Goal: Task Accomplishment & Management: Complete application form

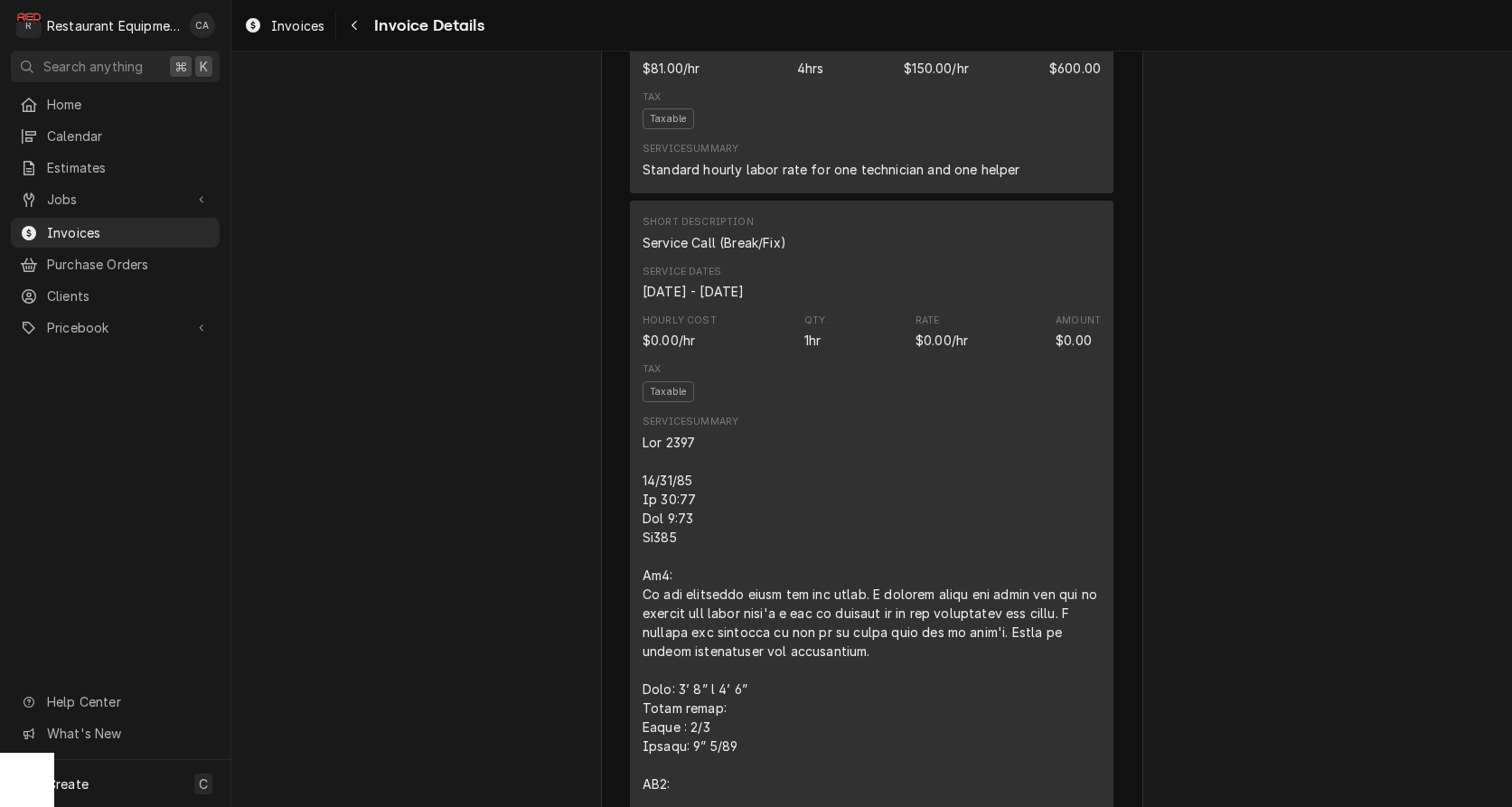
scroll to position [2067, 0]
click at [309, 36] on link "Invoices" at bounding box center [284, 26] width 95 height 30
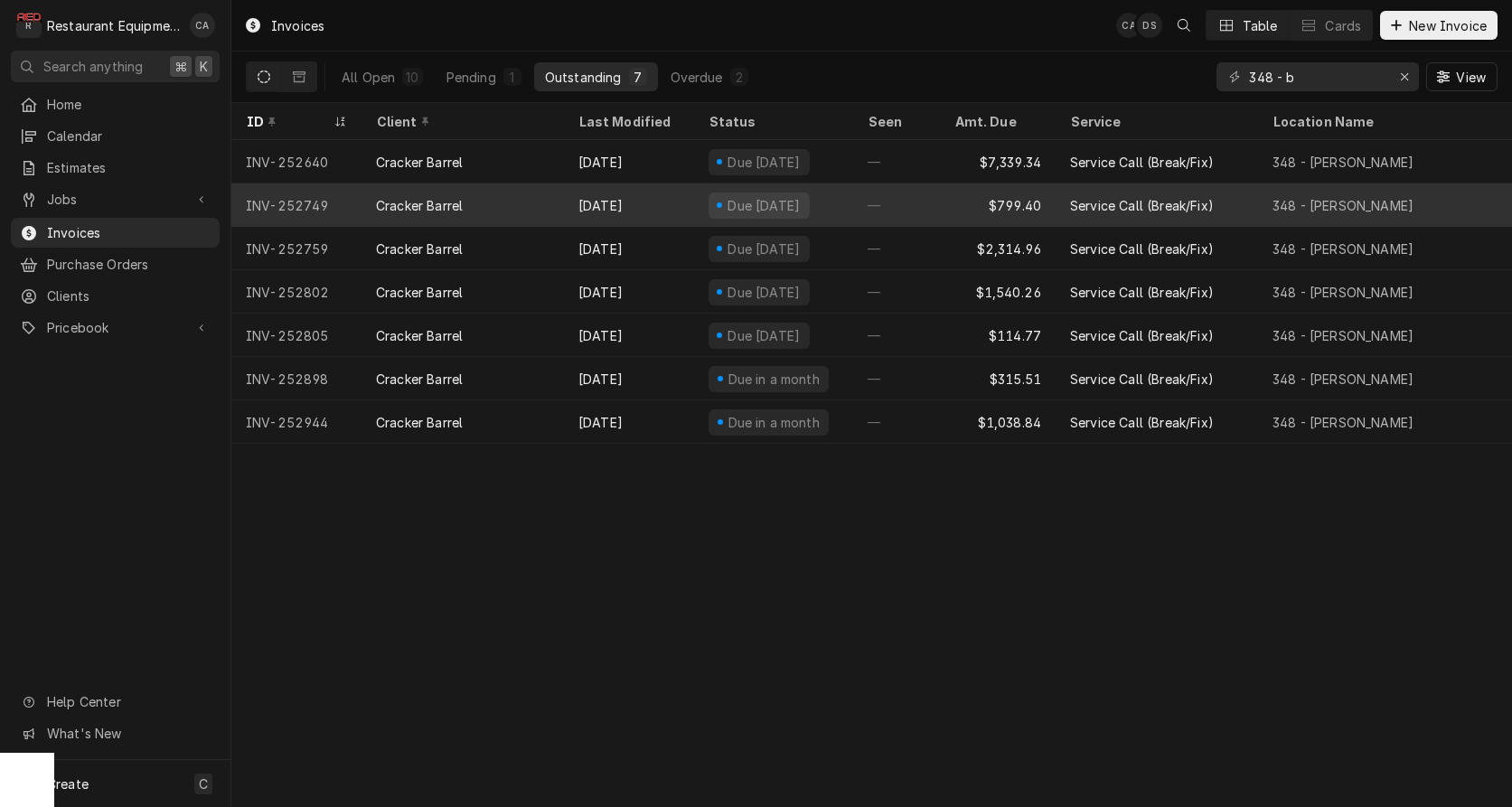
click at [763, 197] on div "Due [DATE]" at bounding box center [764, 205] width 77 height 19
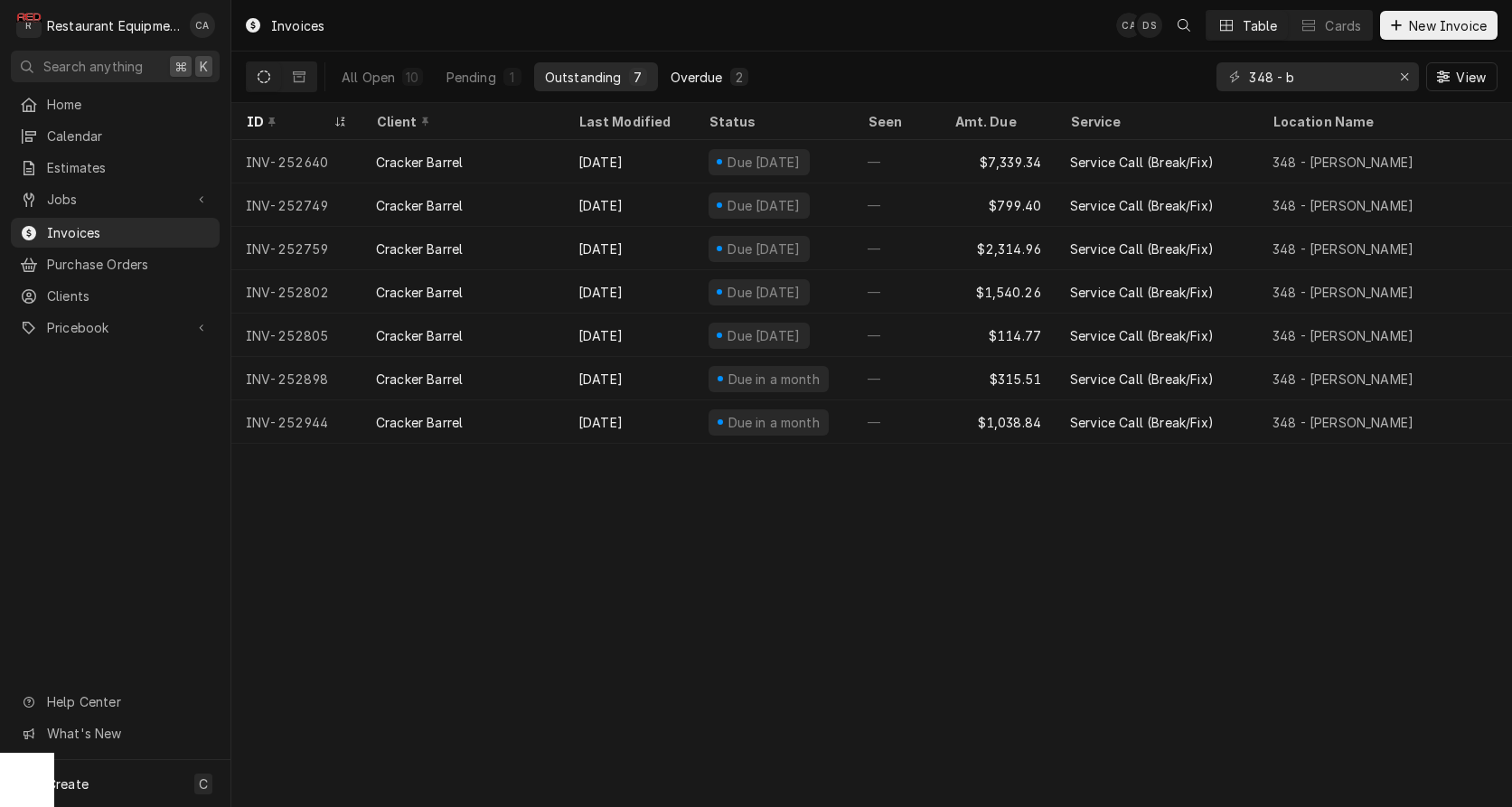
click at [678, 74] on div "Overdue" at bounding box center [697, 77] width 53 height 19
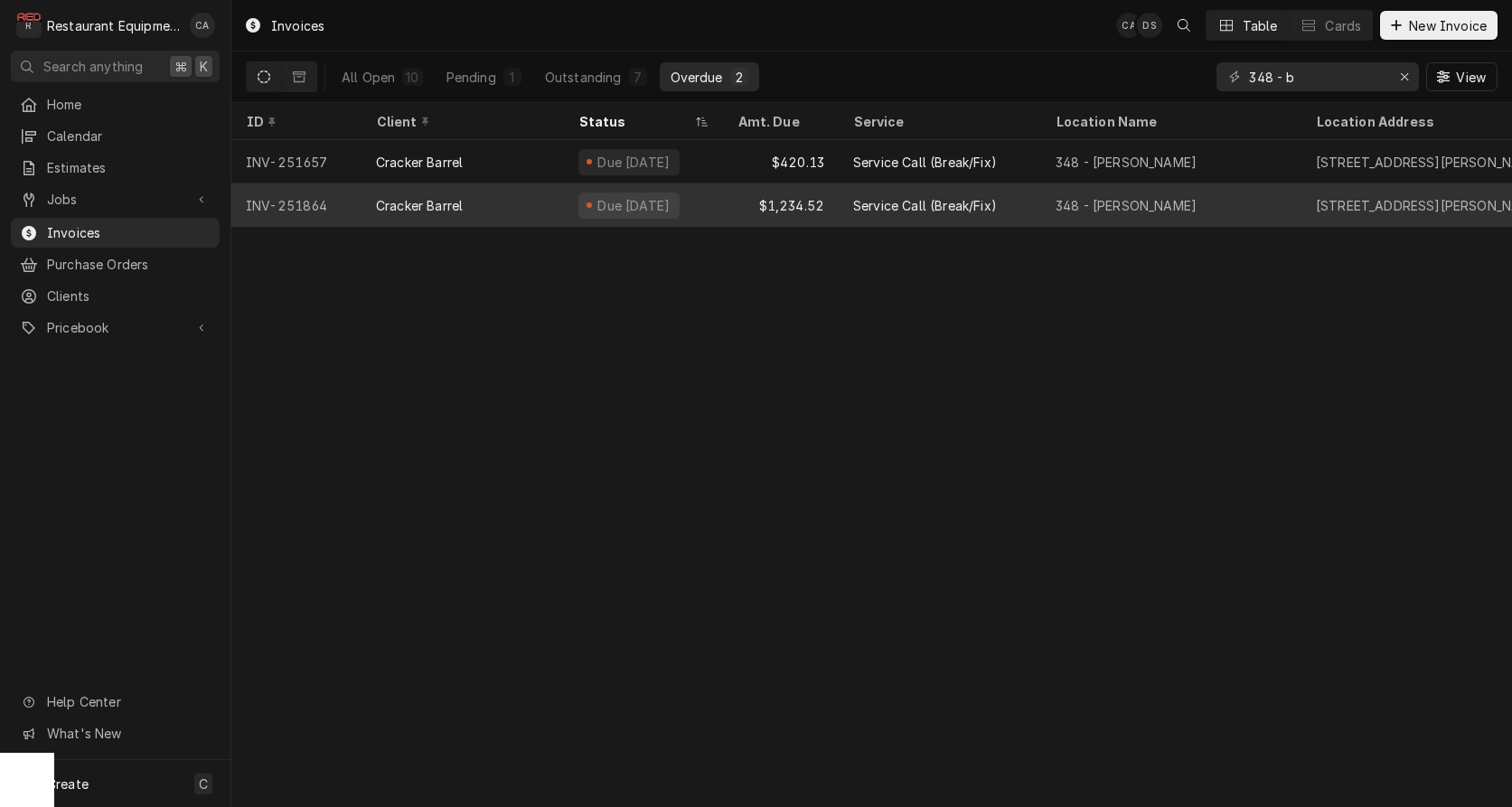
click at [829, 200] on div "$1,234.52" at bounding box center [781, 205] width 116 height 43
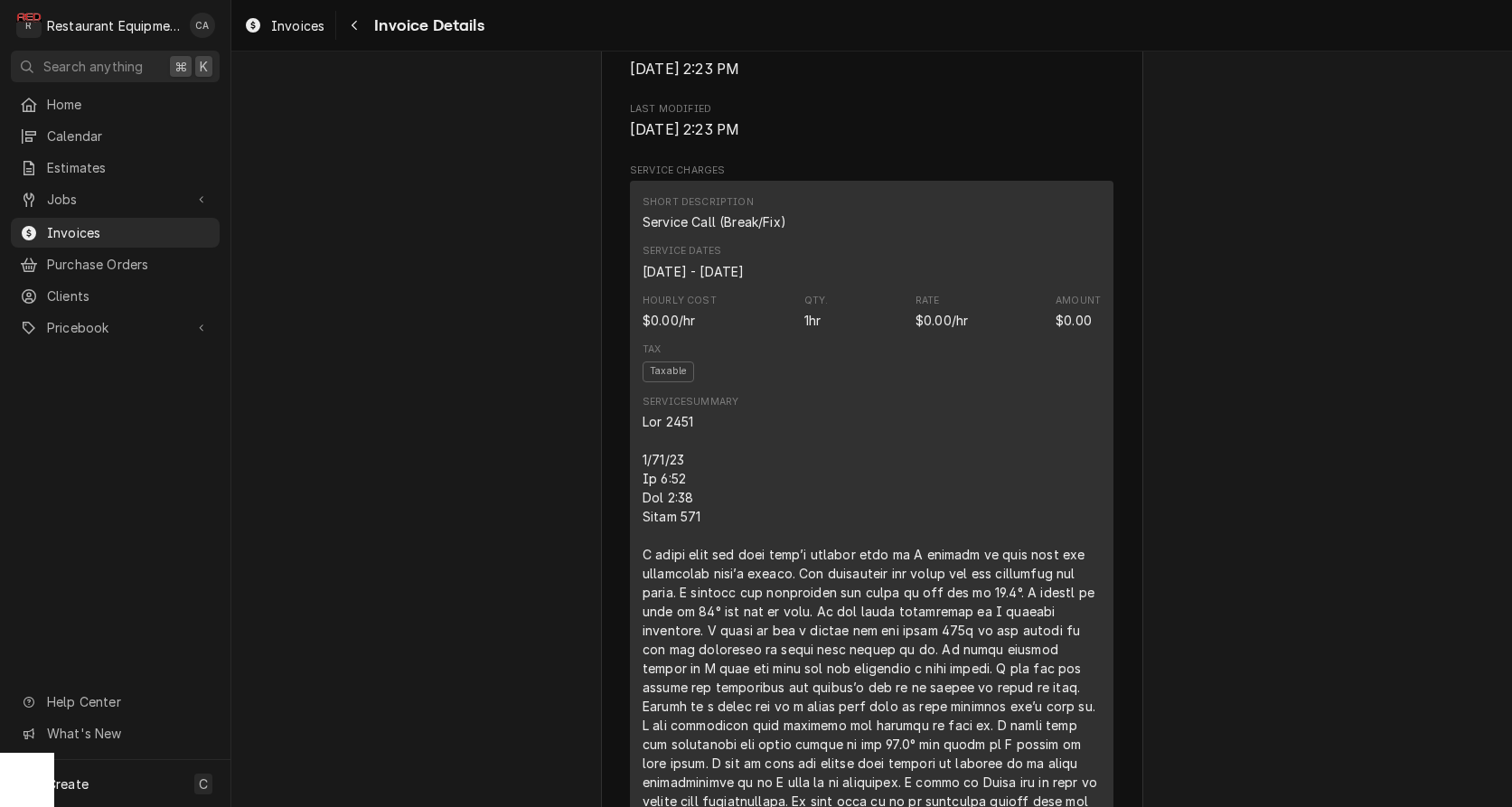
scroll to position [794, 0]
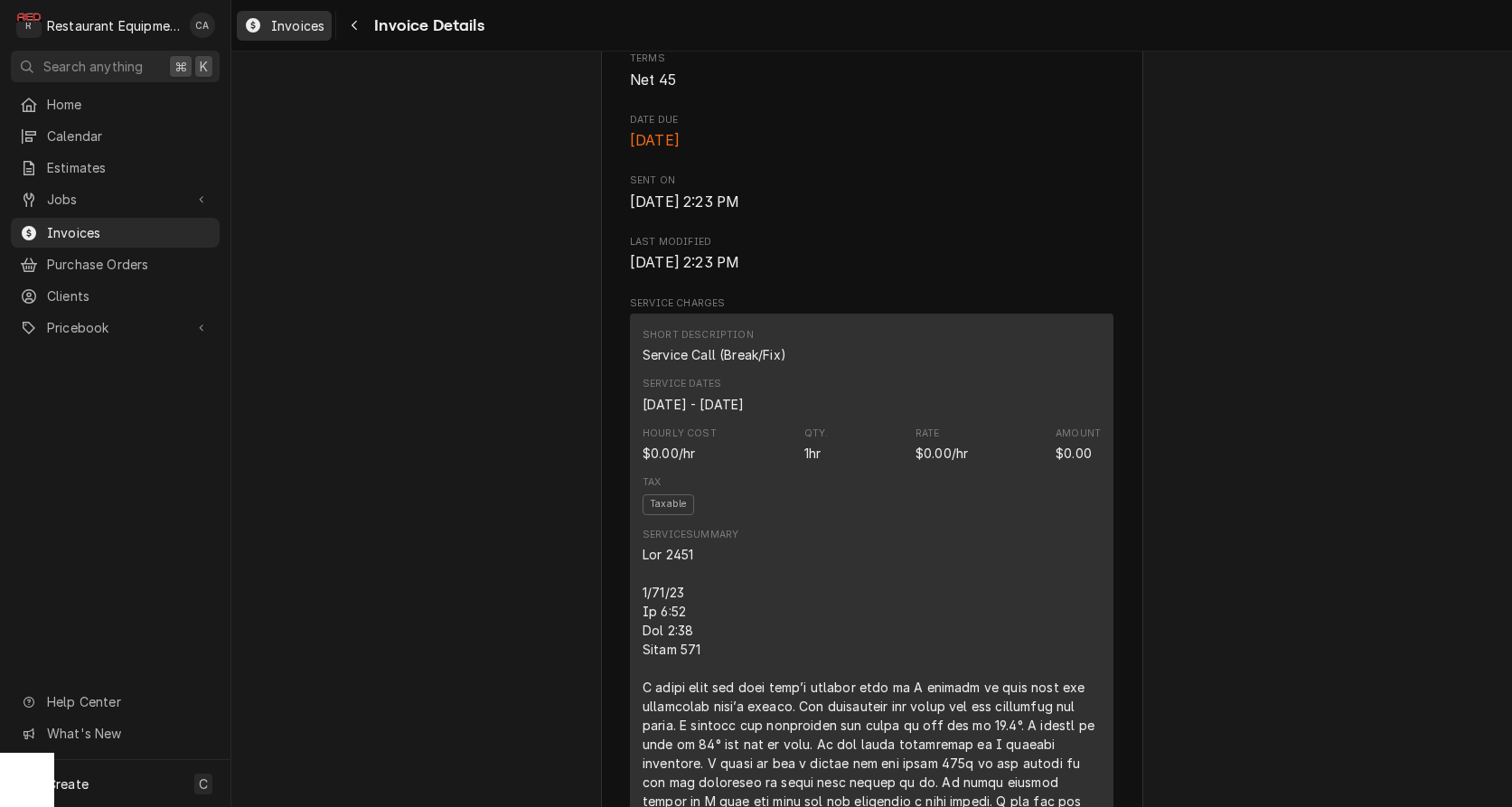
click at [282, 30] on span "Invoices" at bounding box center [297, 25] width 54 height 19
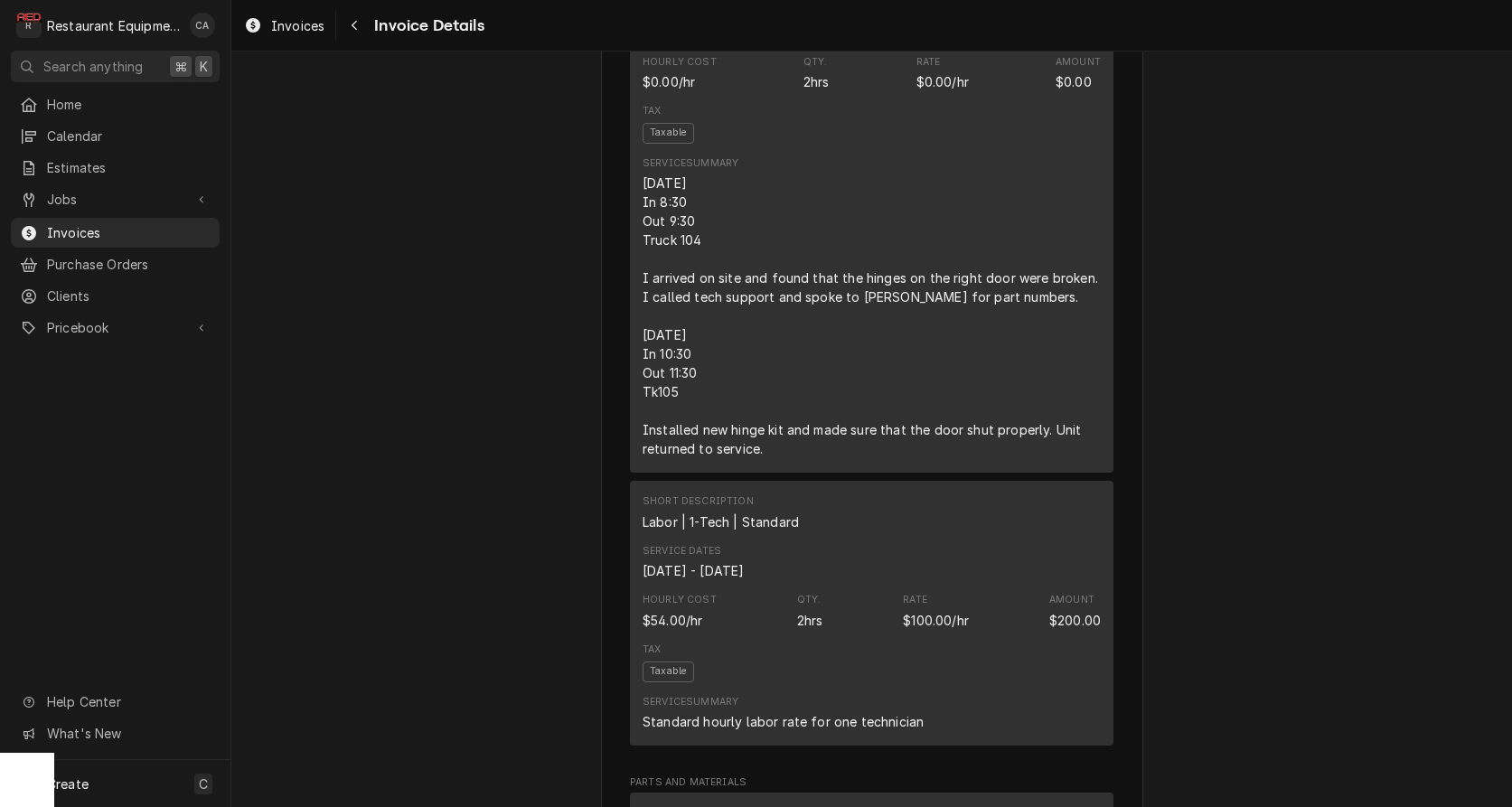
scroll to position [1193, 0]
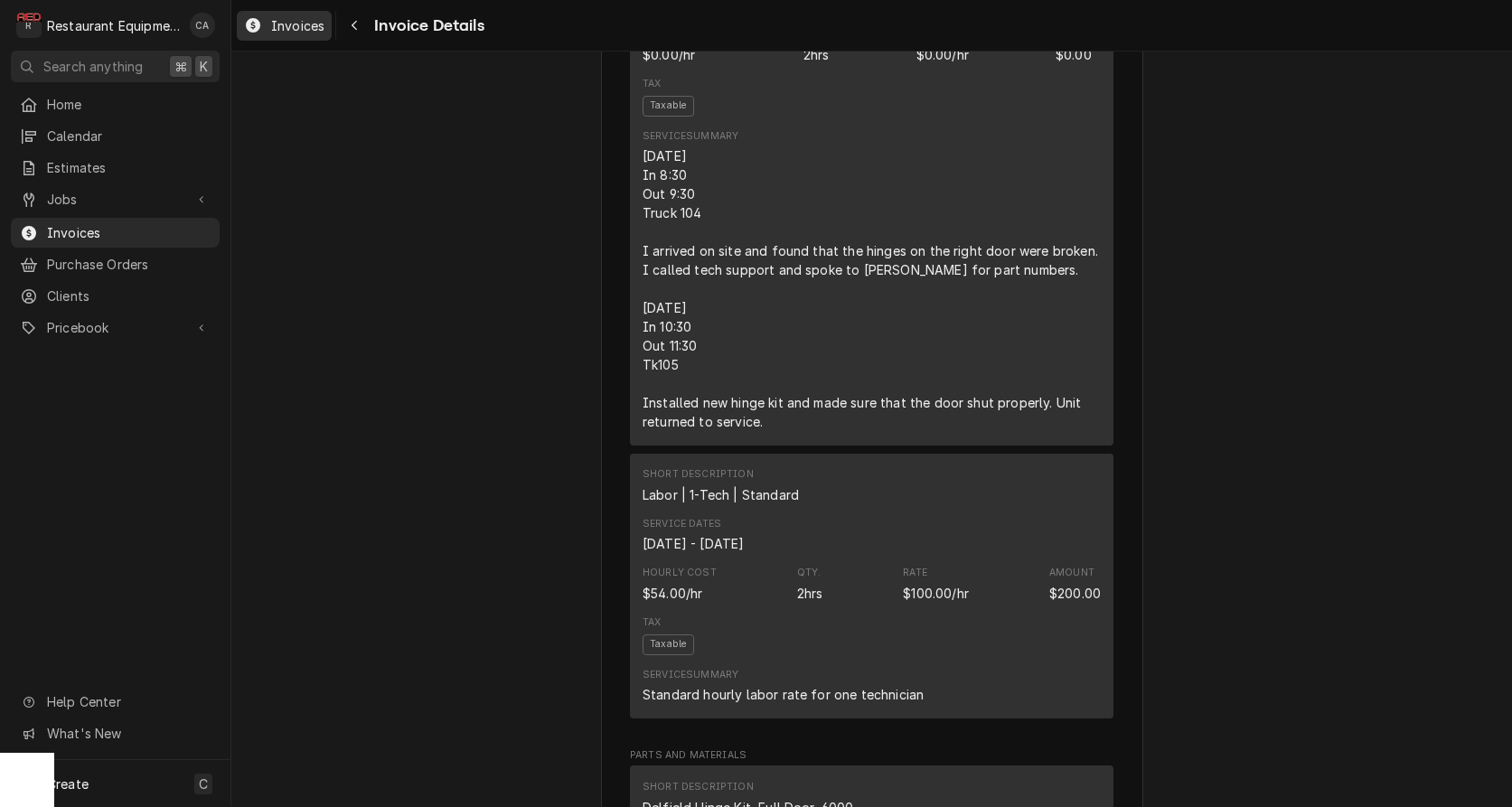
click at [298, 22] on span "Invoices" at bounding box center [297, 25] width 54 height 19
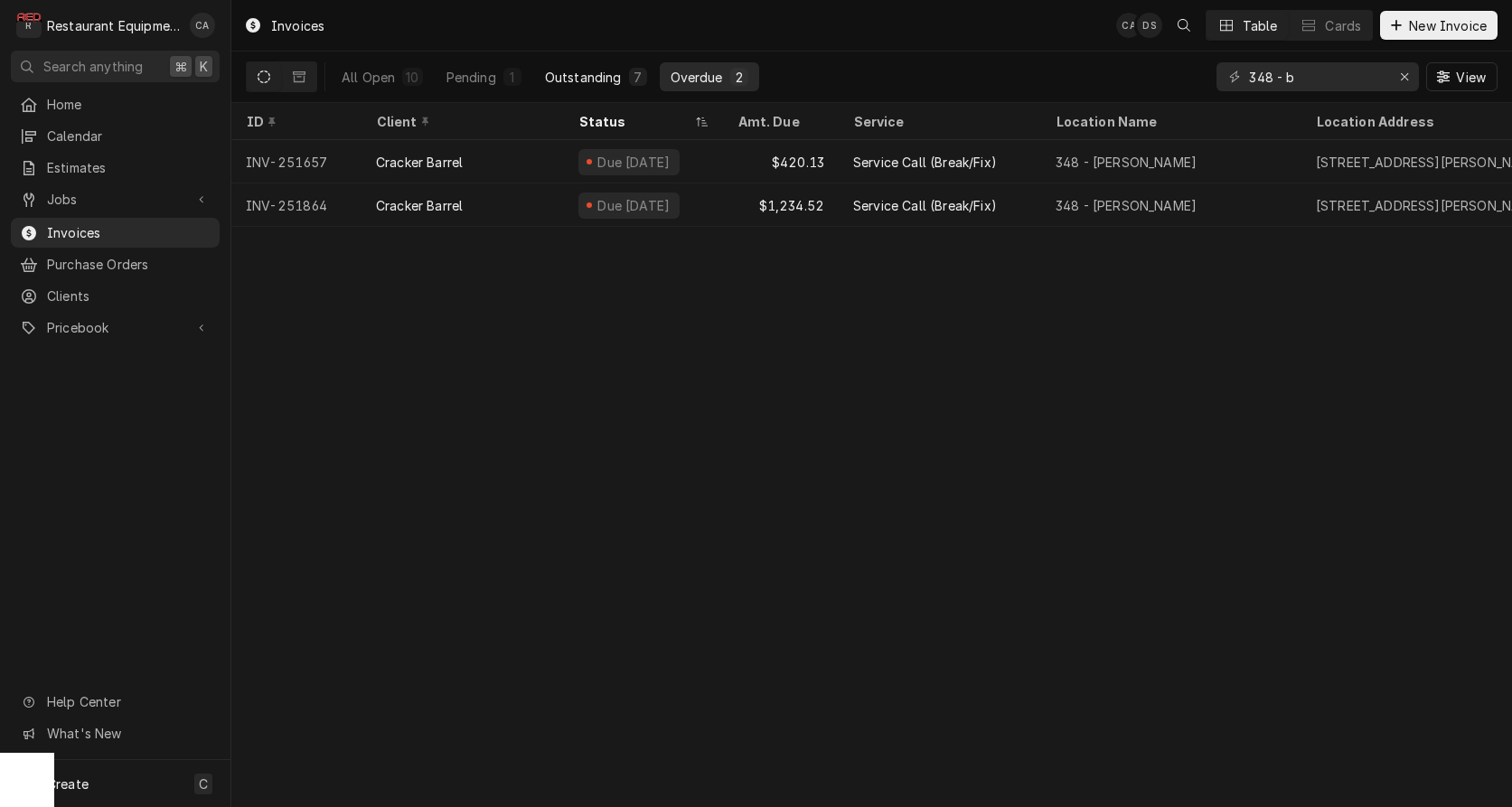
click at [593, 80] on div "Outstanding" at bounding box center [583, 77] width 77 height 19
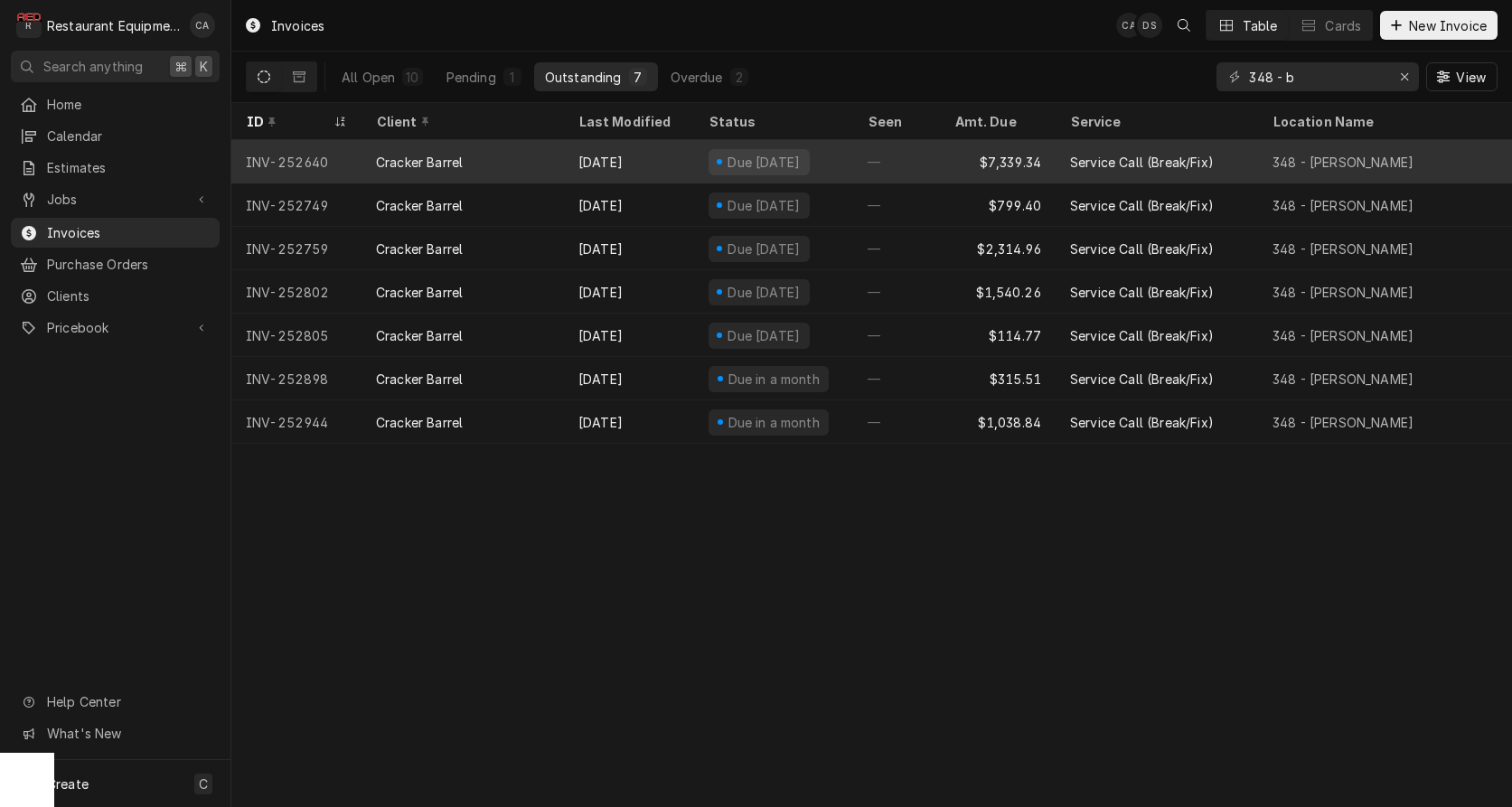
click at [918, 167] on div "—" at bounding box center [897, 162] width 87 height 43
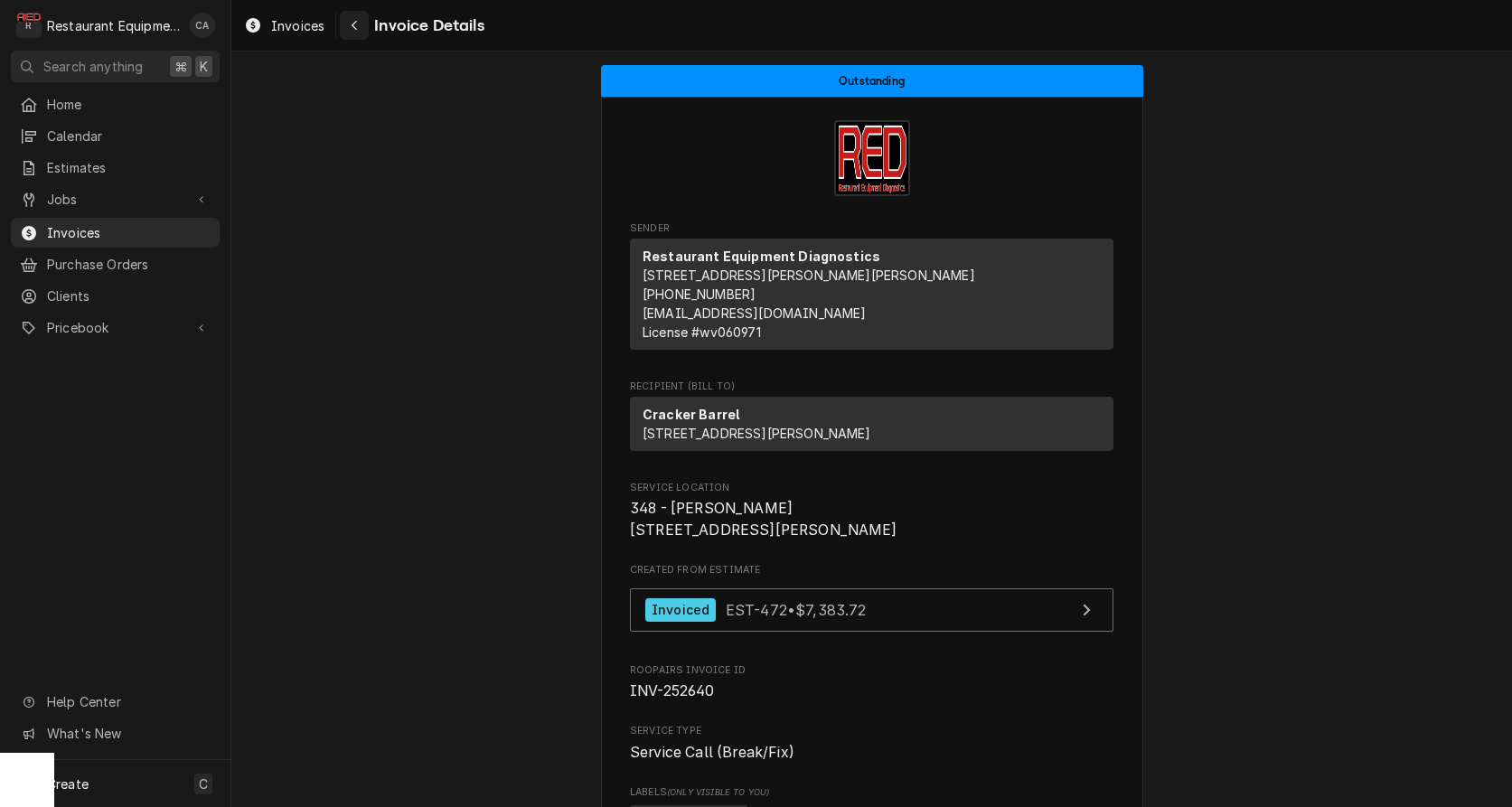
click at [350, 29] on div "Navigate back" at bounding box center [354, 24] width 18 height 18
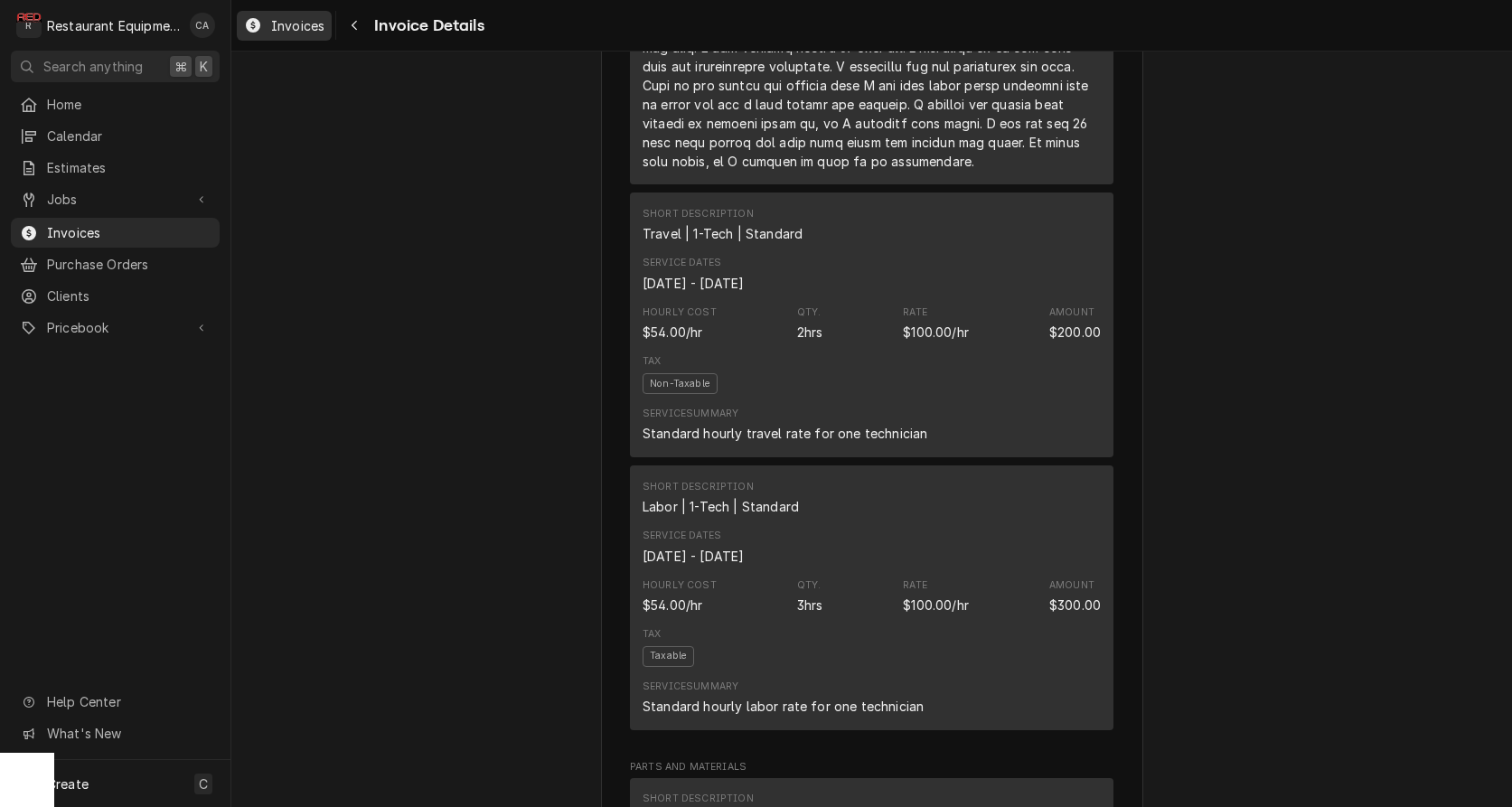
click at [290, 27] on span "Invoices" at bounding box center [297, 25] width 54 height 19
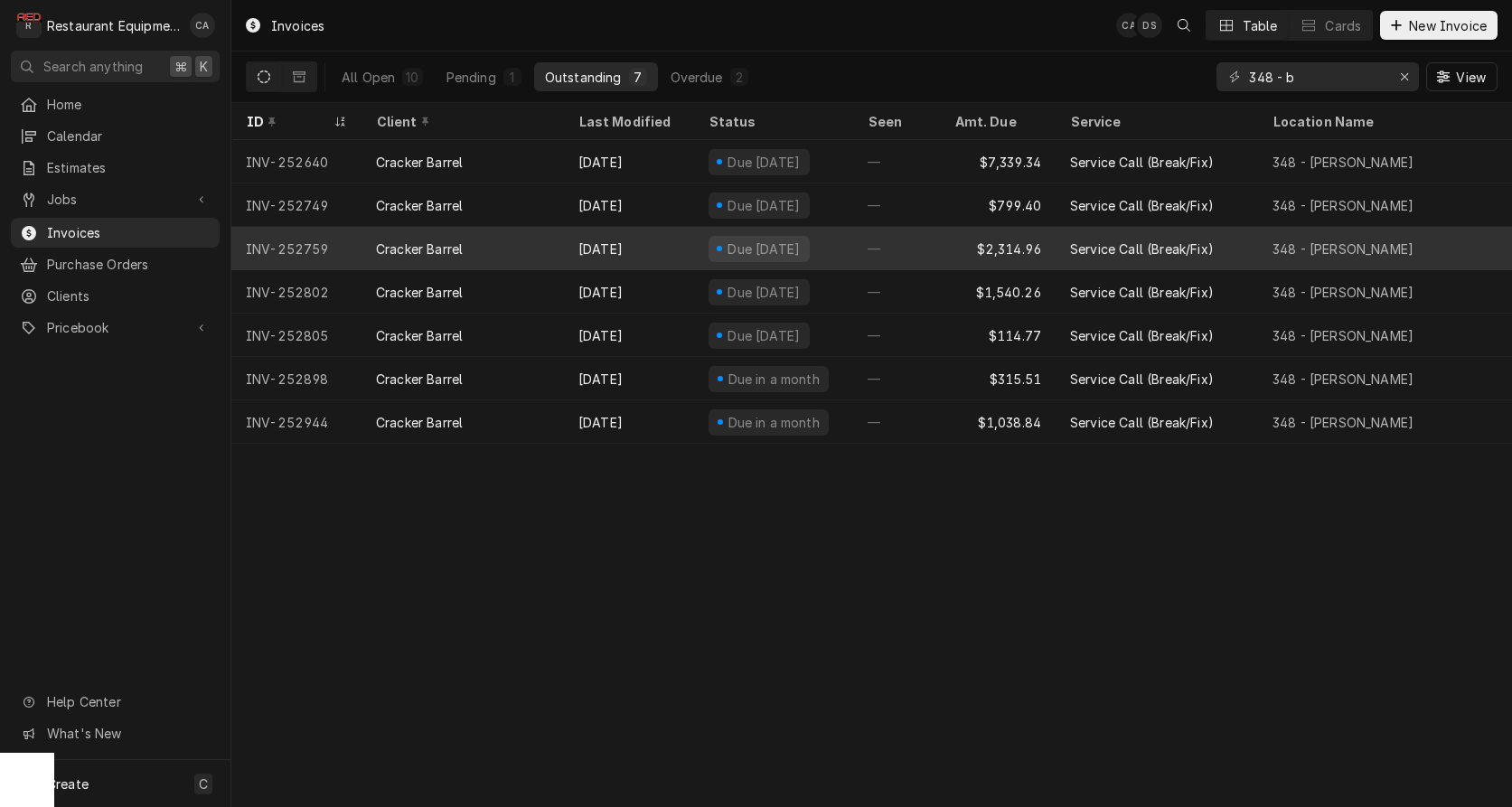
click at [906, 248] on div "—" at bounding box center [897, 248] width 87 height 43
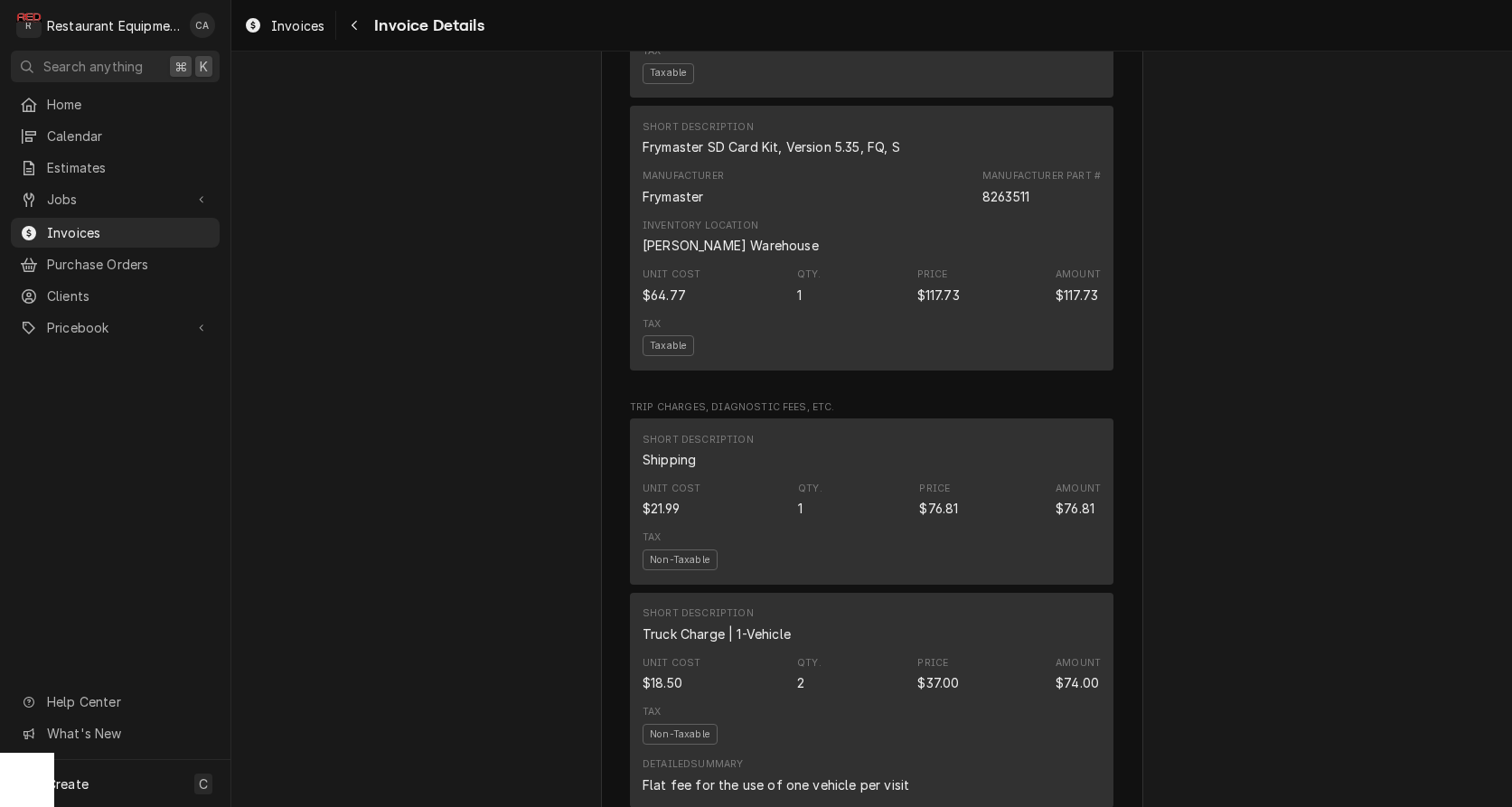
scroll to position [3037, 0]
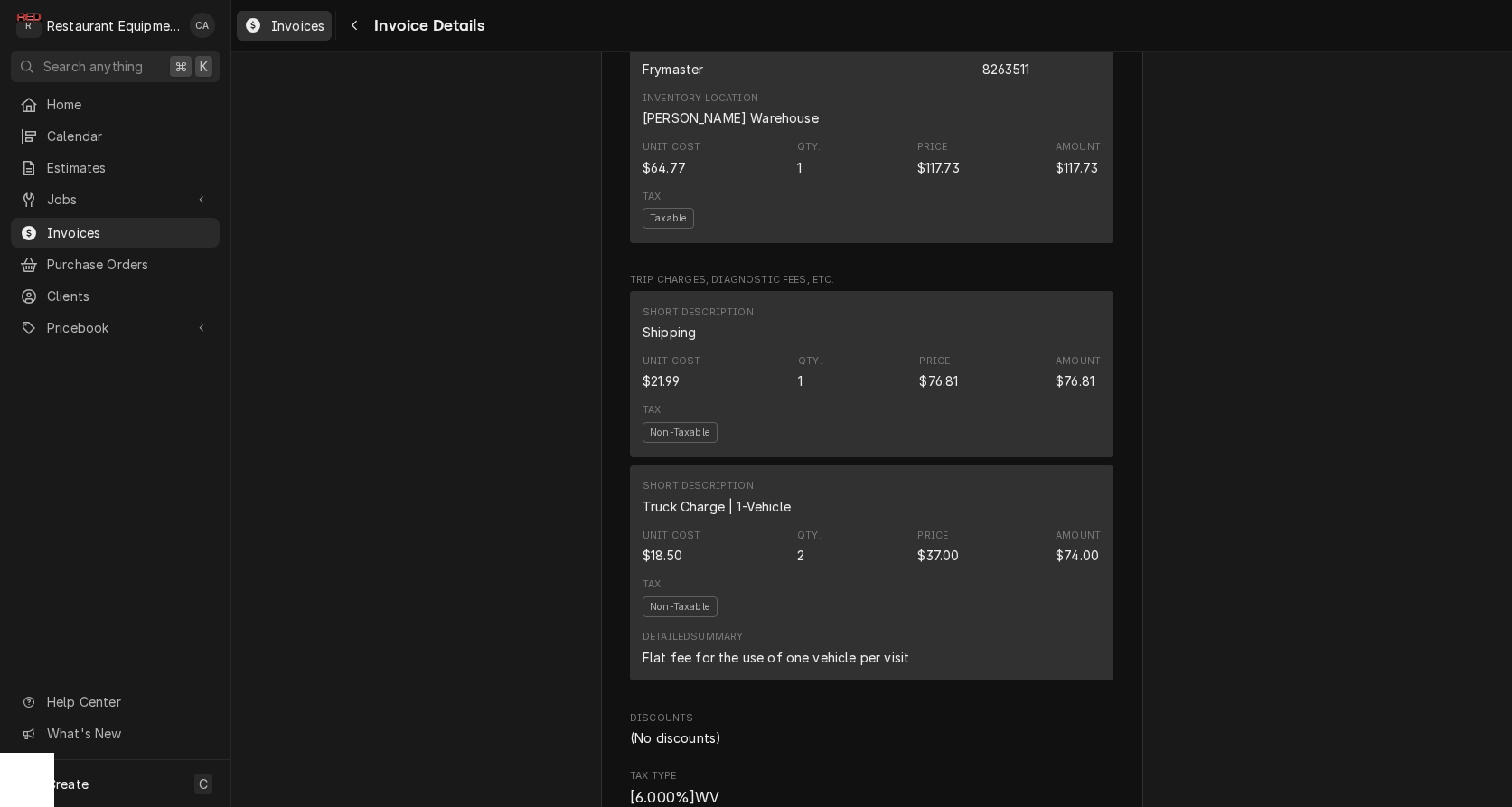
click at [294, 39] on link "Invoices" at bounding box center [284, 26] width 95 height 30
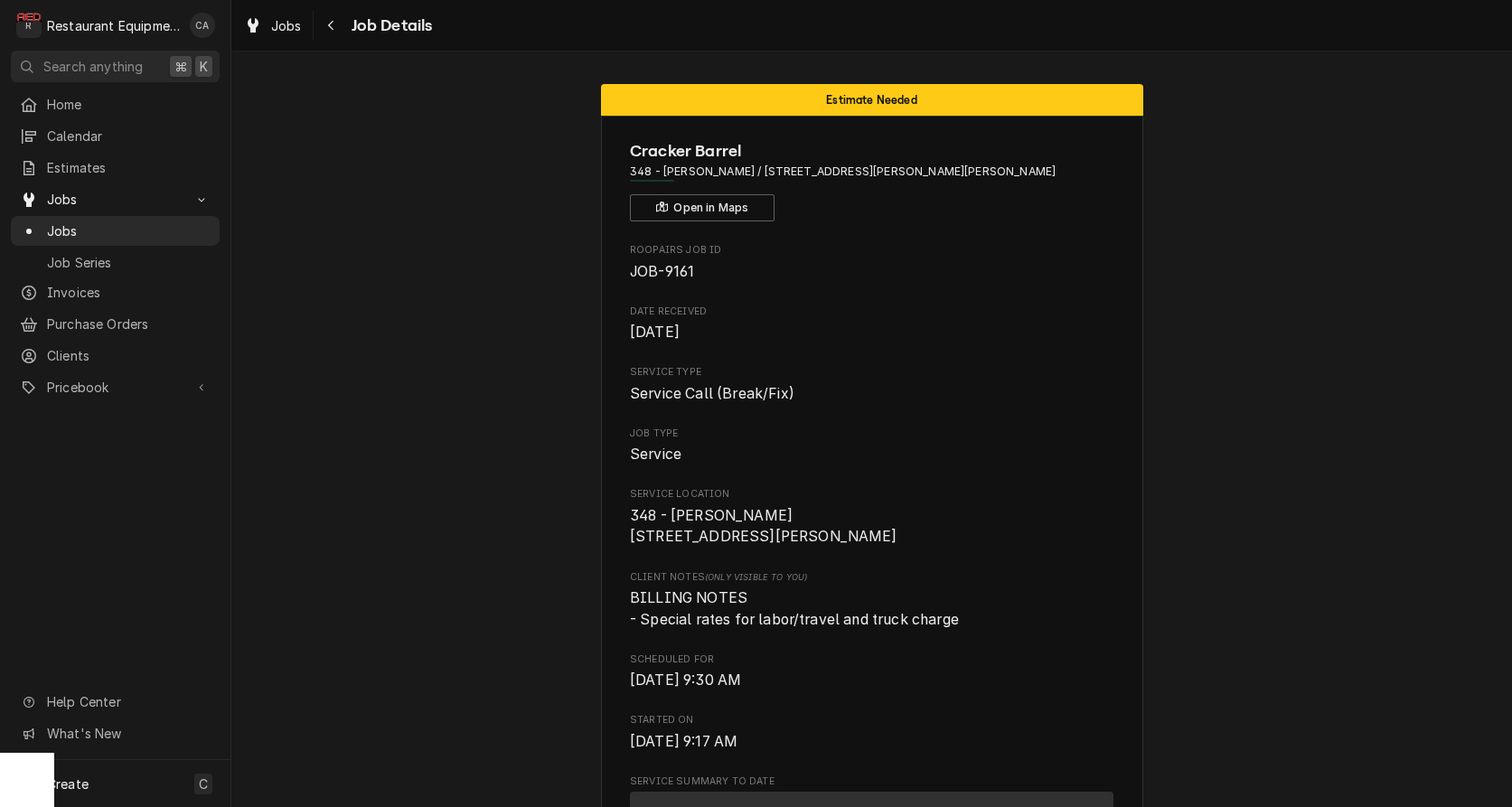
drag, startPoint x: 264, startPoint y: 289, endPoint x: 276, endPoint y: 87, distance: 202.4
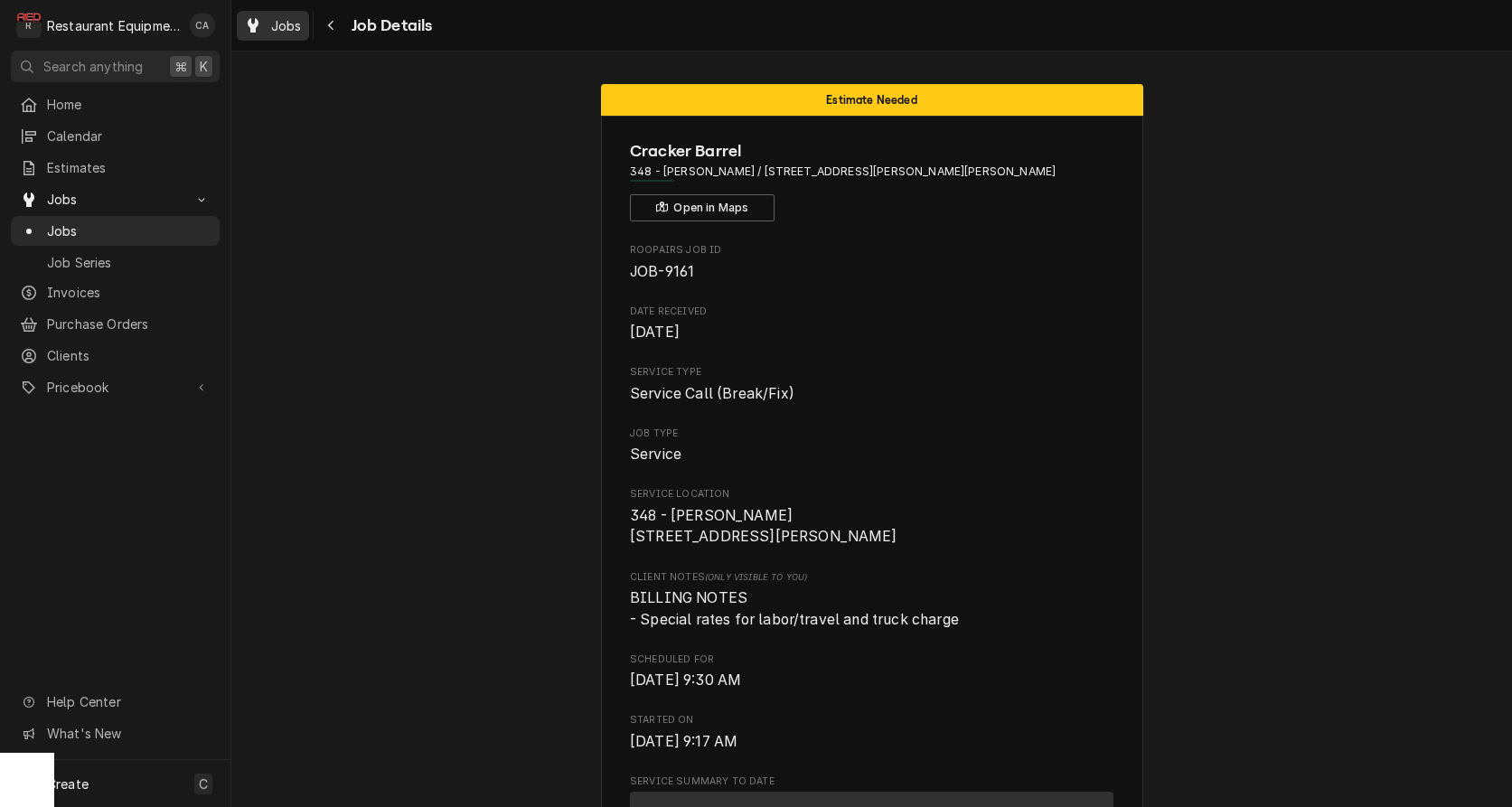
click at [287, 26] on span "Jobs" at bounding box center [286, 25] width 31 height 19
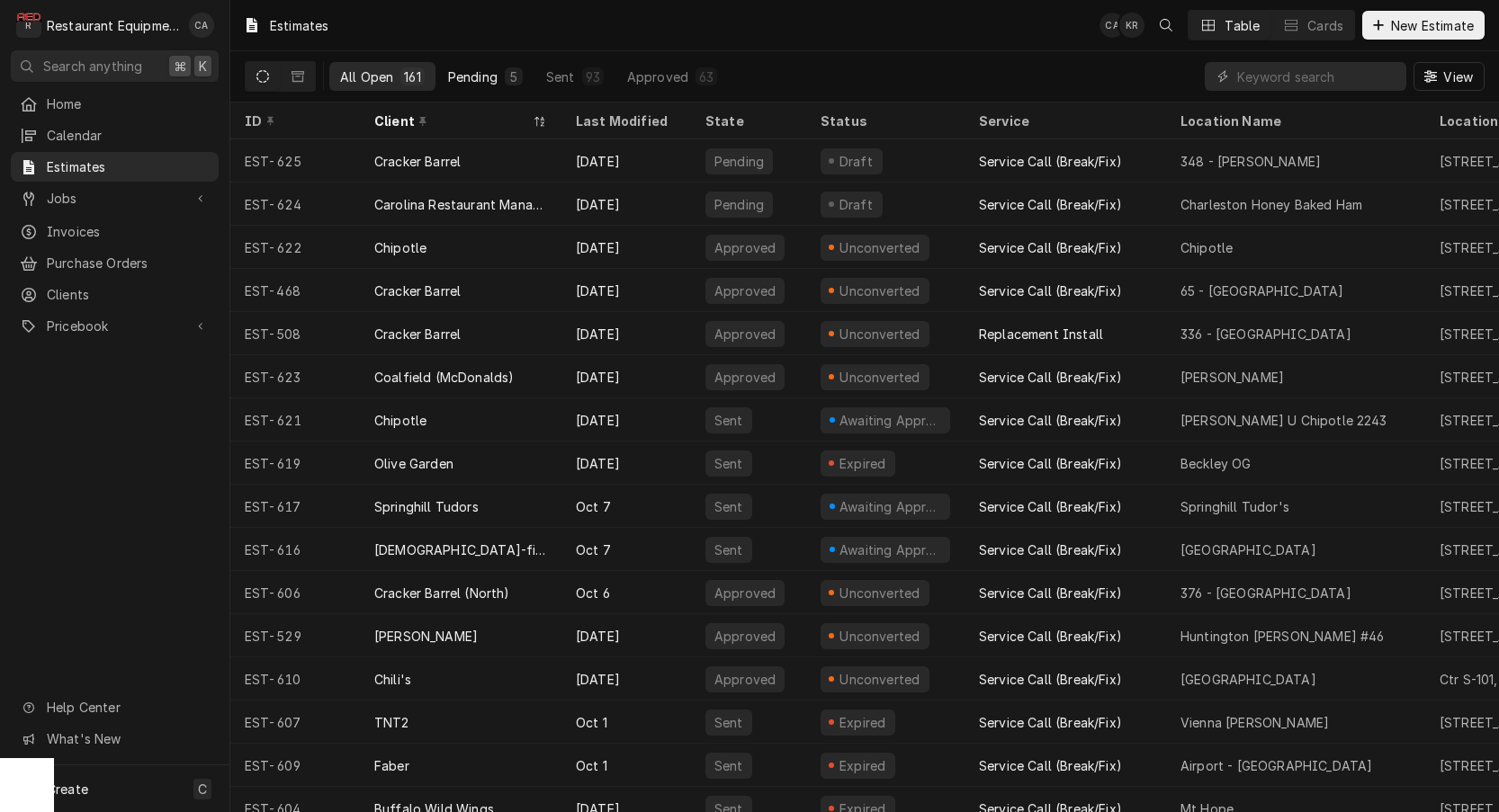
click at [472, 76] on div "Pending" at bounding box center [472, 77] width 50 height 19
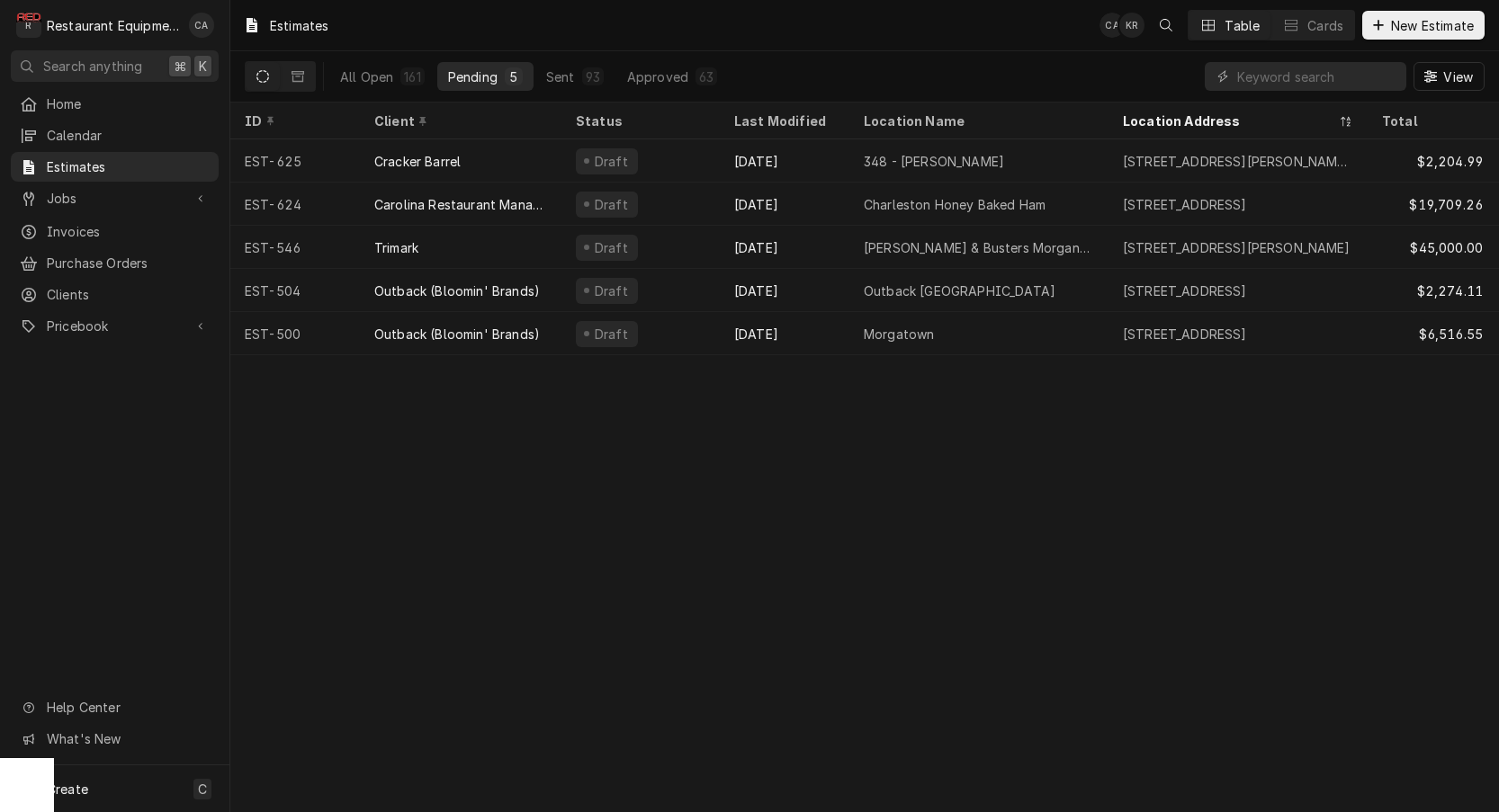
click at [664, 618] on div "Estimates CA KR Table Cards New Estimate All Open 161 Pending 5 Sent 93 Approve…" at bounding box center [865, 406] width 1269 height 812
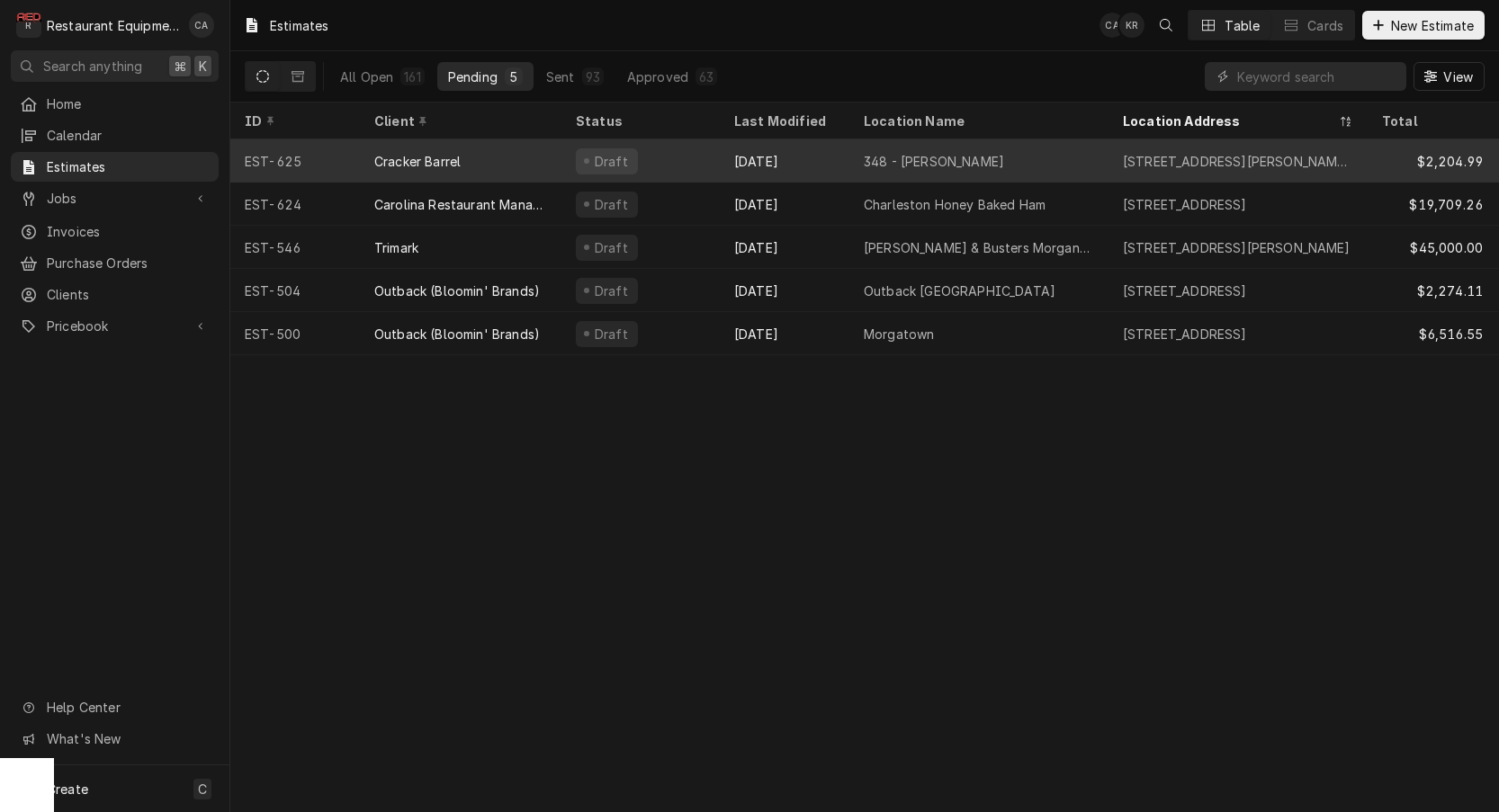
click at [848, 166] on div "Oct 10" at bounding box center [785, 161] width 129 height 43
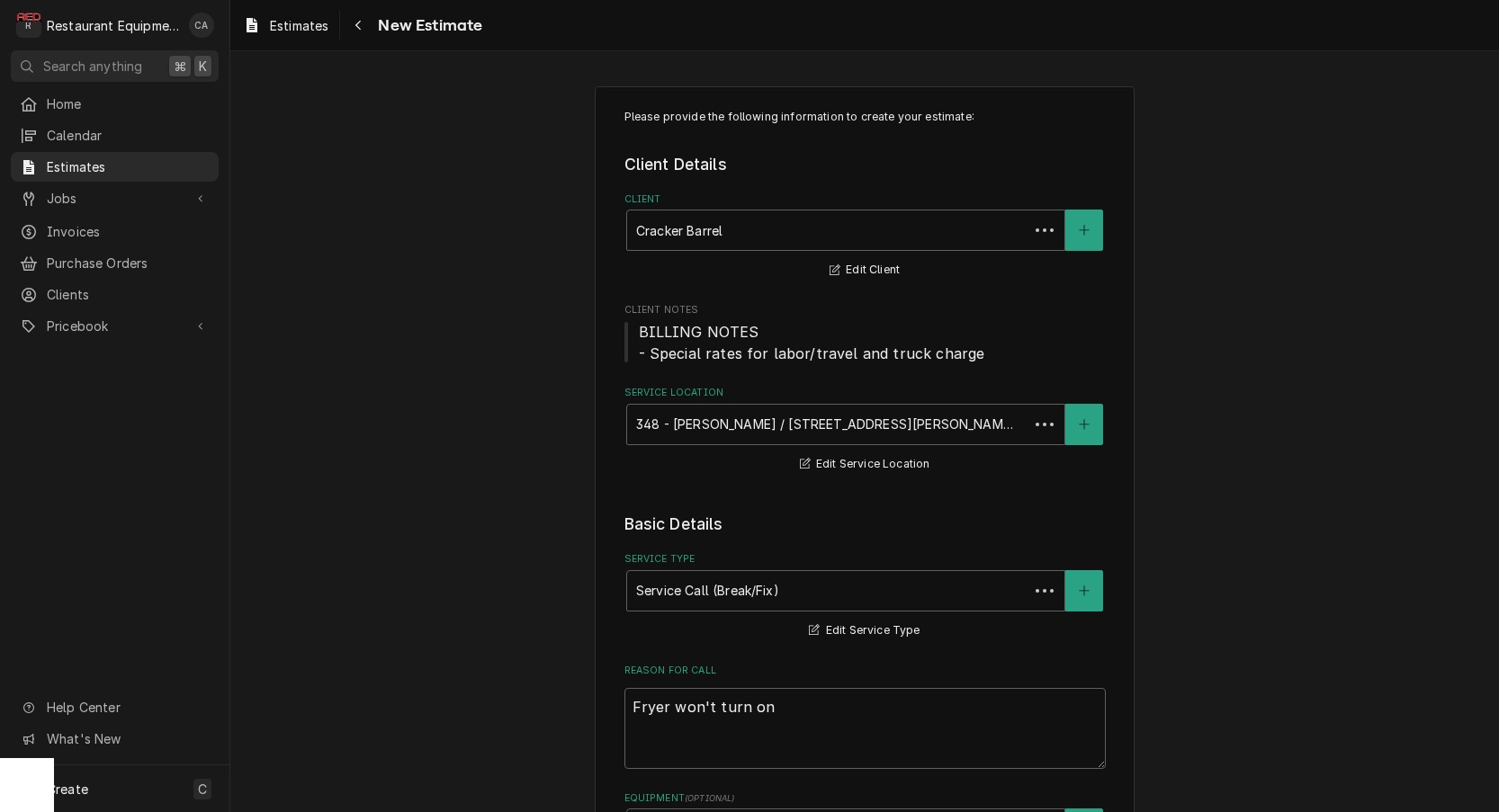
type textarea "x"
click at [98, 165] on span "Estimates" at bounding box center [128, 167] width 163 height 19
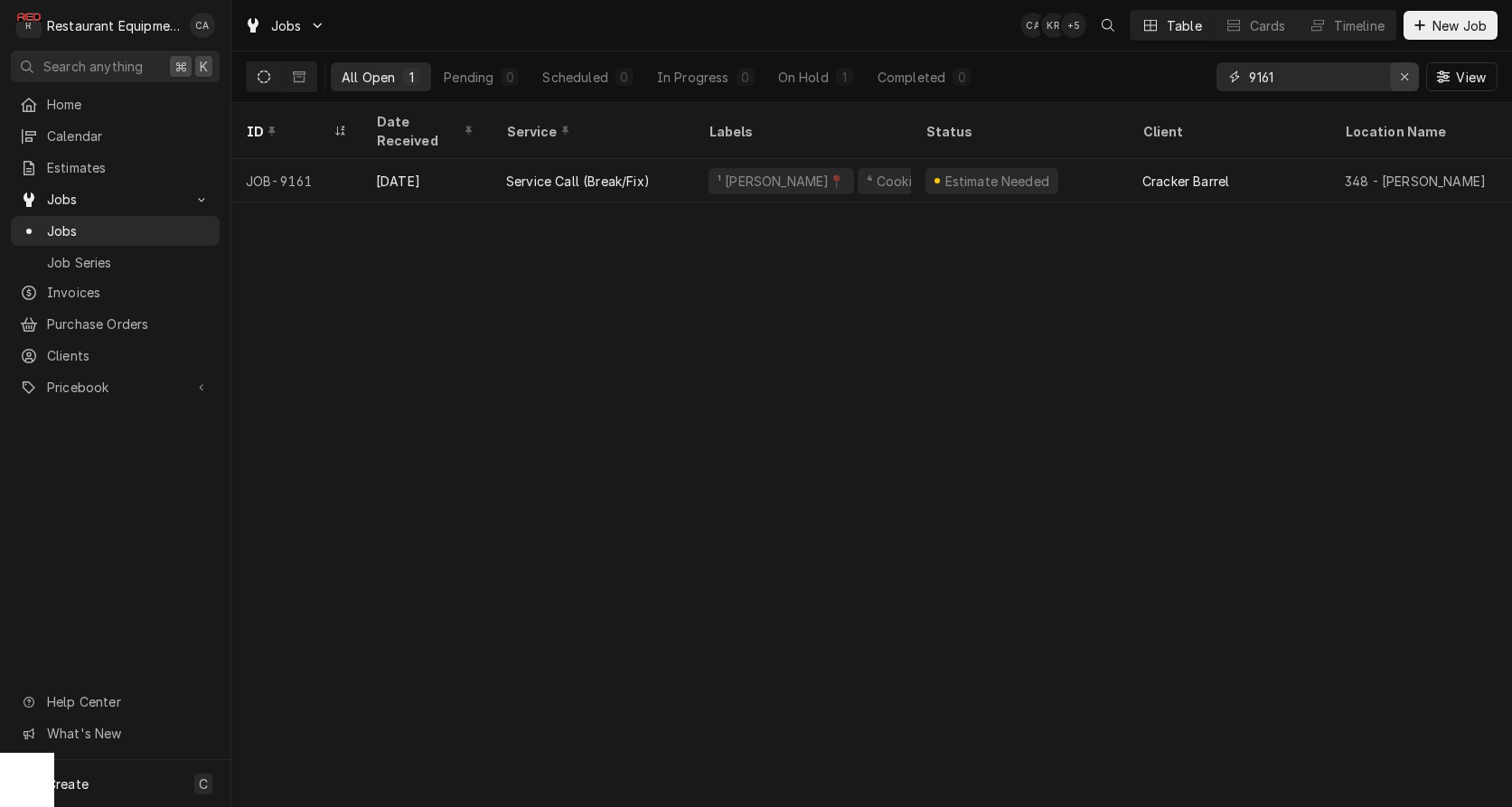
click at [1400, 78] on icon "Erase input" at bounding box center [1405, 76] width 10 height 12
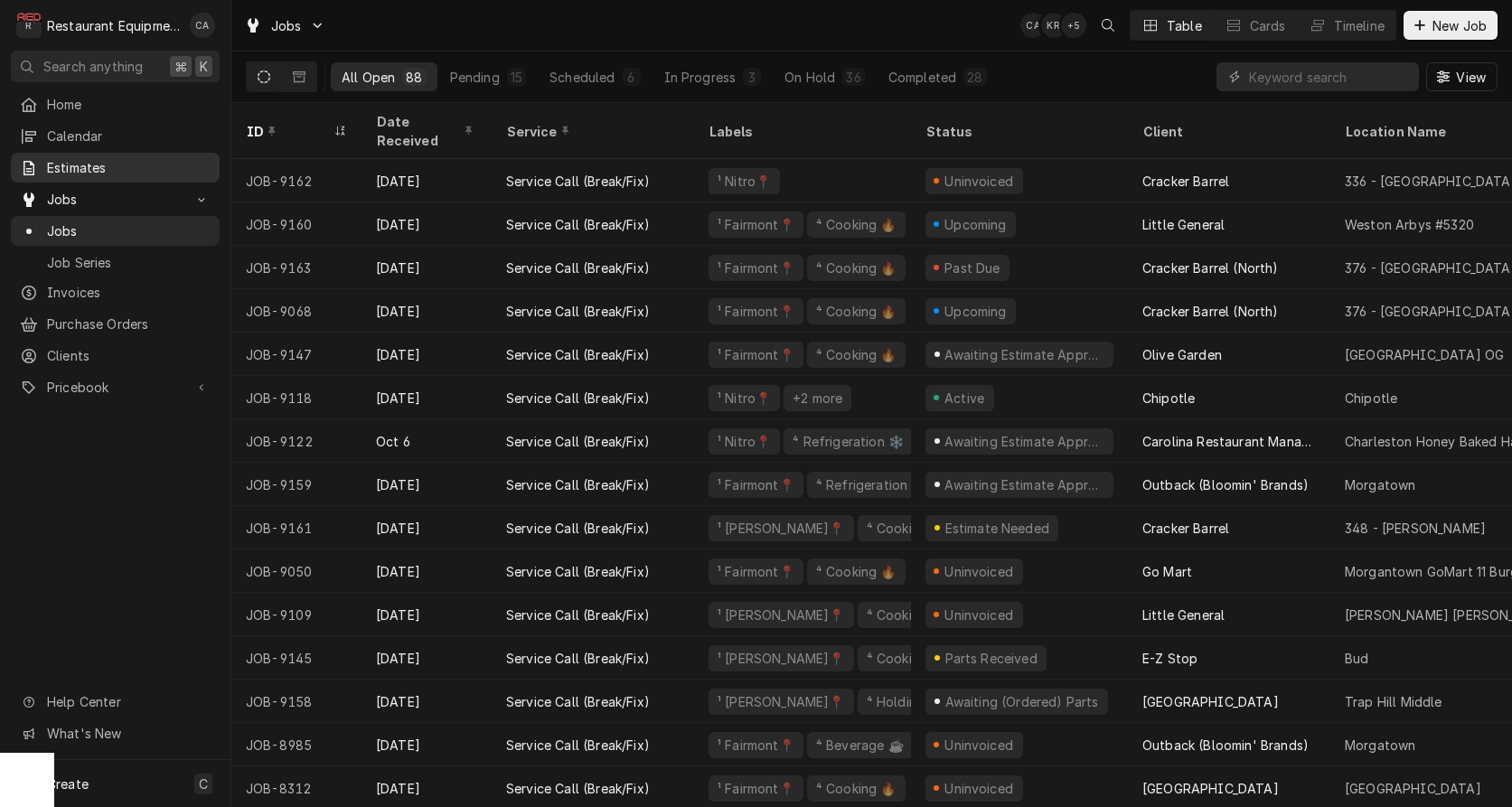
click at [91, 172] on div "Estimates" at bounding box center [115, 167] width 201 height 23
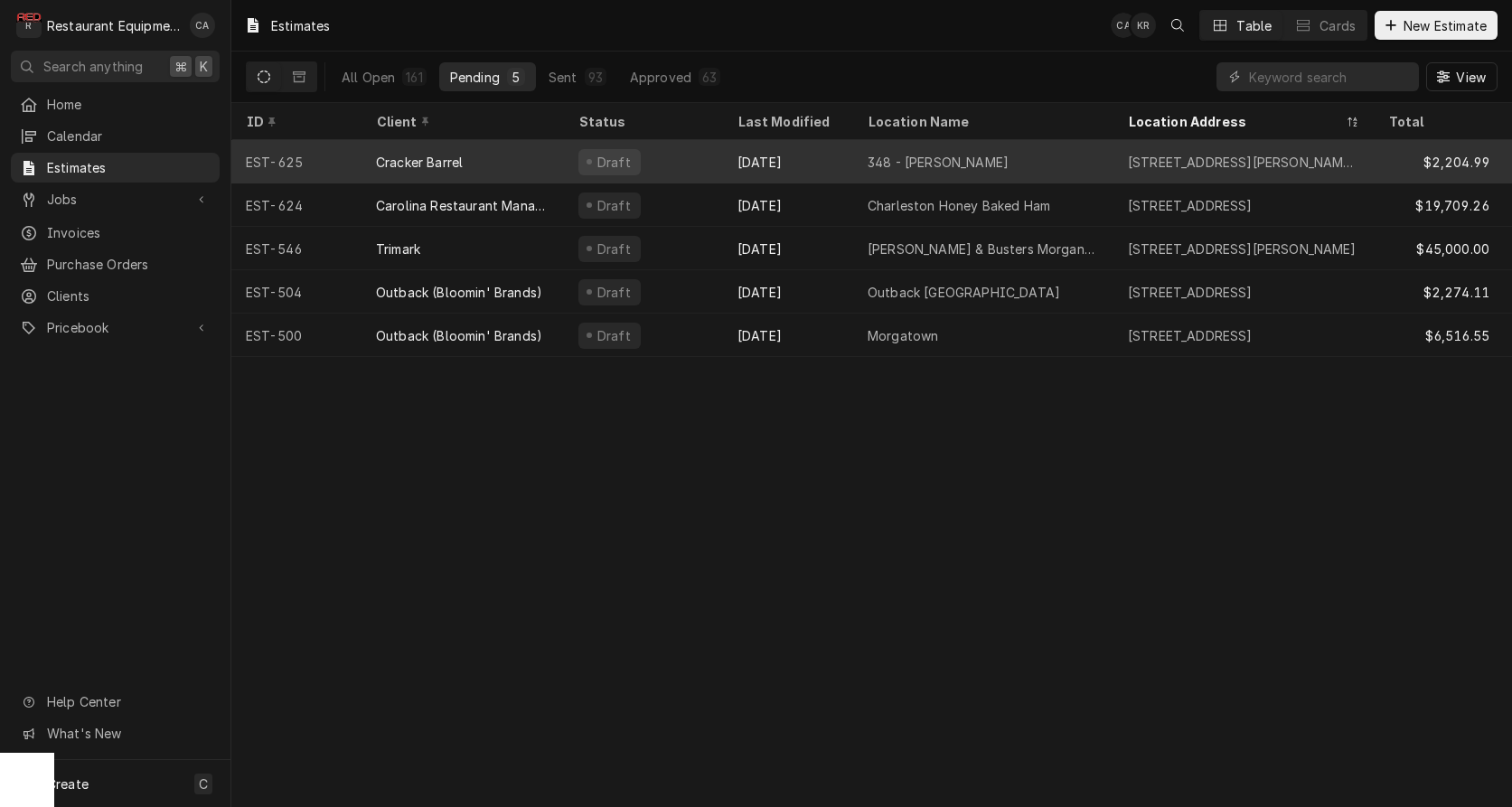
click at [757, 159] on div "[DATE]" at bounding box center [788, 162] width 130 height 43
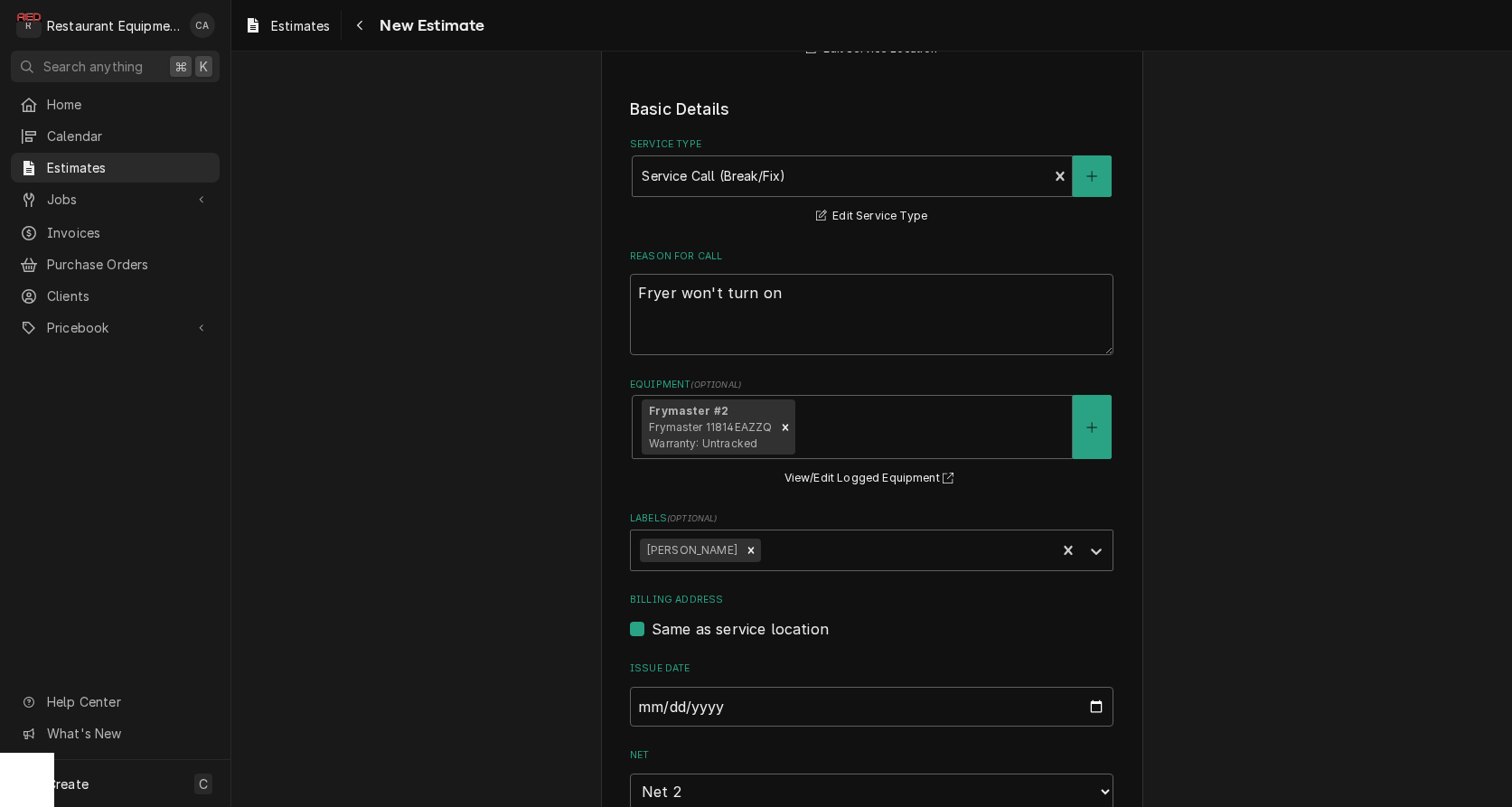
scroll to position [420, 0]
drag, startPoint x: 778, startPoint y: 286, endPoint x: 632, endPoint y: 280, distance: 146.1
click at [698, 377] on span "( optional )" at bounding box center [716, 382] width 51 height 10
drag, startPoint x: 783, startPoint y: 287, endPoint x: 607, endPoint y: 277, distance: 176.3
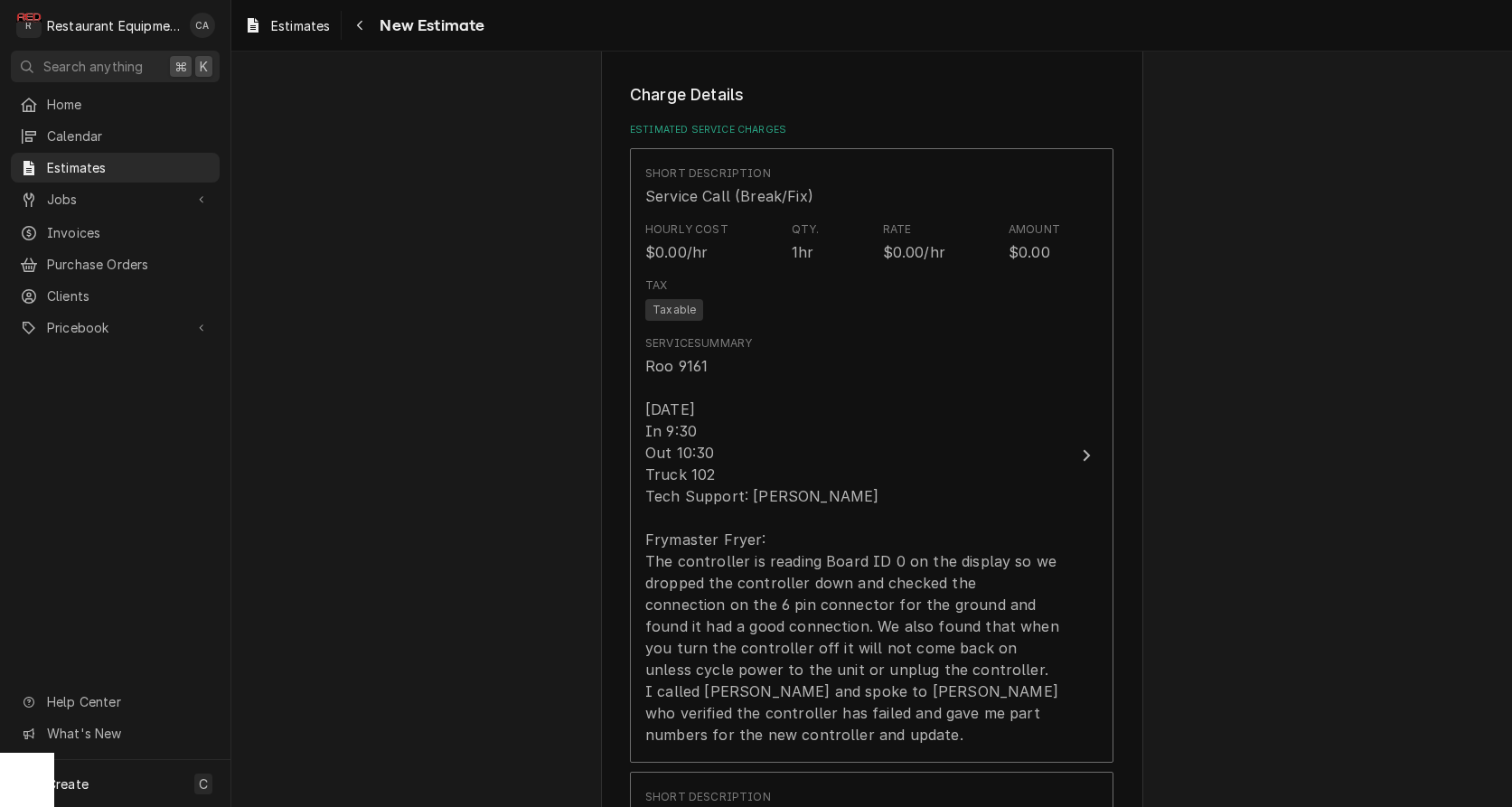
scroll to position [1347, 0]
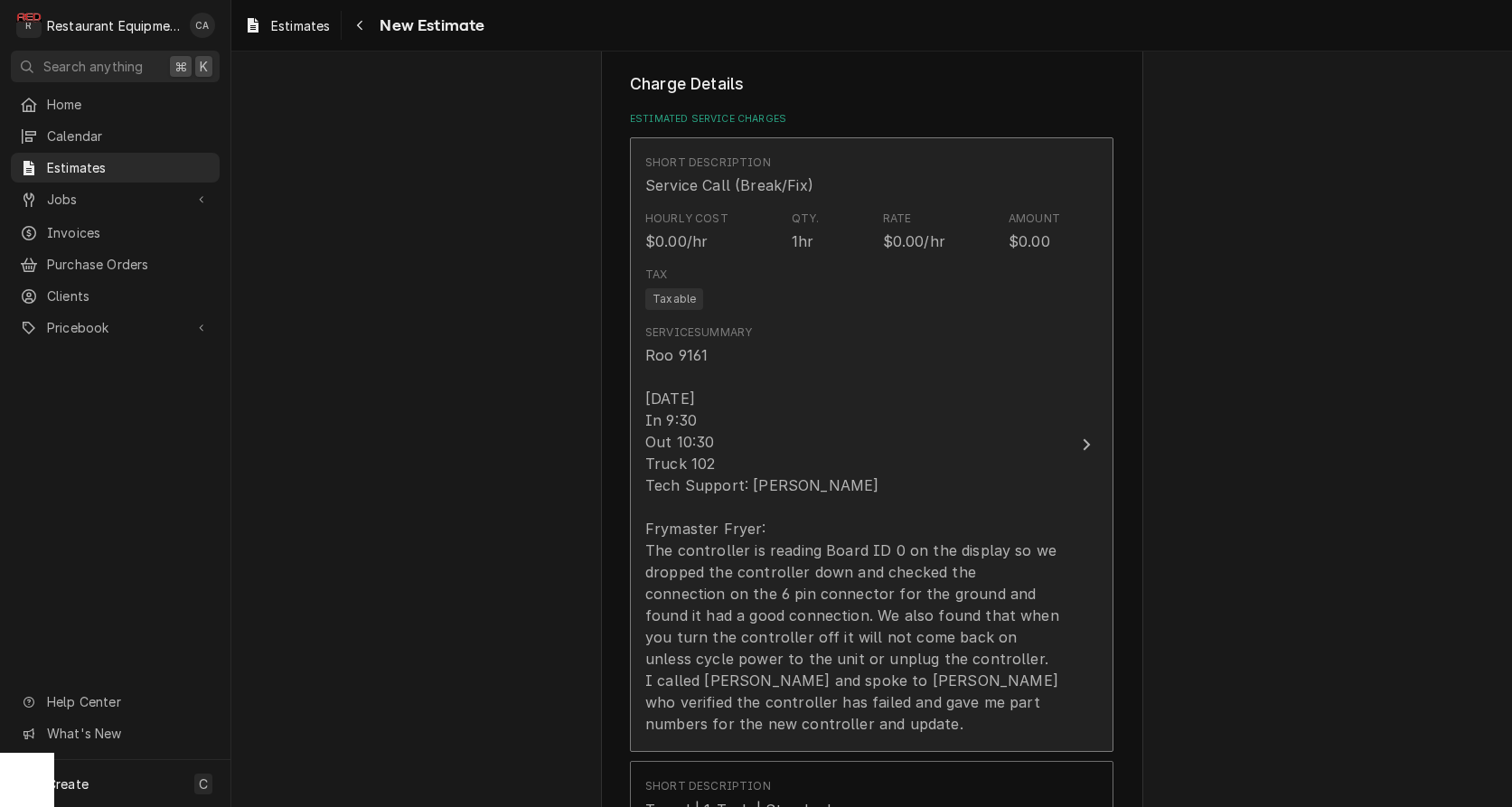
drag, startPoint x: 1055, startPoint y: 678, endPoint x: 799, endPoint y: 466, distance: 332.4
click at [799, 466] on div "Roo 9161 [DATE] In 9:30 Out 10:30 Truck 102 Tech Support: [PERSON_NAME] Frymast…" at bounding box center [852, 539] width 415 height 390
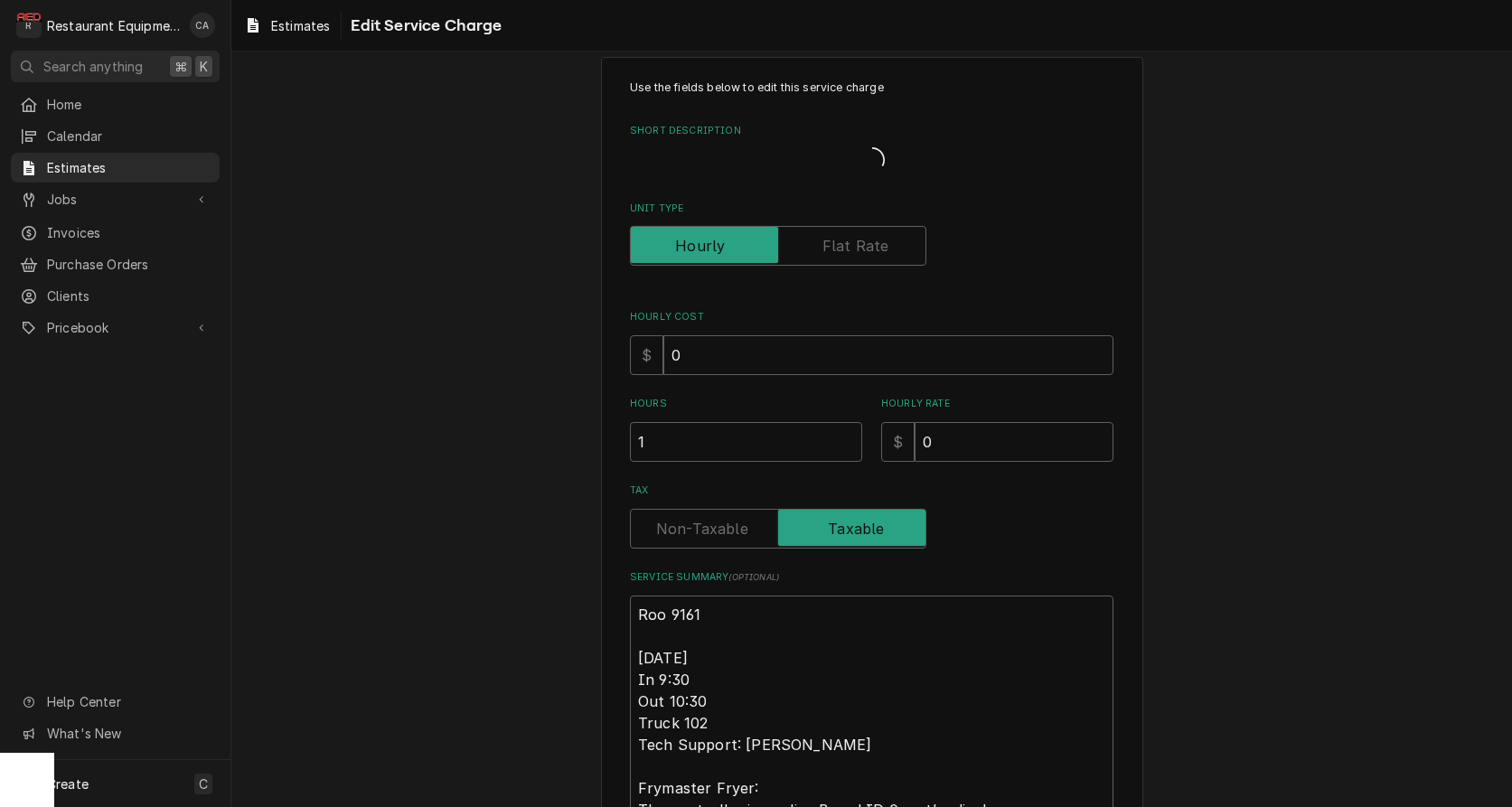
click at [831, 463] on div "Use the fields below to edit this service charge Short Description Unit Type Ho…" at bounding box center [872, 530] width 484 height 901
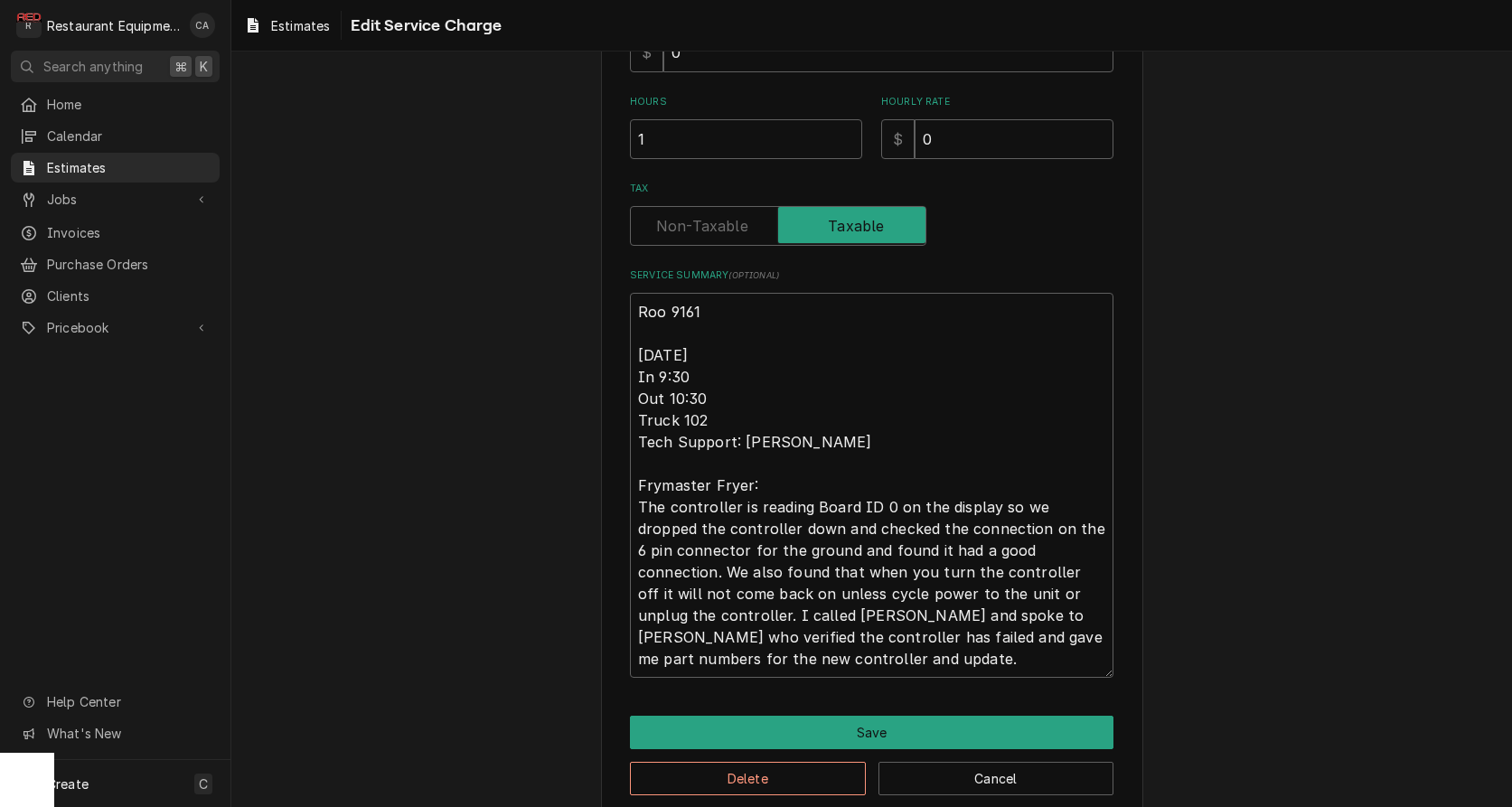
scroll to position [388, 0]
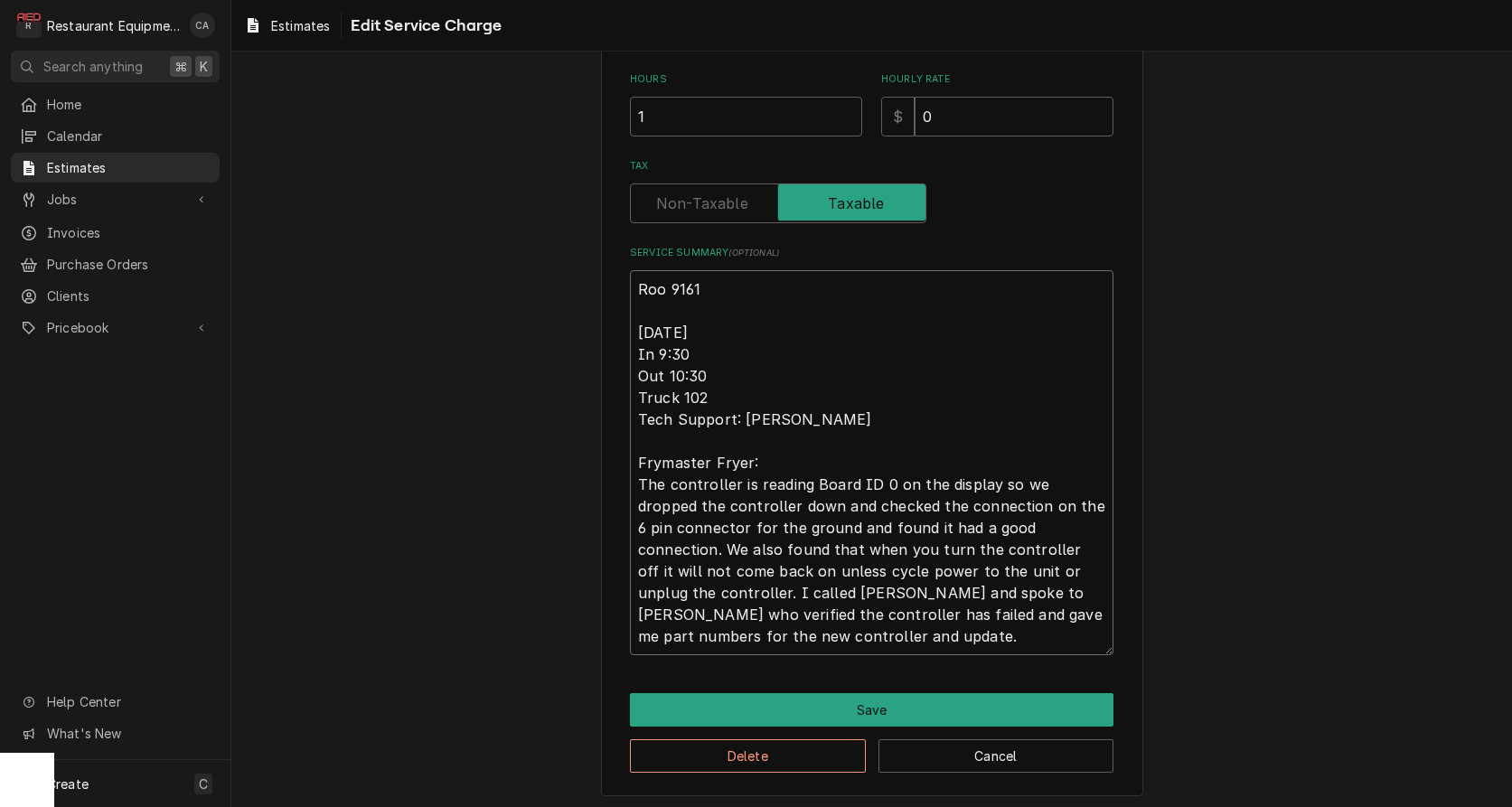
drag, startPoint x: 701, startPoint y: 640, endPoint x: 676, endPoint y: 300, distance: 340.9
click at [630, 279] on textarea "Roo 9161 [DATE] In 9:30 Out 10:30 Truck 102 Tech Support: [PERSON_NAME] Frymast…" at bounding box center [872, 462] width 484 height 385
click at [976, 759] on button "Cancel" at bounding box center [996, 756] width 236 height 34
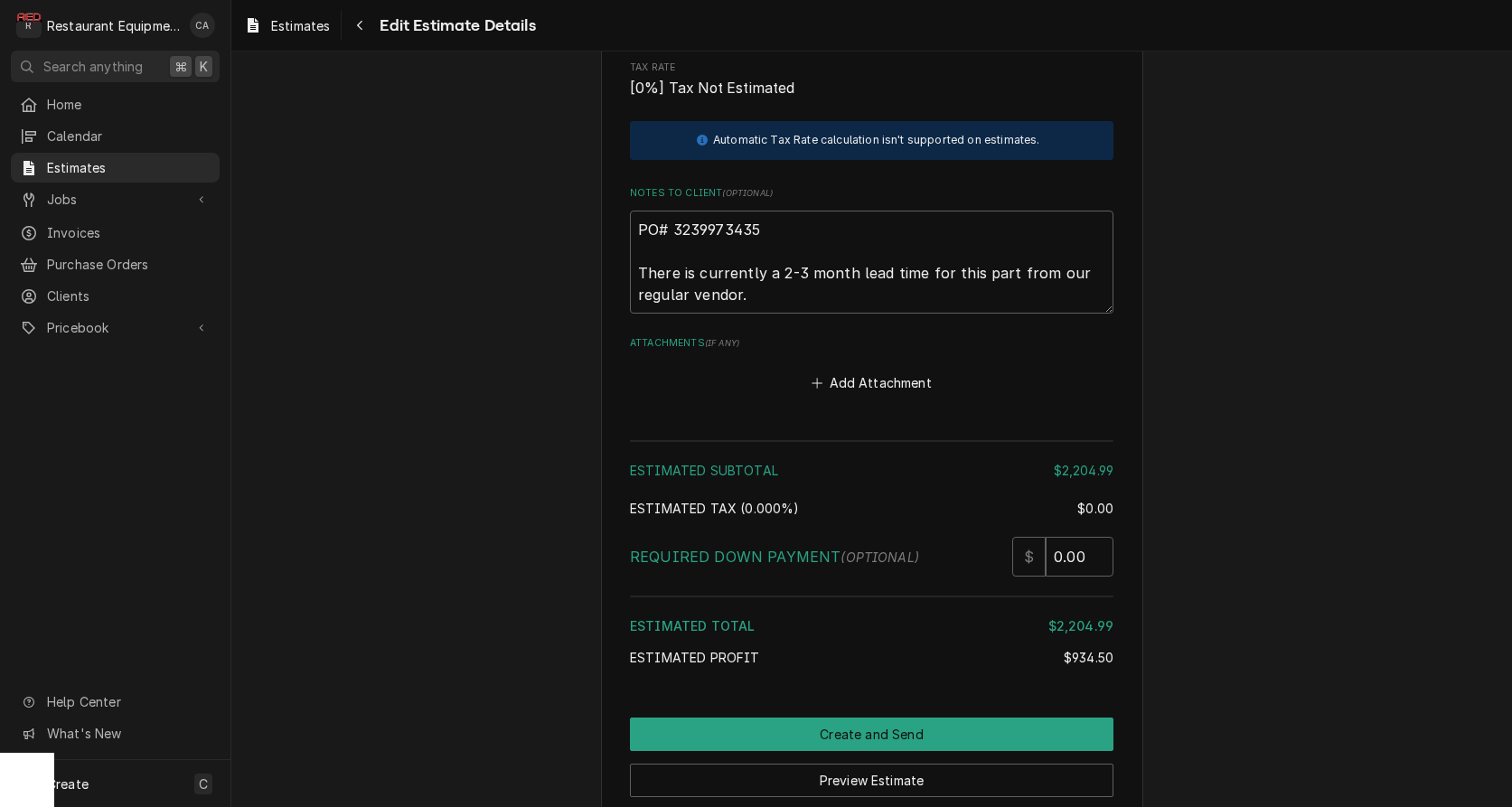
scroll to position [3891, 0]
drag, startPoint x: 1051, startPoint y: 216, endPoint x: 692, endPoint y: 232, distance: 359.4
click at [692, 232] on textarea "PO# 3239973435 There is currently a 2-3 month lead time for this part from our …" at bounding box center [872, 261] width 484 height 103
type textarea "x"
type textarea "PO# 3239973435 There is currently a 2-3 month lead time for this part from tven…"
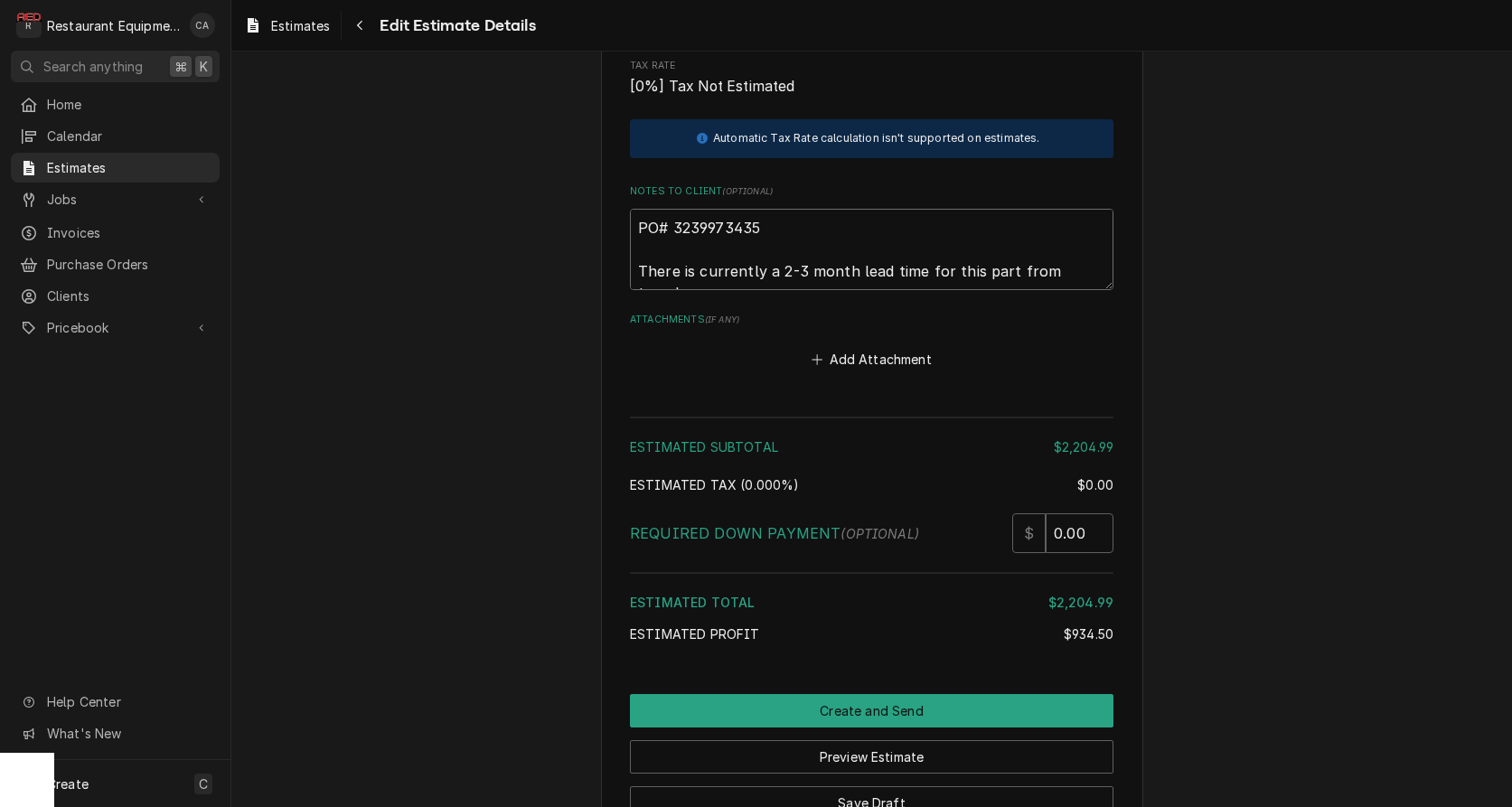
type textarea "x"
type textarea "PO# 3239973435 There is currently a 2-3 month lead time for this part from thve…"
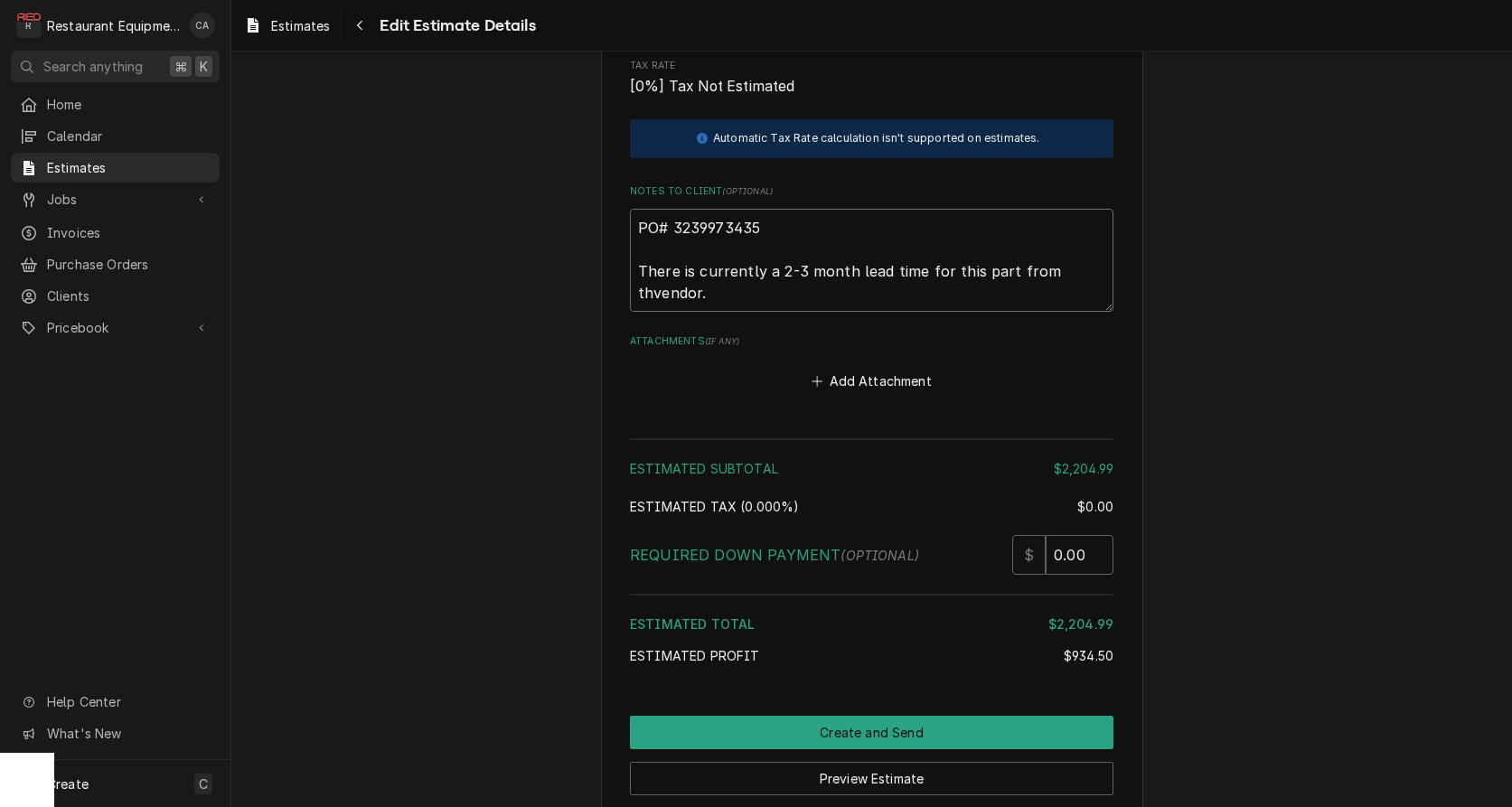
type textarea "x"
type textarea "PO# 3239973435 There is currently a 2-3 month lead time for this part from thiv…"
type textarea "x"
type textarea "PO# 3239973435 There is currently a 2-3 month lead time for this part from this…"
type textarea "x"
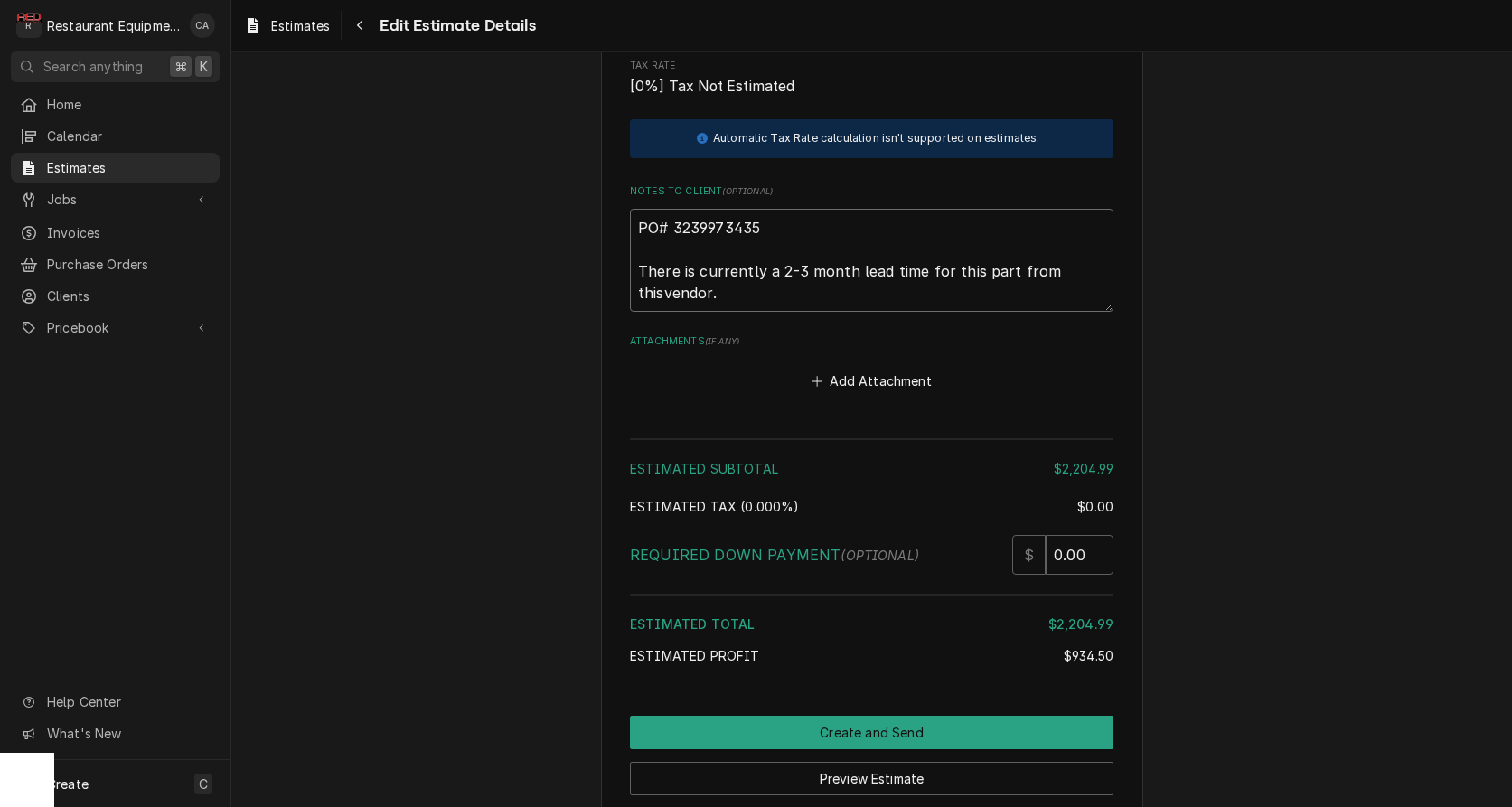
type textarea "PO# 3239973435 There is currently a 2-3 month lead time for this part from this…"
drag, startPoint x: 739, startPoint y: 242, endPoint x: 651, endPoint y: 220, distance: 90.7
paste textarea "Current ETA from this vendor is 3-4 weeks"
type textarea "x"
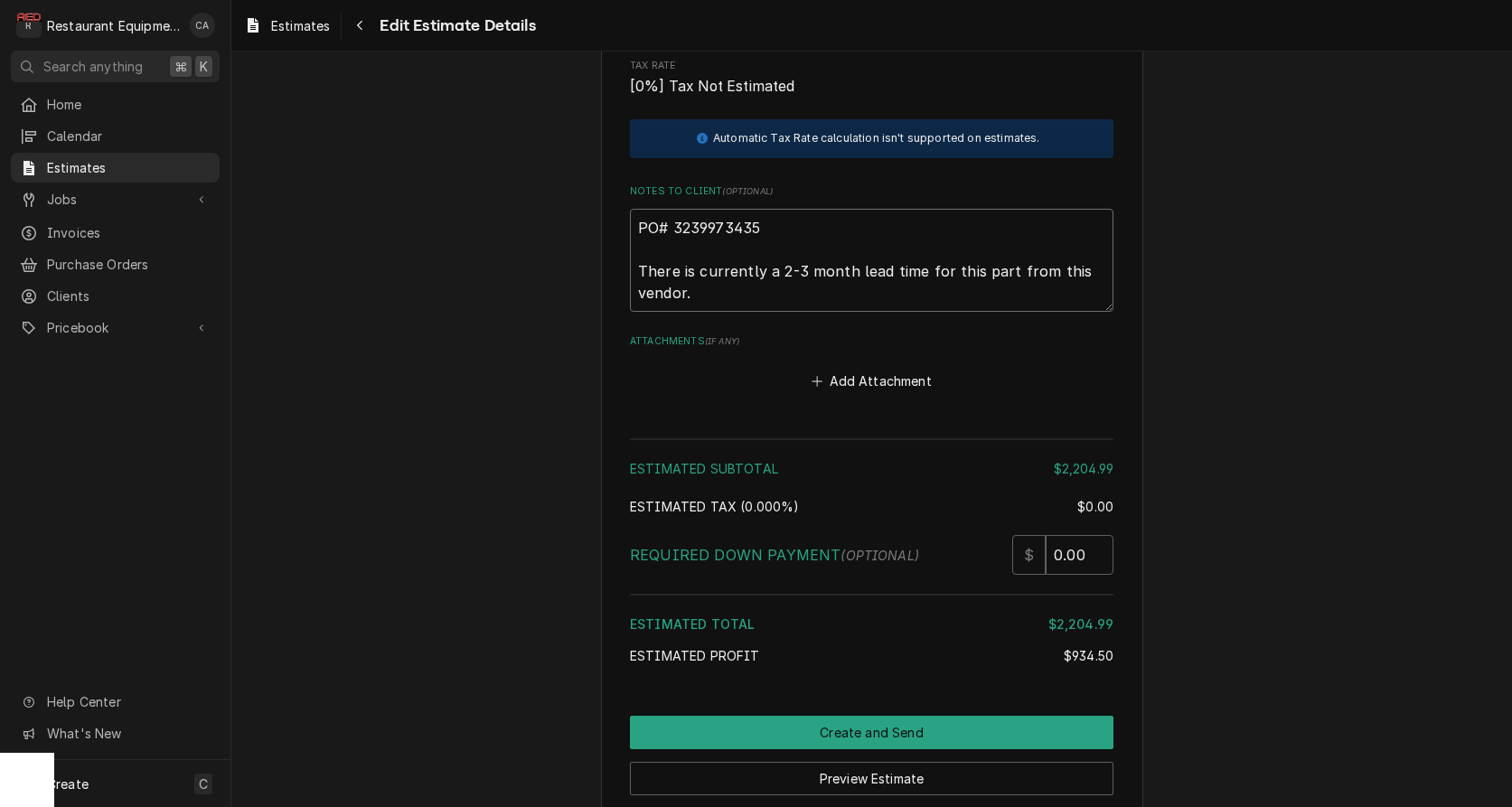
type textarea "PO# 3239973435 Current ETA from this vendor is 3-4 weeks."
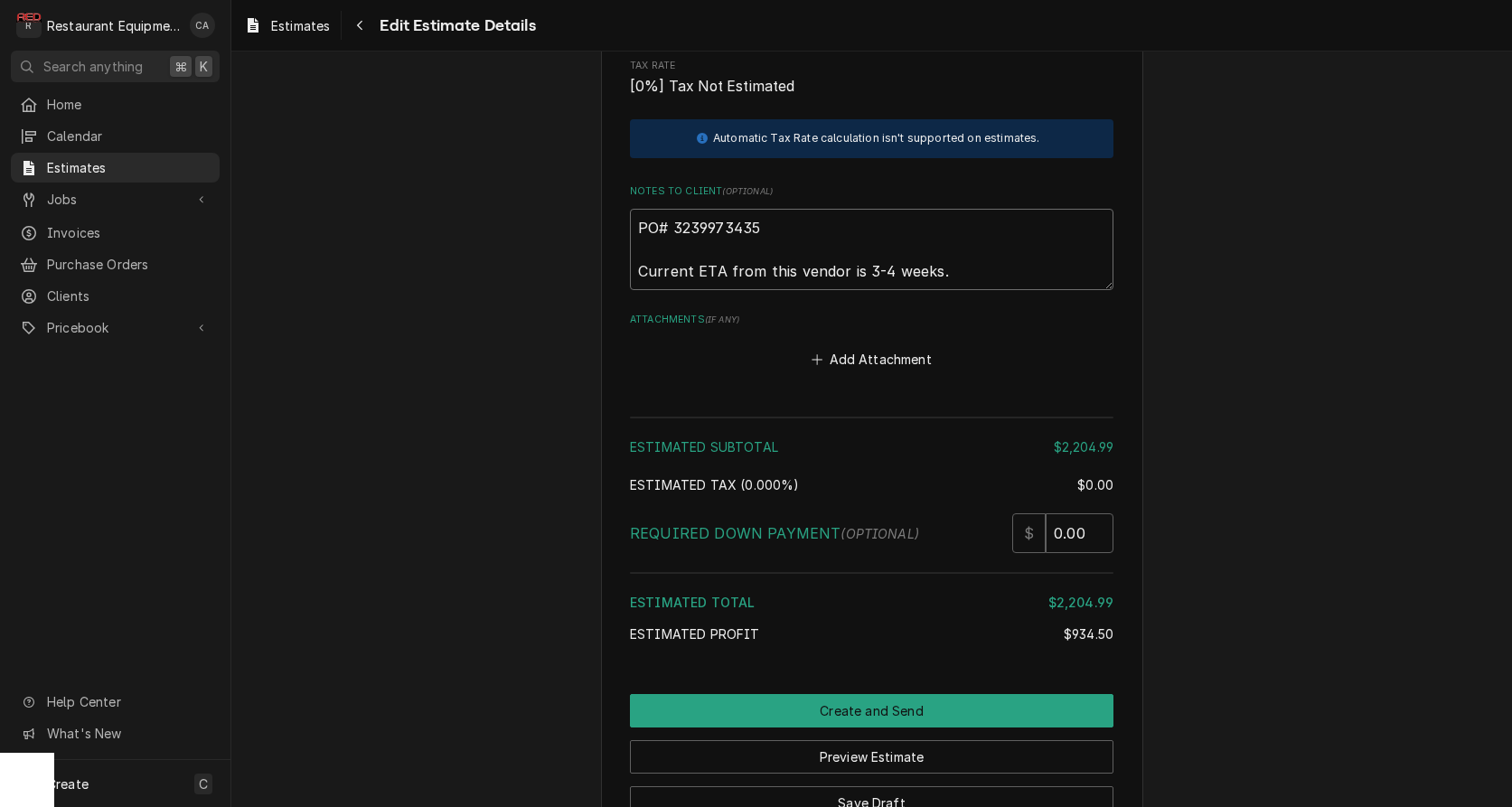
click at [862, 214] on textarea "PO# 3239973435 Current ETA from this vendor is 3-4 weeks." at bounding box center [872, 249] width 484 height 81
type textarea "x"
type textarea "PO# 3239973435 Current ETA from this vendor is -4 weeks."
type textarea "x"
type textarea "PO# 3239973435 Current ETA from this vendor is 4 weeks."
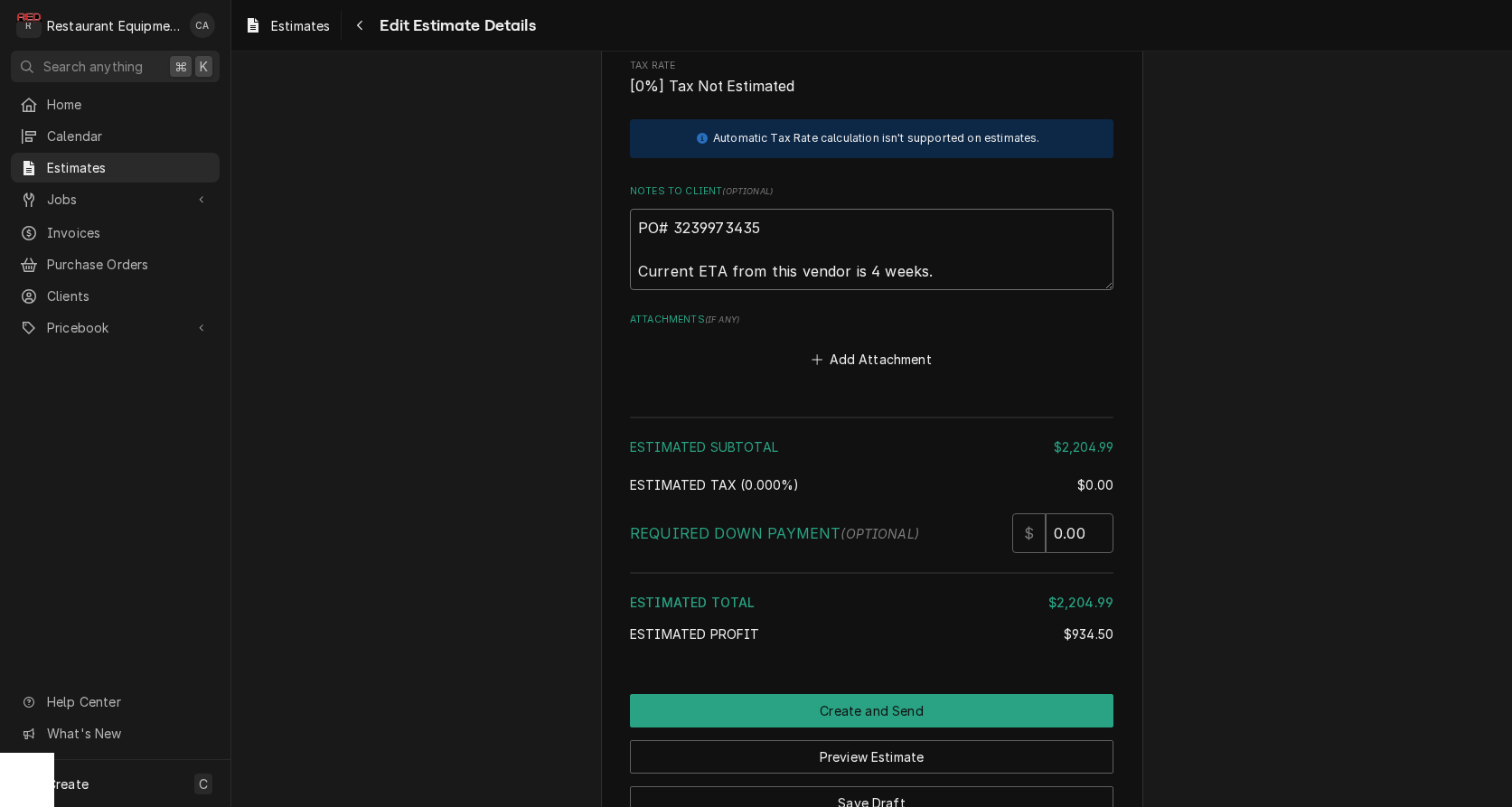
type textarea "x"
type textarea "PO# 3239973435 Current ETA from this vendor is weeks."
type textarea "x"
type textarea "PO# 3239973435 Current ETA from this vendor is weeks."
type textarea "x"
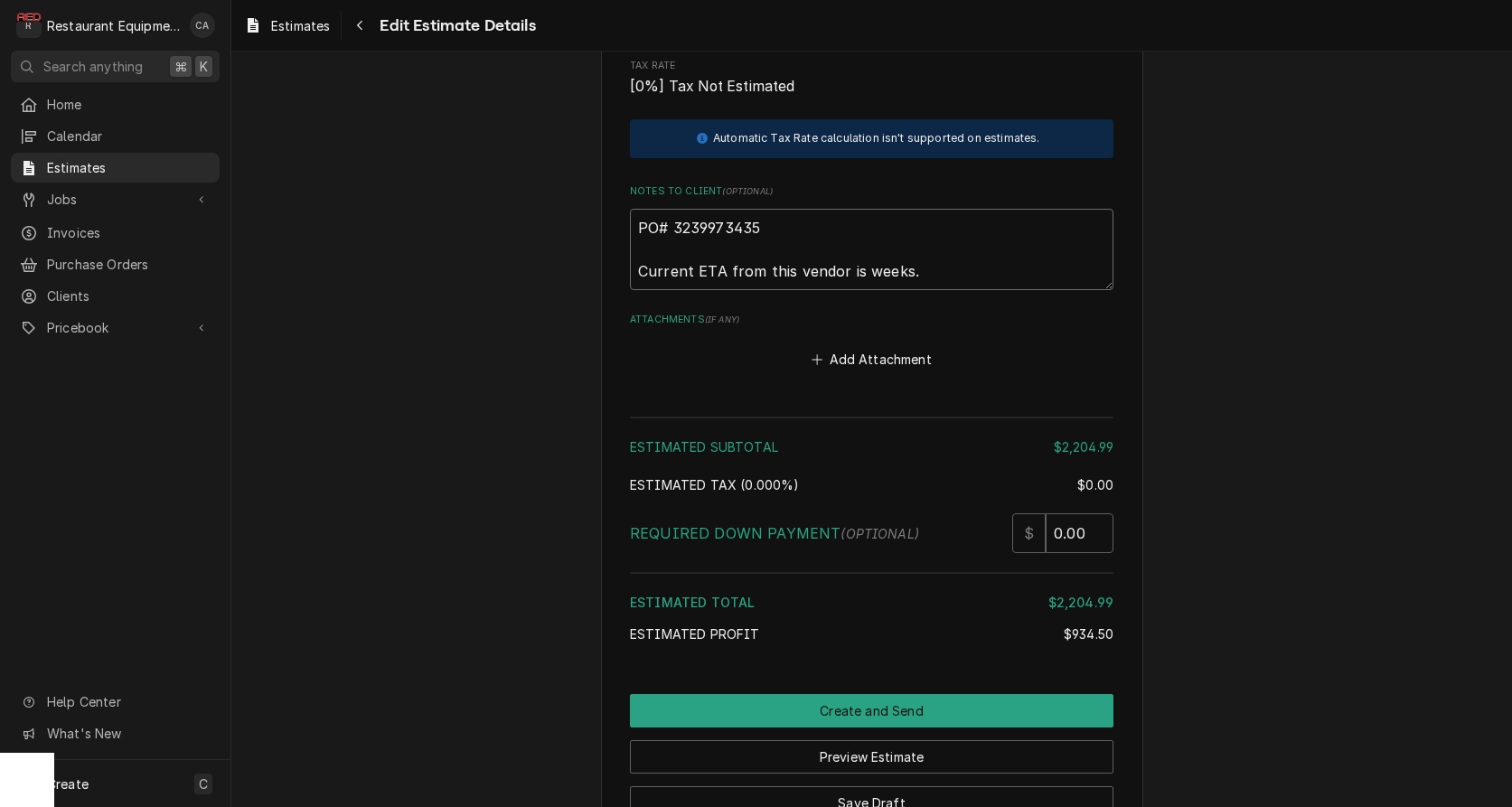
type textarea "PO# 3239973435 Current ETA from this vendor is weeks."
type textarea "x"
type textarea "PO# 3239973435 Current ETA from this vendor is 4weeks."
type textarea "x"
type textarea "PO# 3239973435 Current ETA from this vendor is 4-weeks."
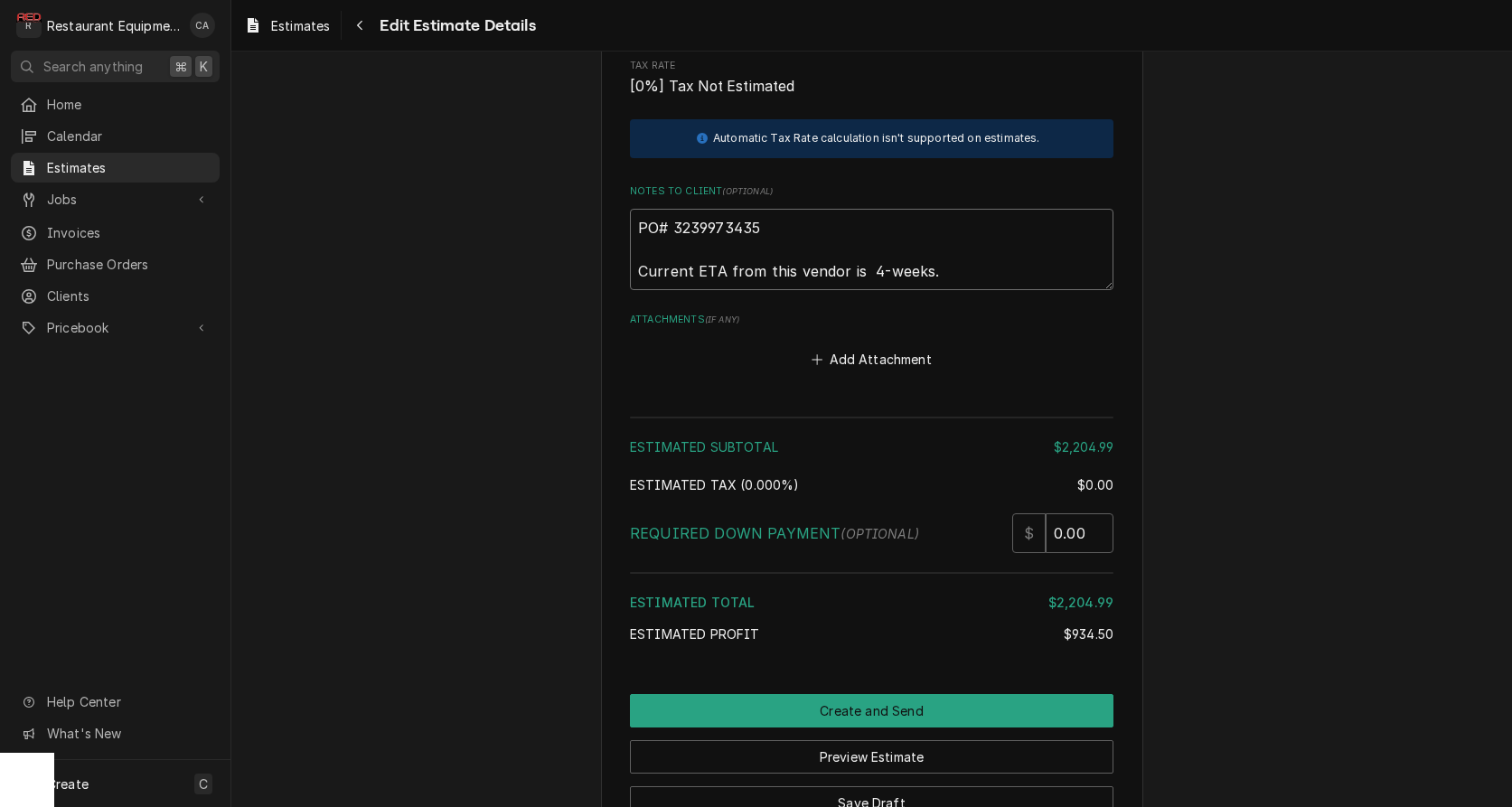
type textarea "x"
type textarea "PO# 3239973435 Current ETA from this vendor is 4-8weeks."
type textarea "x"
type textarea "PO# 3239973435 Current ETA from this vendor is 4-8 weeks."
type textarea "x"
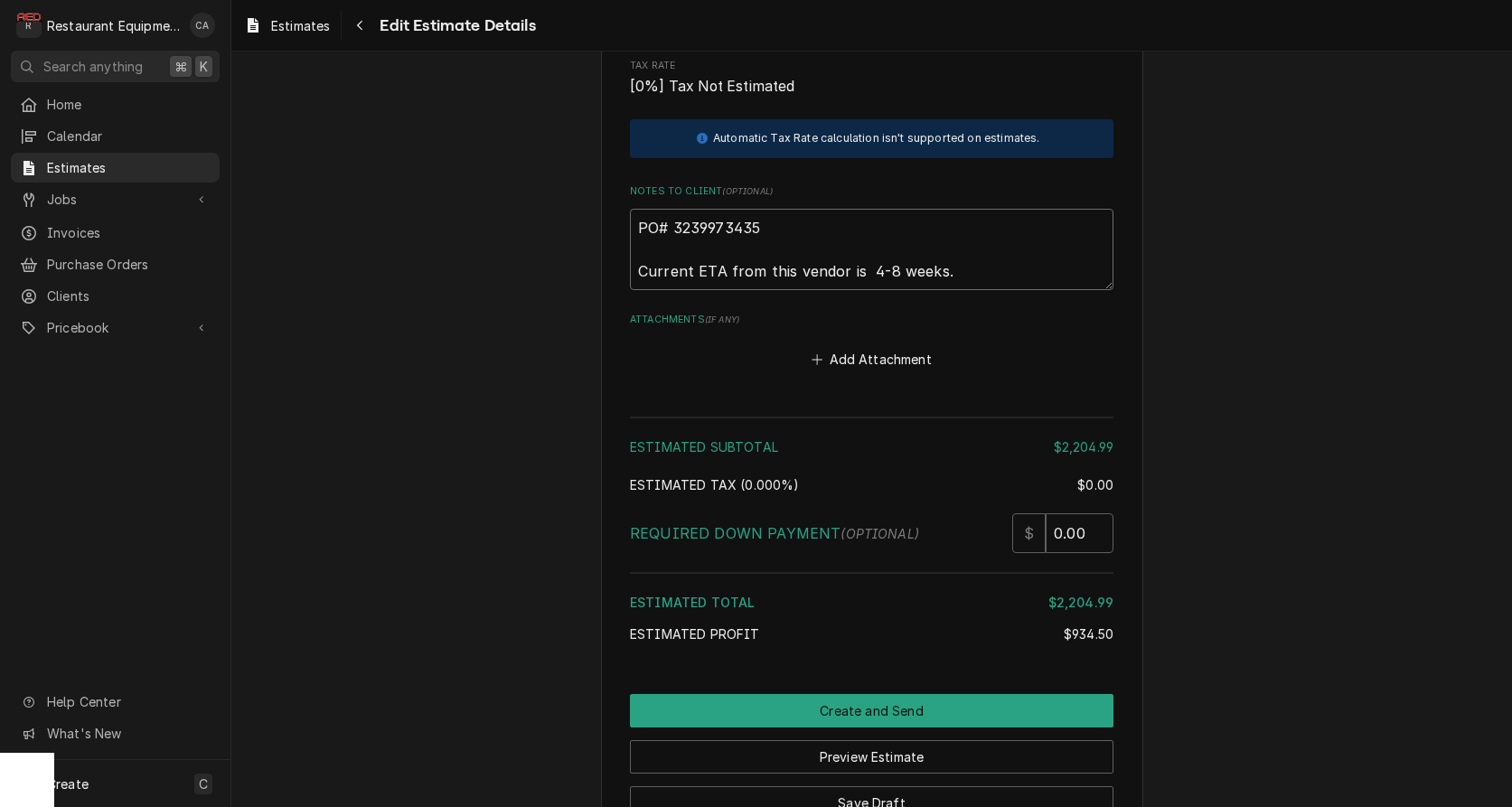
click at [961, 219] on textarea "PO# 3239973435 Current ETA from this vendor is 4-8 weeks." at bounding box center [872, 249] width 484 height 81
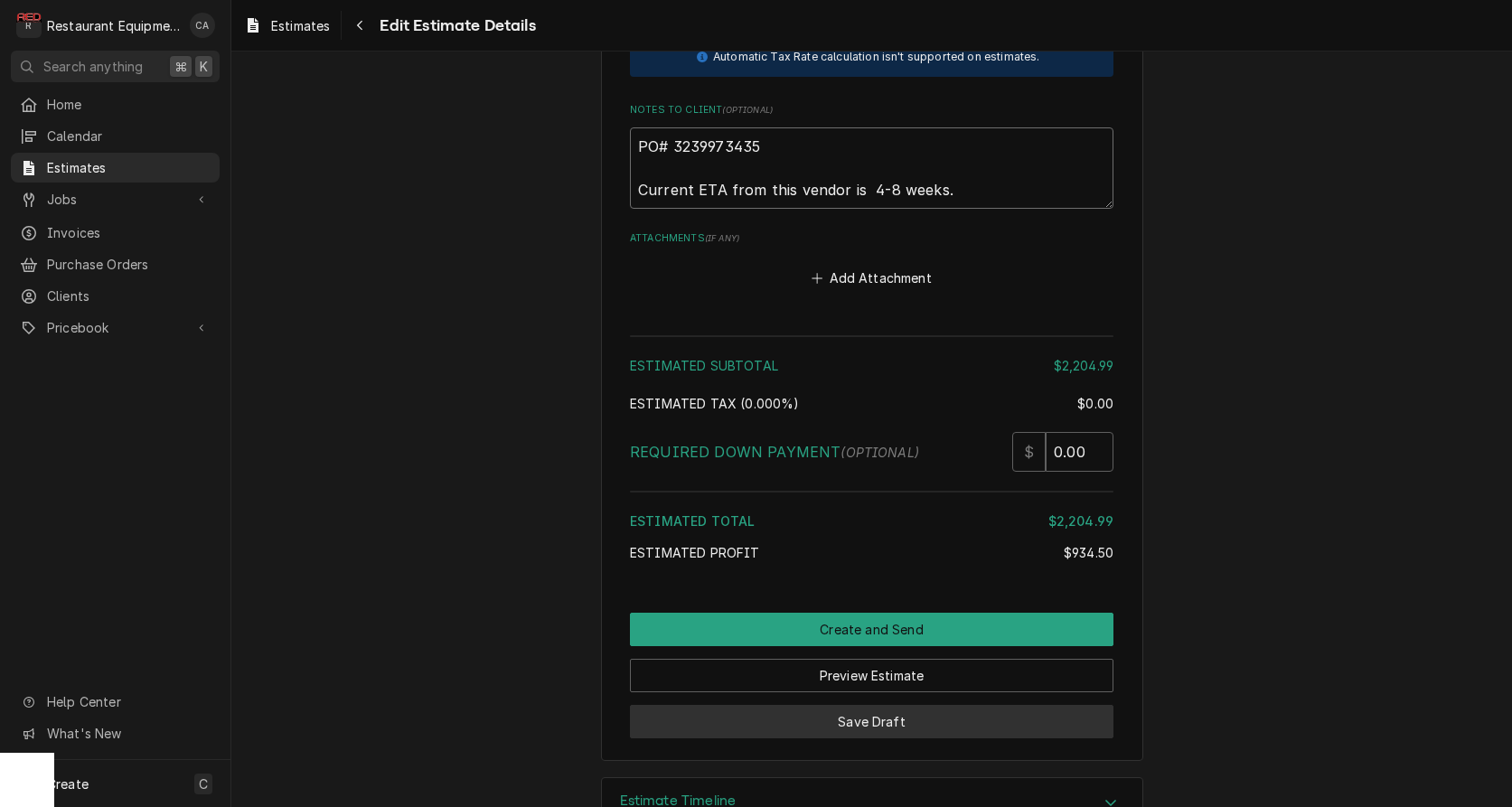
type textarea "PO# 3239973435 Current ETA from this vendor is 4-8 weeks."
click at [873, 704] on button "Save Draft" at bounding box center [872, 721] width 484 height 34
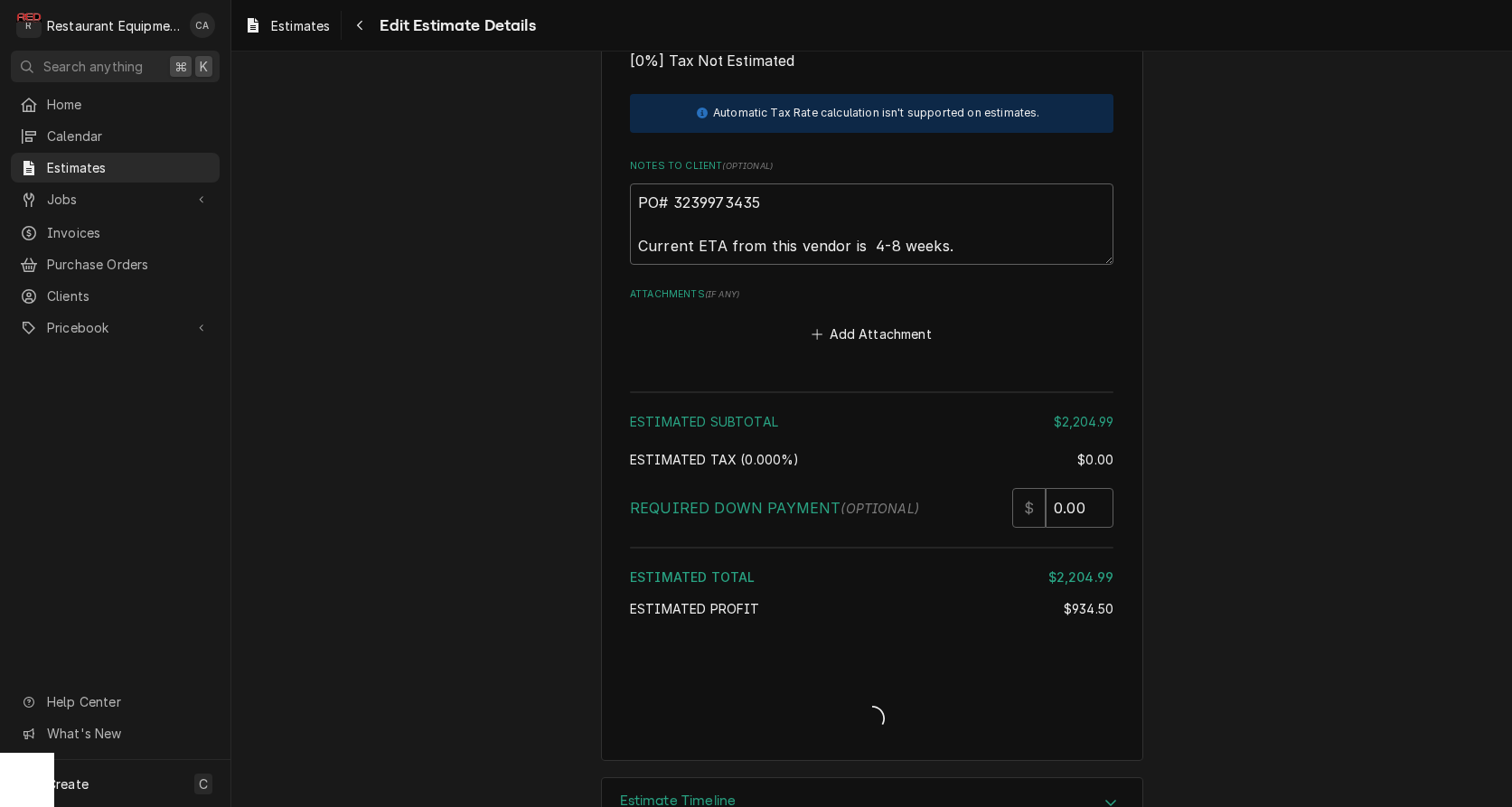
type textarea "x"
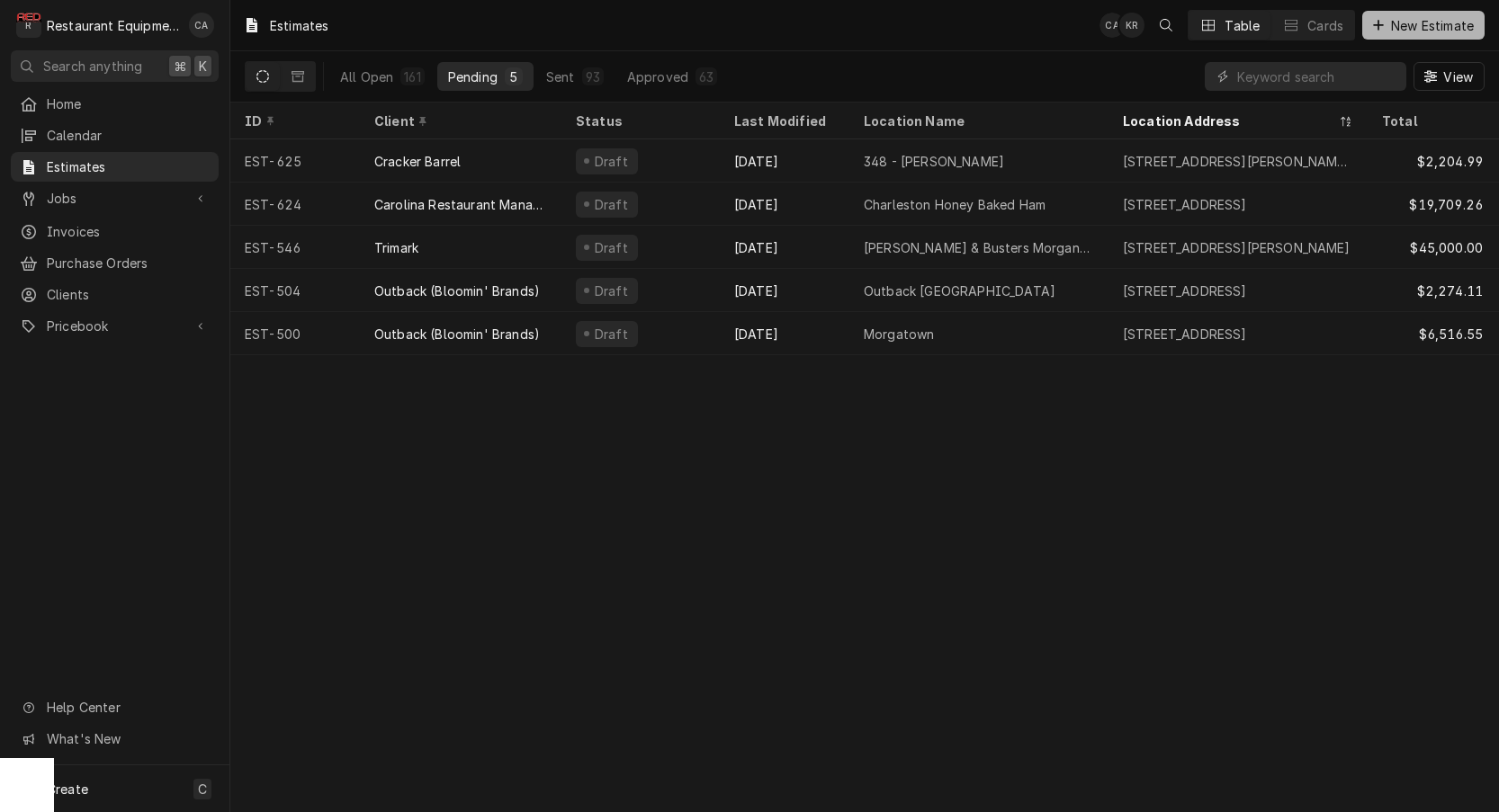
click at [1431, 17] on span "New Estimate" at bounding box center [1432, 25] width 90 height 19
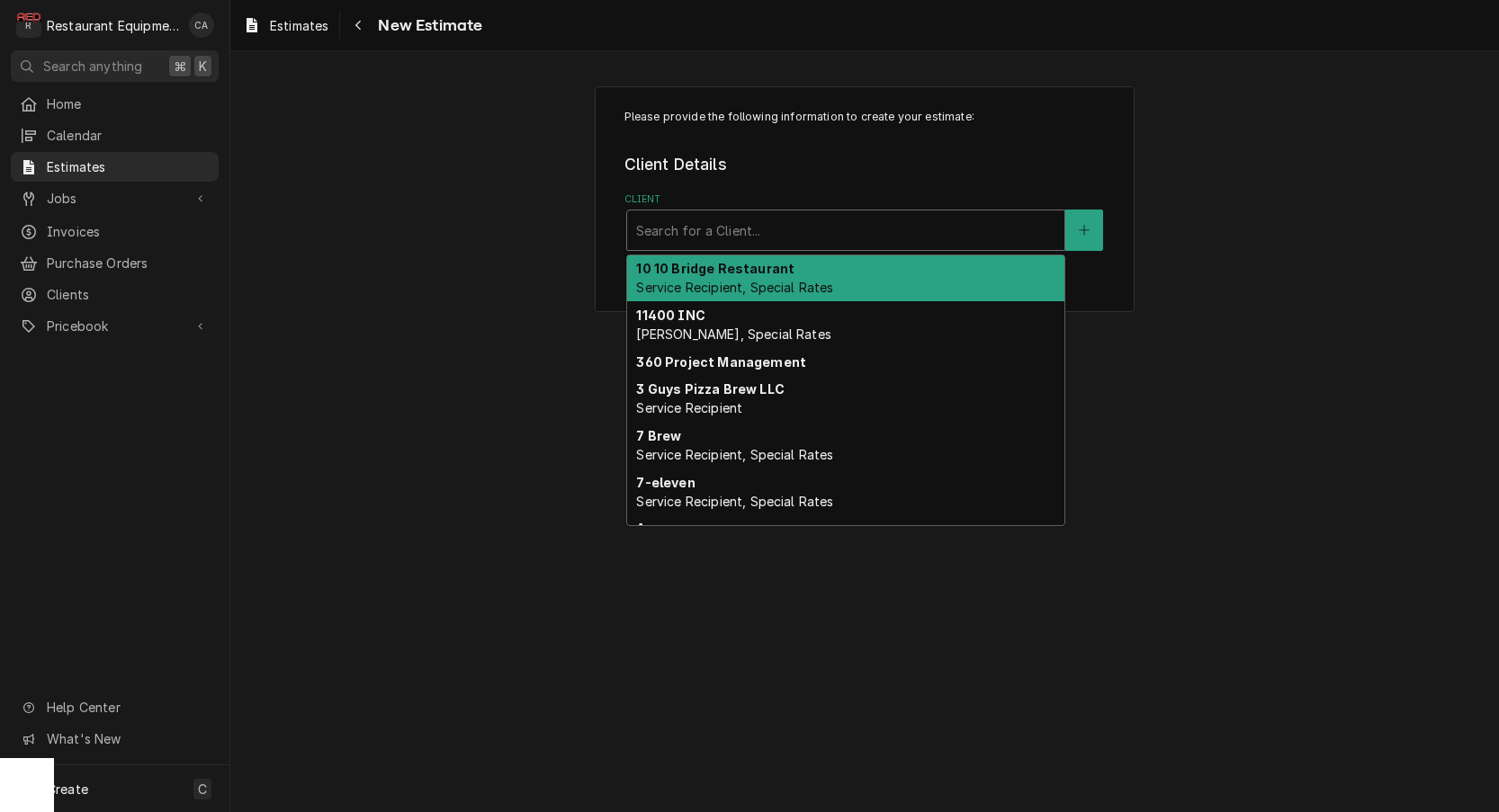
click at [709, 244] on div "Client" at bounding box center [846, 230] width 420 height 33
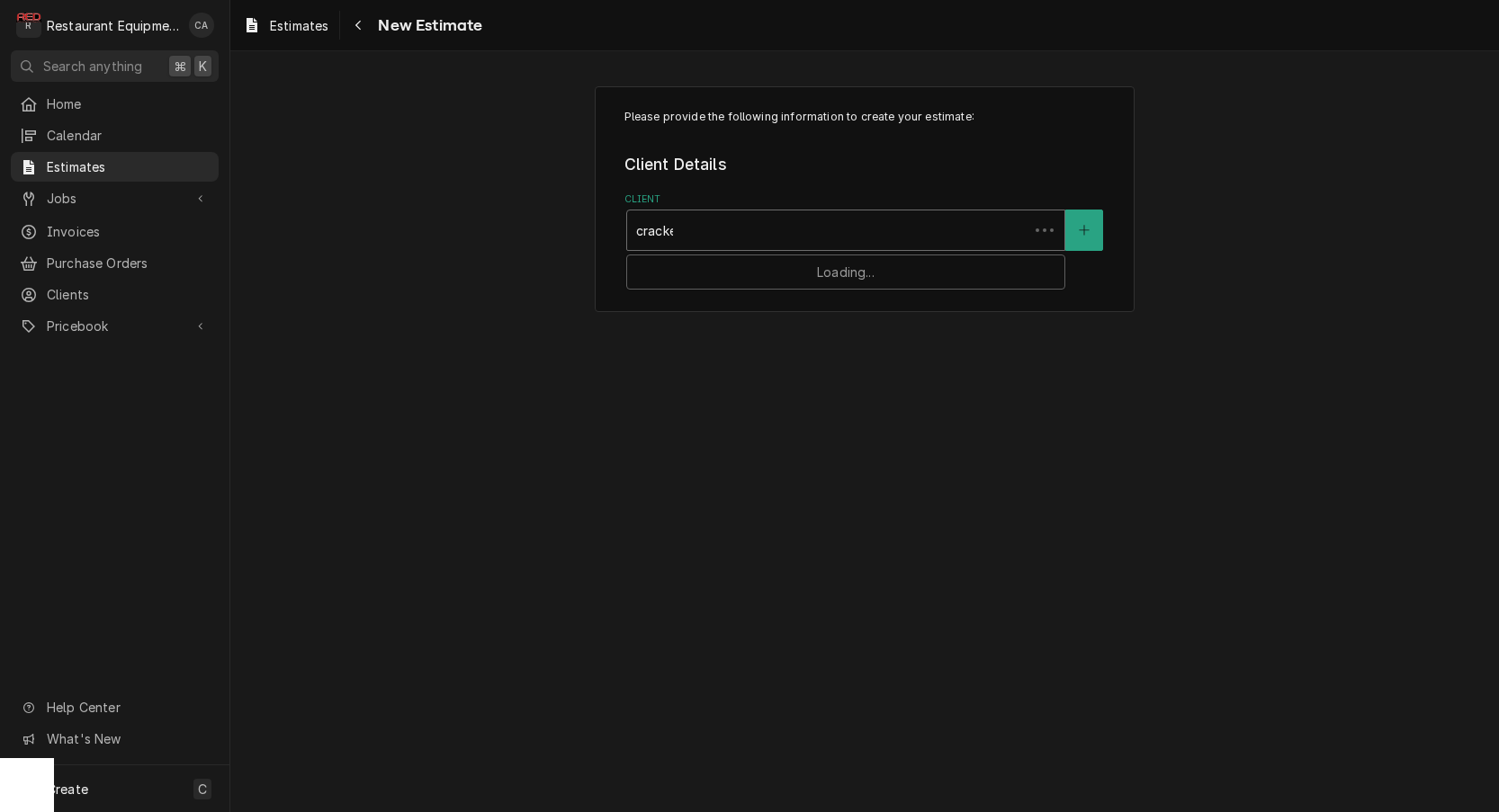
type input "cracker"
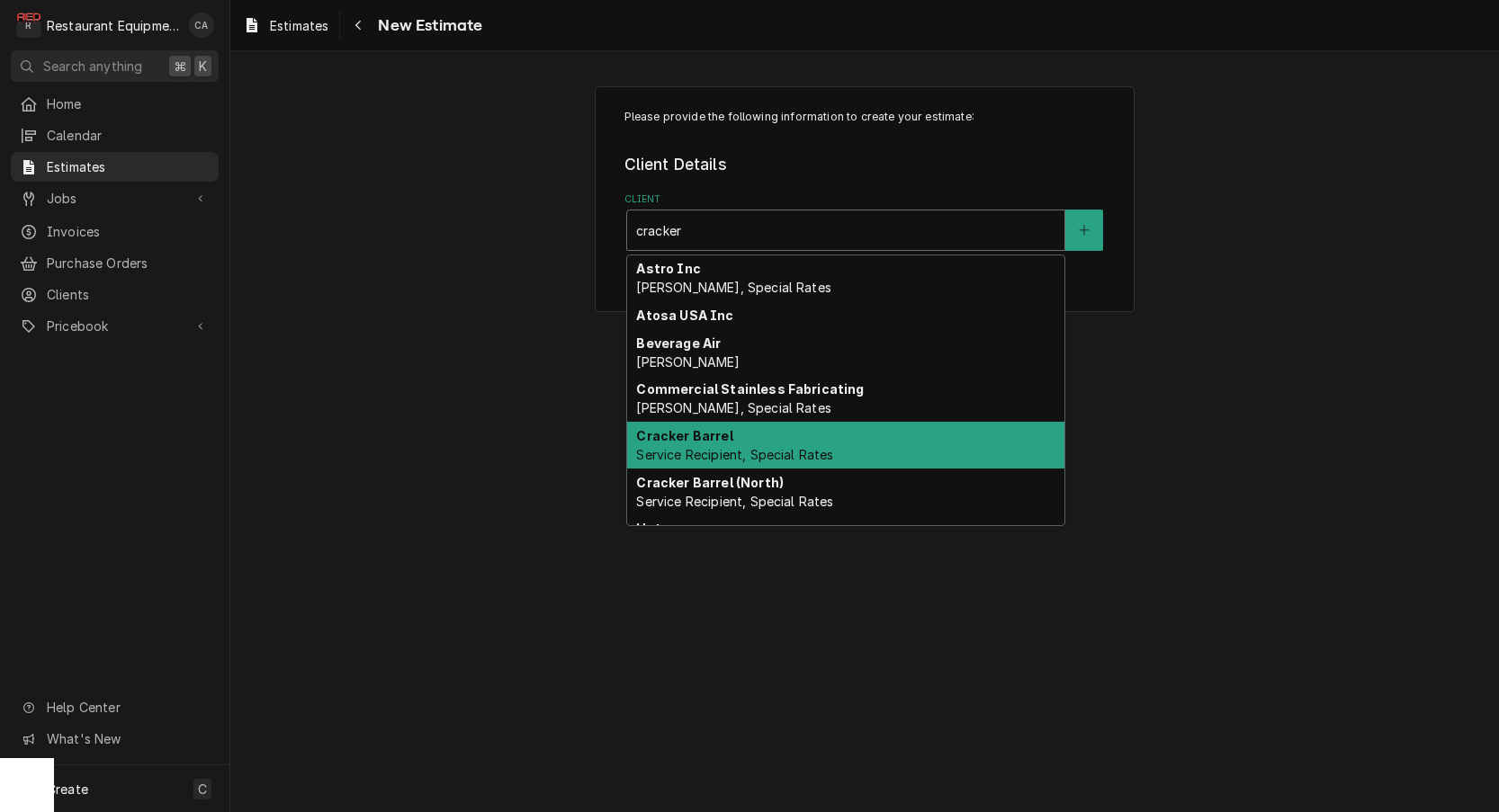
click at [772, 450] on span "Service Recipient, Special Rates" at bounding box center [735, 454] width 197 height 15
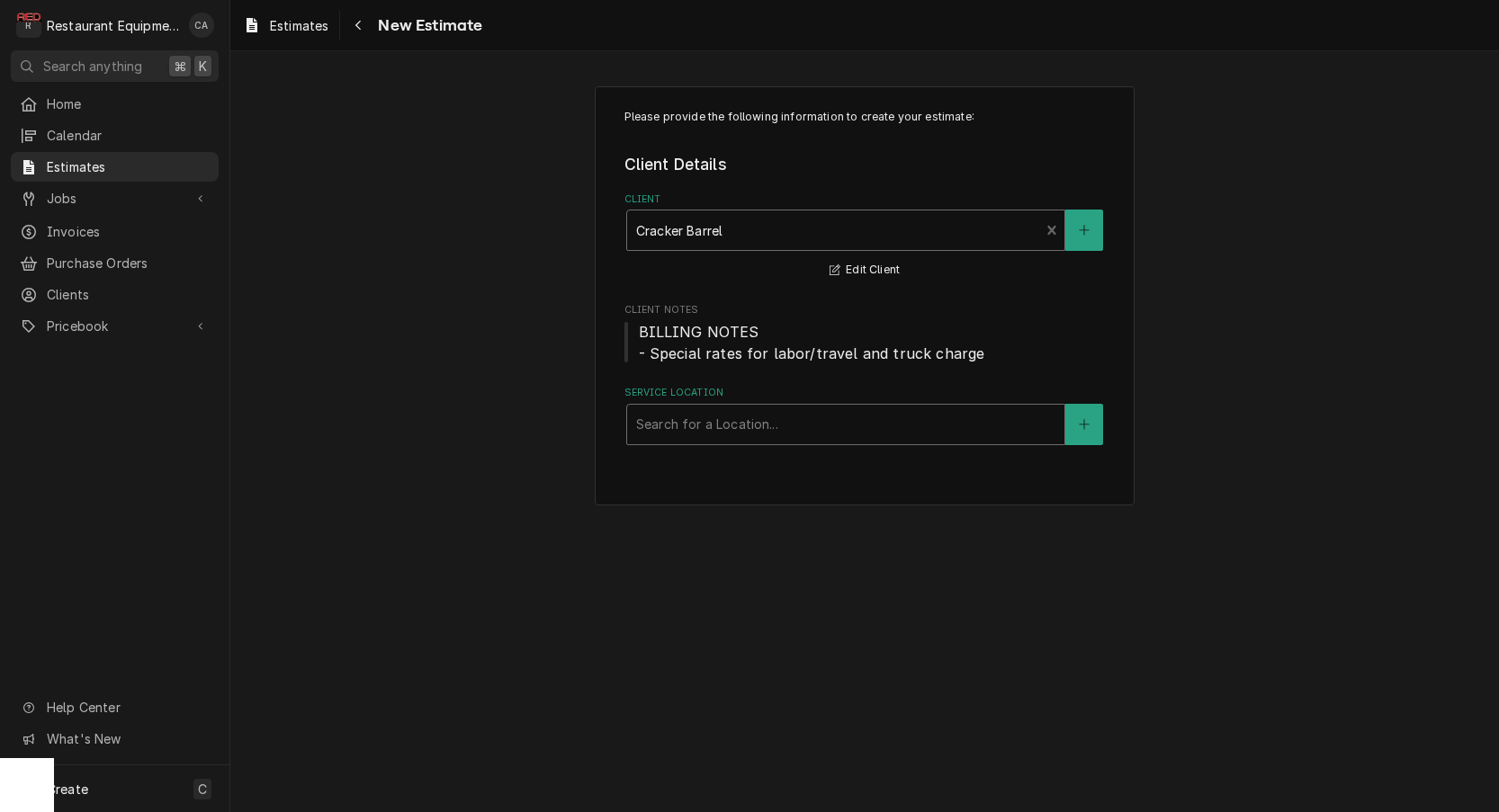
click at [723, 424] on div "Search for a Location..." at bounding box center [846, 424] width 420 height 19
type input "348"
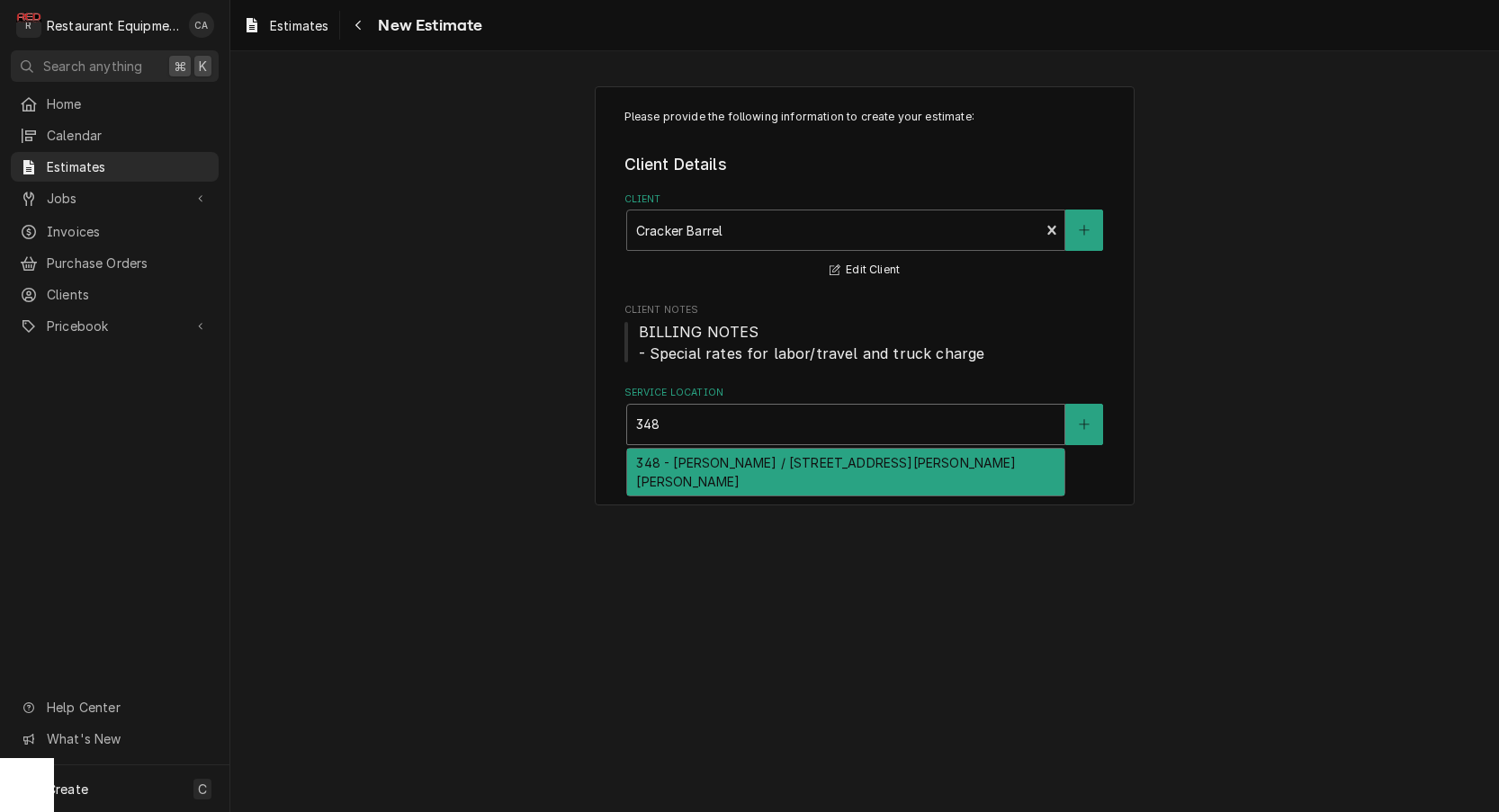
click at [695, 454] on div "348 - Beckley / 2112 Harper Rd, Beckley, WV 25801" at bounding box center [846, 472] width 438 height 47
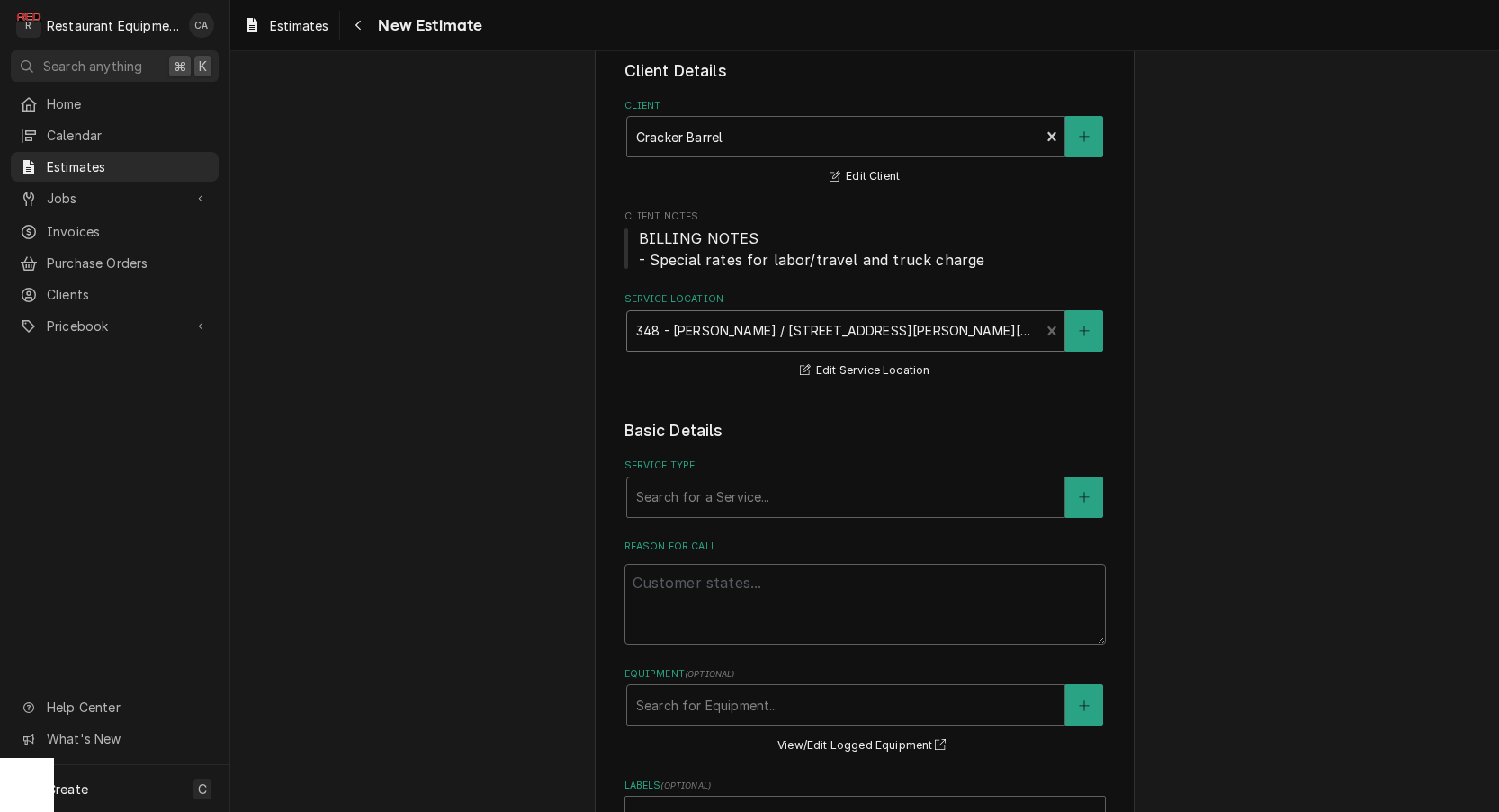
scroll to position [191, 0]
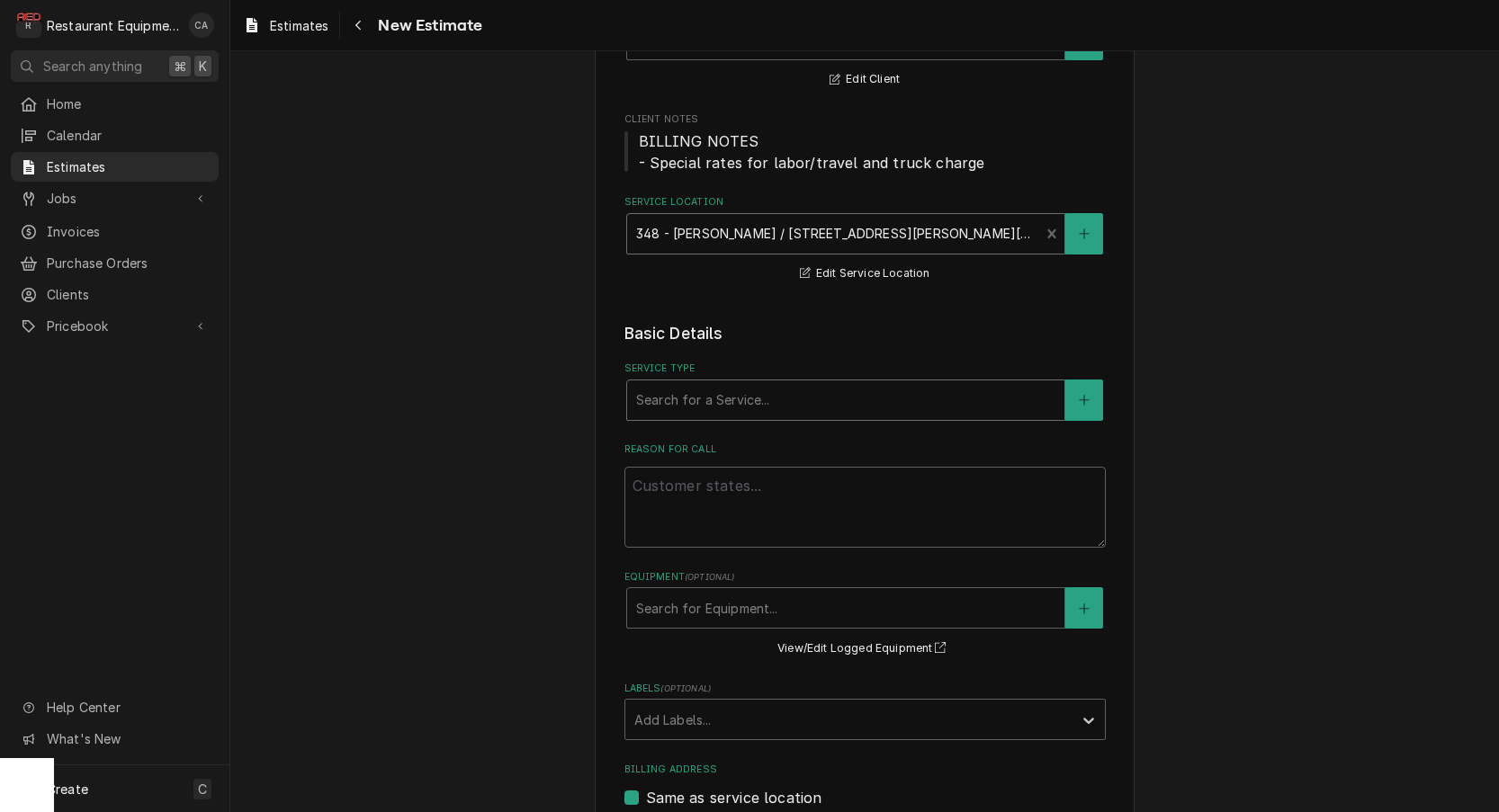
click at [687, 395] on div "Search for a Service..." at bounding box center [846, 400] width 420 height 19
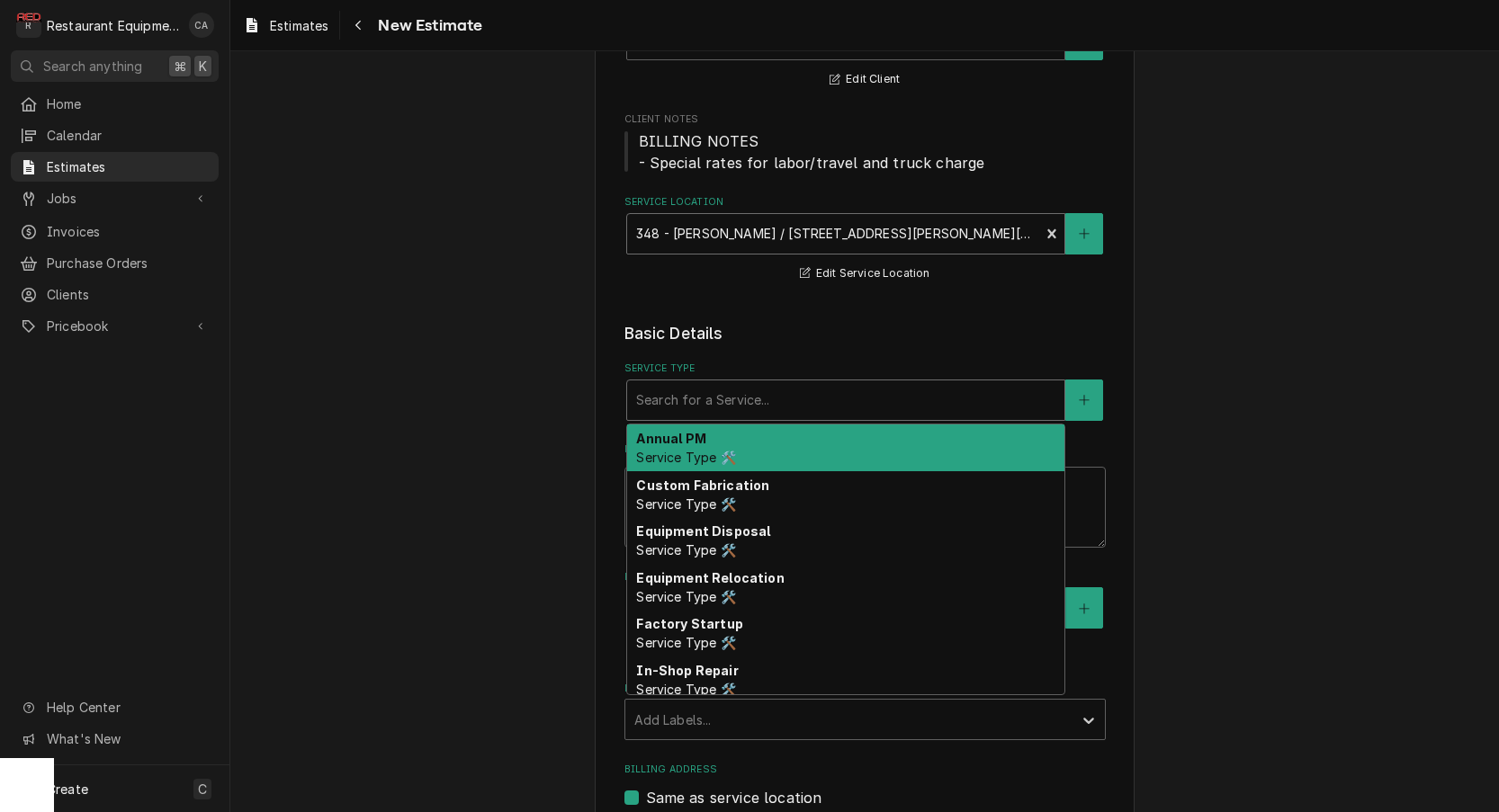
type textarea "x"
type input "f"
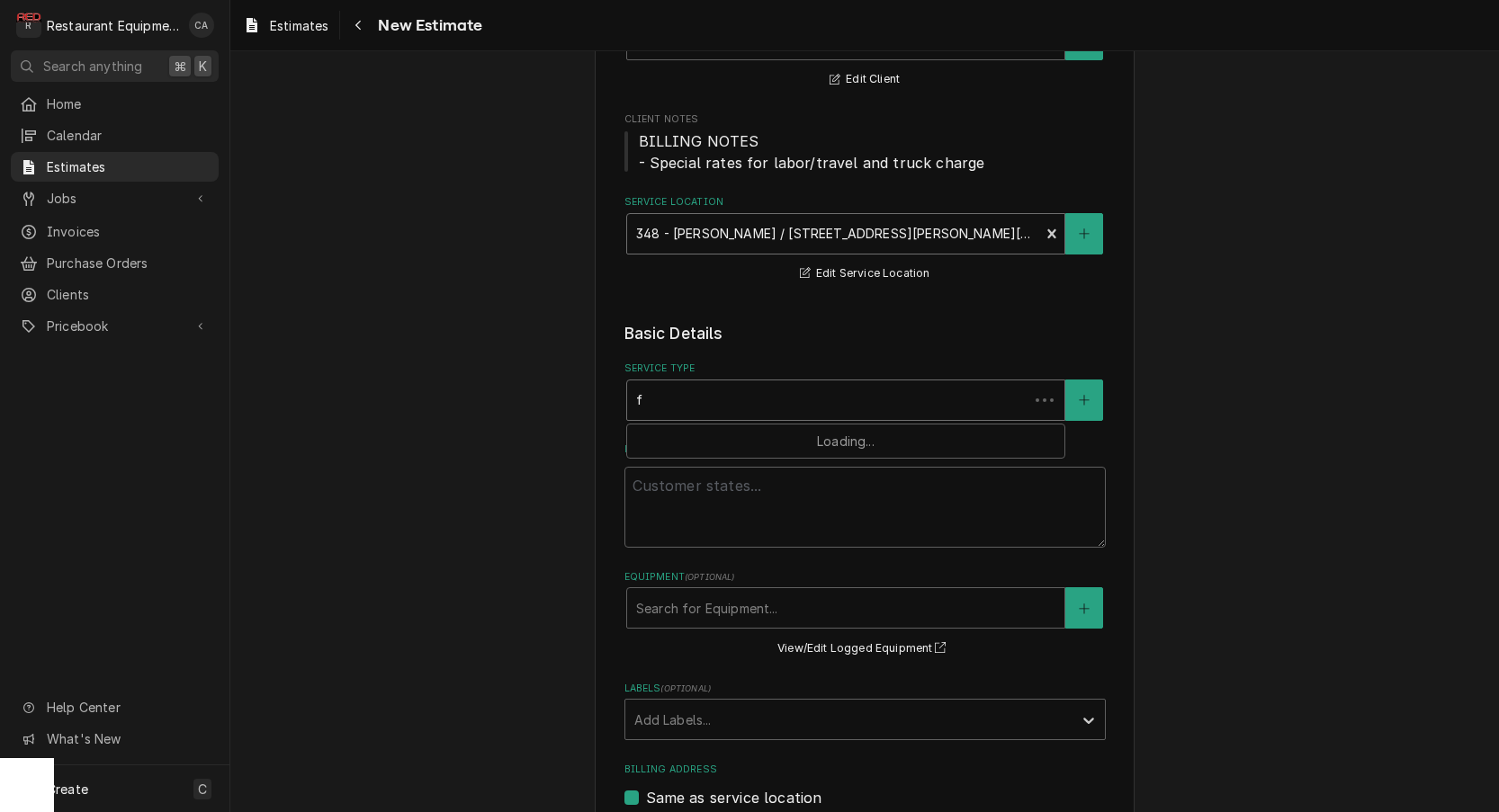
type textarea "x"
type input "fi"
type textarea "x"
type input "fix"
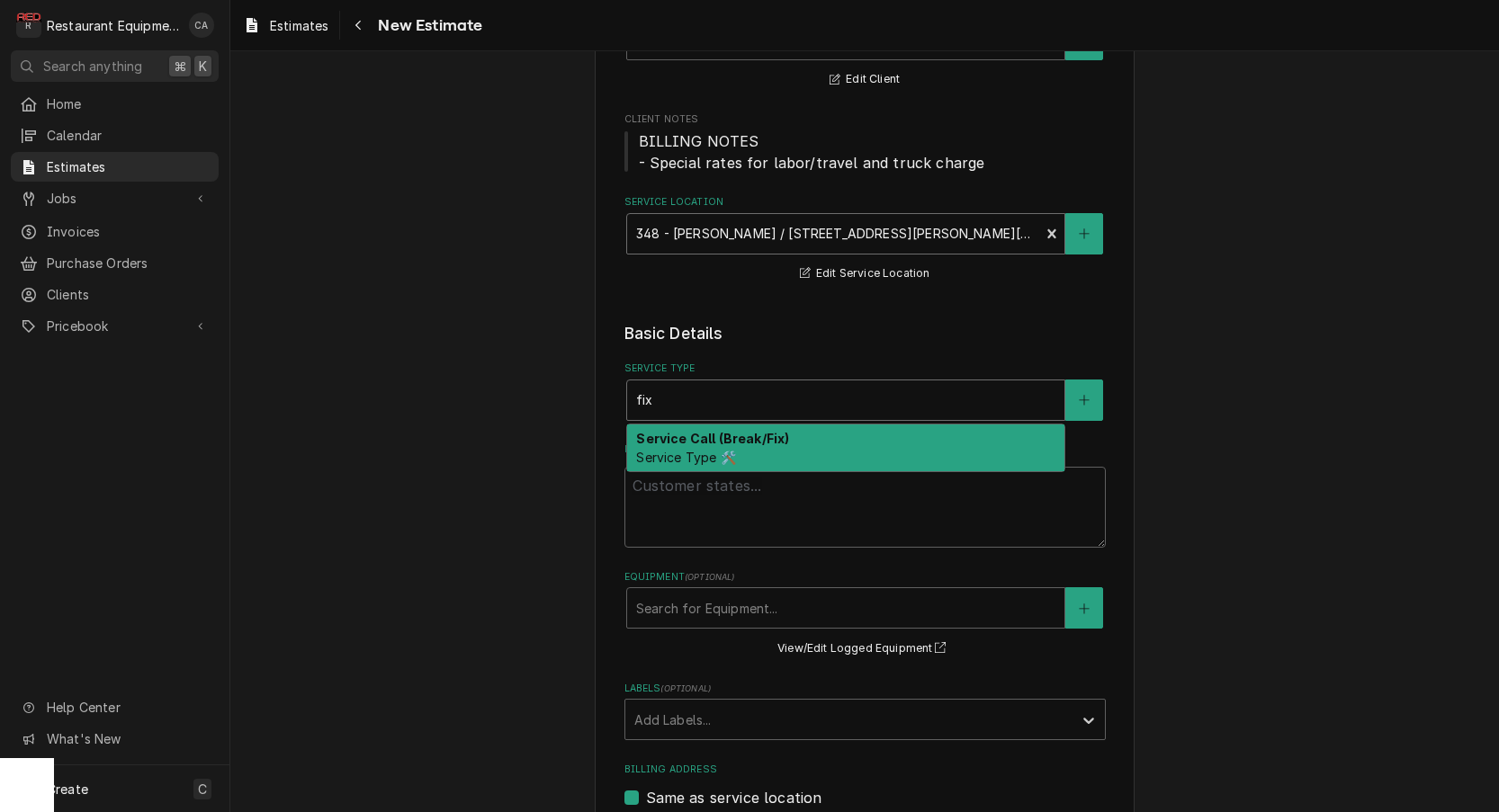
click at [725, 450] on span "Service Type 🛠️" at bounding box center [686, 457] width 99 height 15
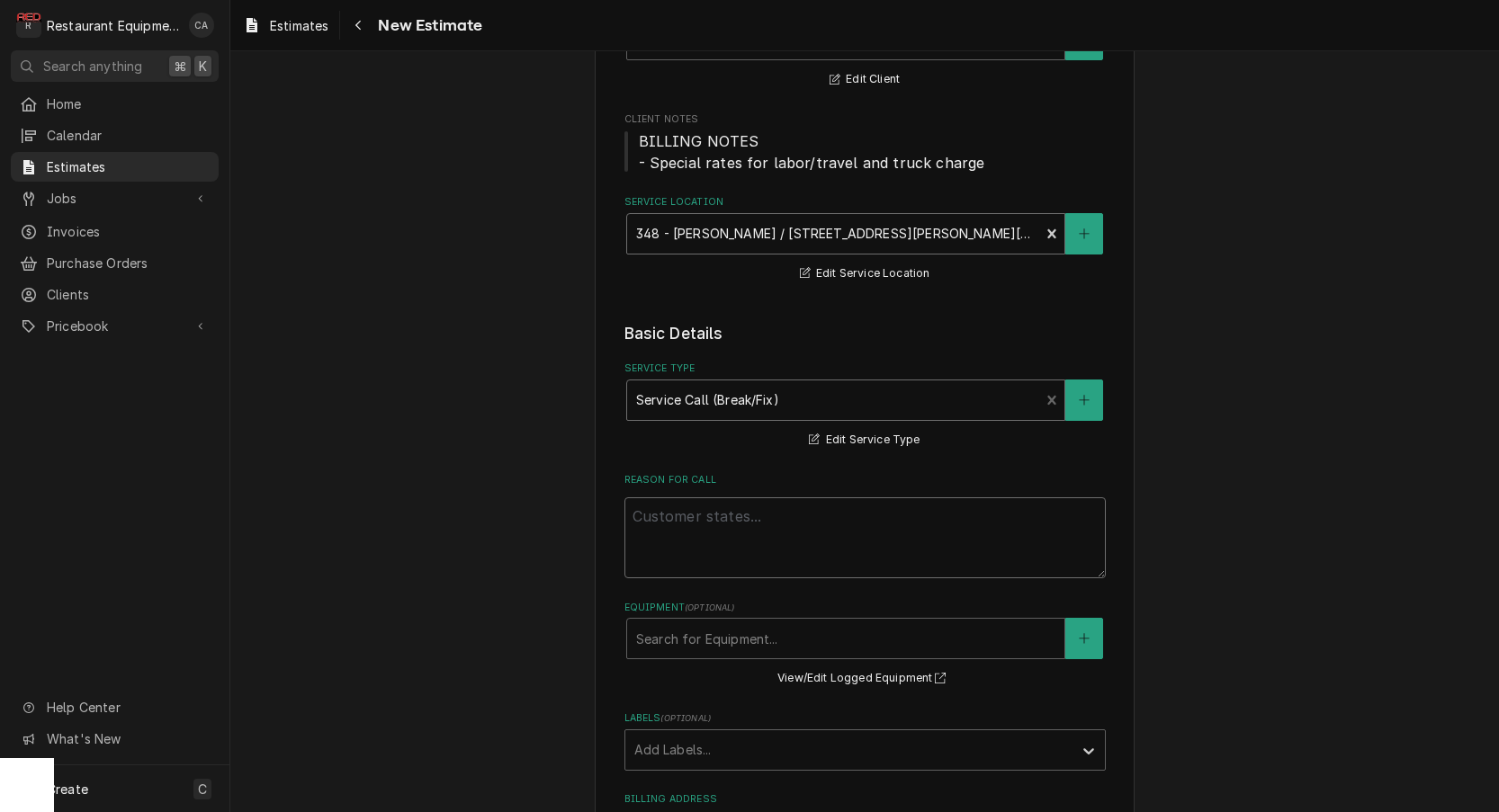
drag, startPoint x: 750, startPoint y: 525, endPoint x: 739, endPoint y: 515, distance: 14.9
click at [749, 524] on textarea "Reason For Call" at bounding box center [866, 538] width 482 height 81
paste textarea "Fryer won't turn on"
type textarea "x"
type textarea "Fryer won't turn on"
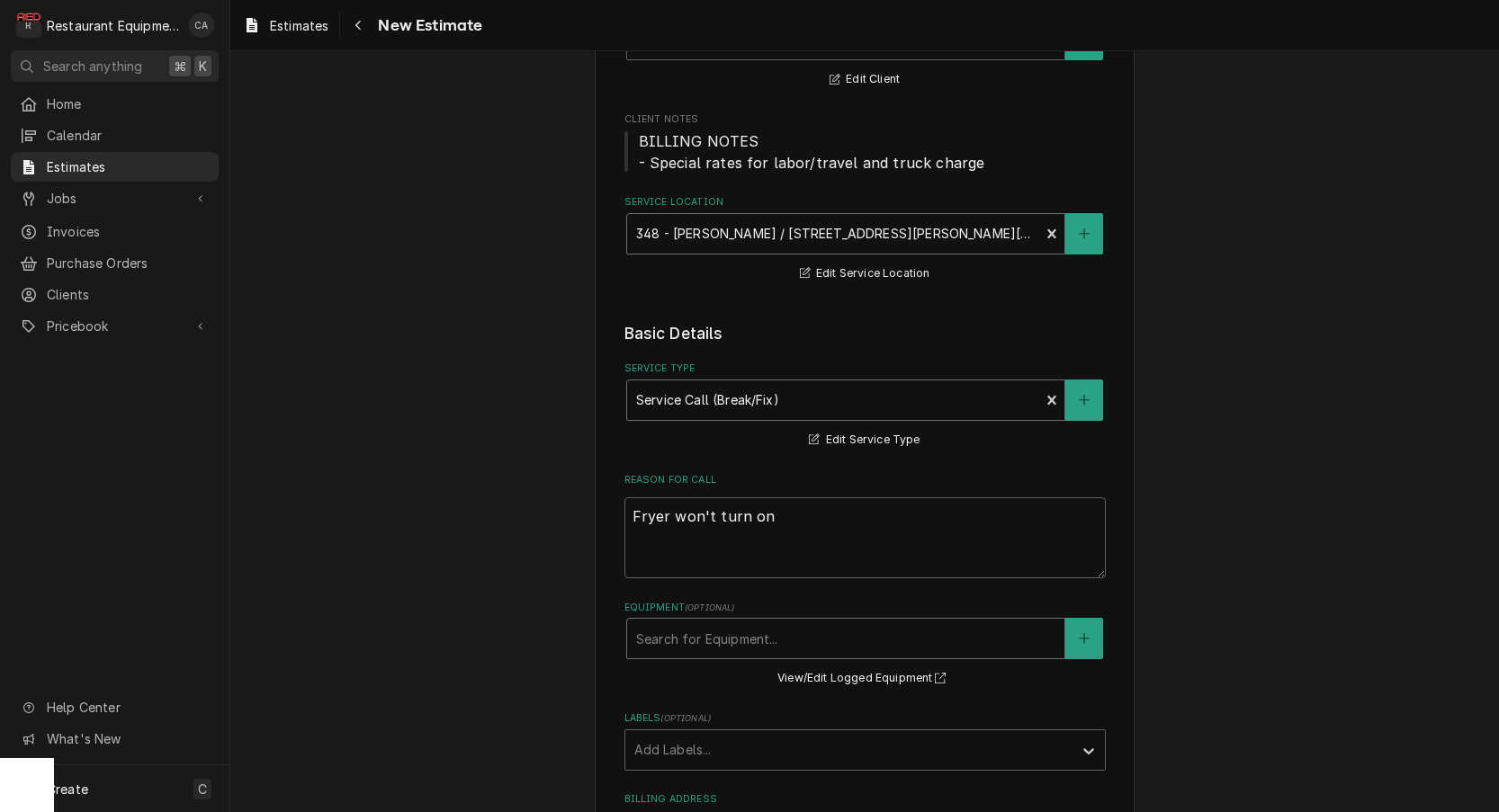
click at [677, 636] on div "Search for Equipment..." at bounding box center [846, 639] width 420 height 19
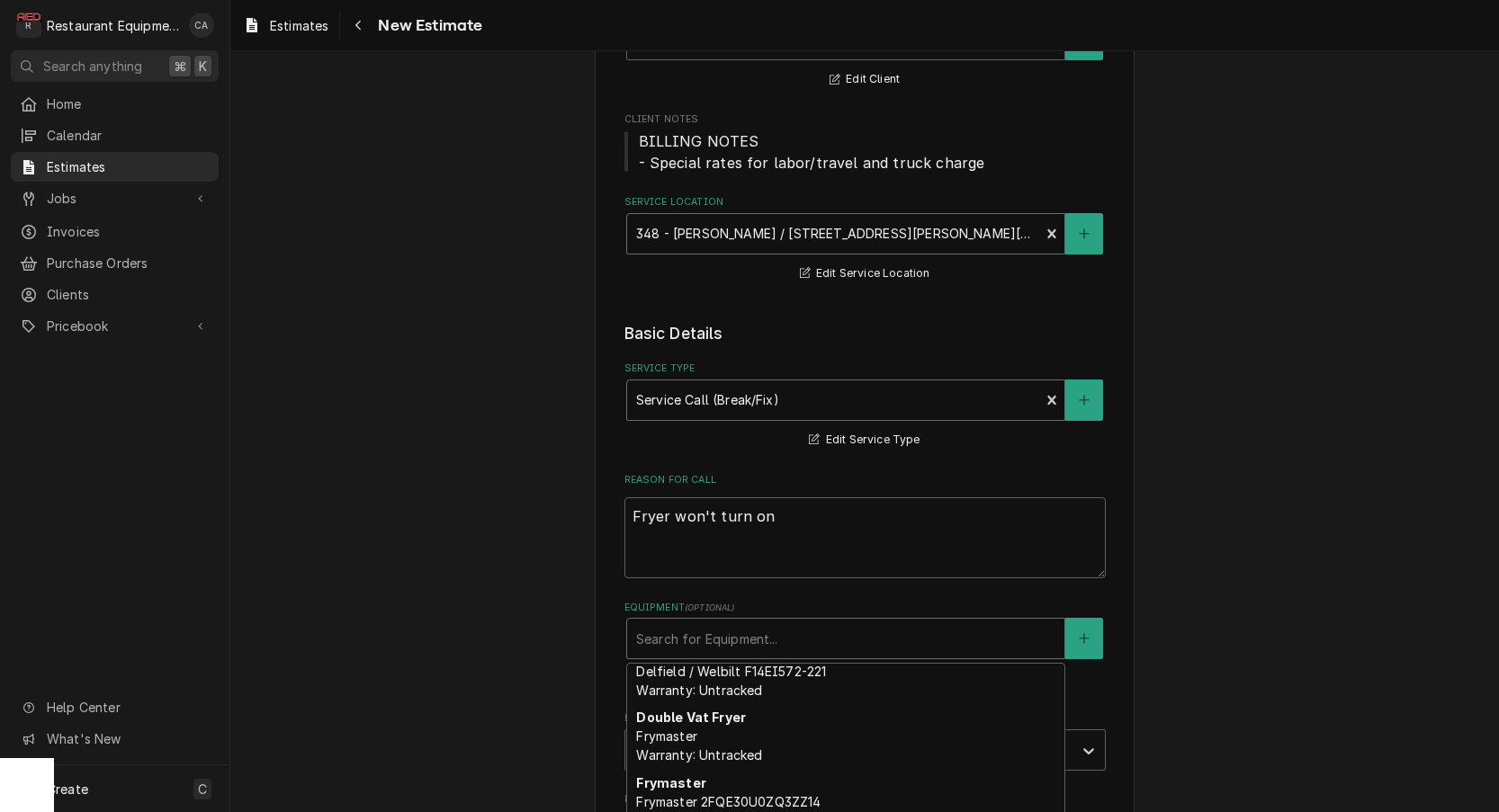
scroll to position [430, 0]
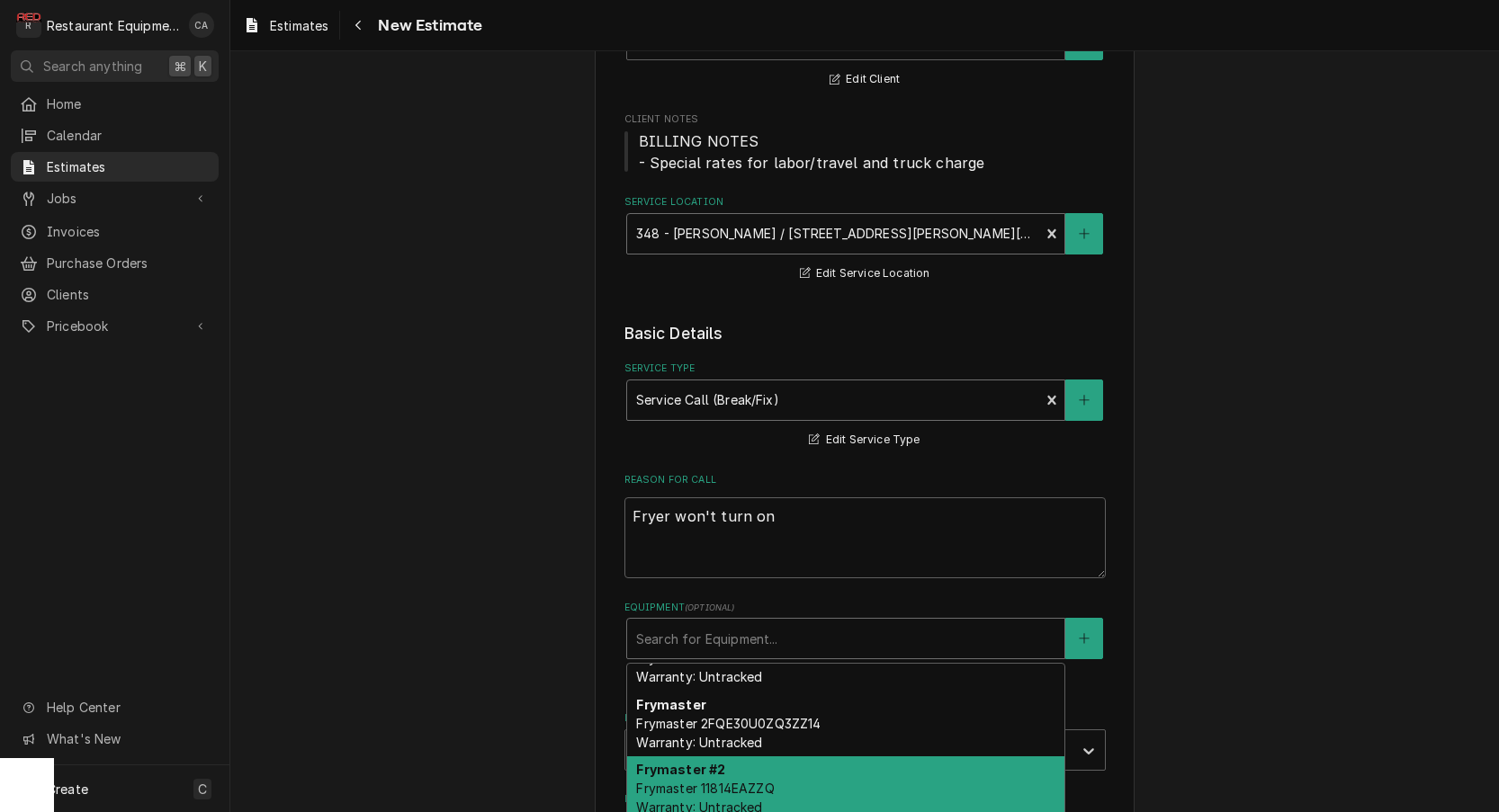
click at [691, 766] on strong "Frymaster #2" at bounding box center [680, 770] width 89 height 15
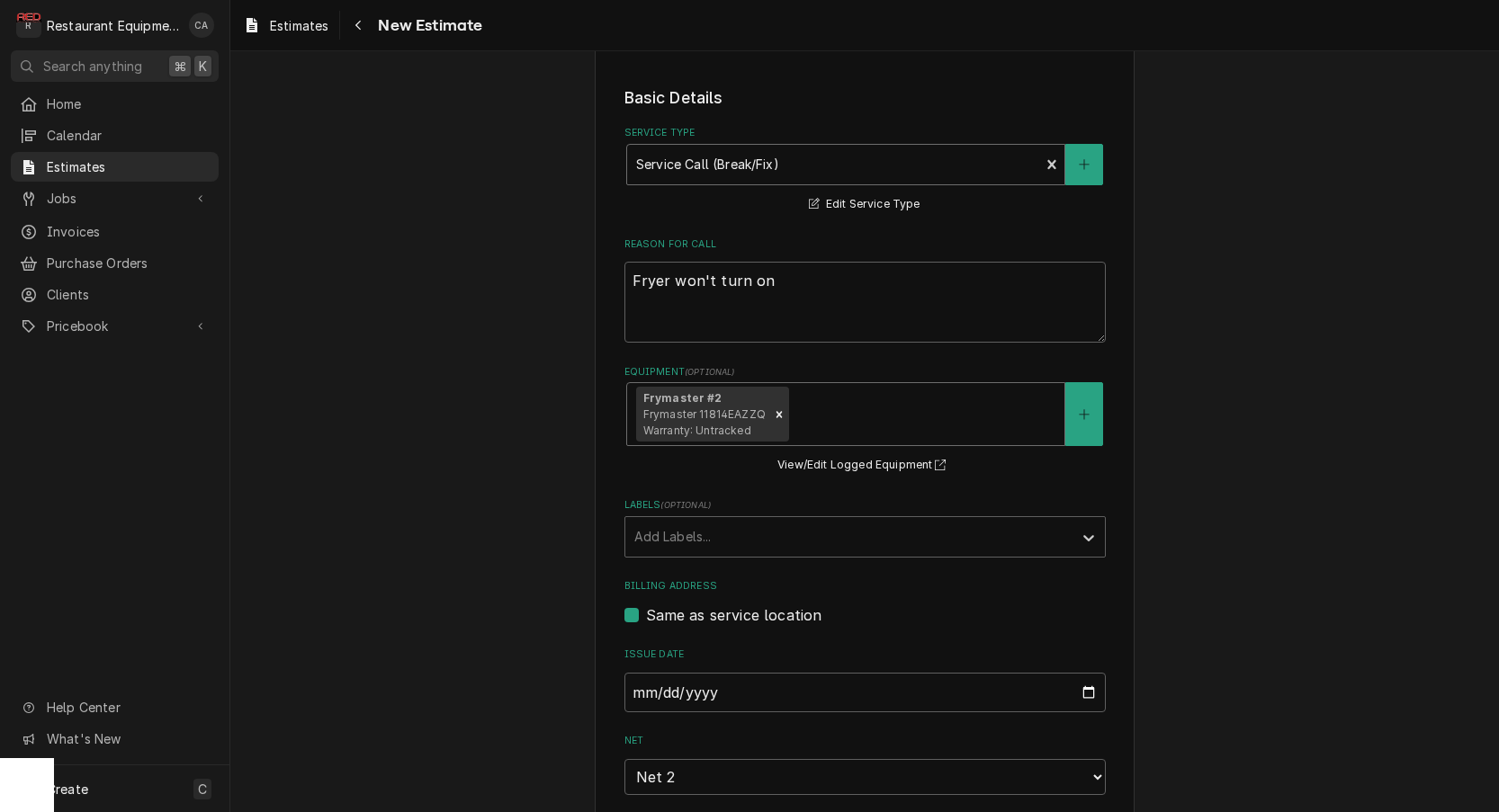
scroll to position [540, 0]
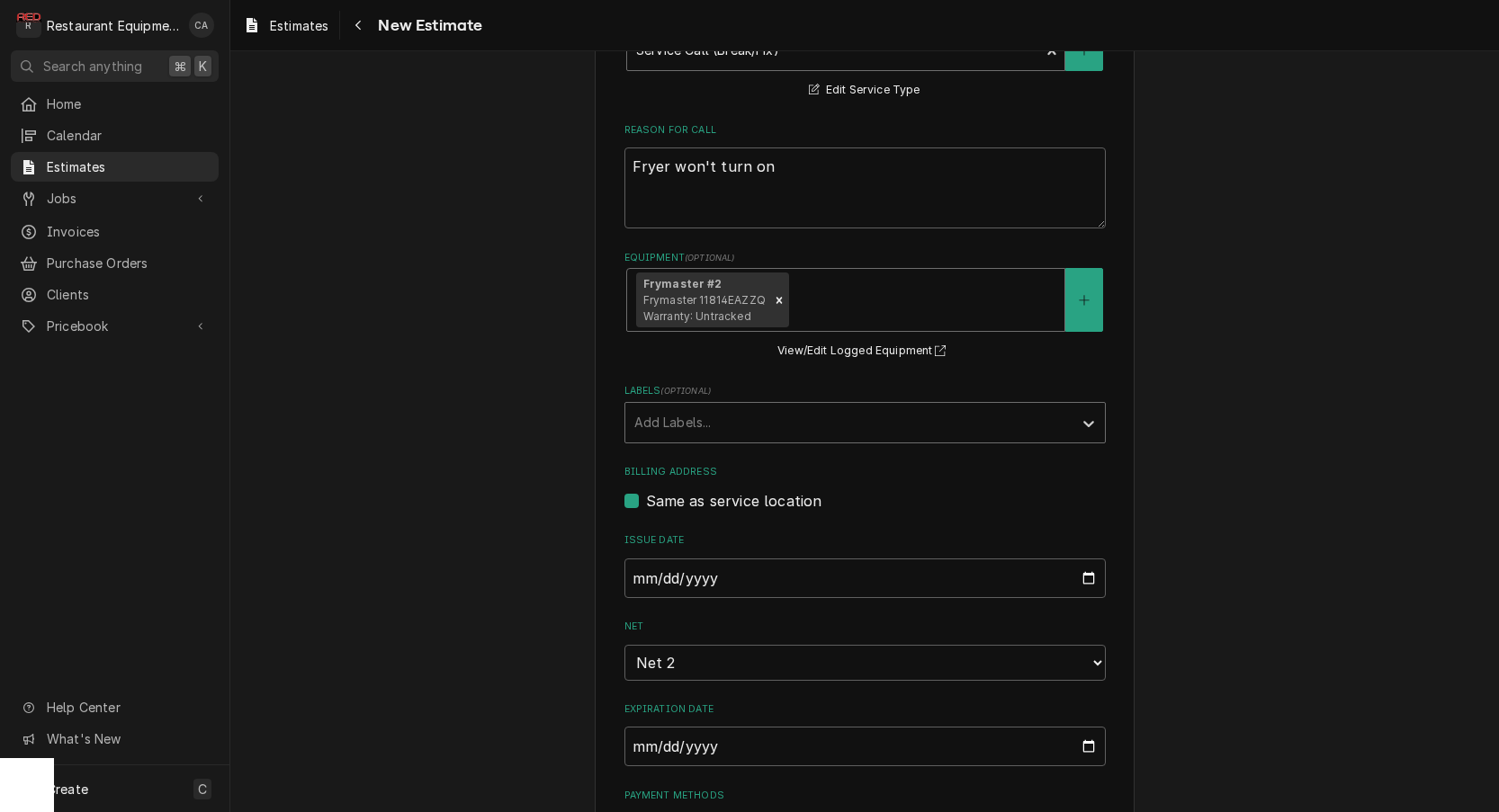
drag, startPoint x: 652, startPoint y: 421, endPoint x: 664, endPoint y: 434, distance: 17.7
click at [653, 421] on div "Add Labels..." at bounding box center [849, 422] width 429 height 19
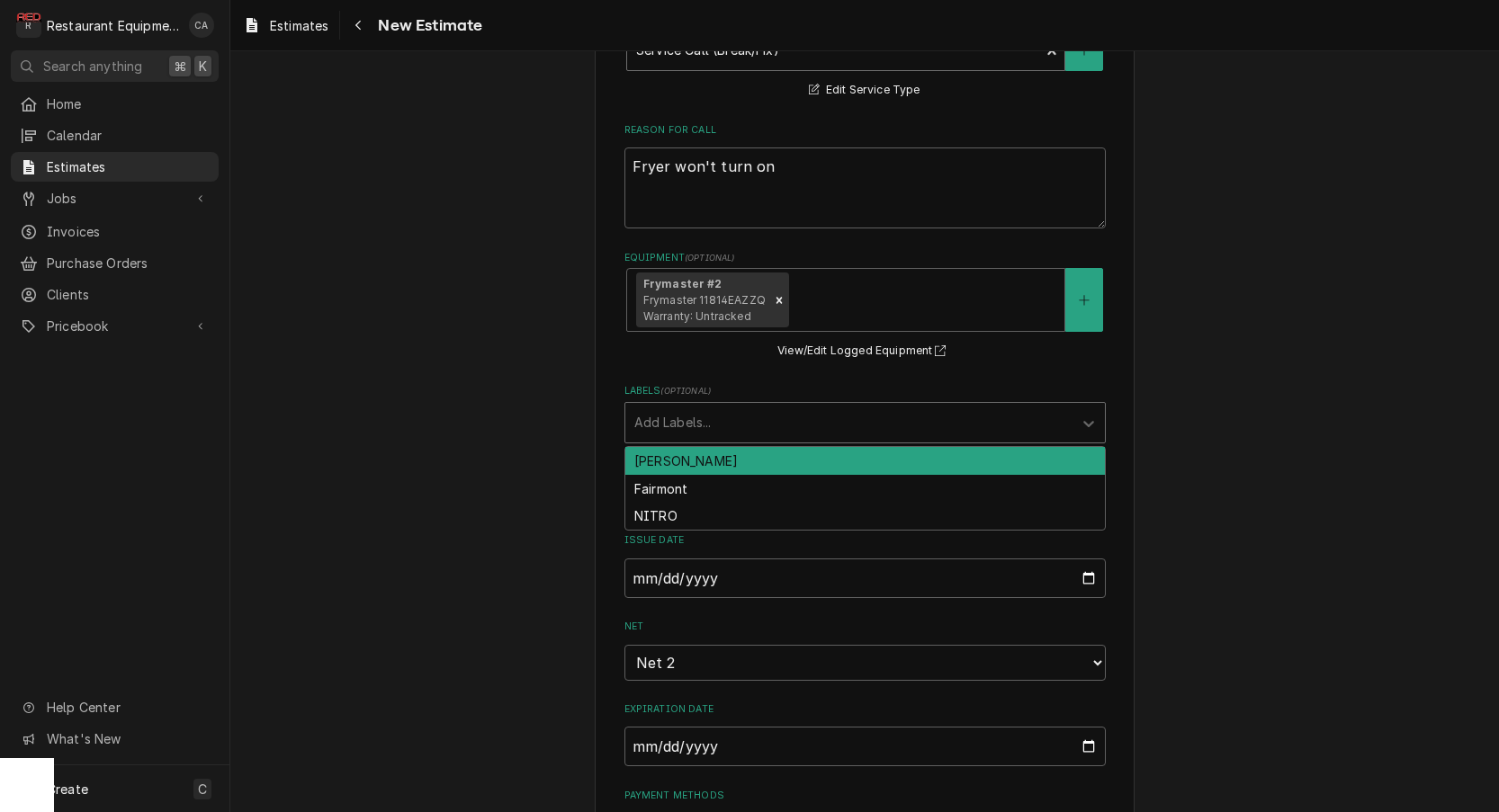
drag, startPoint x: 664, startPoint y: 434, endPoint x: 601, endPoint y: 441, distance: 63.4
click at [660, 450] on div "beckley" at bounding box center [866, 461] width 480 height 28
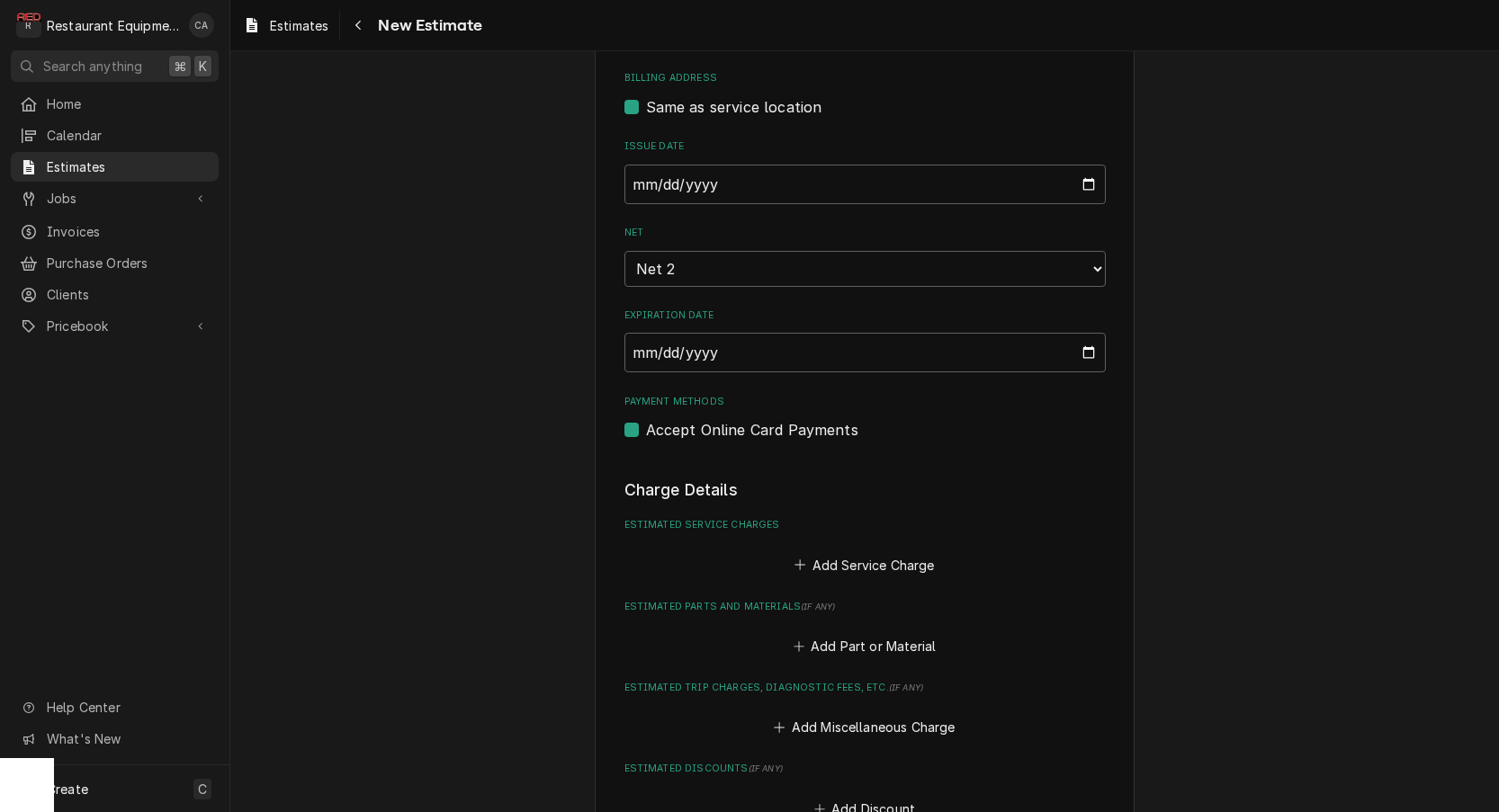
type textarea "x"
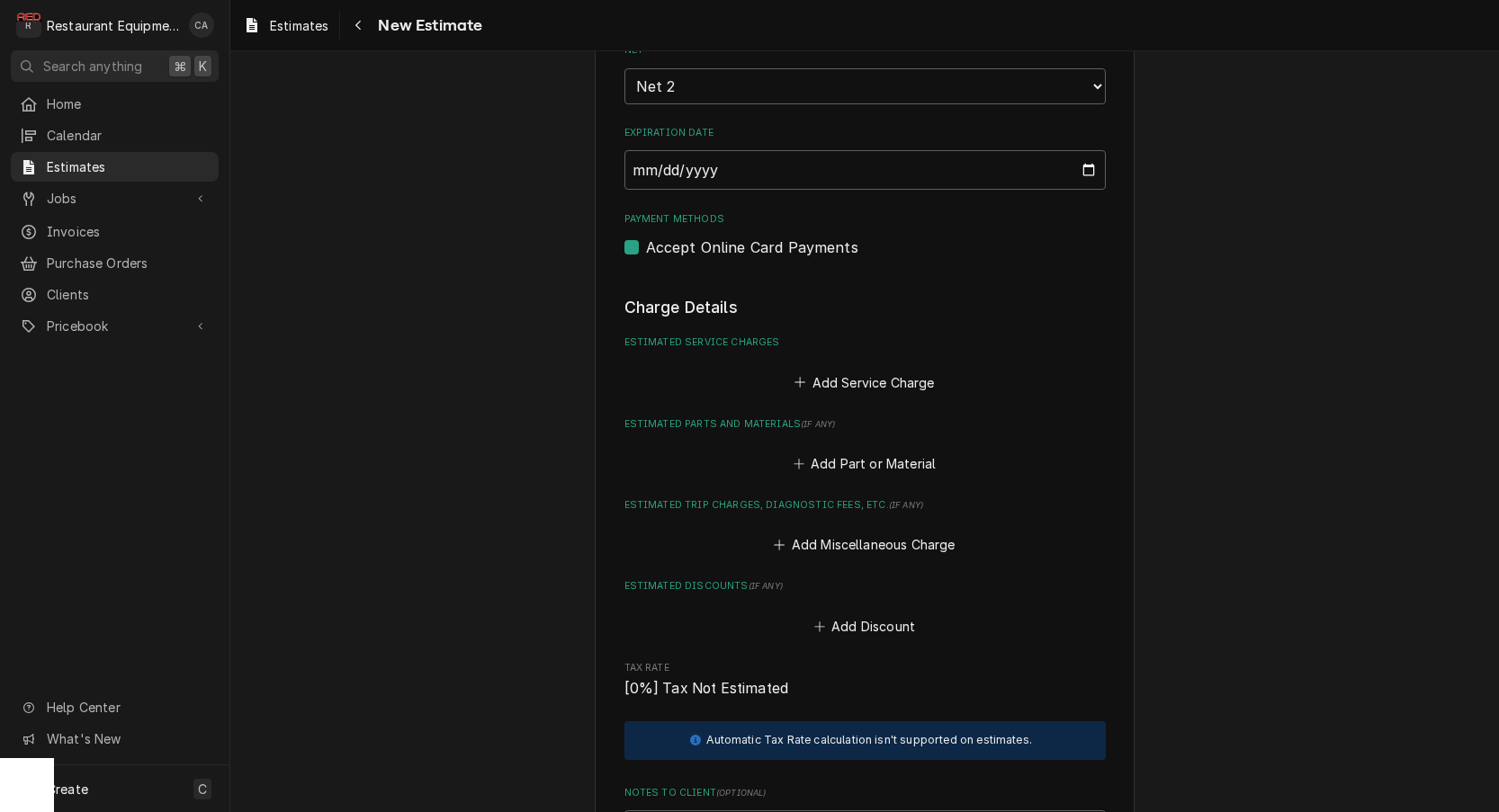
scroll to position [1129, 0]
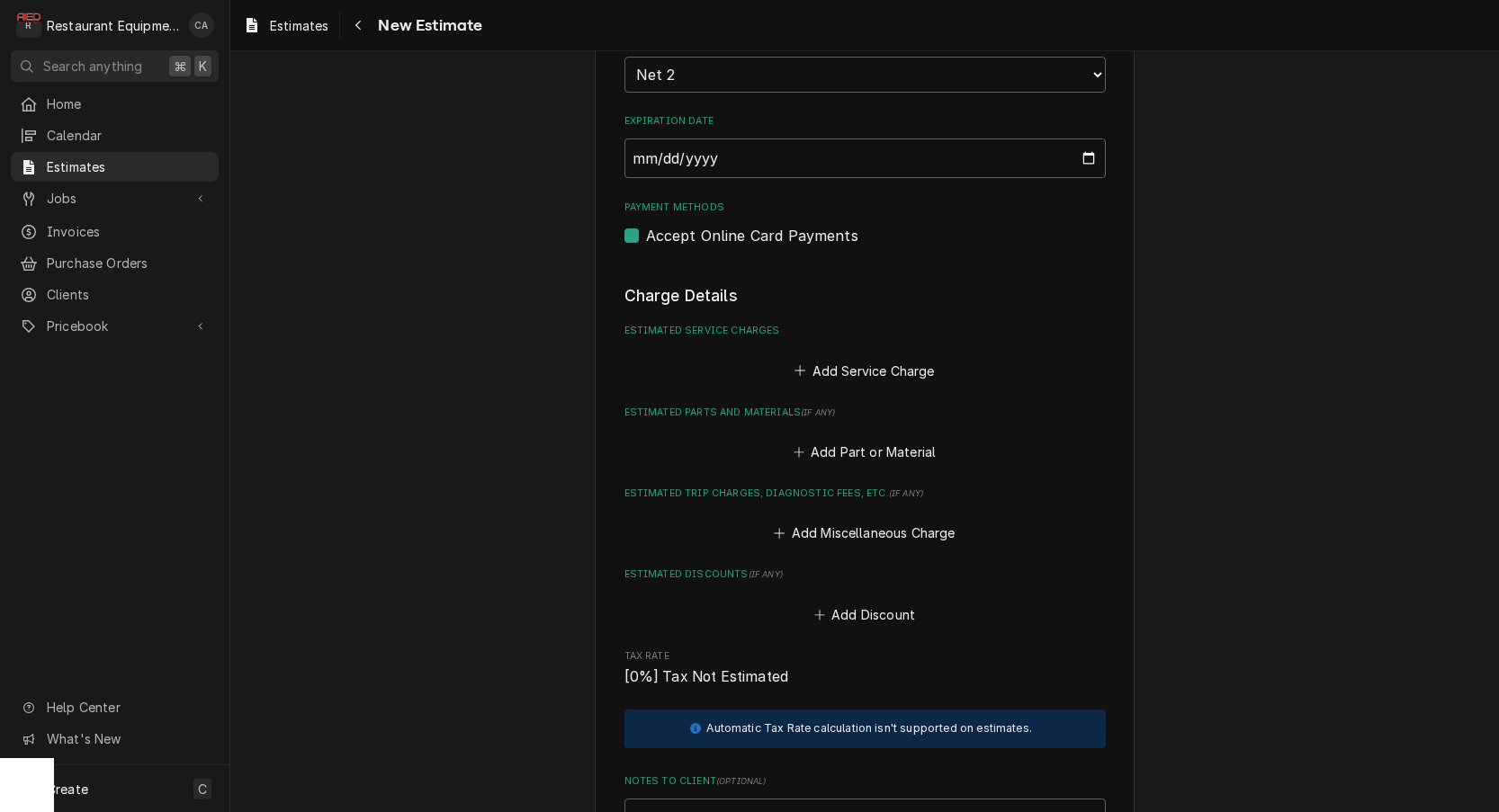
drag, startPoint x: 849, startPoint y: 344, endPoint x: 792, endPoint y: 333, distance: 58.1
click at [849, 358] on button "Add Service Charge" at bounding box center [865, 370] width 146 height 25
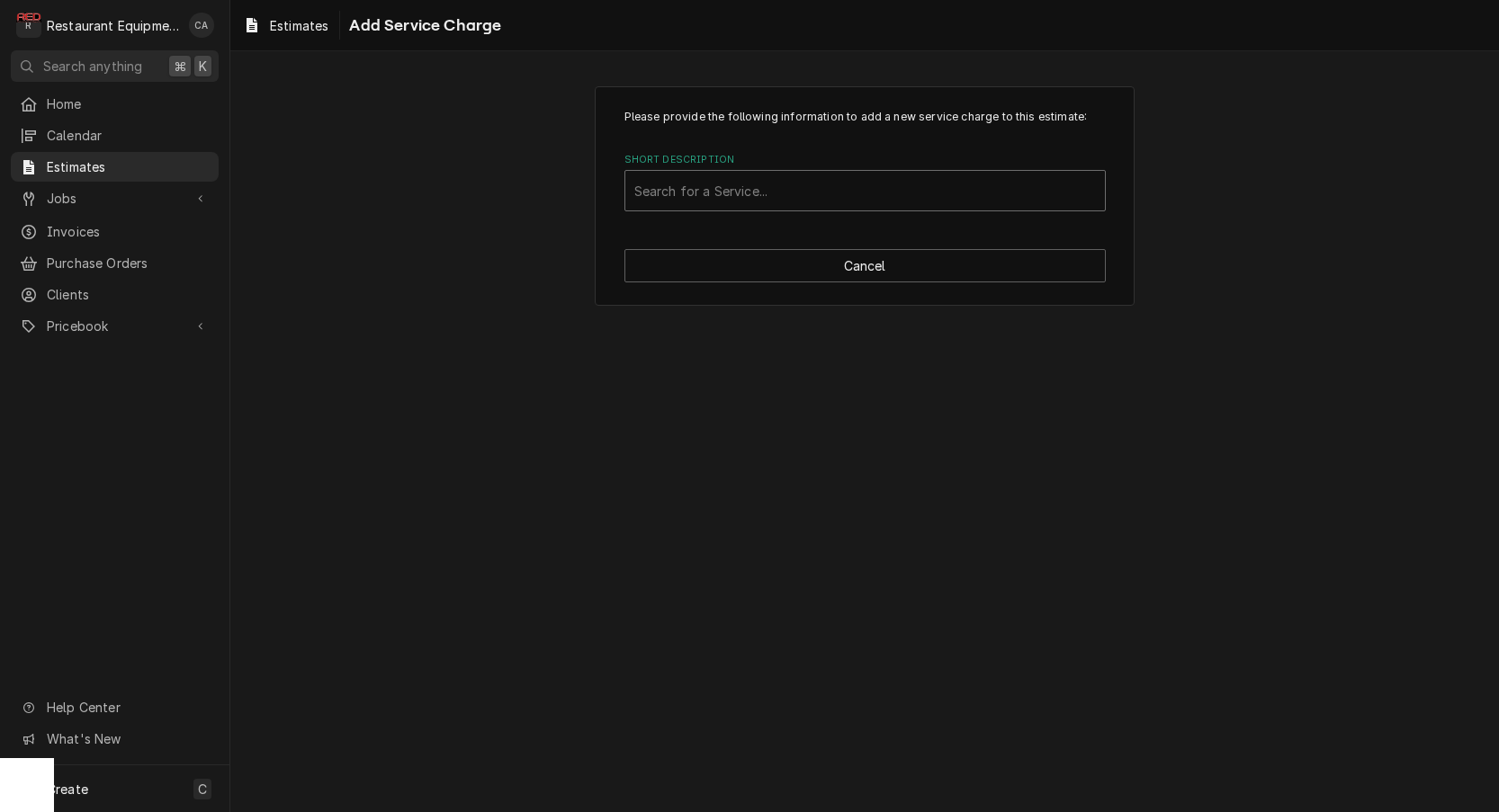
click at [716, 178] on div "Short Description" at bounding box center [865, 190] width 462 height 33
type input "fix"
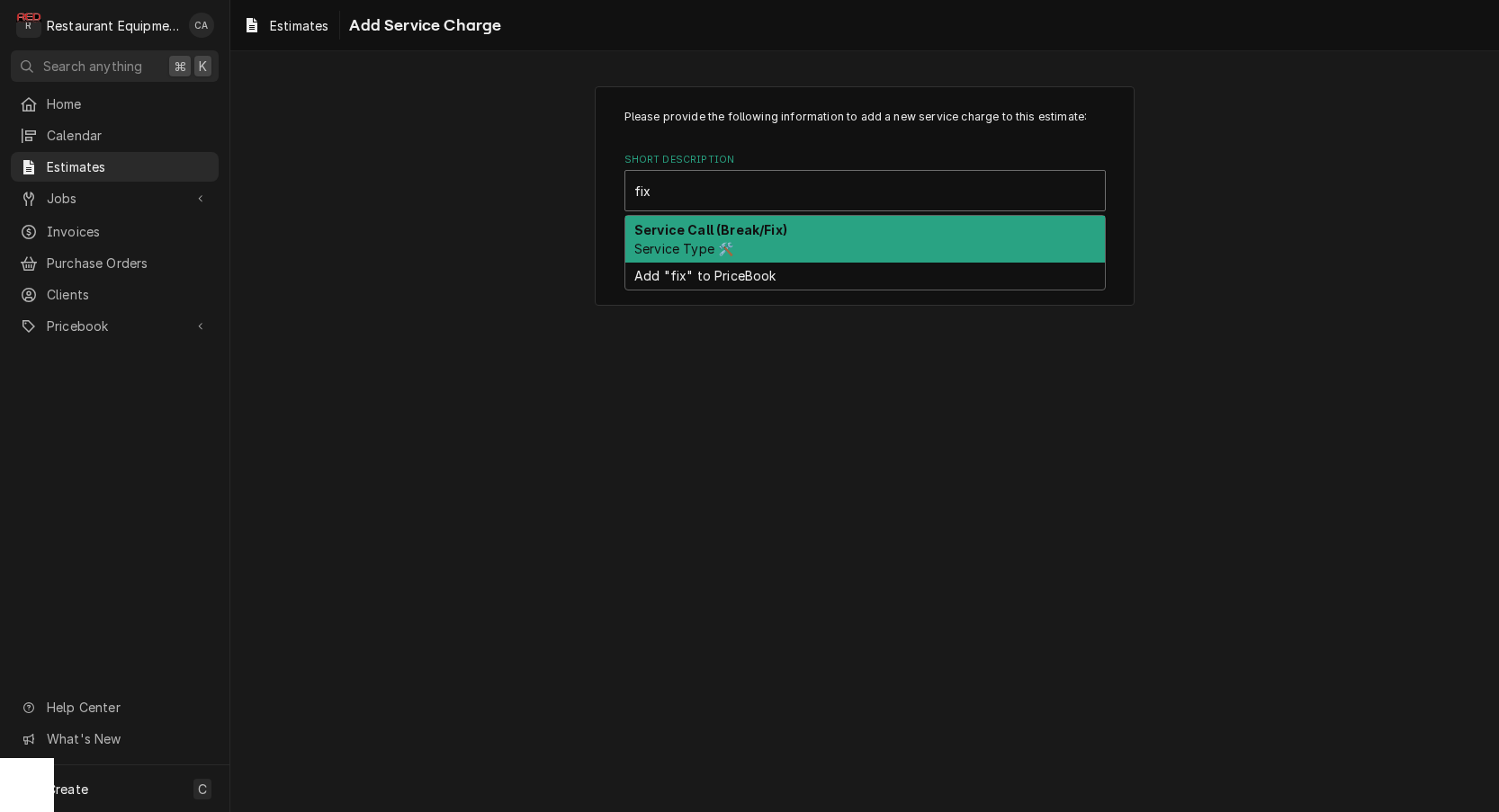
click at [711, 229] on strong "Service Call (Break/Fix)" at bounding box center [710, 229] width 153 height 15
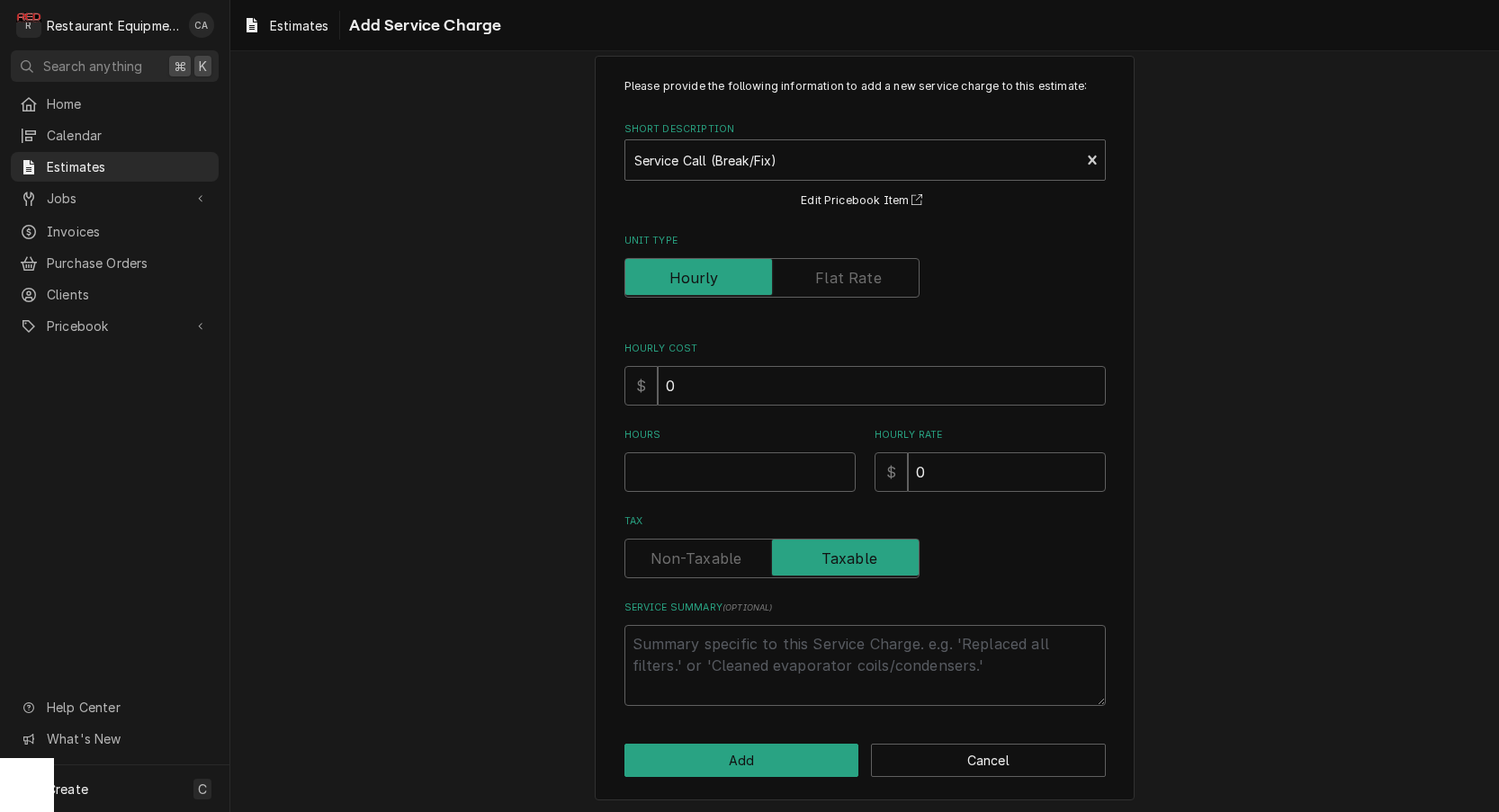
scroll to position [30, 0]
click at [669, 472] on input "Hours" at bounding box center [740, 473] width 231 height 39
type textarea "x"
type input "1"
type textarea "x"
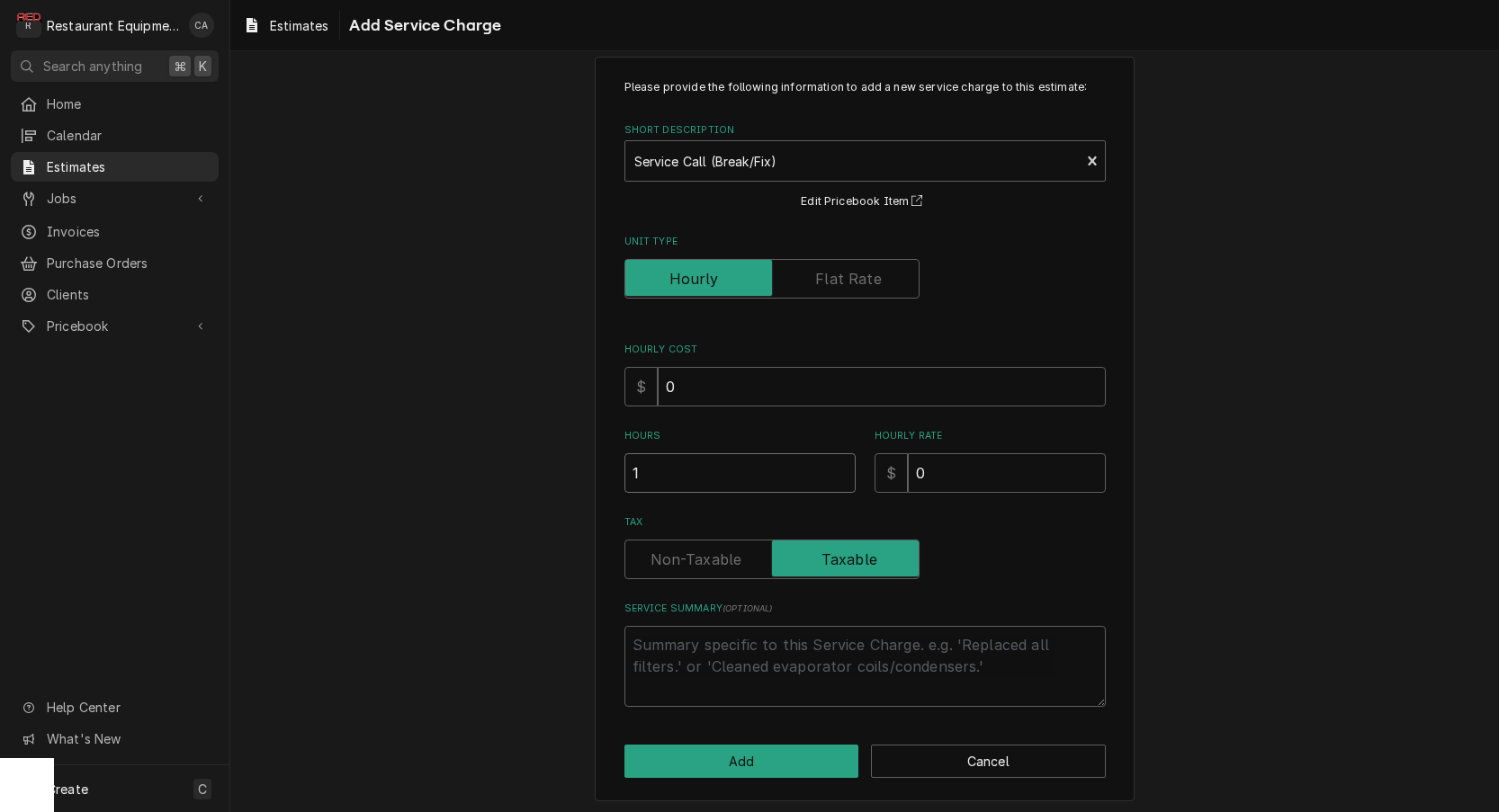
type input "1"
drag, startPoint x: 723, startPoint y: 656, endPoint x: 710, endPoint y: 649, distance: 14.8
click at [723, 656] on textarea "Service Summary ( optional )" at bounding box center [866, 667] width 482 height 81
paste textarea "Roo 9161 10/10/25 In 9:30 Out 10:30 Truck 102 Tech Support: Darryl Frymaster Fr…"
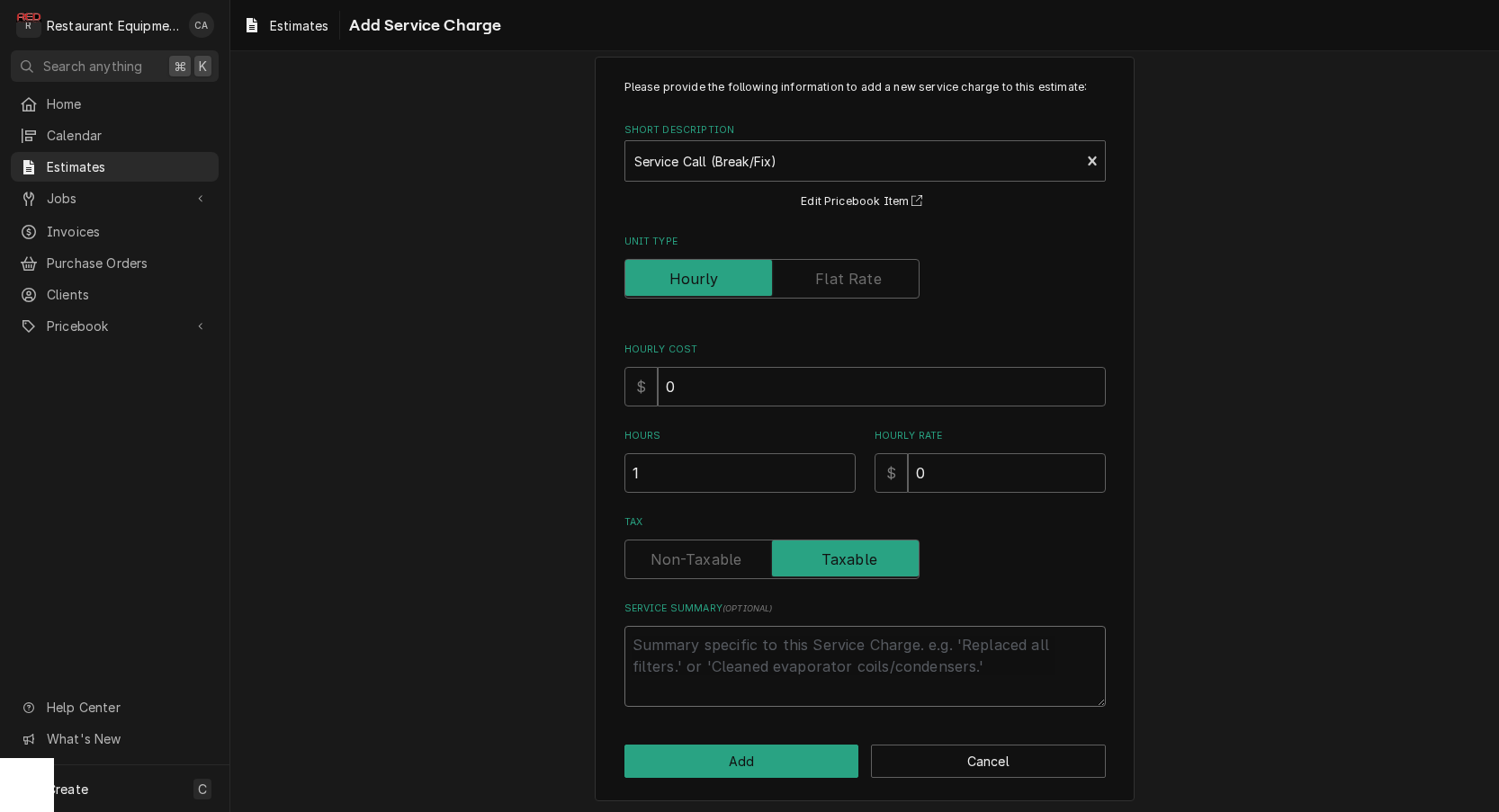
type textarea "x"
type textarea "Roo 9161 10/10/25 In 9:30 Out 10:30 Truck 102 Tech Support: Darryl Frymaster Fr…"
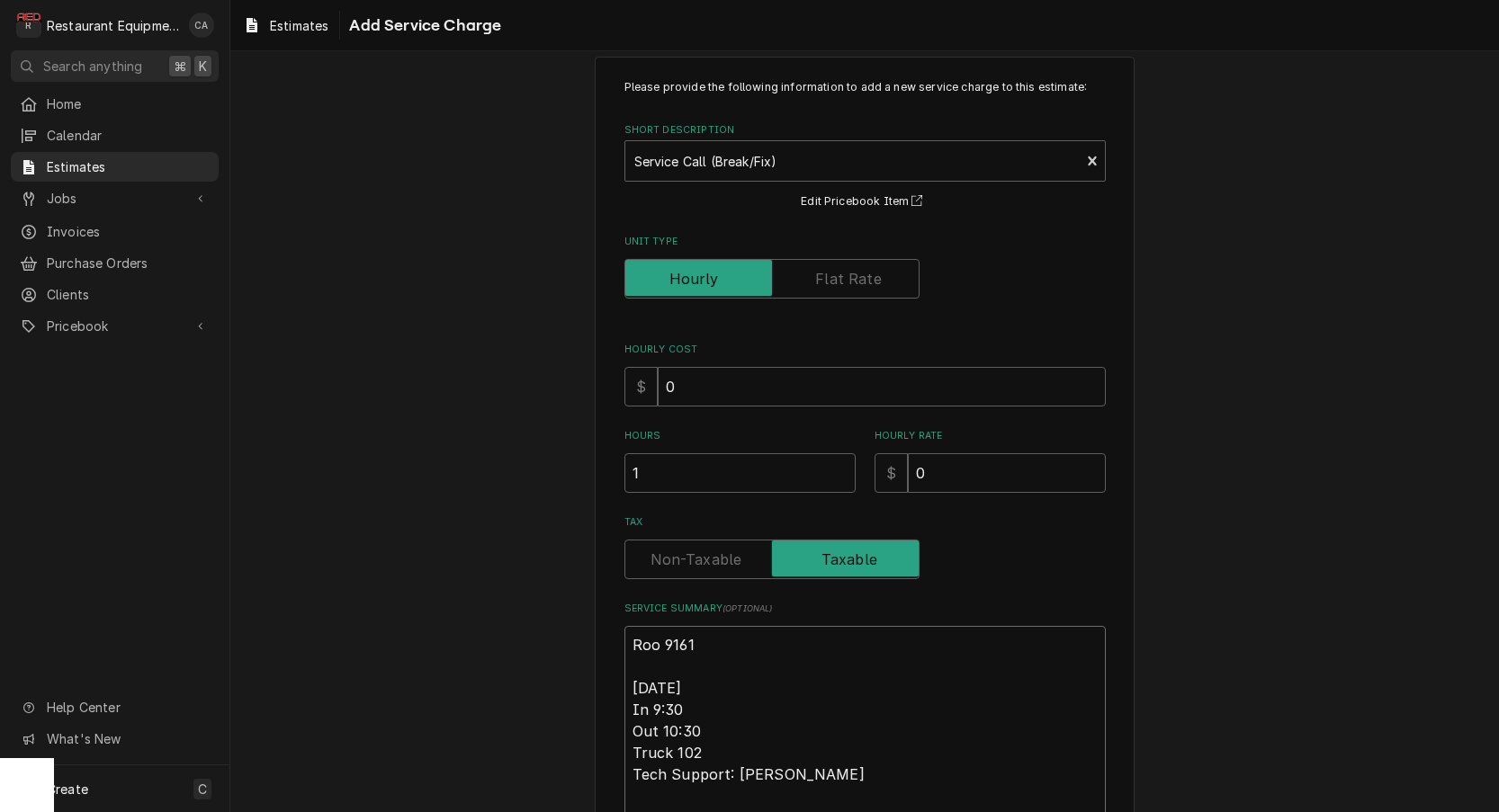
scroll to position [332, 0]
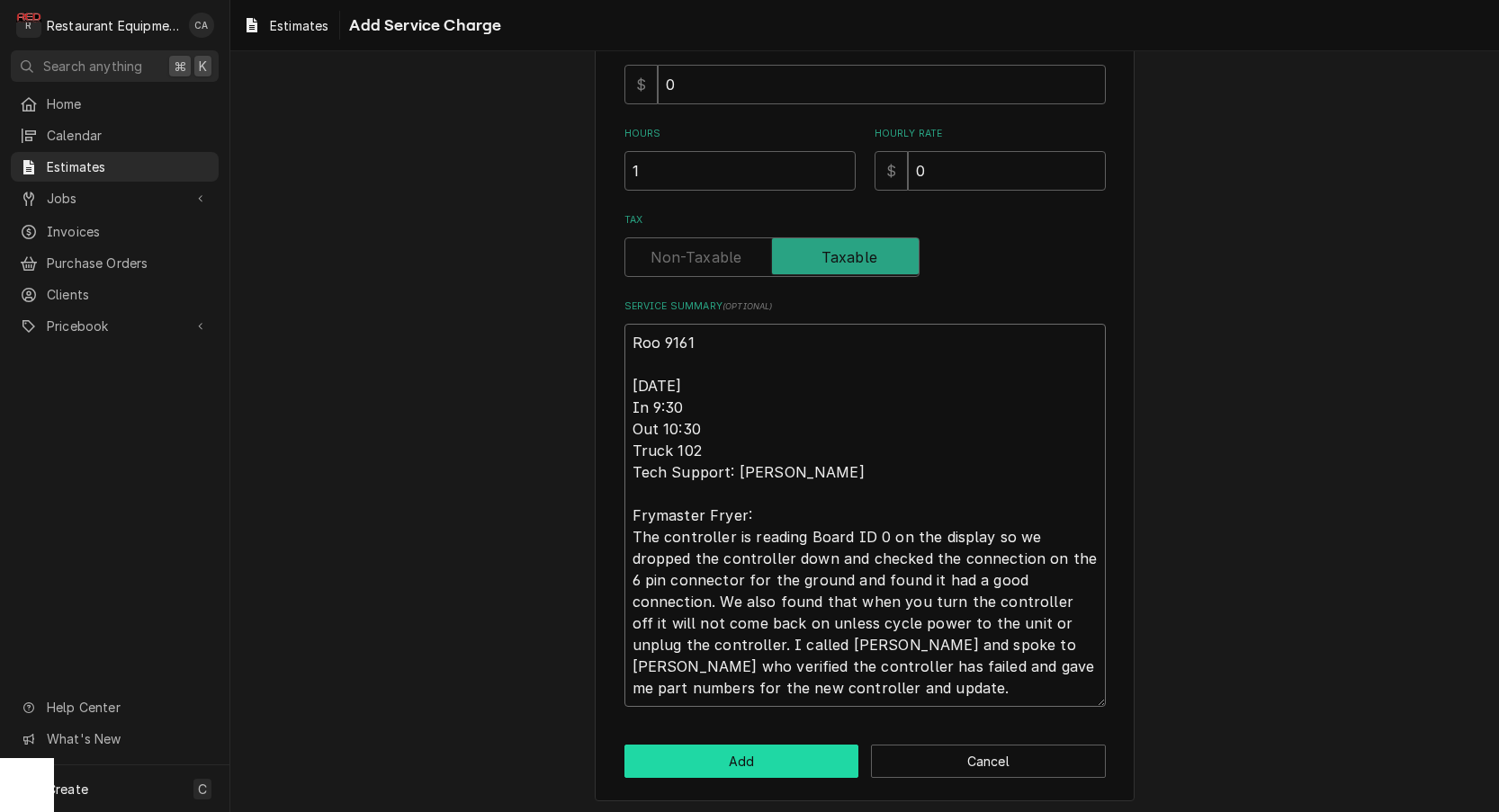
type textarea "x"
type textarea "Roo 9161 10/10/25 In 9:30 Out 10:30 Truck 102 Tech Support: Darryl Frymaster Fr…"
click at [750, 759] on button "Add" at bounding box center [742, 761] width 235 height 34
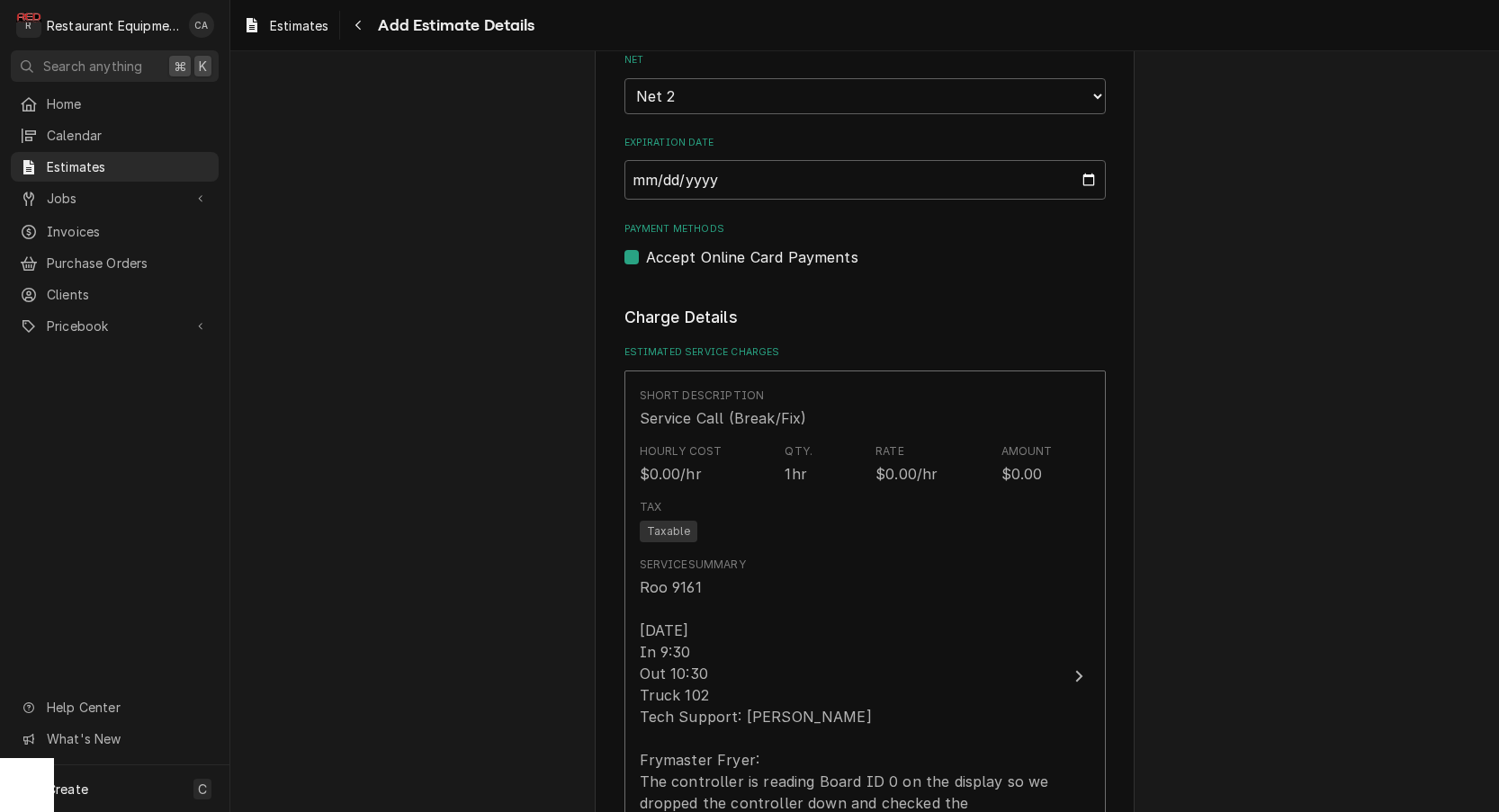
type textarea "x"
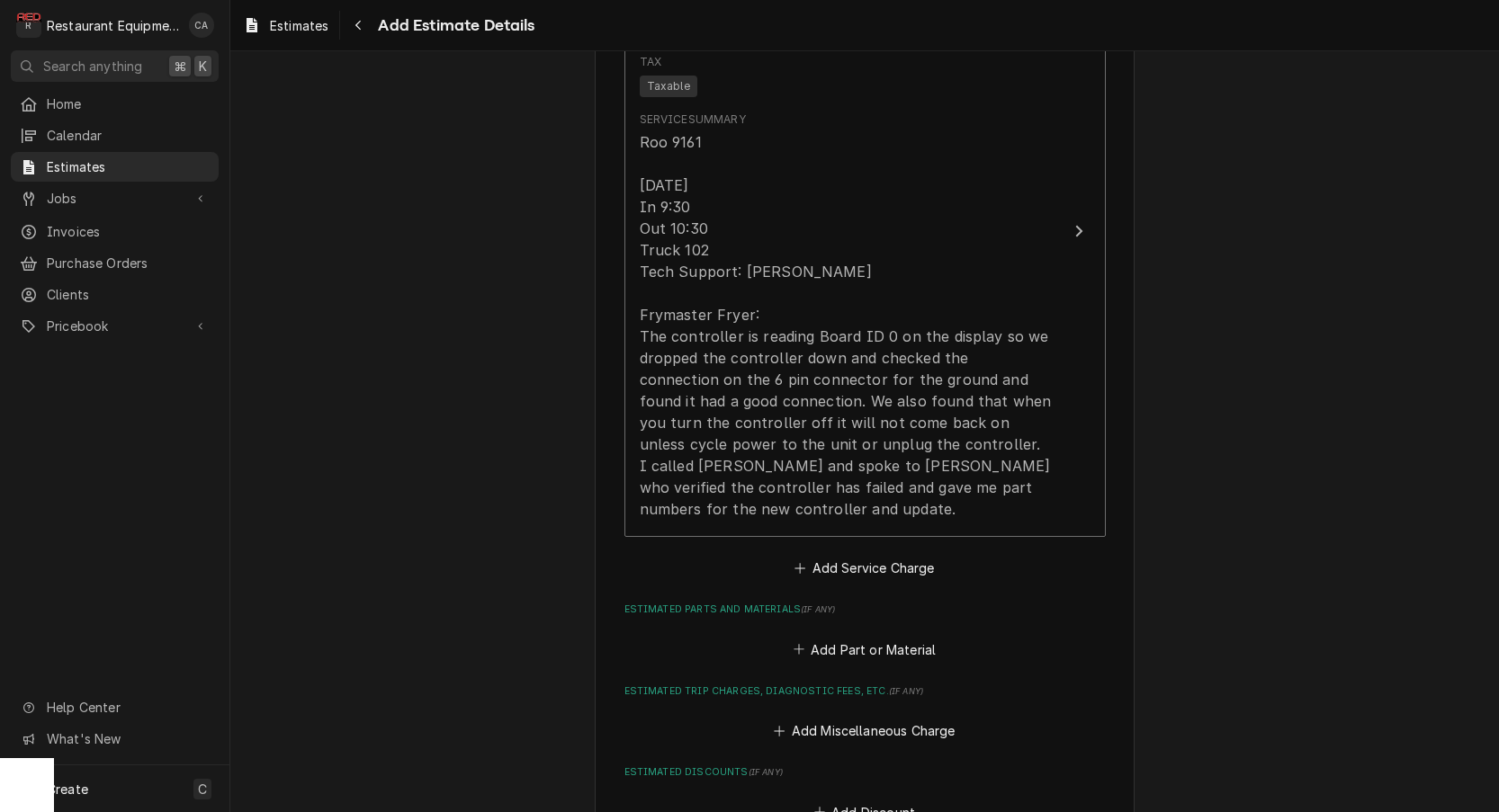
scroll to position [1554, 0]
click at [825, 555] on button "Add Service Charge" at bounding box center [865, 568] width 146 height 25
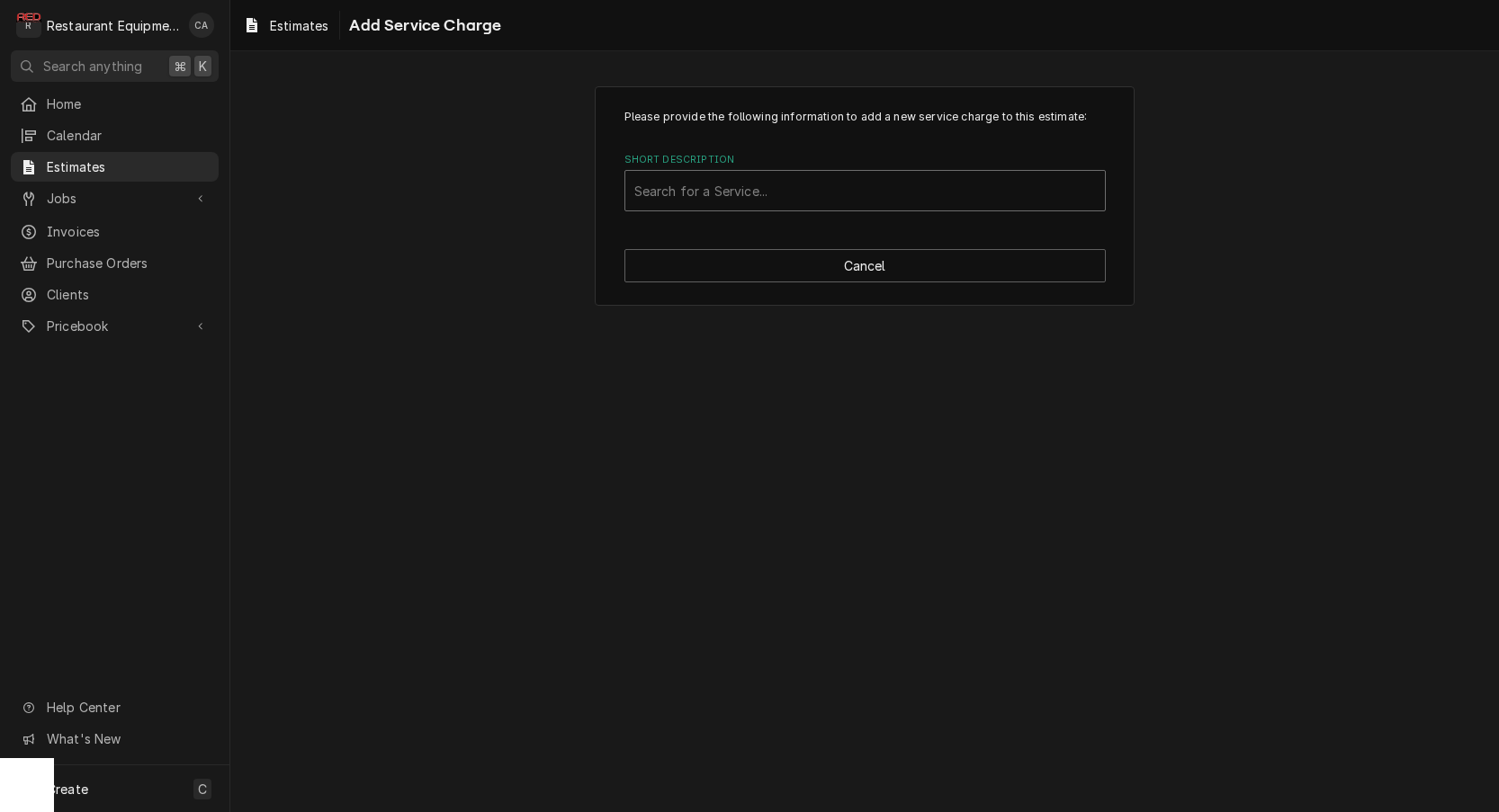
click at [651, 192] on div "Search for a Service..." at bounding box center [865, 191] width 462 height 19
type input "trav"
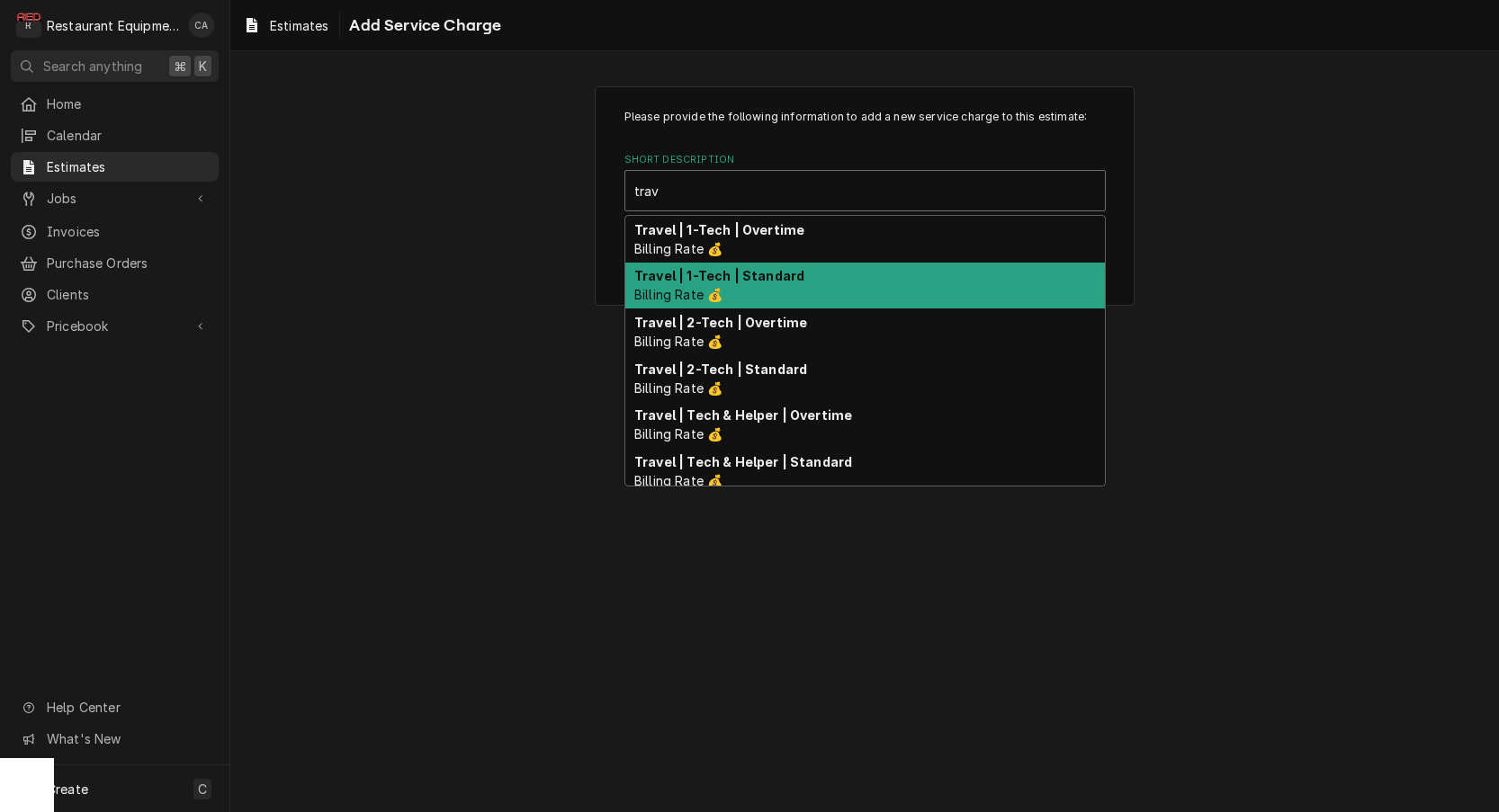
drag, startPoint x: 697, startPoint y: 278, endPoint x: 716, endPoint y: 274, distance: 19.4
click at [697, 278] on strong "Travel | 1-Tech | Standard" at bounding box center [720, 275] width 171 height 15
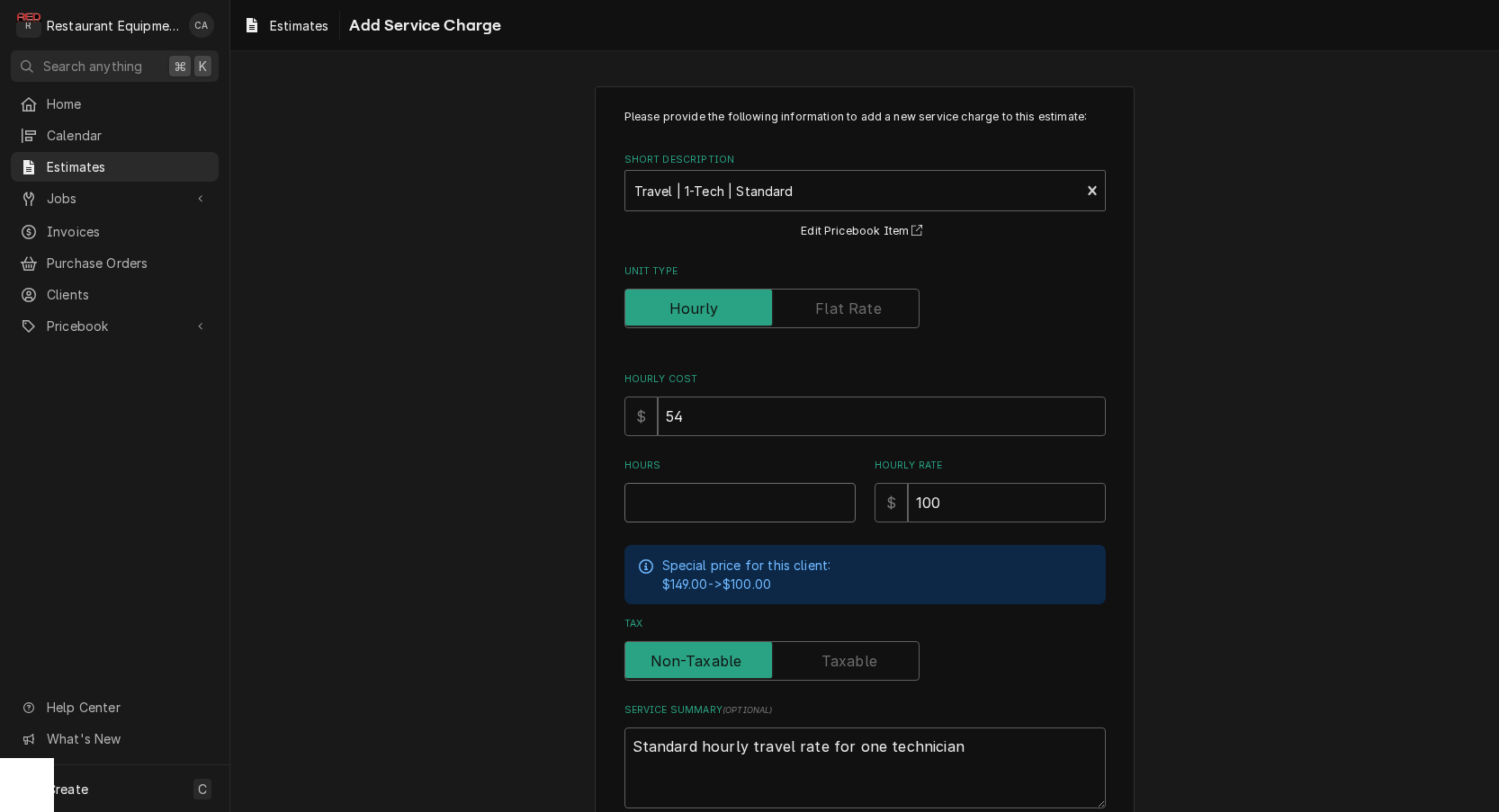
click at [640, 500] on input "Hours" at bounding box center [740, 503] width 231 height 39
type textarea "x"
type input "2"
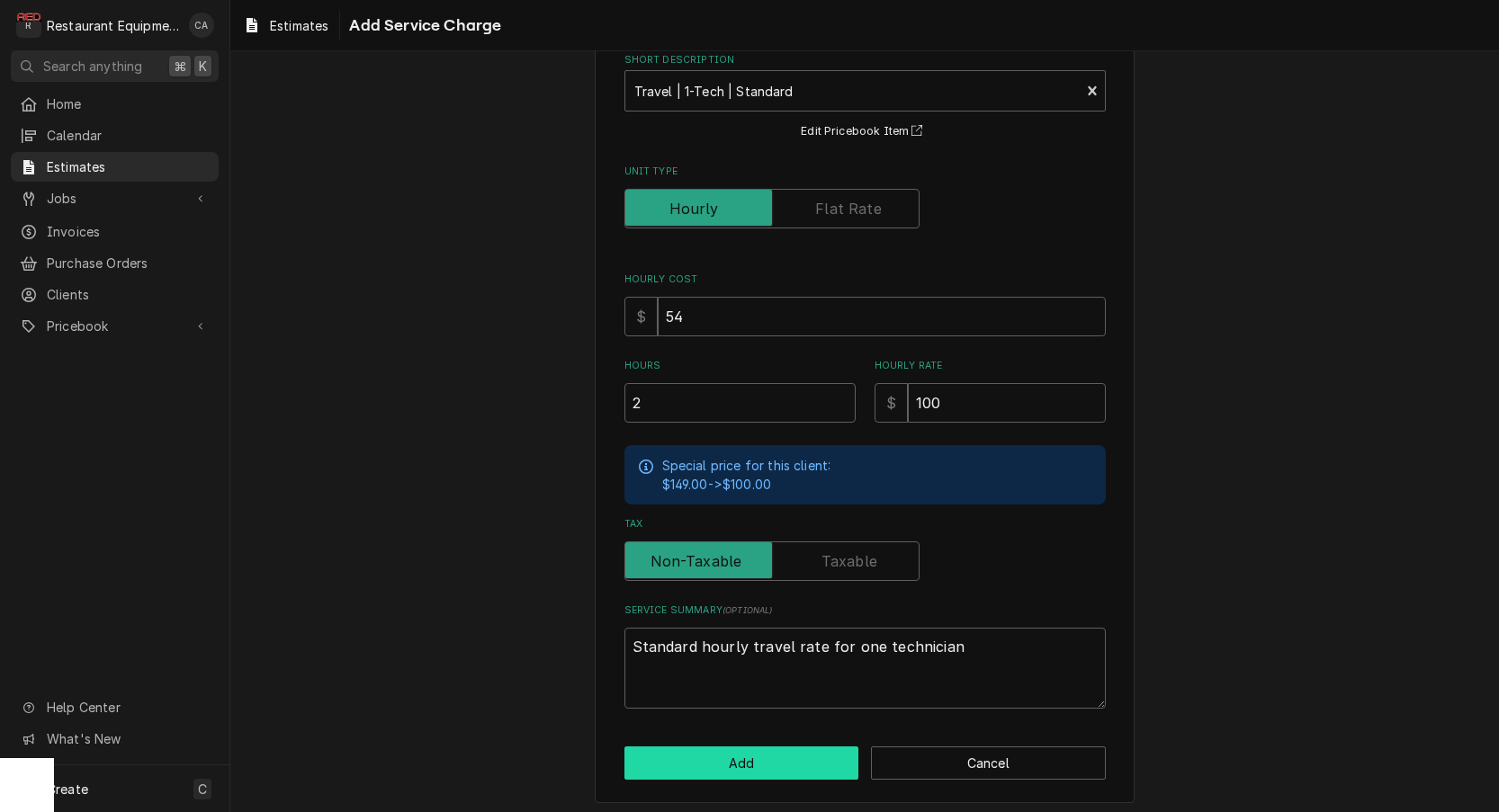
click at [771, 754] on button "Add" at bounding box center [742, 763] width 235 height 34
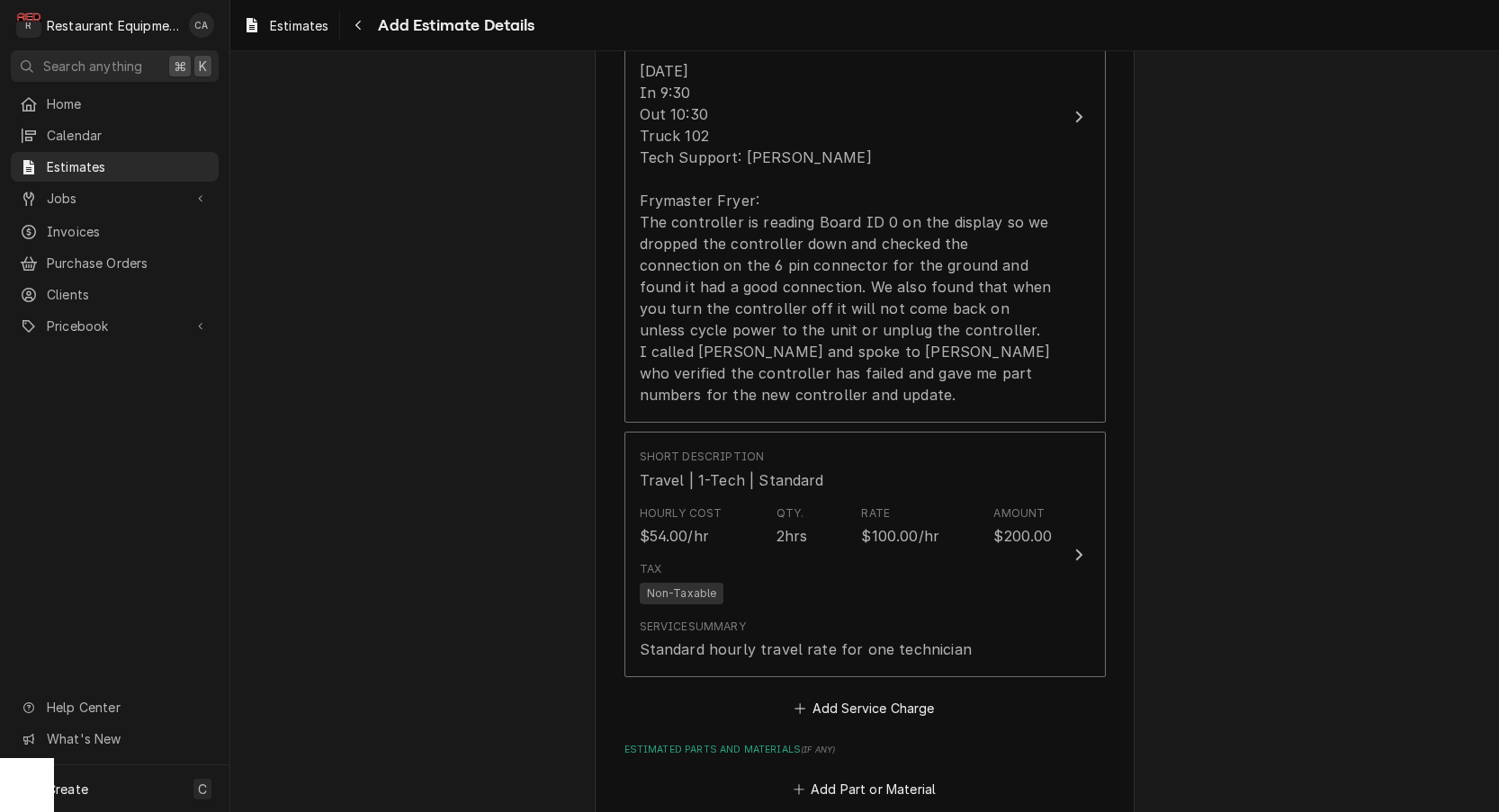
scroll to position [1853, 0]
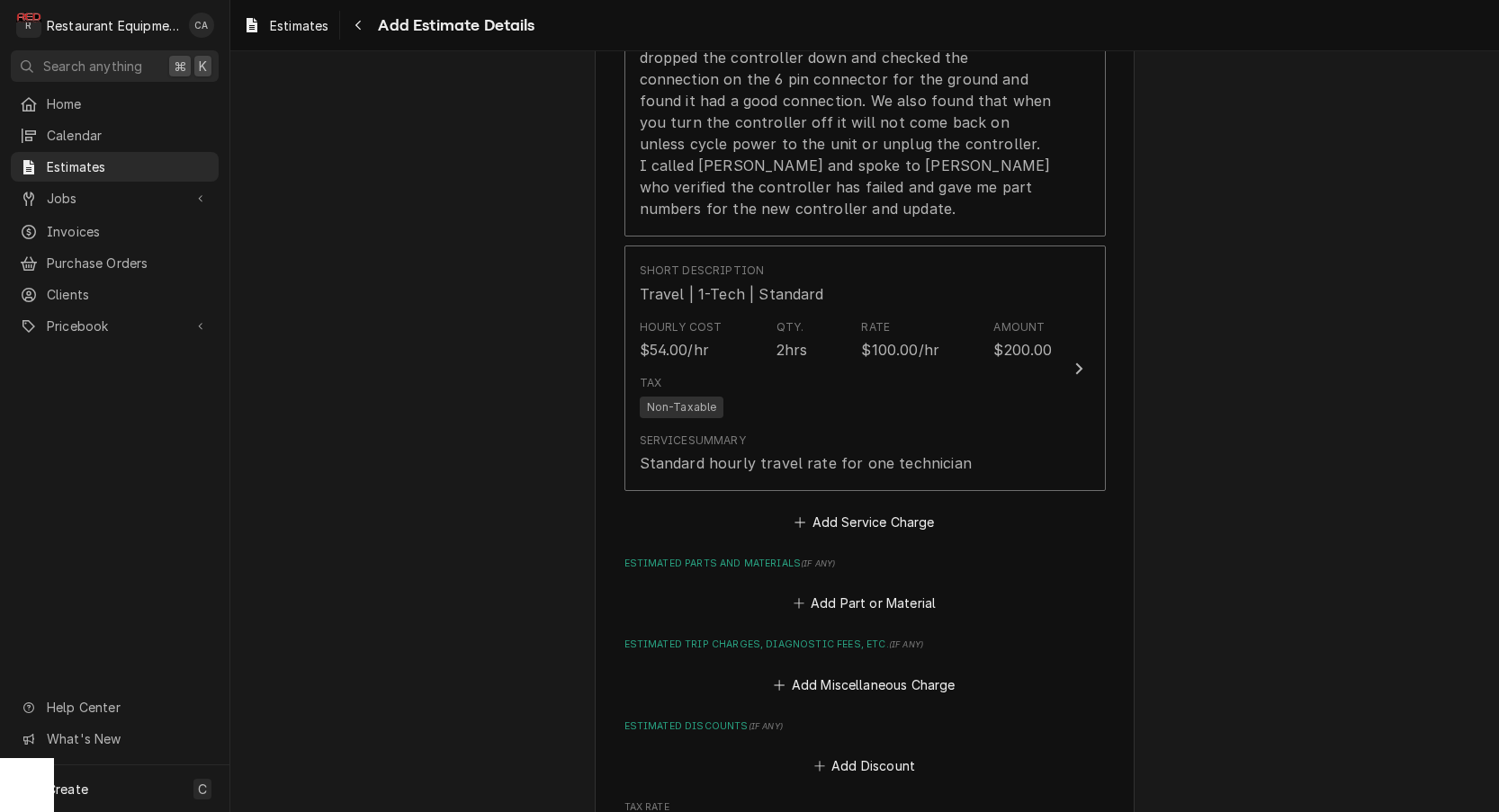
type textarea "x"
drag, startPoint x: 843, startPoint y: 469, endPoint x: 778, endPoint y: 342, distance: 142.7
click at [844, 510] on button "Add Service Charge" at bounding box center [865, 523] width 146 height 25
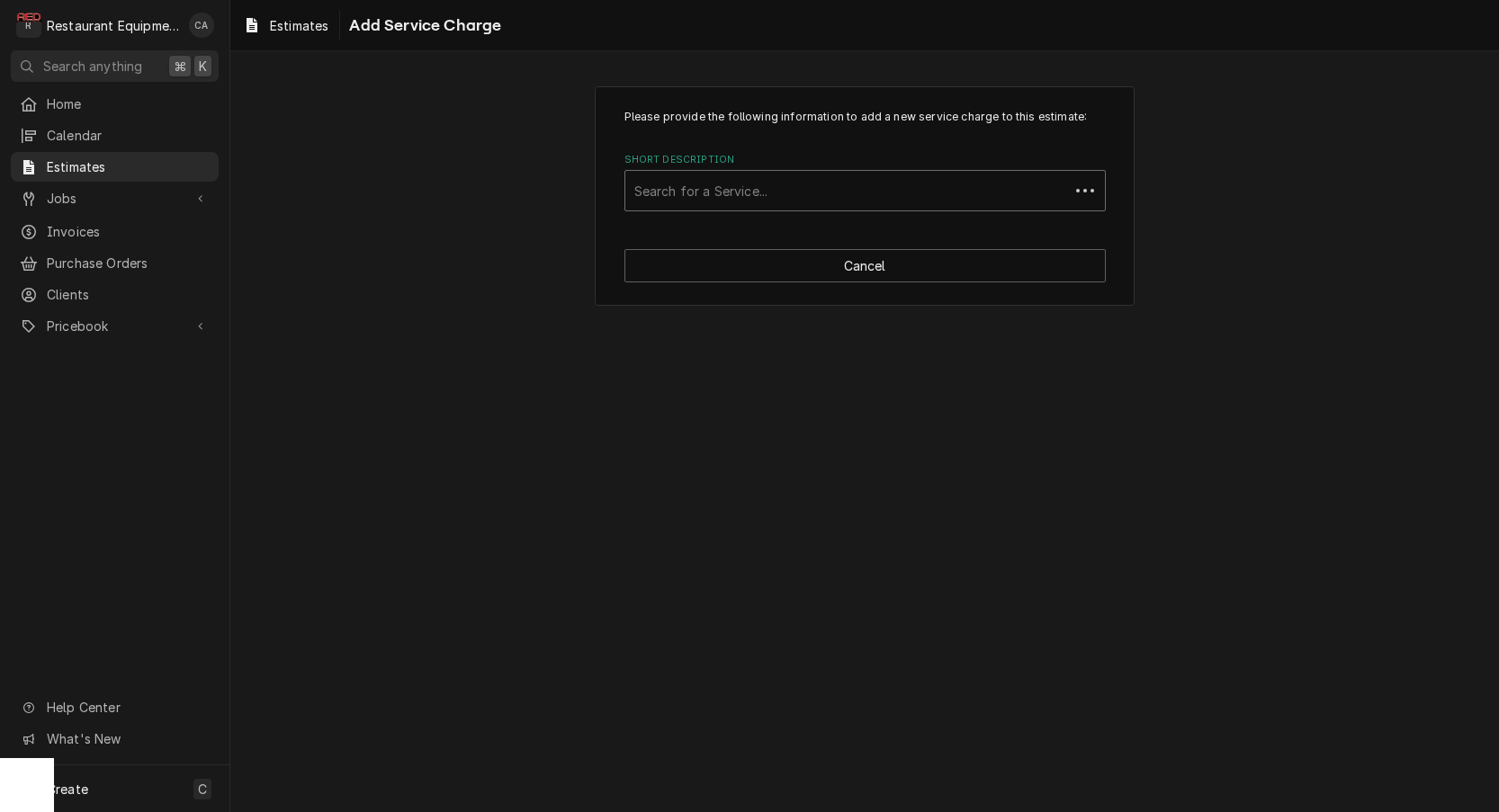
click at [719, 203] on div "Short Description" at bounding box center [847, 190] width 425 height 33
type input "lab"
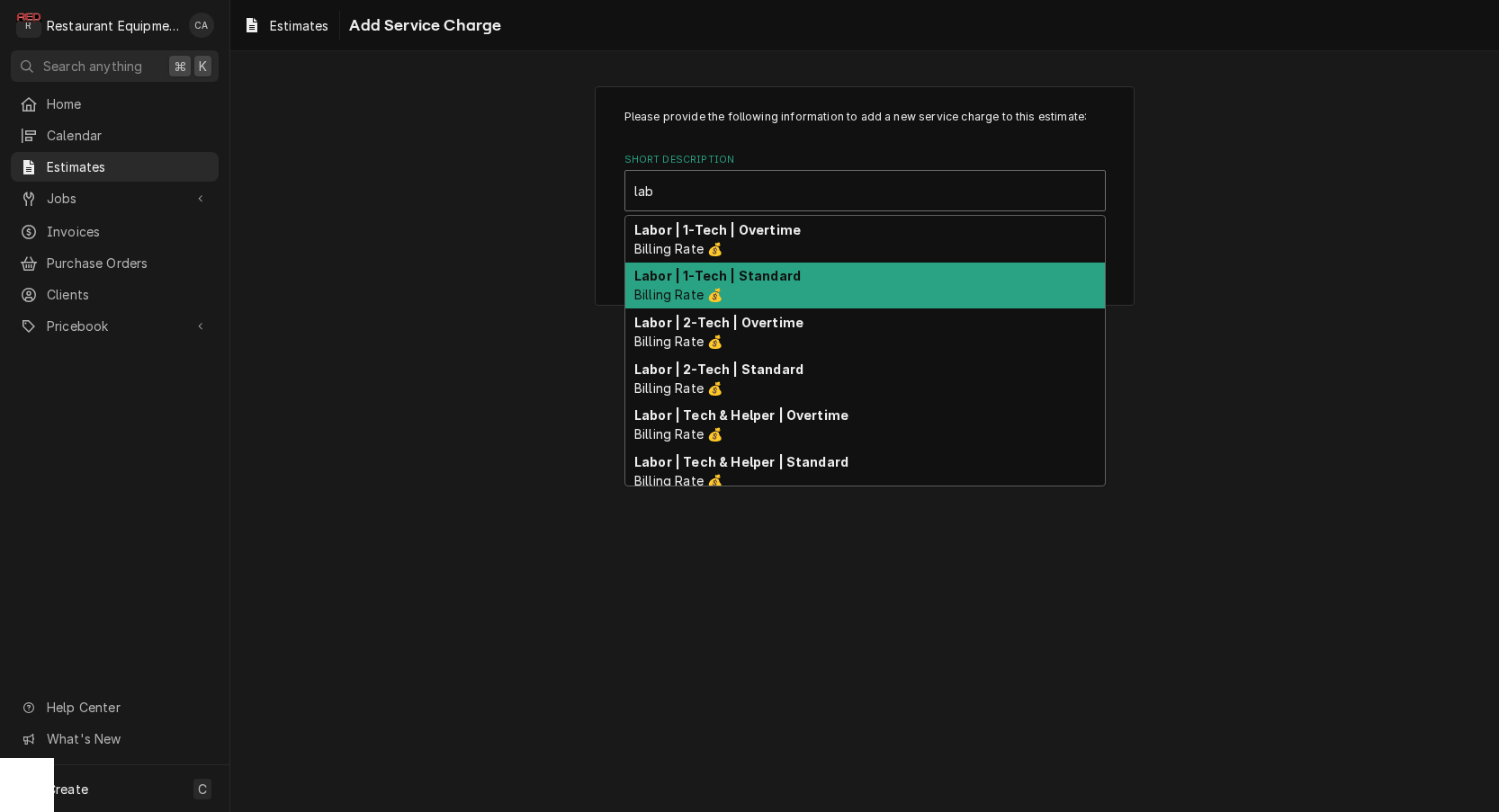
drag, startPoint x: 735, startPoint y: 281, endPoint x: 750, endPoint y: 286, distance: 15.8
click at [738, 282] on strong "Labor | 1-Tech | Standard" at bounding box center [718, 275] width 167 height 15
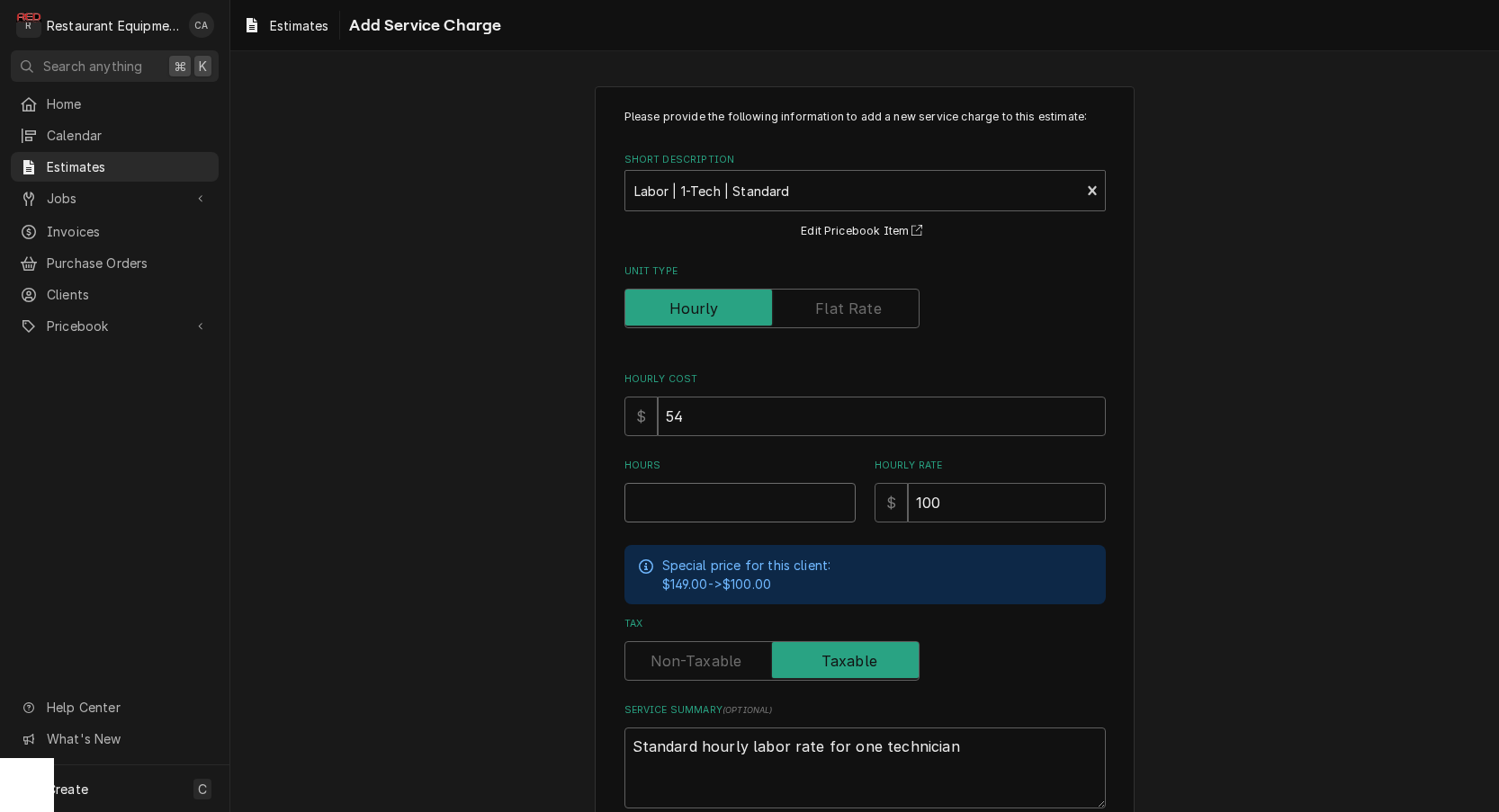
click at [680, 509] on input "Hours" at bounding box center [740, 503] width 231 height 39
type textarea "x"
type input "2"
type textarea "x"
type input "2.7"
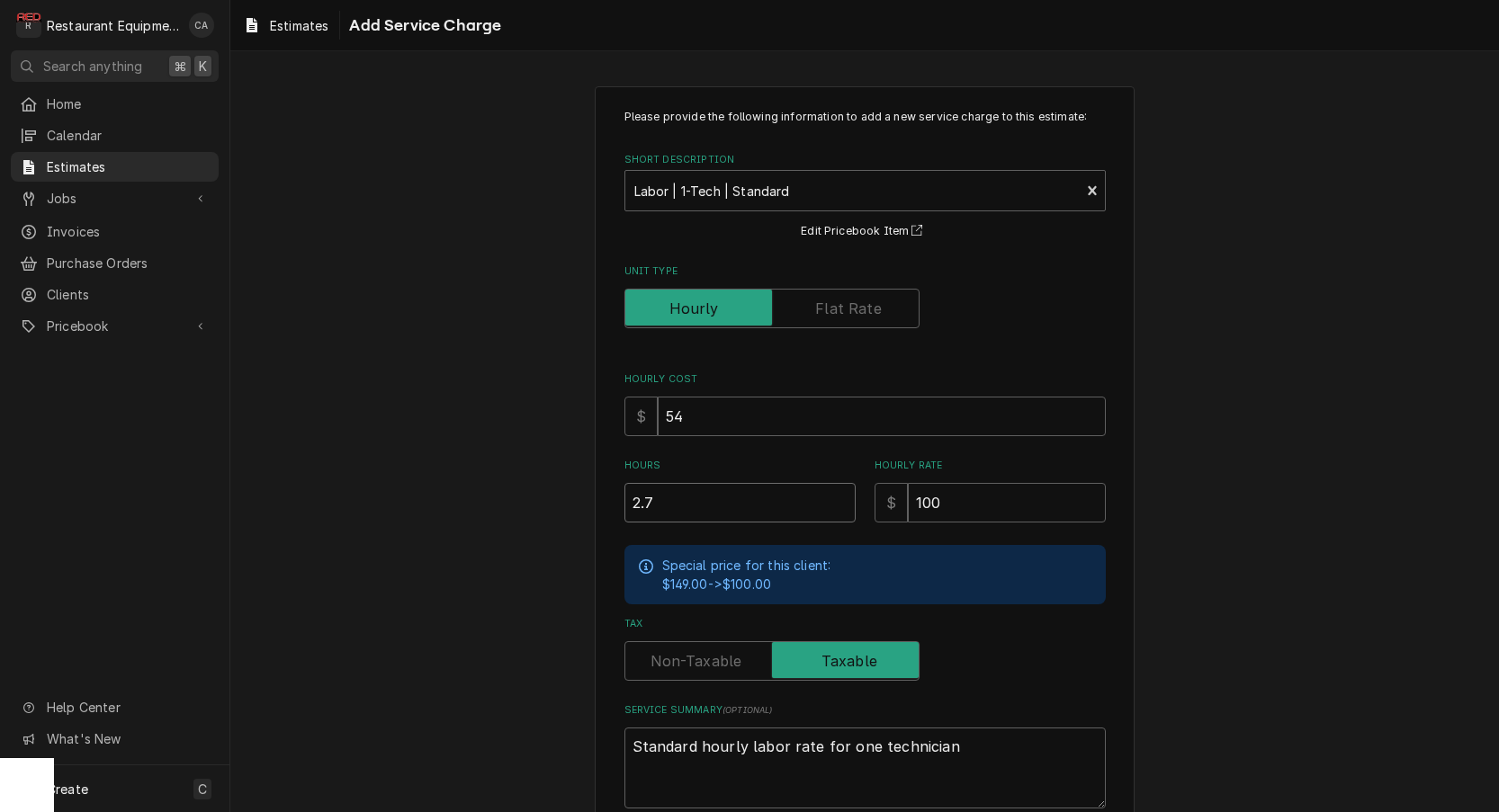
type textarea "x"
type input "2.75"
type textarea "x"
type input "2.75"
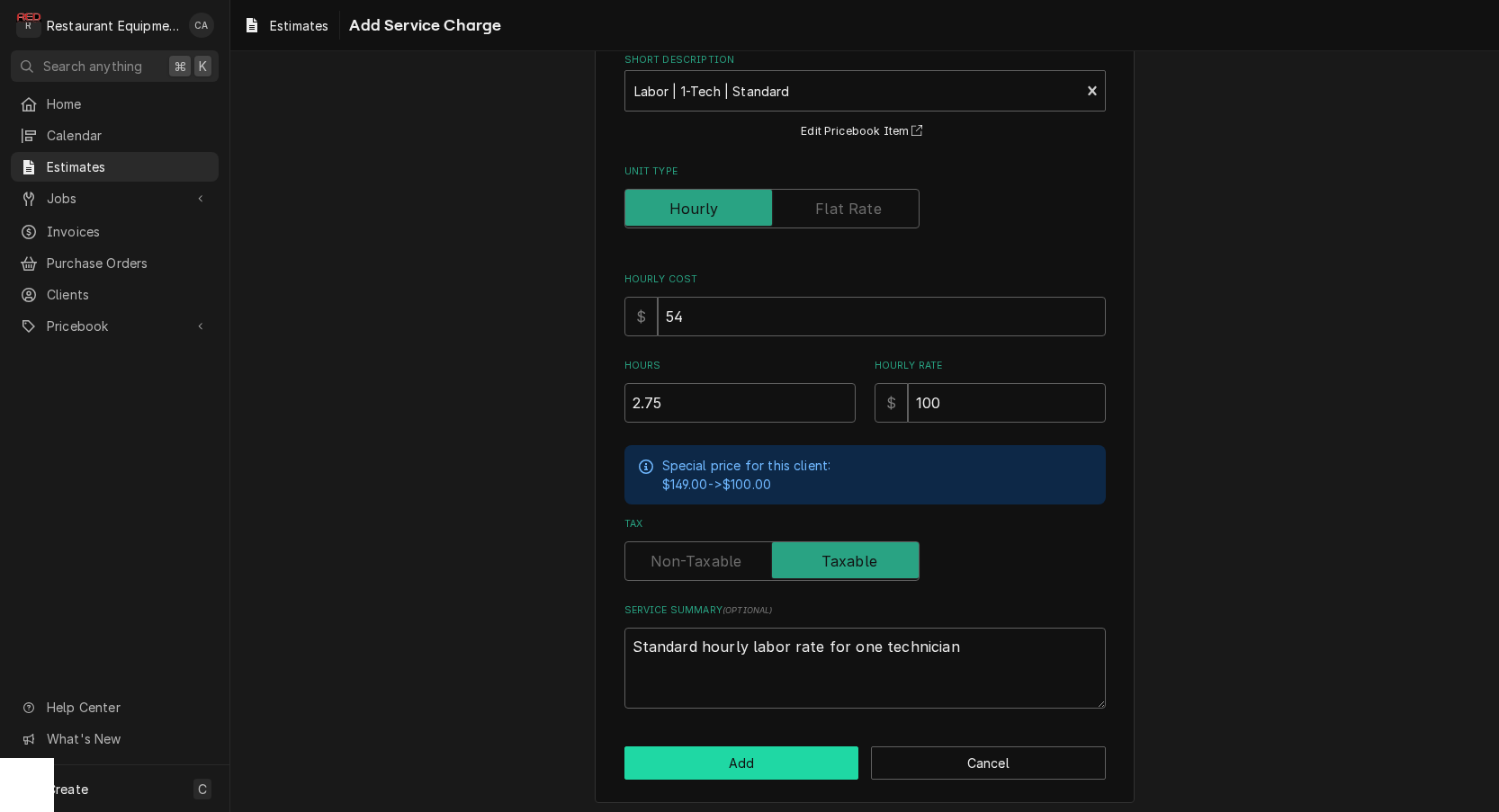
click at [692, 750] on button "Add" at bounding box center [742, 763] width 235 height 34
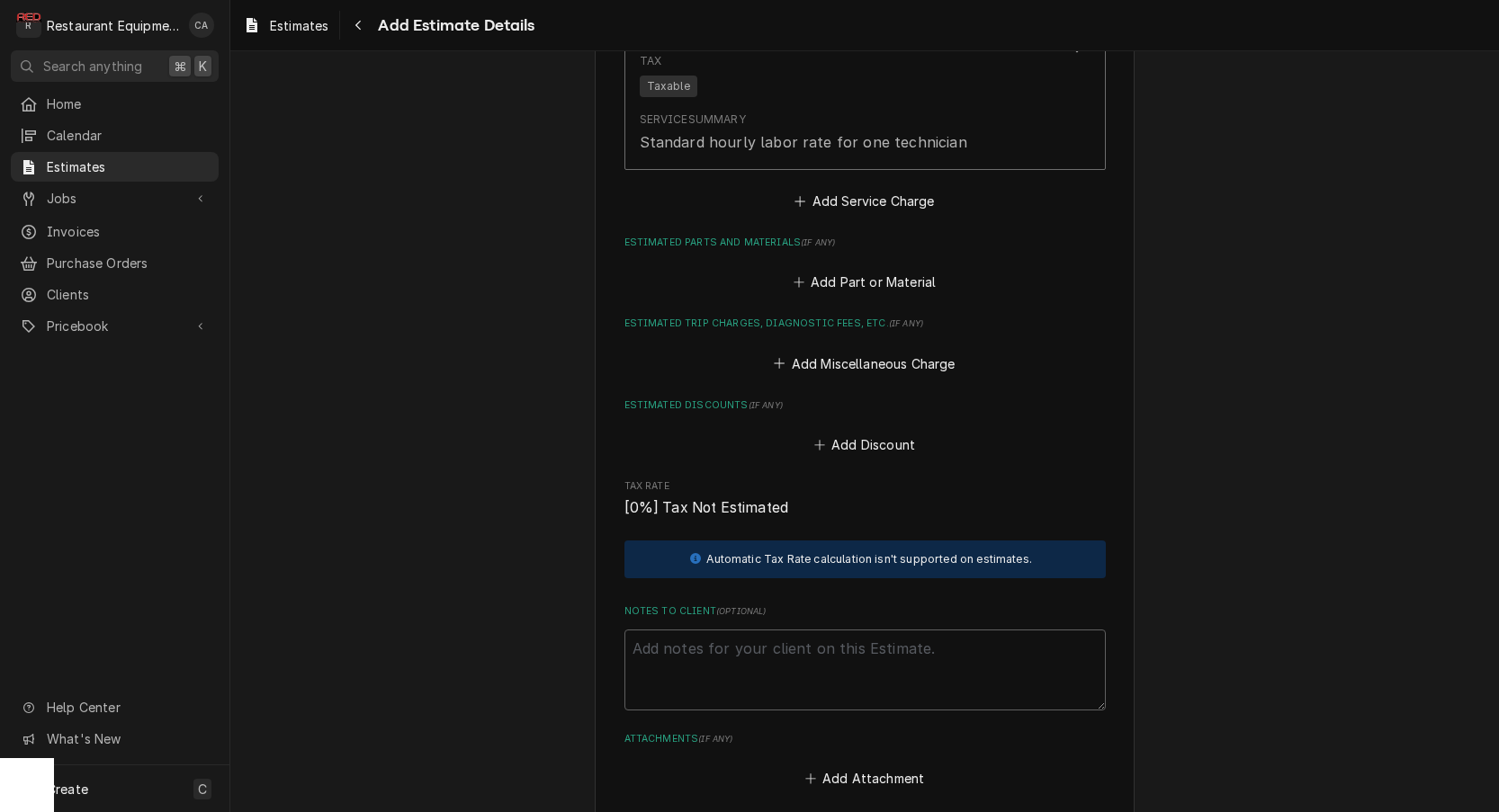
type textarea "x"
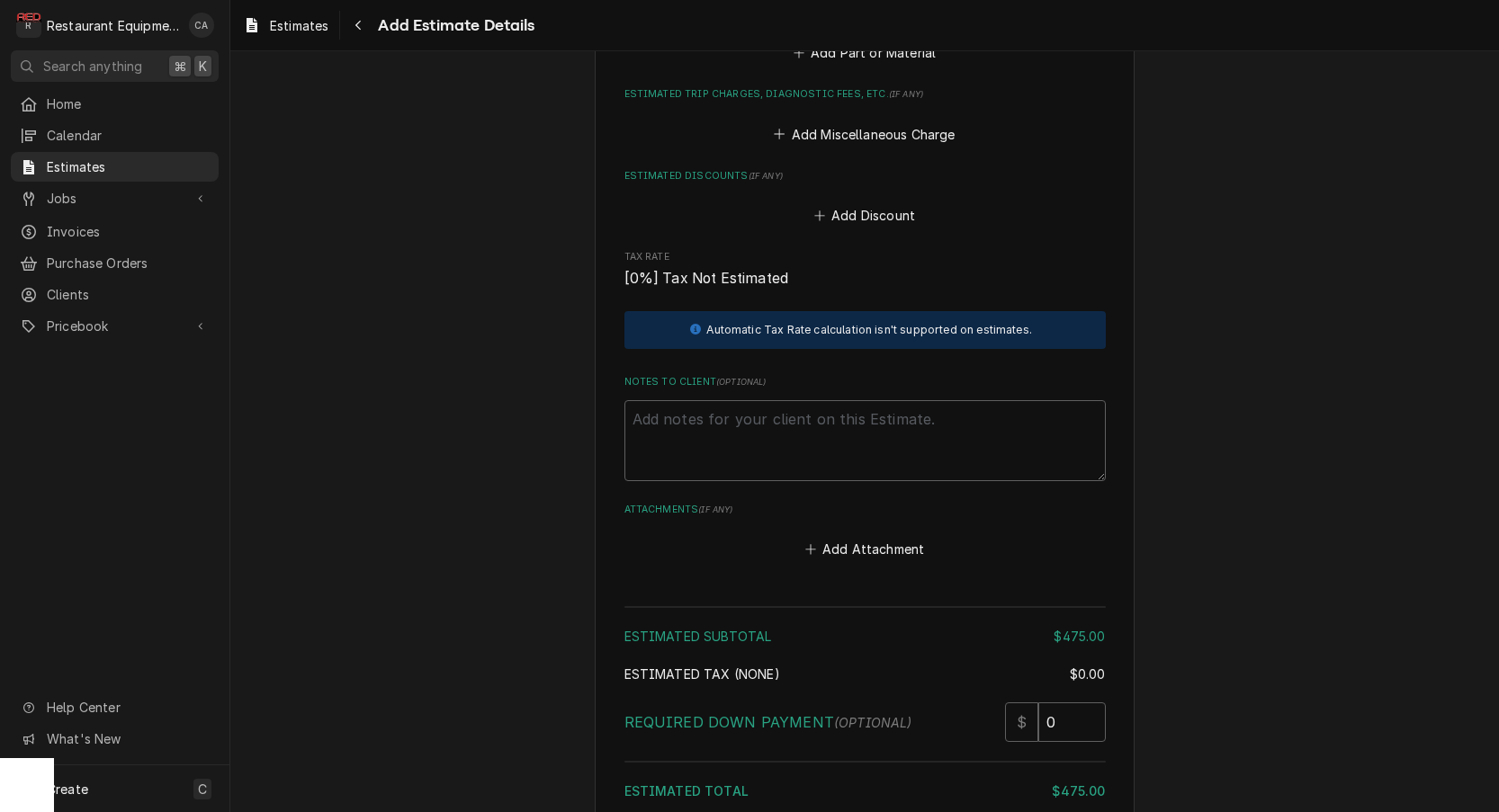
scroll to position [2317, 0]
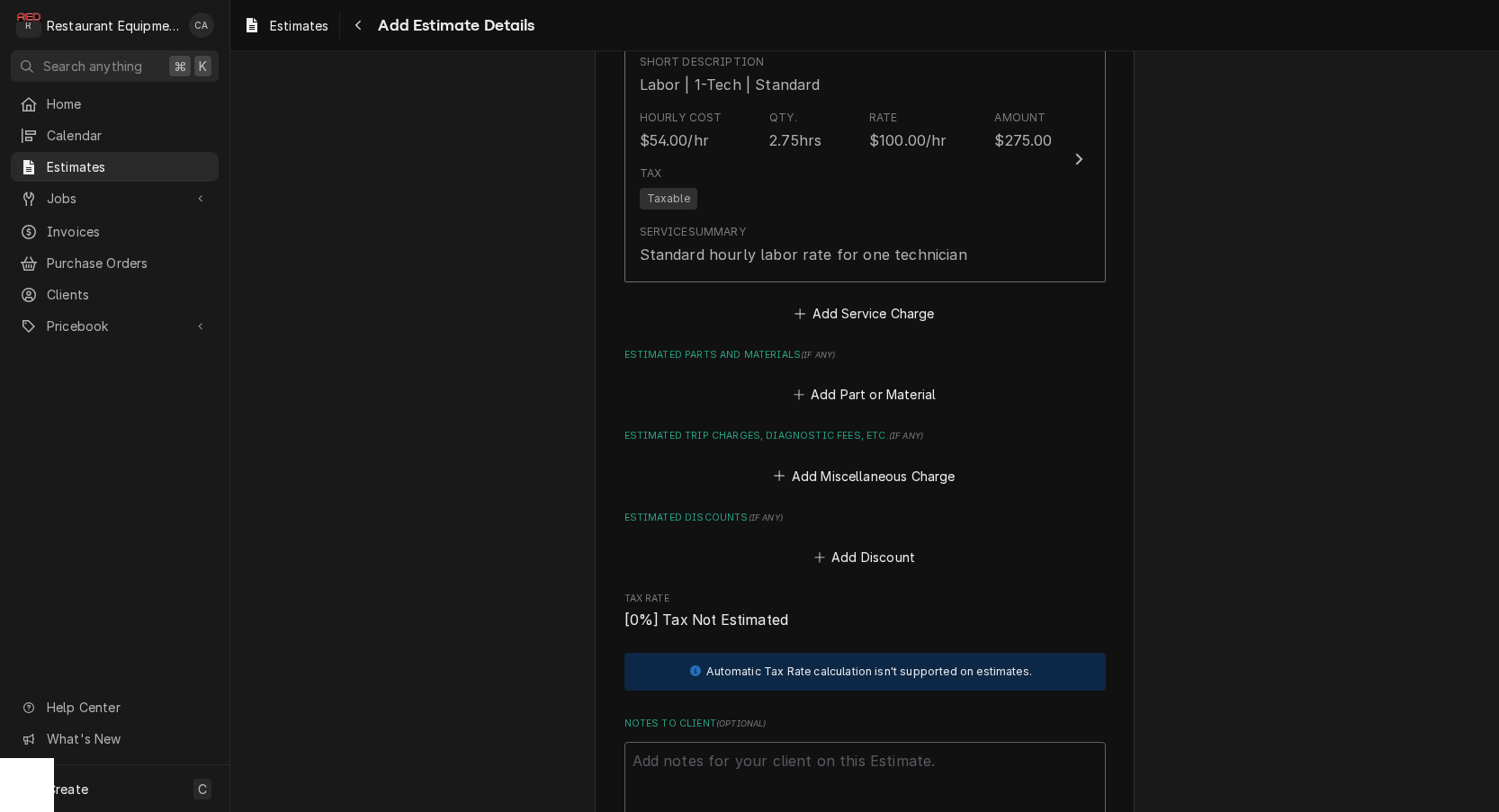
drag, startPoint x: 871, startPoint y: 346, endPoint x: 835, endPoint y: 319, distance: 45.0
click at [871, 382] on button "Add Part or Material" at bounding box center [864, 394] width 149 height 25
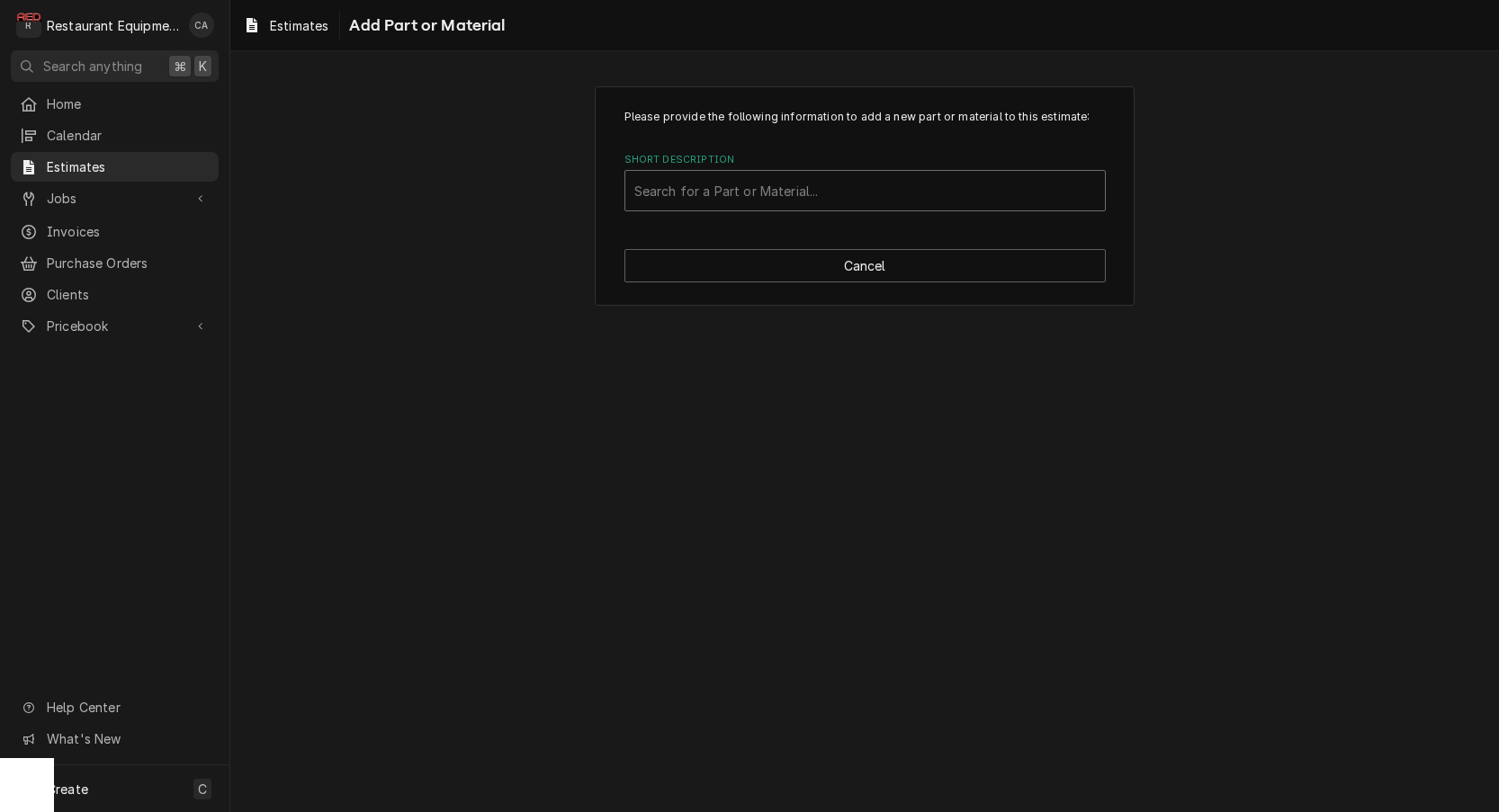
click at [711, 200] on div "Short Description" at bounding box center [865, 190] width 462 height 33
type input "8263301"
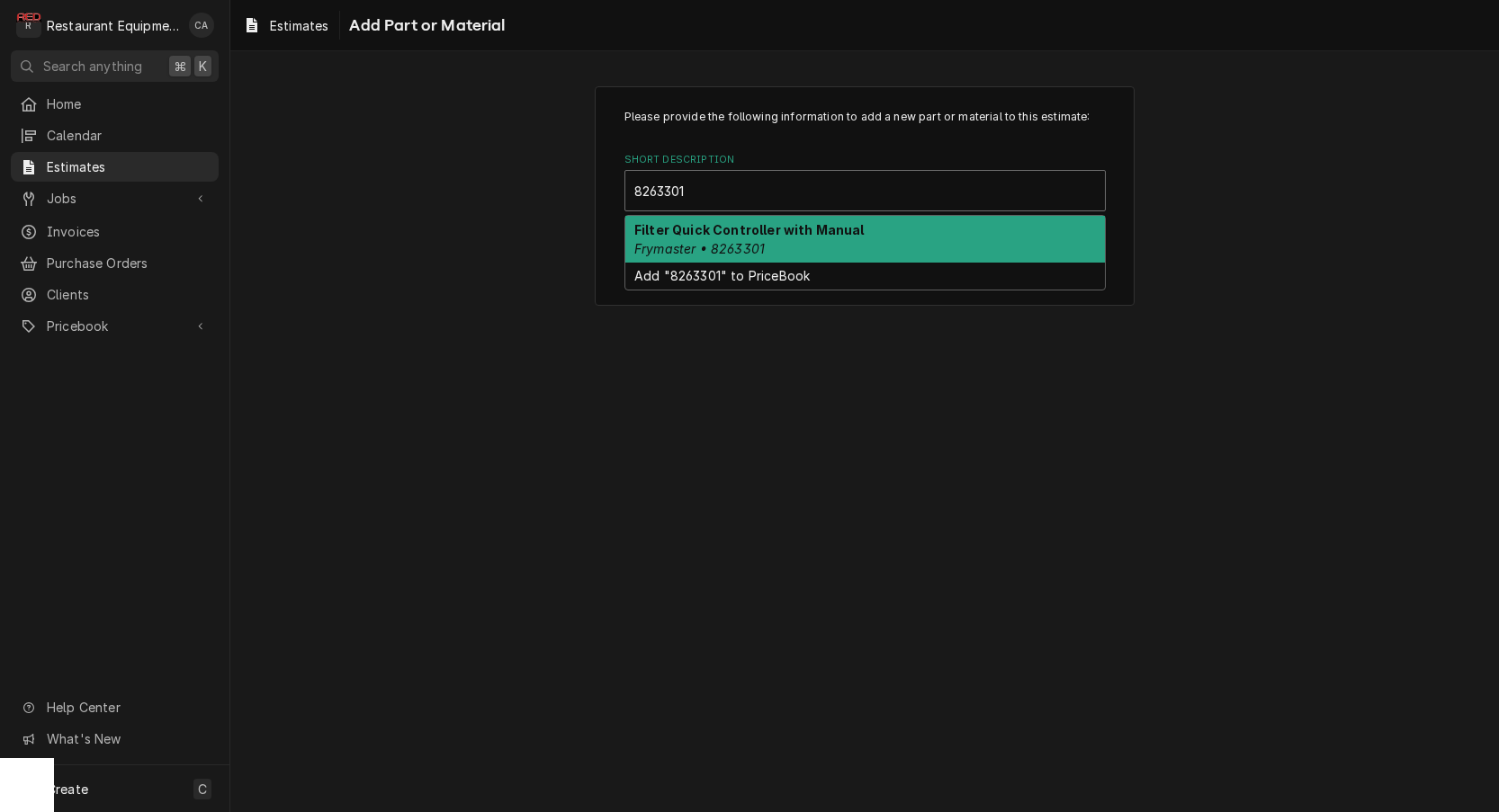
drag, startPoint x: 710, startPoint y: 248, endPoint x: 719, endPoint y: 257, distance: 12.7
click at [710, 248] on em "Frymaster • 8263301" at bounding box center [699, 248] width 130 height 15
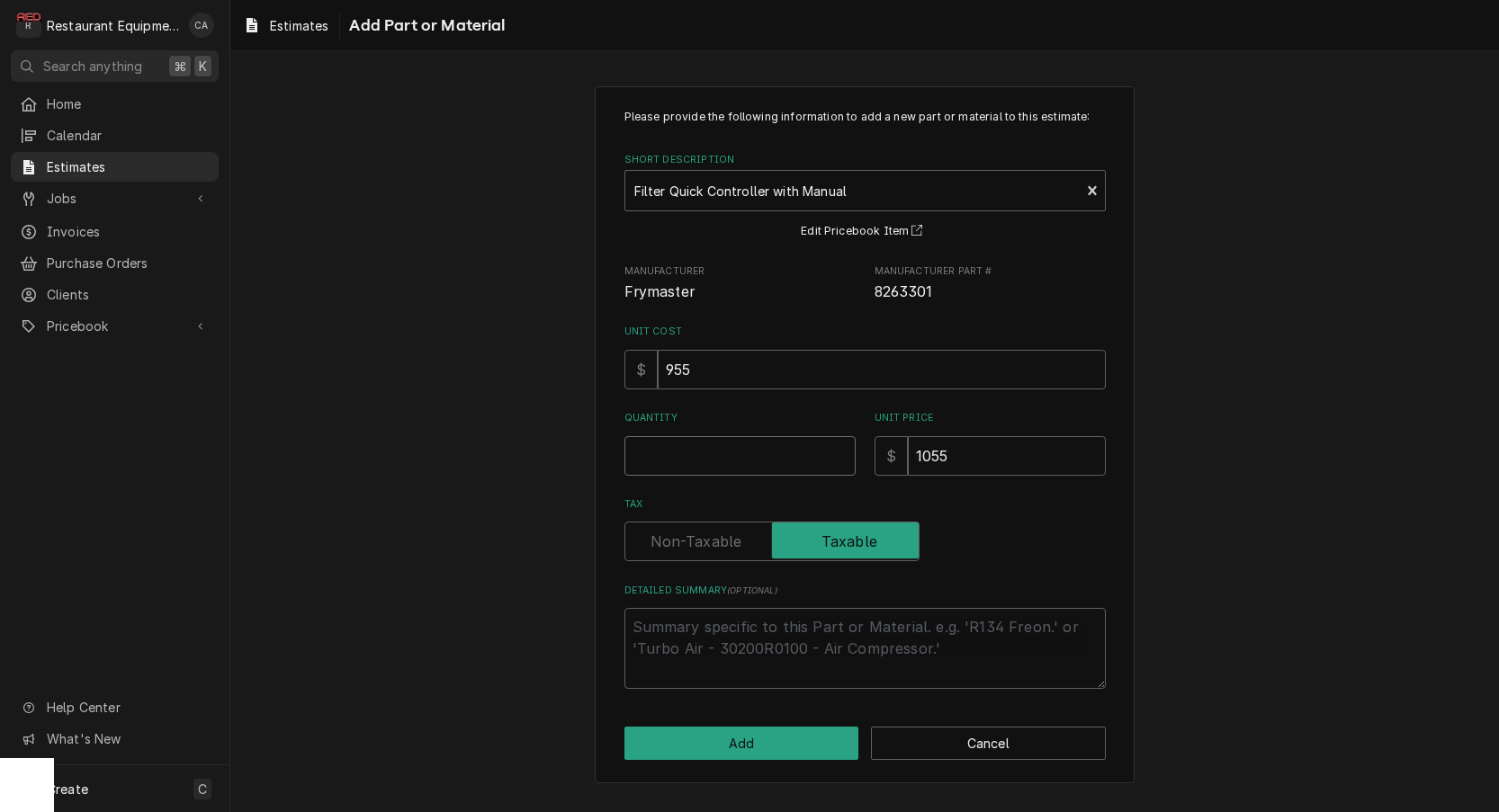
click at [675, 465] on input "Quantity" at bounding box center [740, 456] width 231 height 39
click at [766, 450] on input "Quantity" at bounding box center [740, 456] width 231 height 39
click at [732, 369] on input "955" at bounding box center [882, 370] width 448 height 39
click at [721, 364] on input "955" at bounding box center [882, 370] width 448 height 39
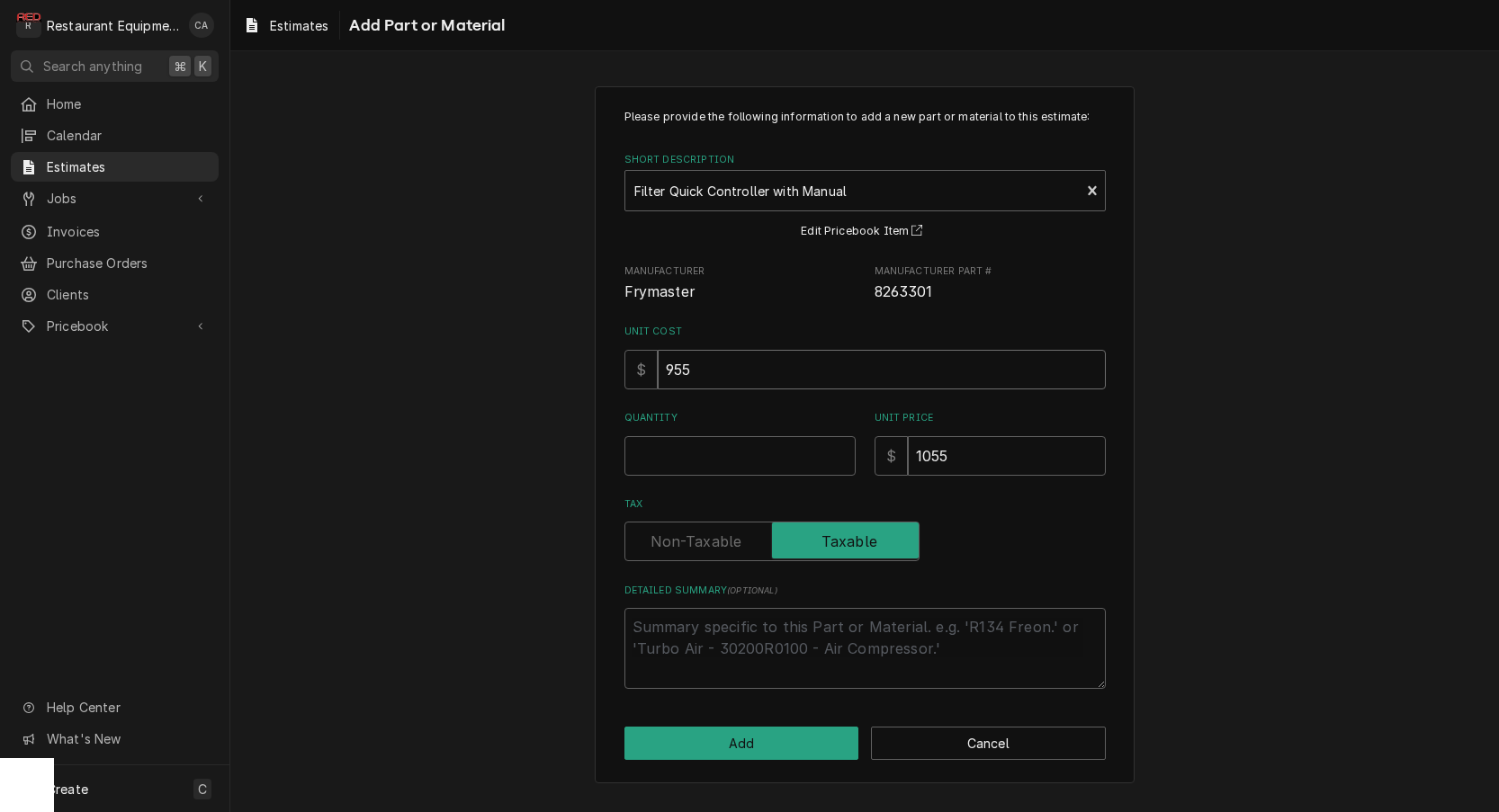
drag, startPoint x: 721, startPoint y: 364, endPoint x: 616, endPoint y: 361, distance: 105.0
click at [616, 361] on div "Please provide the following information to add a new part or material to this …" at bounding box center [865, 435] width 540 height 698
type textarea "x"
type input "1"
type textarea "x"
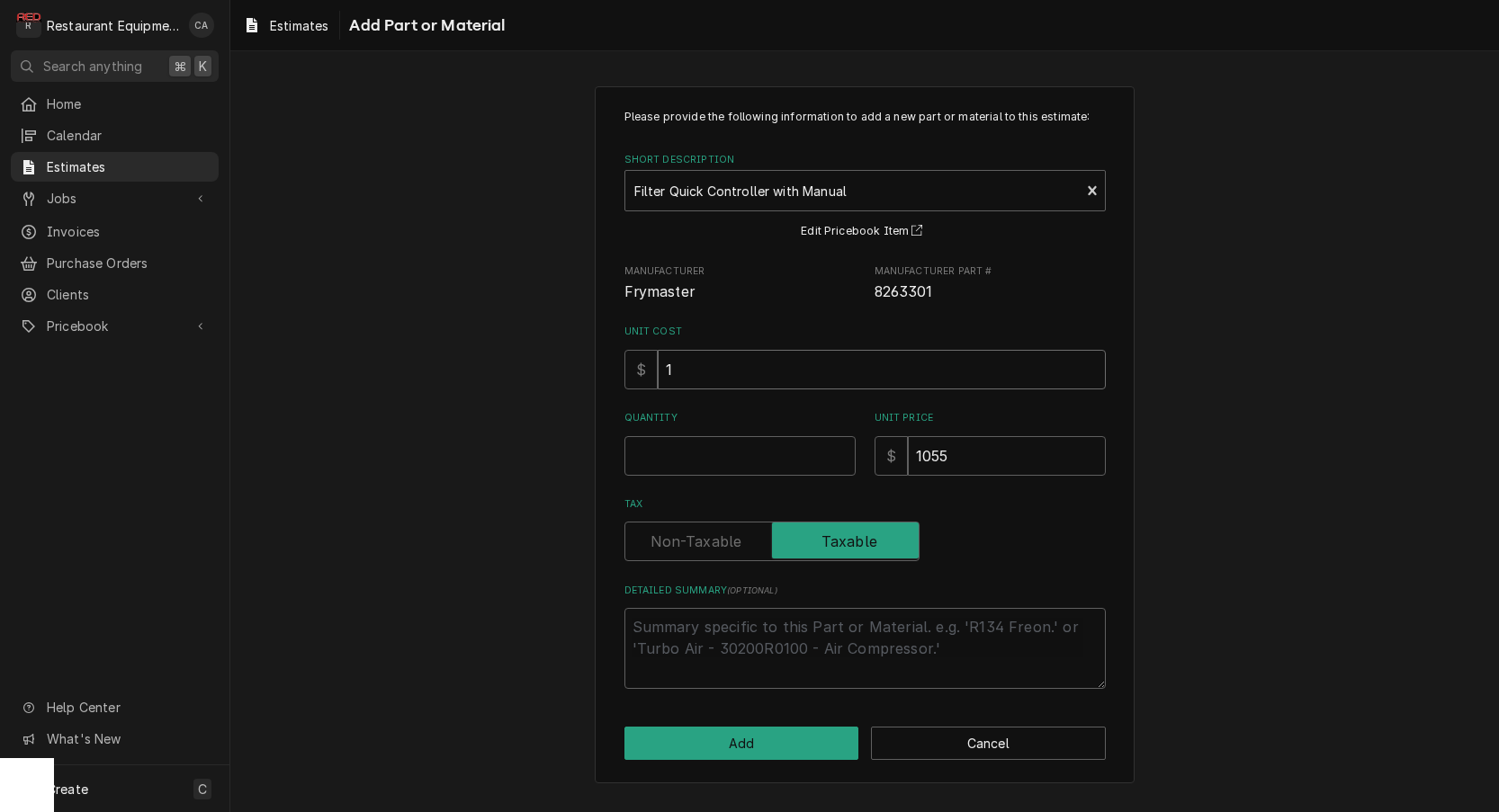
type input "12"
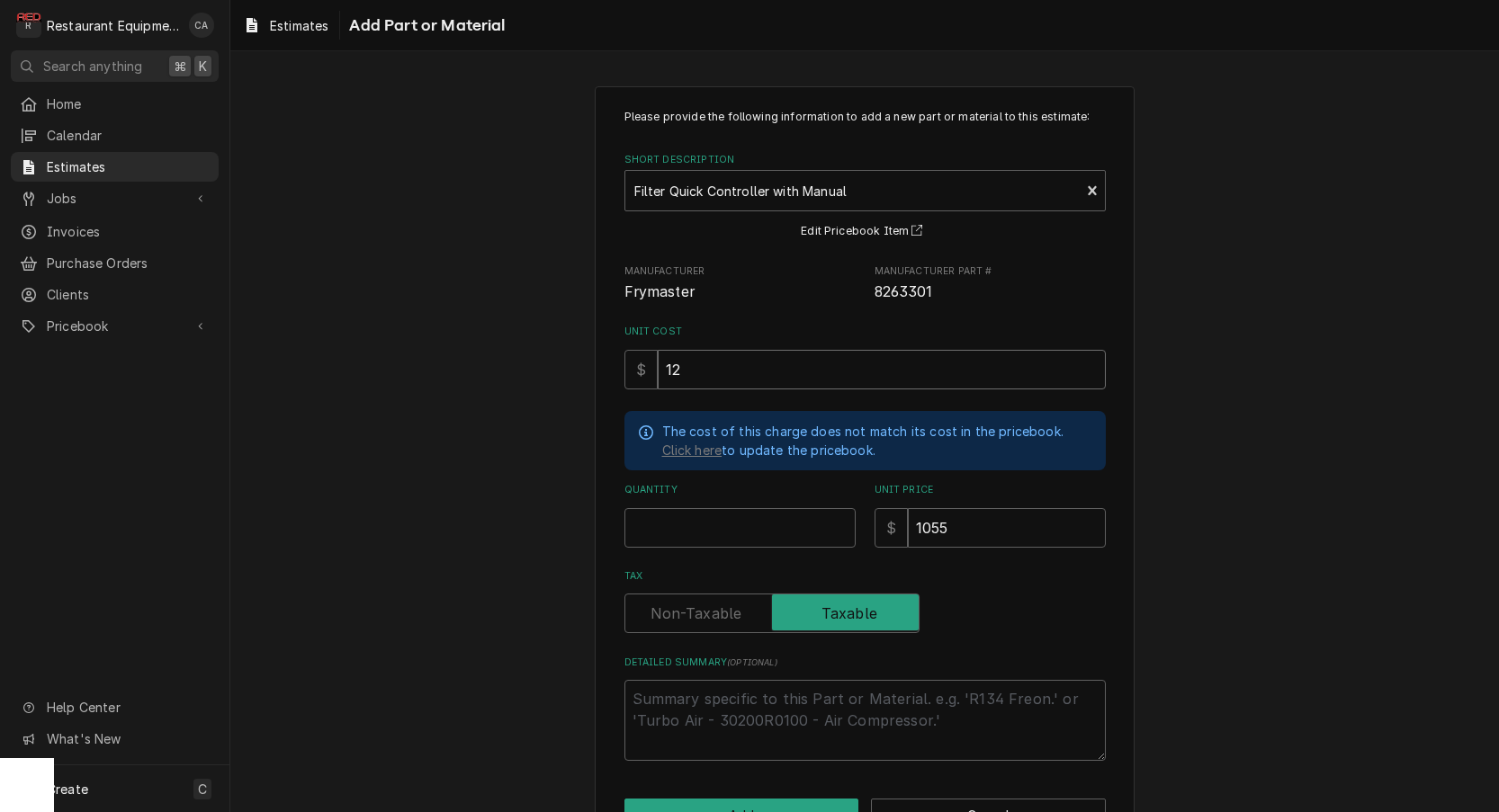
type textarea "x"
type input "123"
type textarea "x"
type input "1239"
type textarea "x"
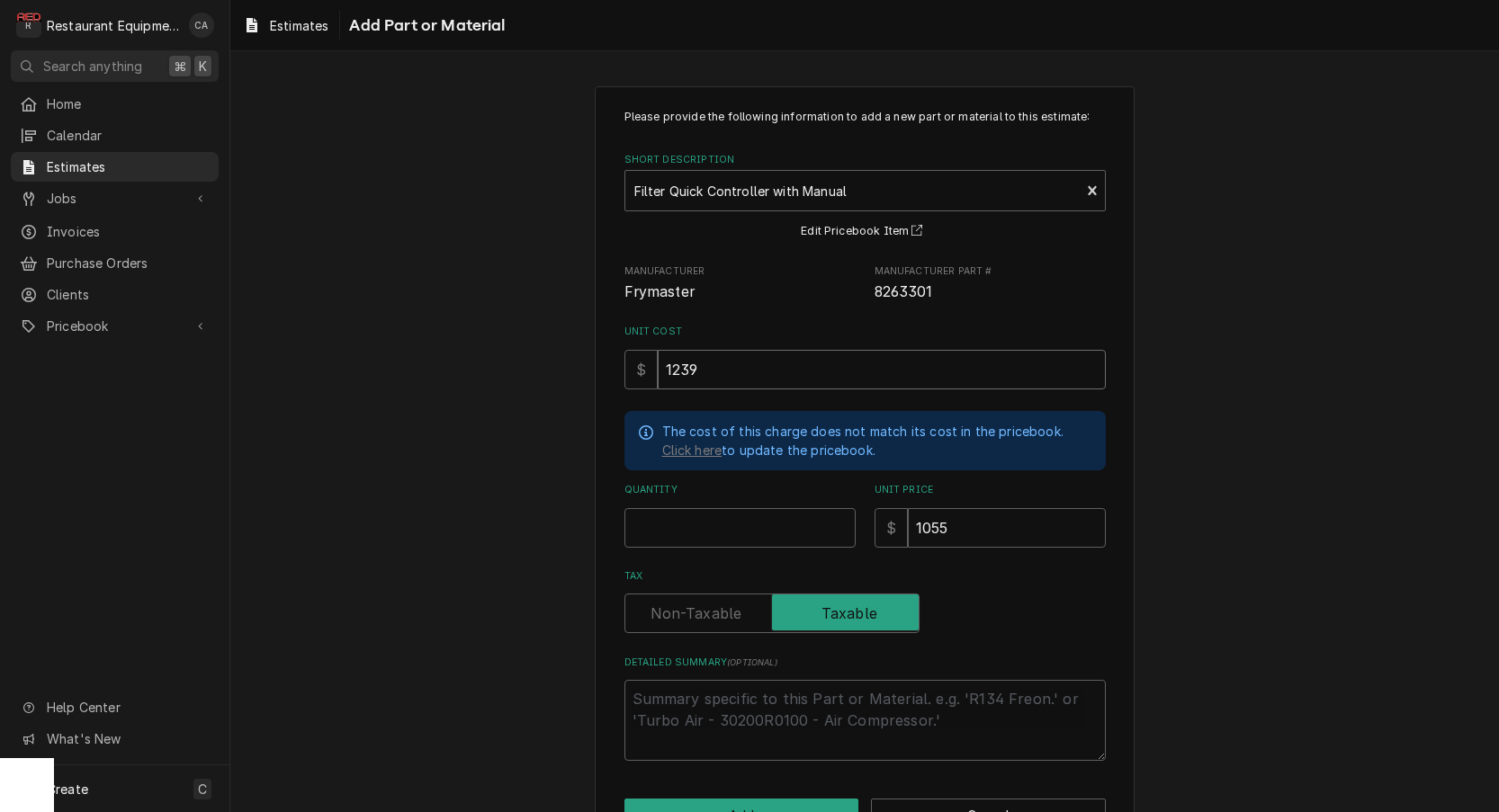
type input "1239.6"
type textarea "x"
type input "1239.63"
type textarea "x"
type input "1"
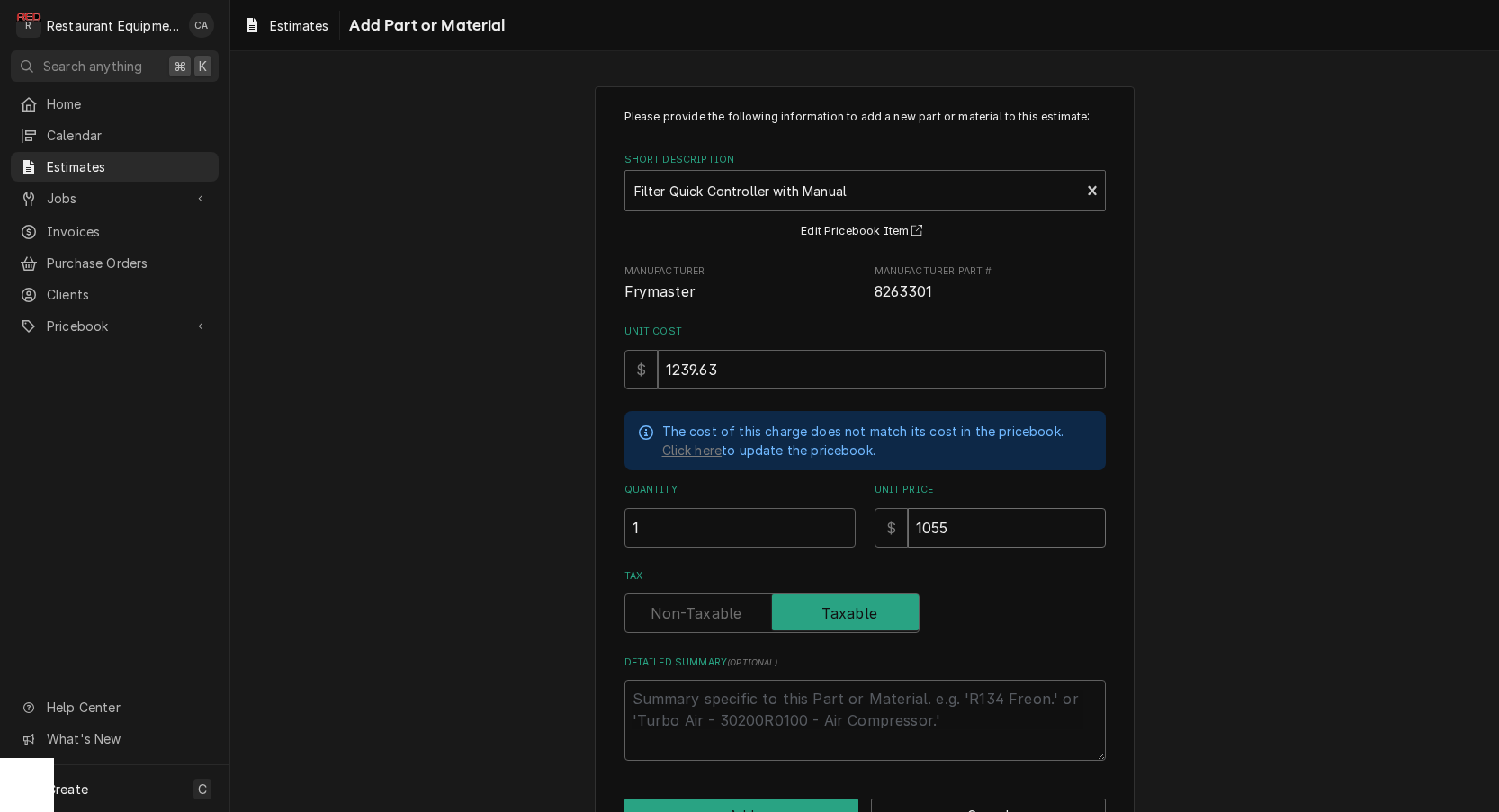
click at [985, 521] on input "1055" at bounding box center [1006, 528] width 198 height 39
drag, startPoint x: 985, startPoint y: 521, endPoint x: 898, endPoint y: 517, distance: 87.1
click at [898, 517] on div "$ 1055" at bounding box center [990, 528] width 231 height 39
type textarea "x"
type input "2"
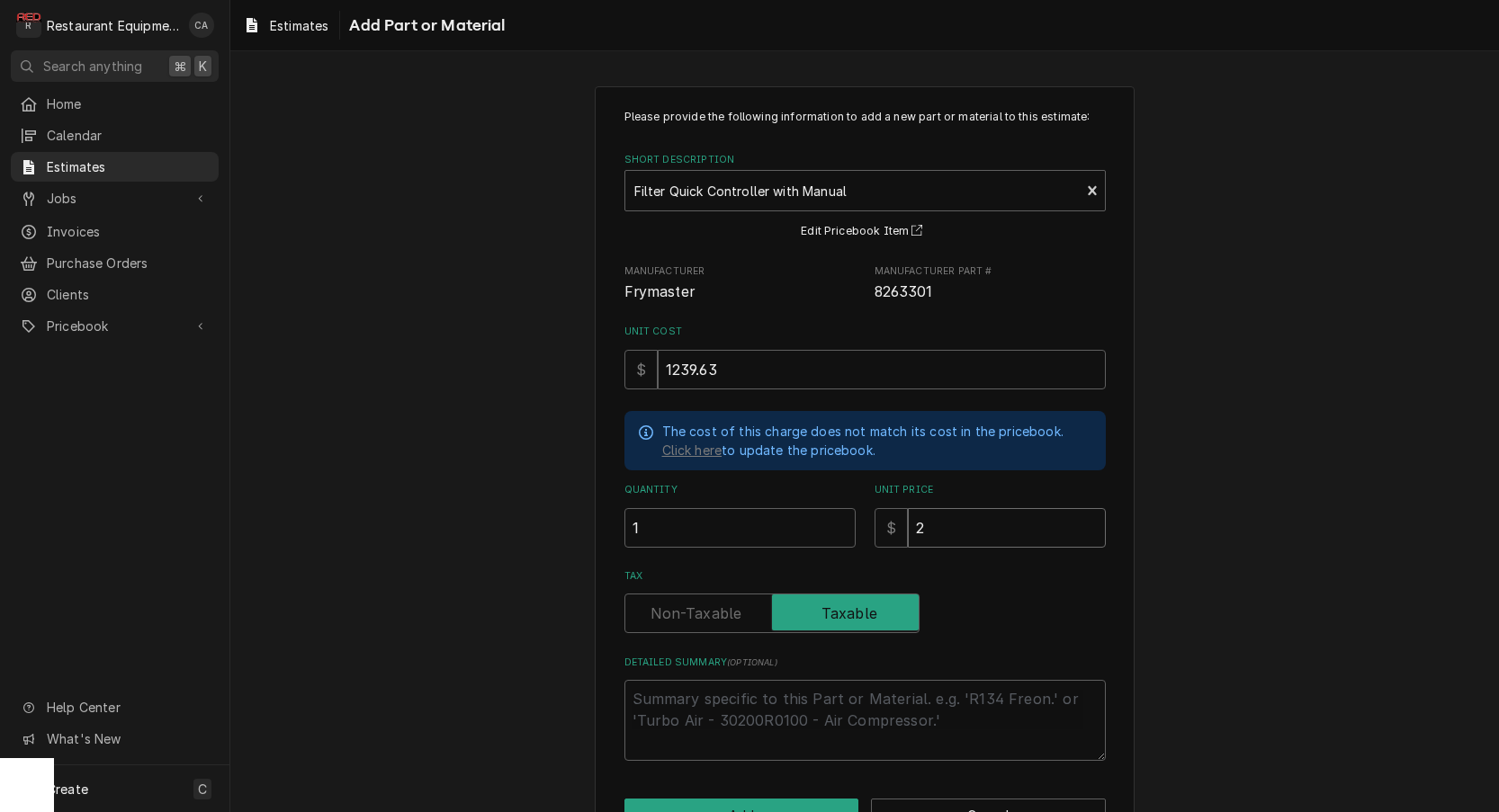
type textarea "x"
type input "28"
type textarea "x"
type input "281"
type textarea "x"
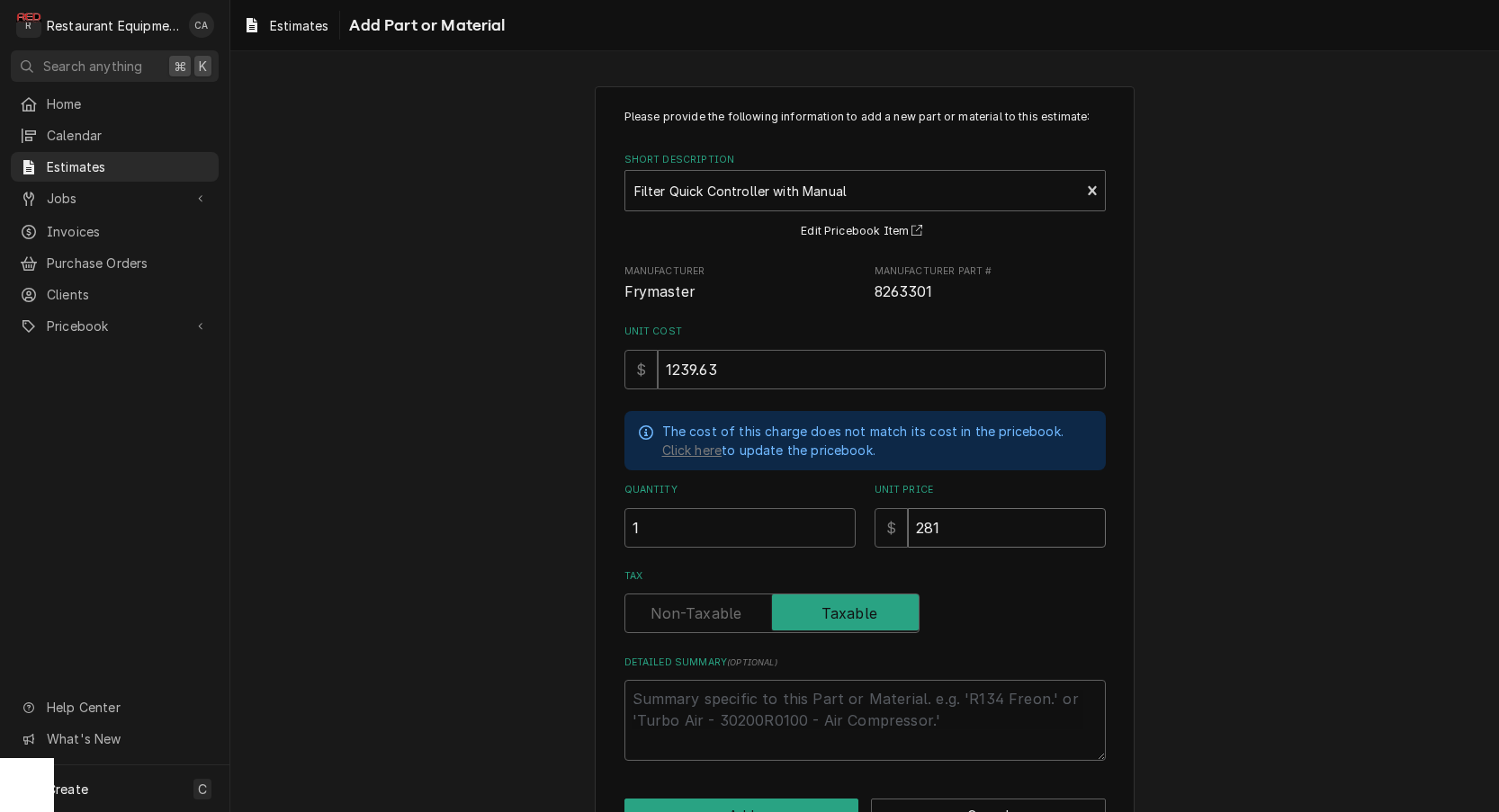
type input "2813"
type textarea "x"
type input "2813.3"
type textarea "x"
type input "2813.34"
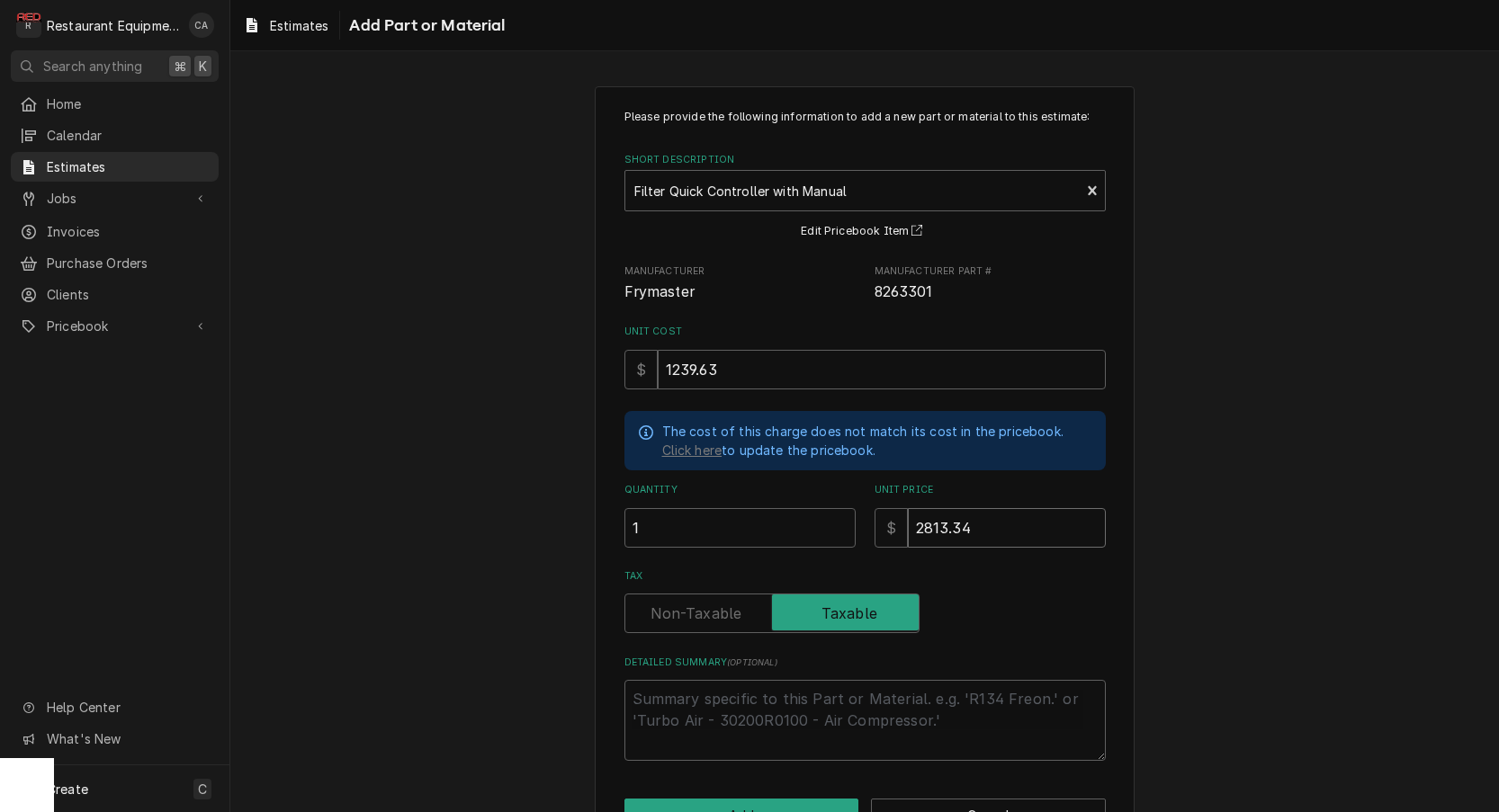
type textarea "x"
type input "2813.34"
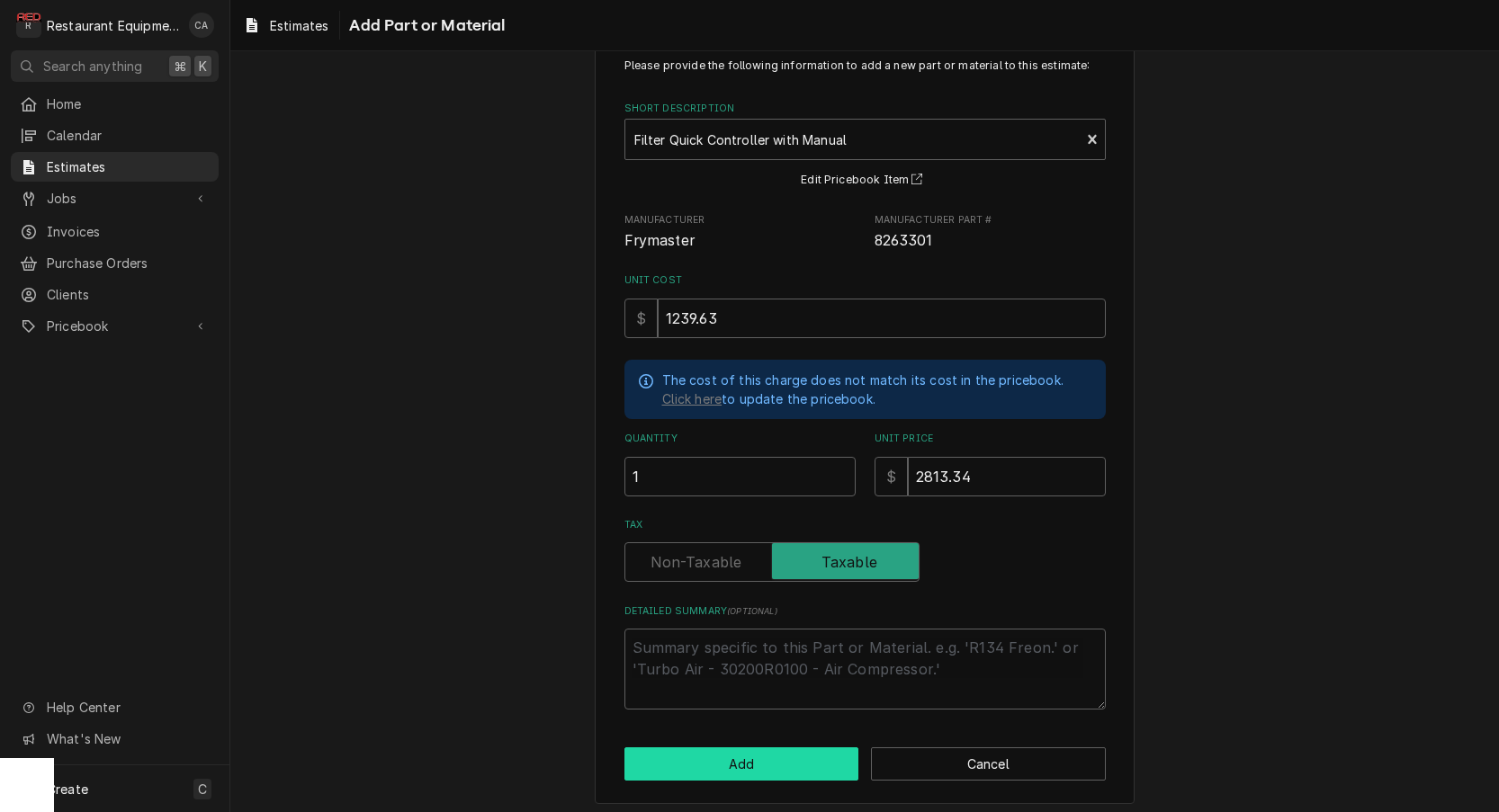
click at [760, 760] on button "Add" at bounding box center [742, 764] width 235 height 34
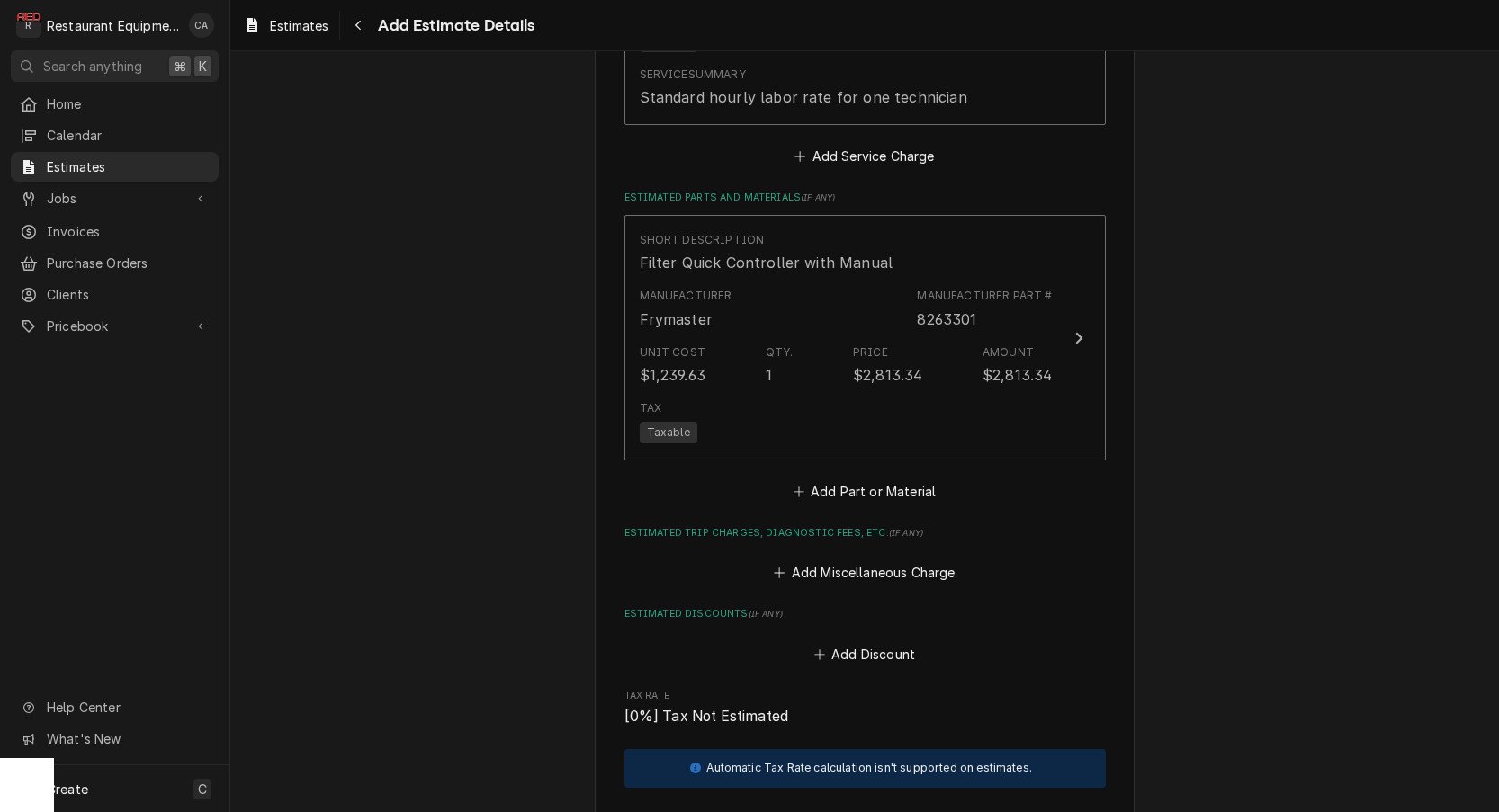
type textarea "x"
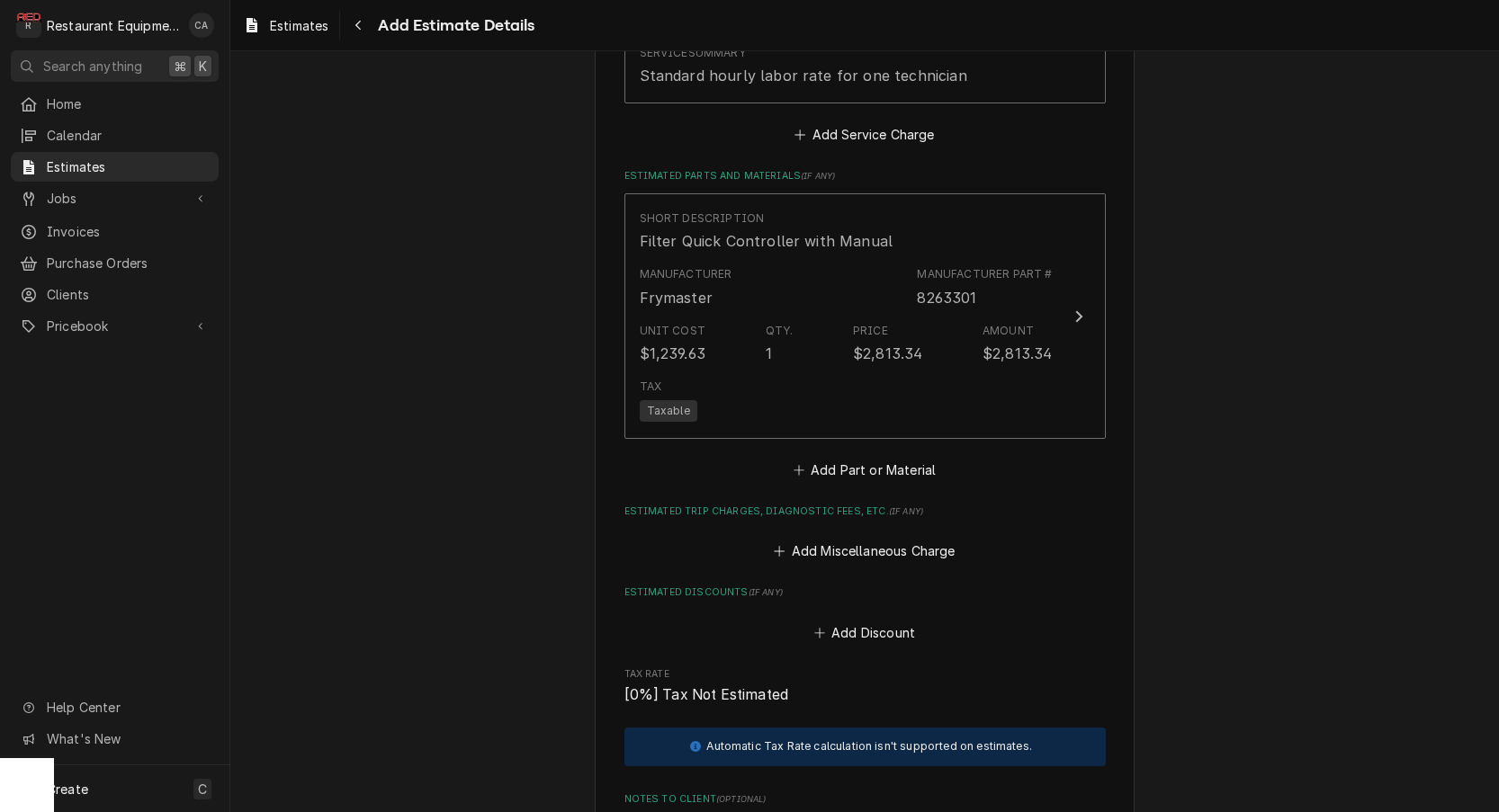
scroll to position [2536, 0]
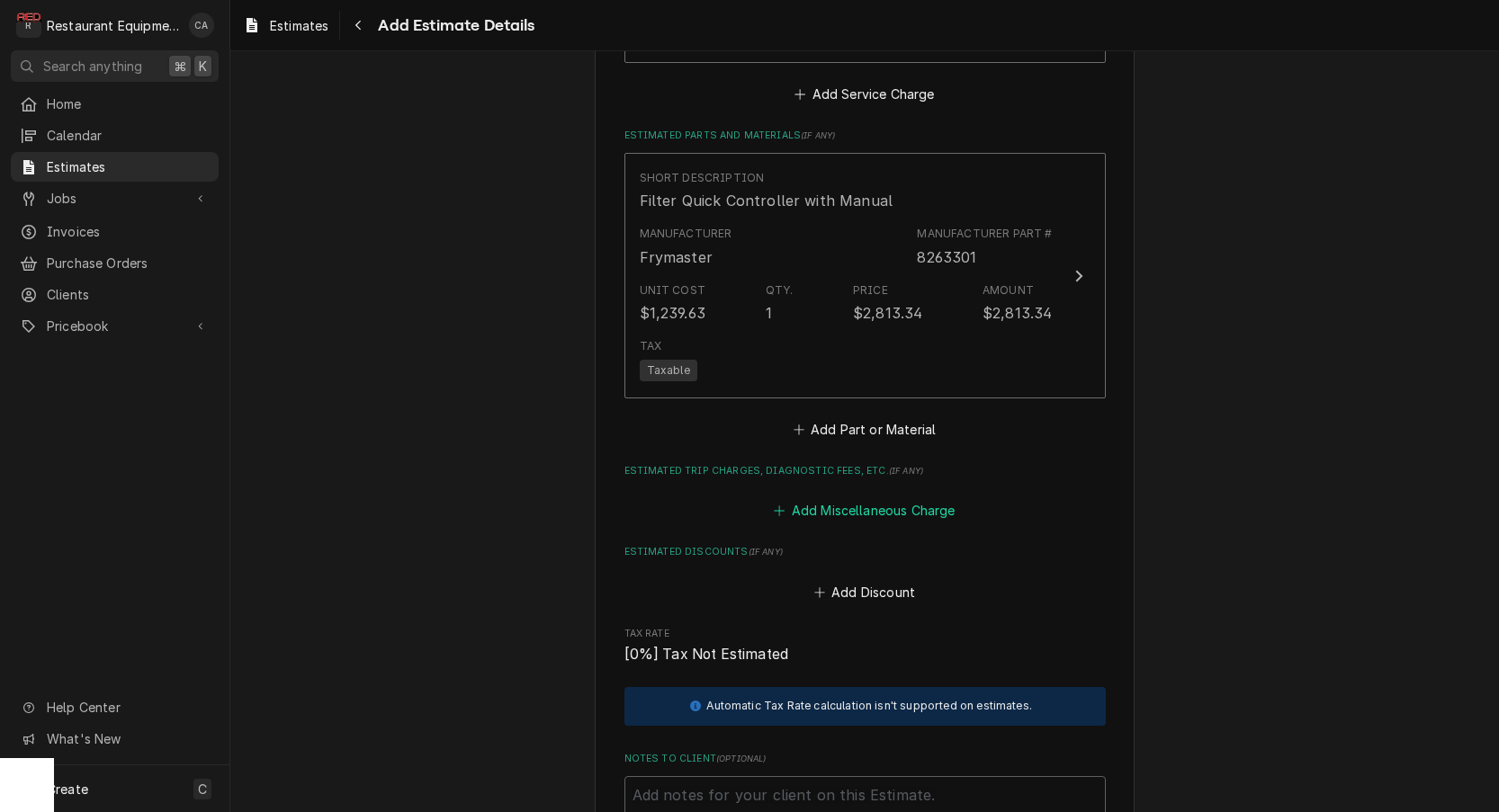
click at [873, 498] on button "Add Miscellaneous Charge" at bounding box center [865, 510] width 187 height 25
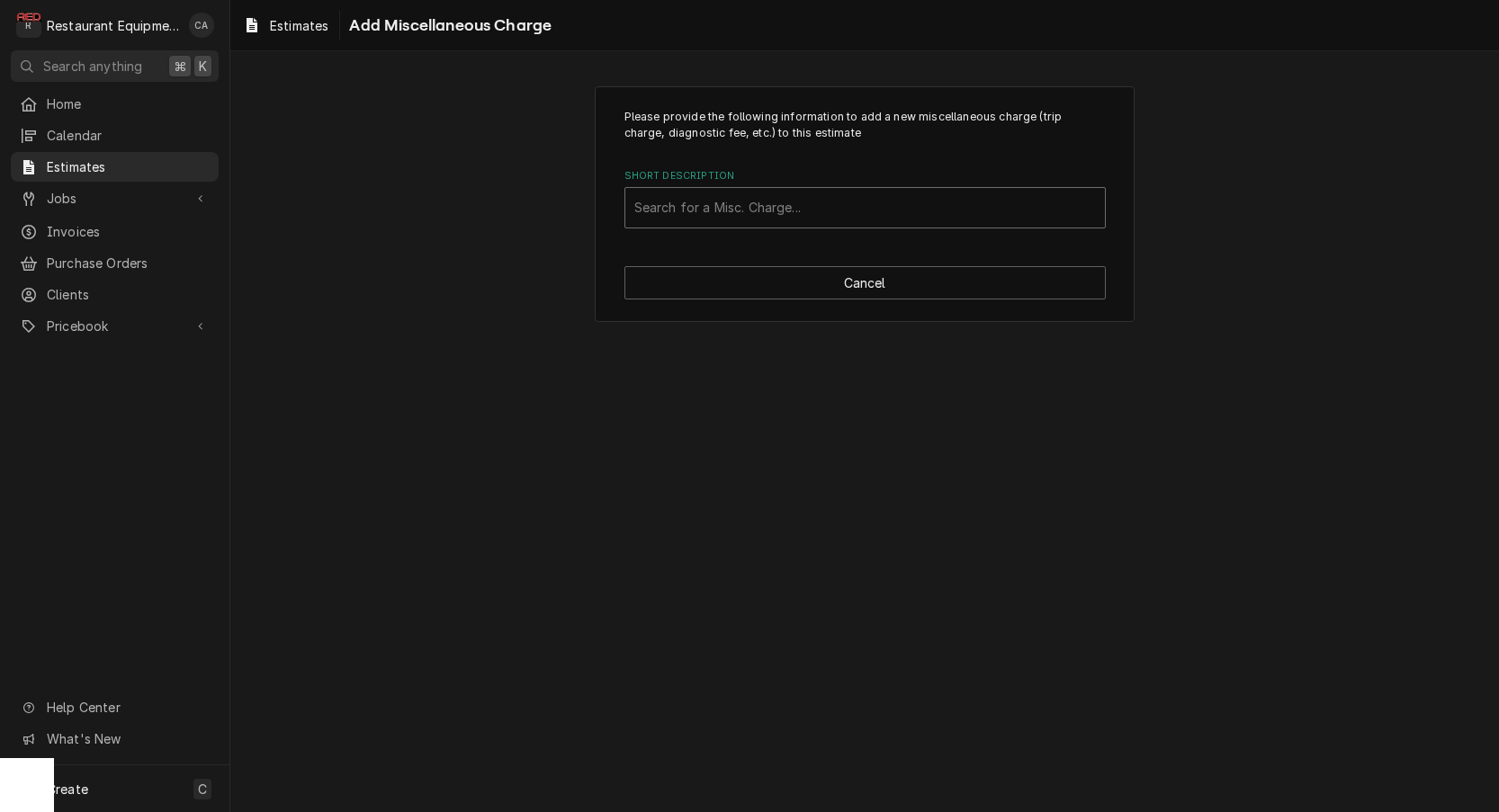
click at [715, 200] on div "Search for a Misc. Charge..." at bounding box center [865, 207] width 462 height 19
type input "shipp"
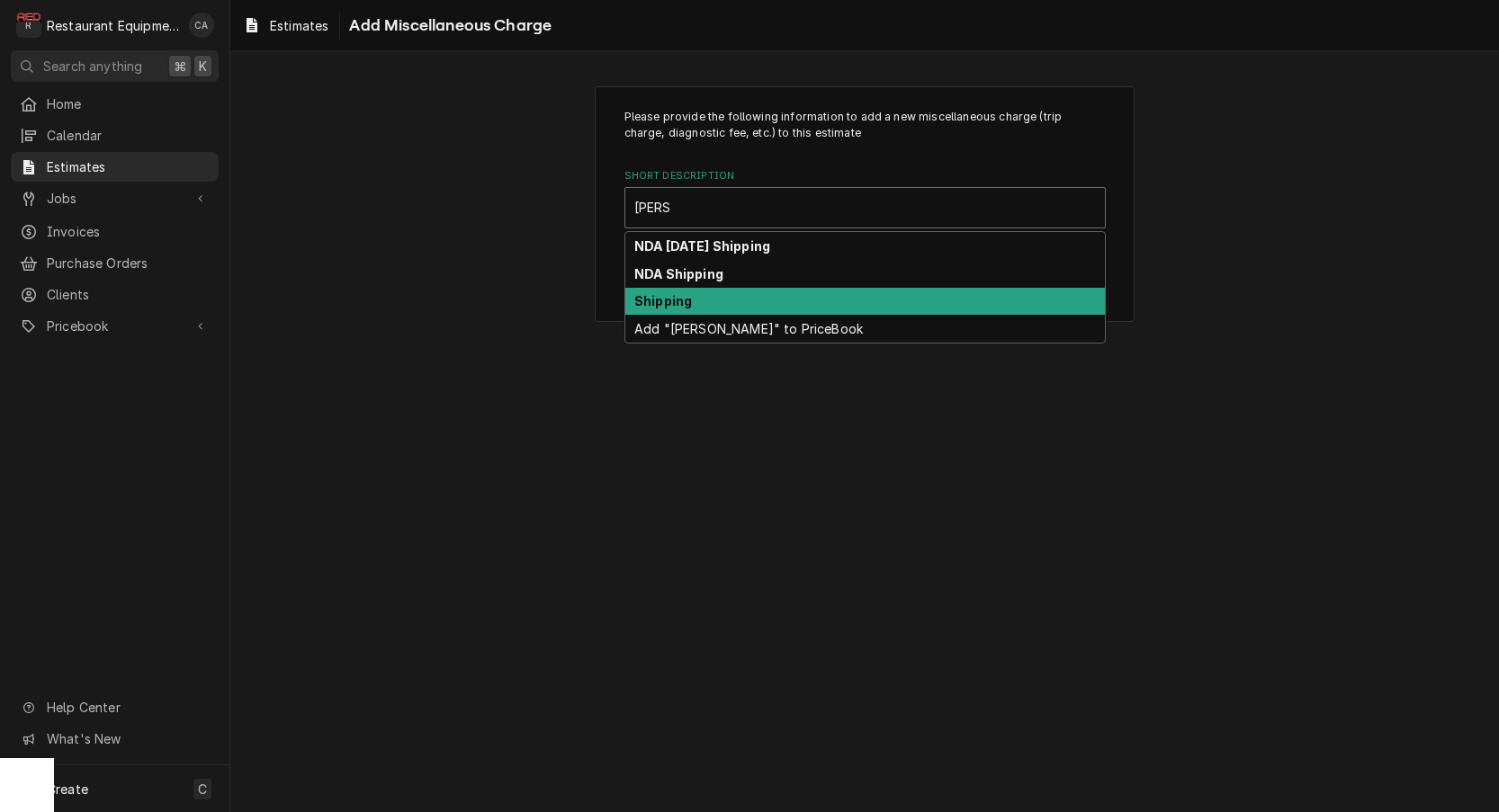
drag, startPoint x: 682, startPoint y: 292, endPoint x: 836, endPoint y: 422, distance: 201.5
click at [685, 293] on strong "Shipping" at bounding box center [662, 301] width 57 height 15
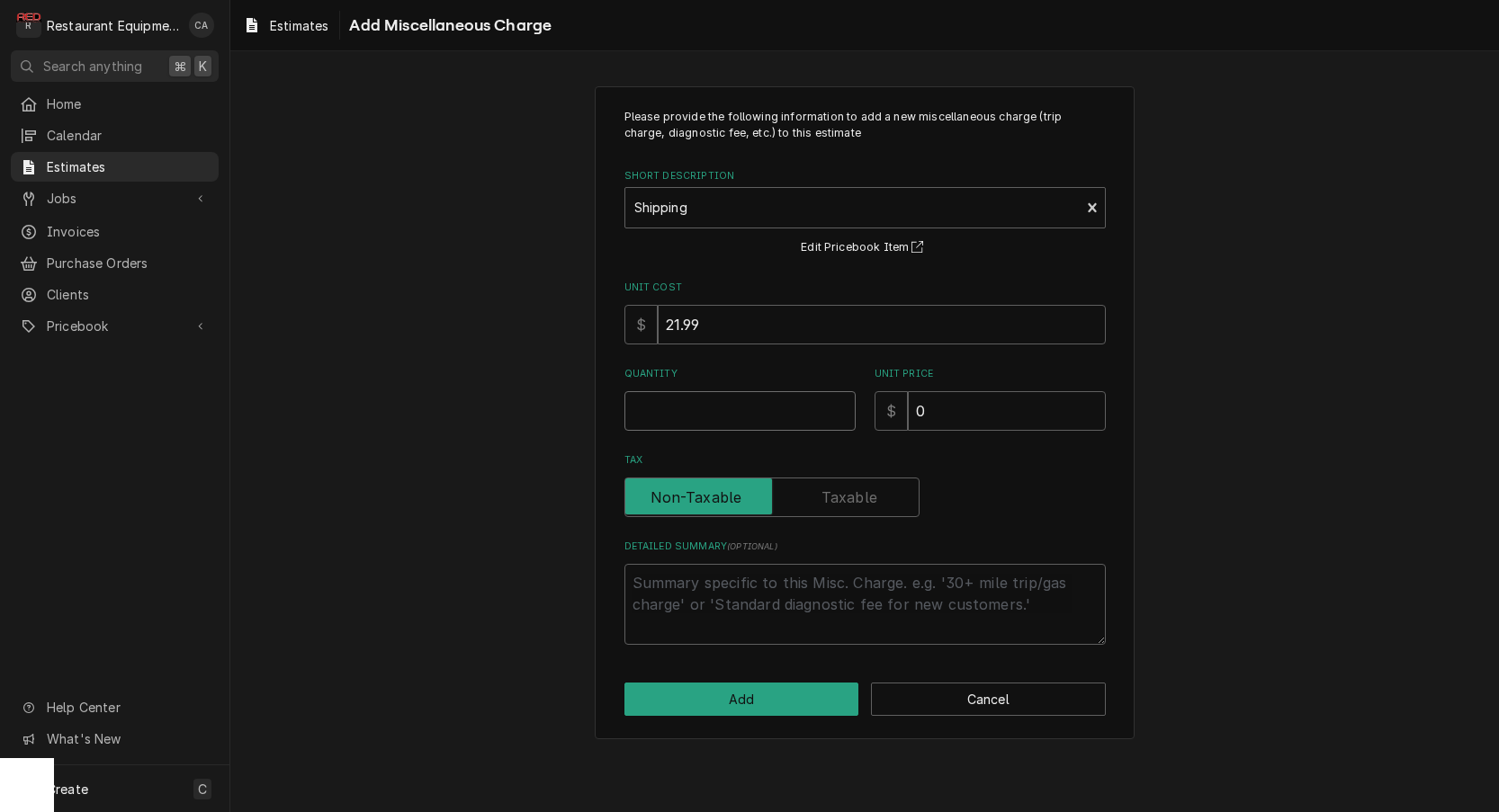
click at [698, 402] on input "Quantity" at bounding box center [740, 411] width 231 height 39
type textarea "x"
type input "1"
drag, startPoint x: 978, startPoint y: 408, endPoint x: 912, endPoint y: 404, distance: 66.1
click at [914, 405] on input "0" at bounding box center [1006, 411] width 198 height 39
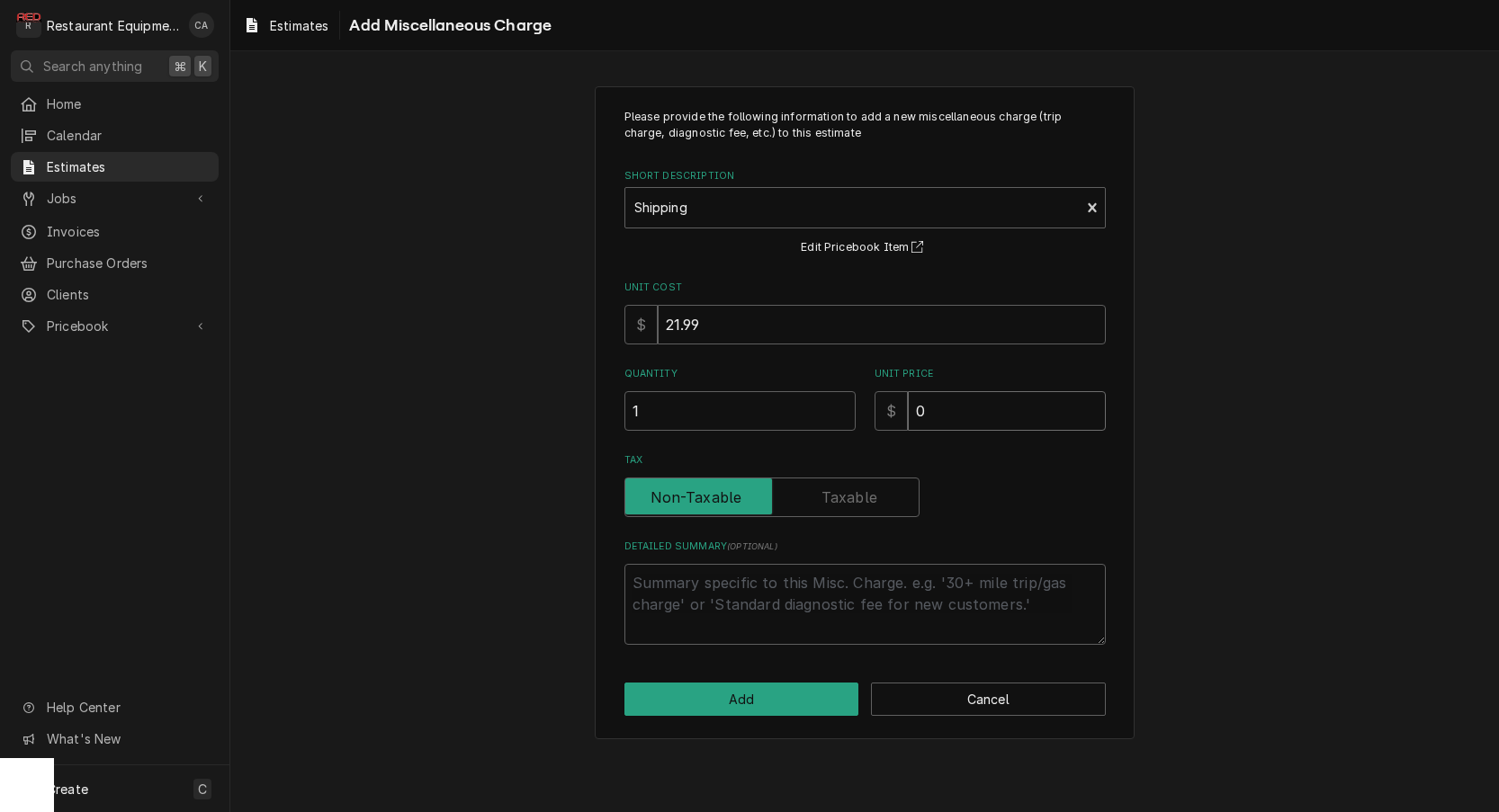
type textarea "x"
type input "7"
type textarea "x"
type input "74"
type textarea "x"
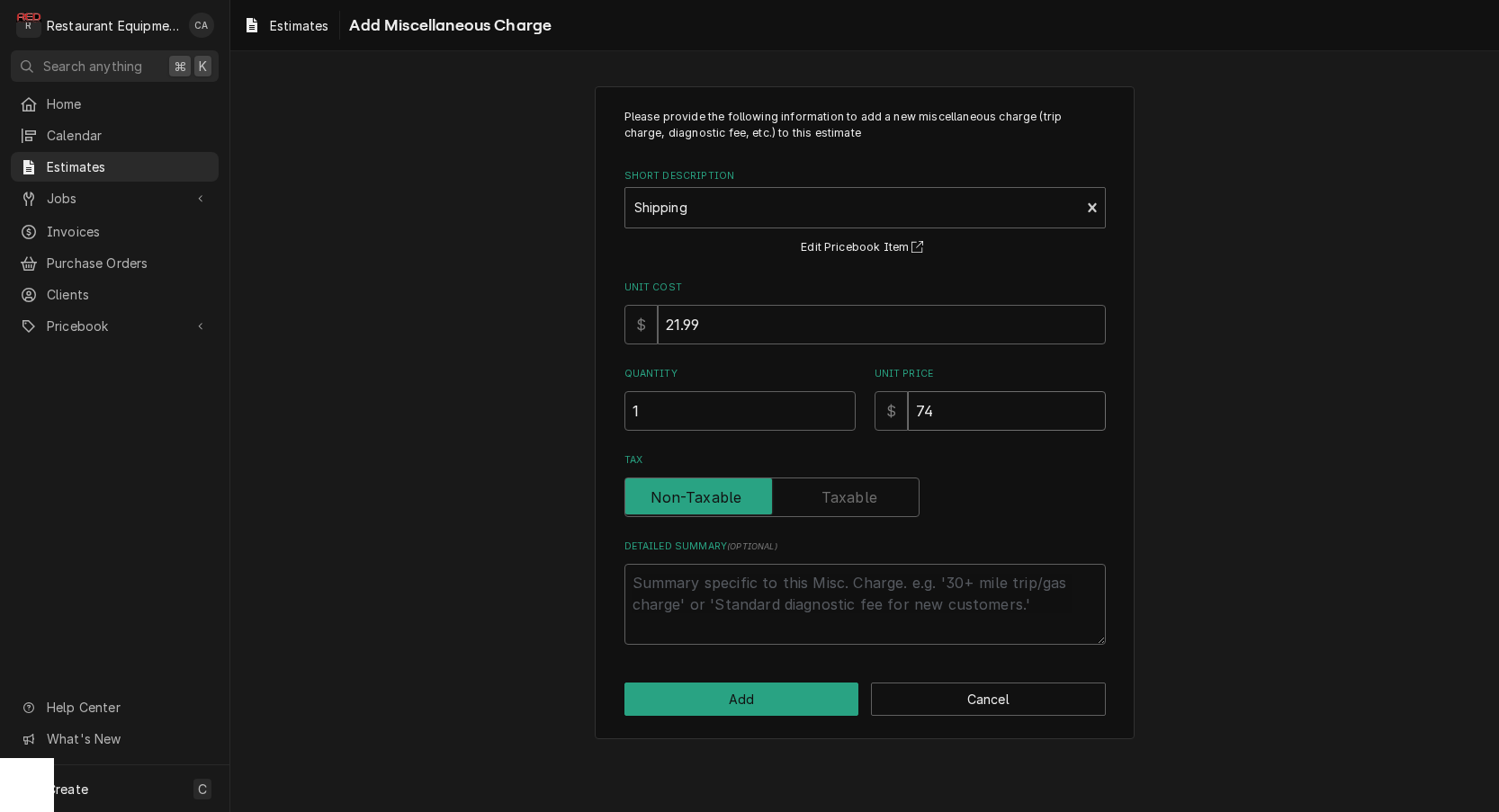
type input "74.2"
type textarea "x"
type input "74.28"
type textarea "x"
type input "74.28"
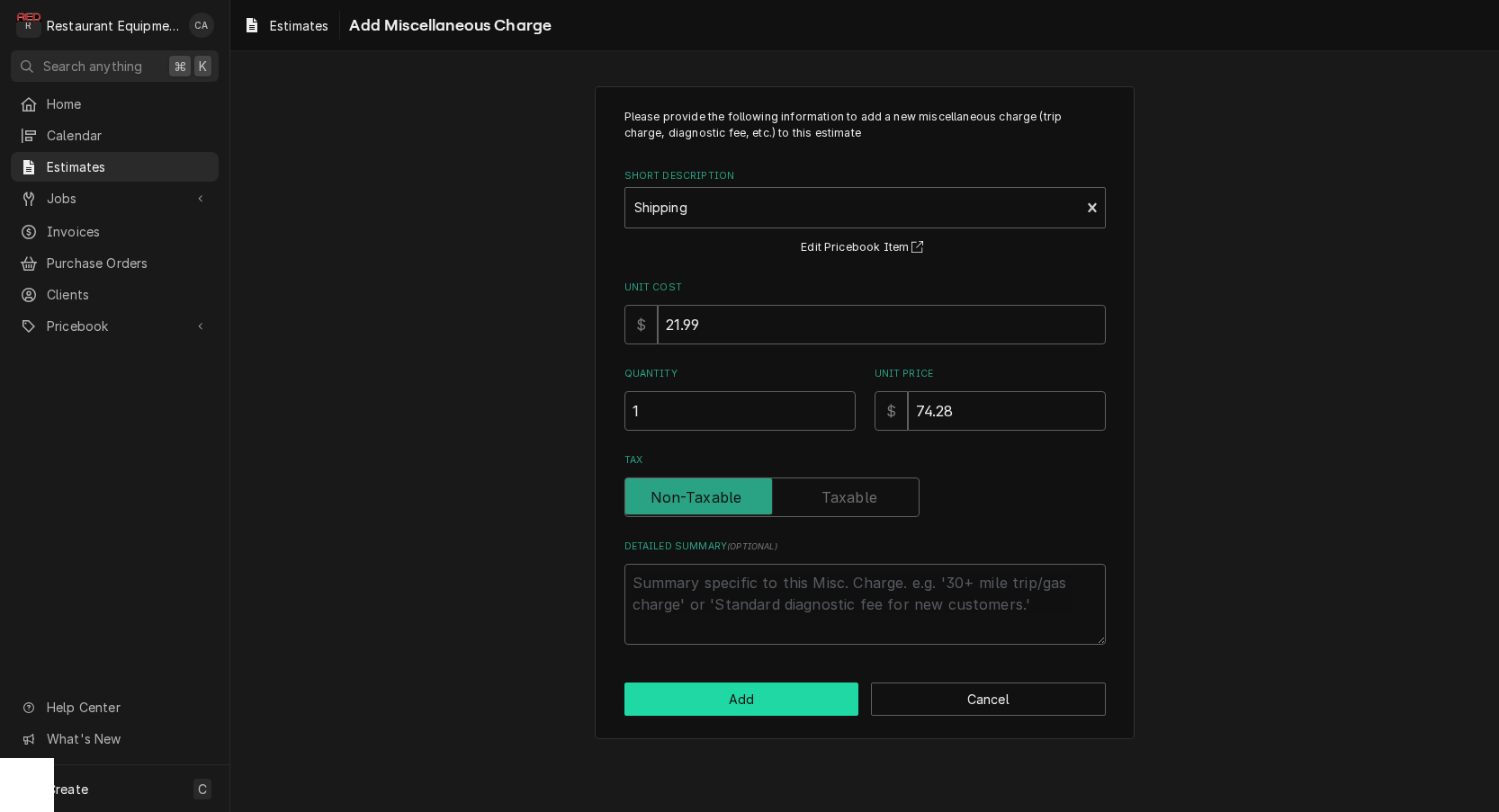
click at [774, 701] on button "Add" at bounding box center [742, 700] width 235 height 34
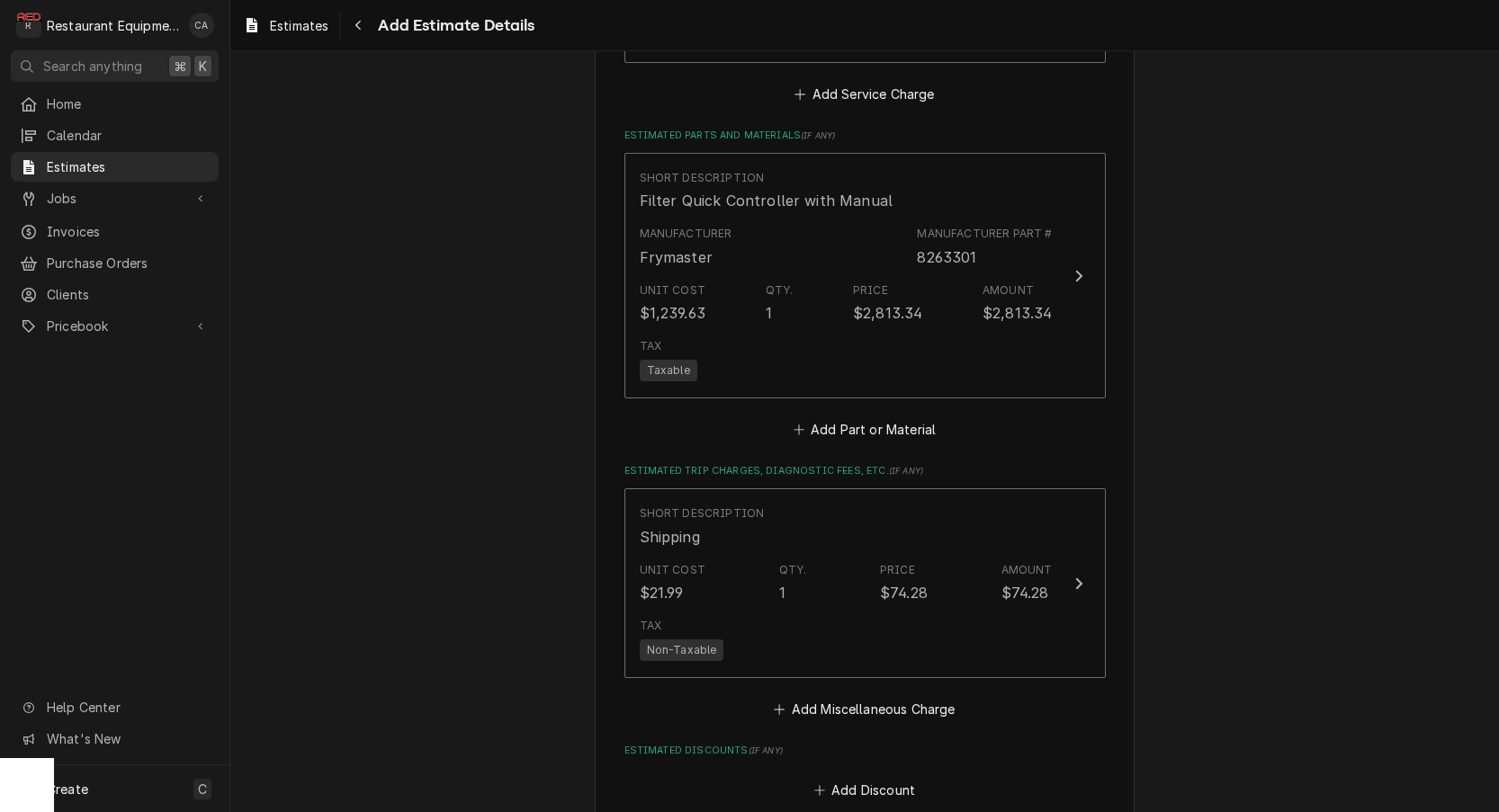
type textarea "x"
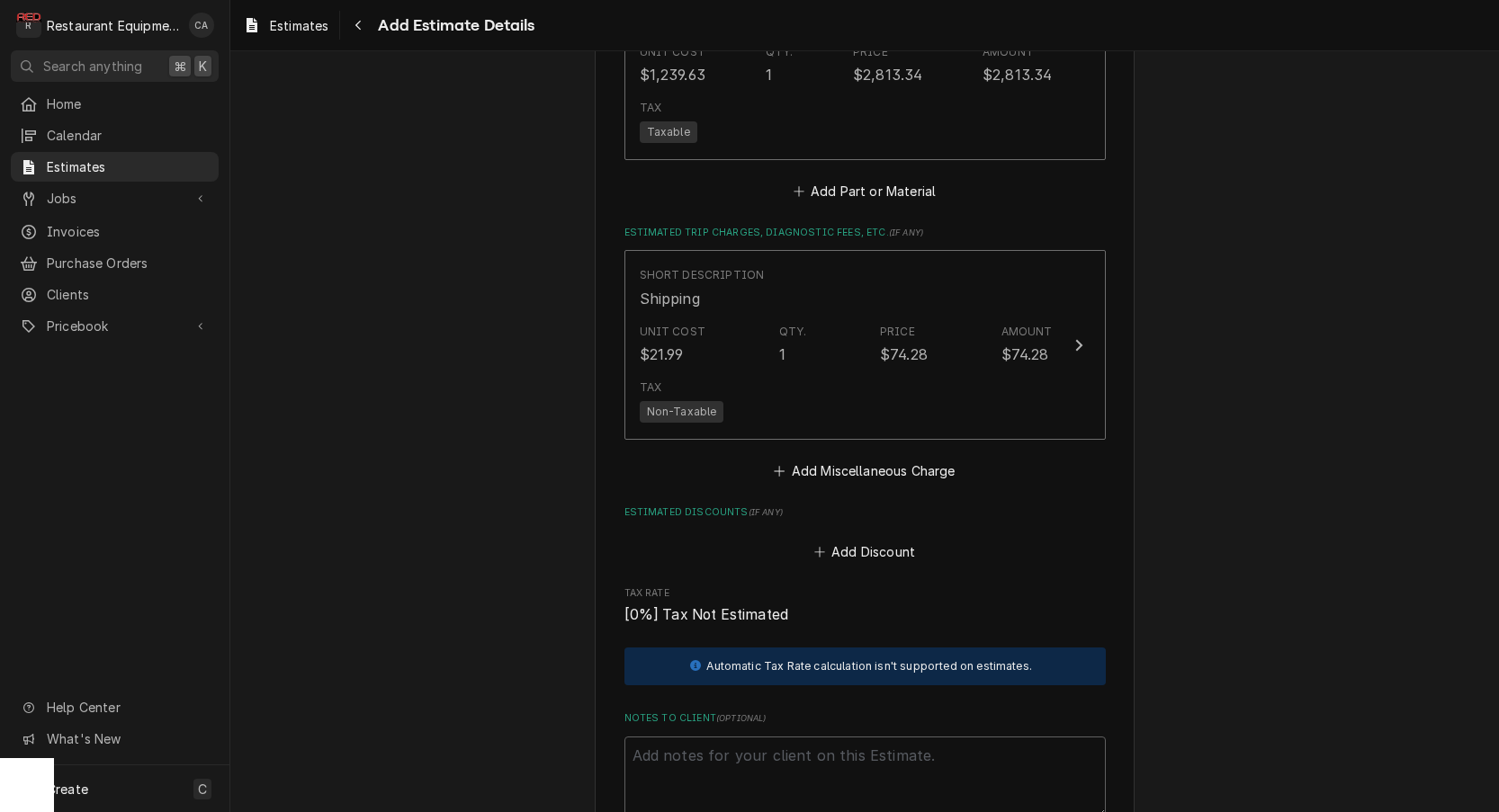
scroll to position [2919, 0]
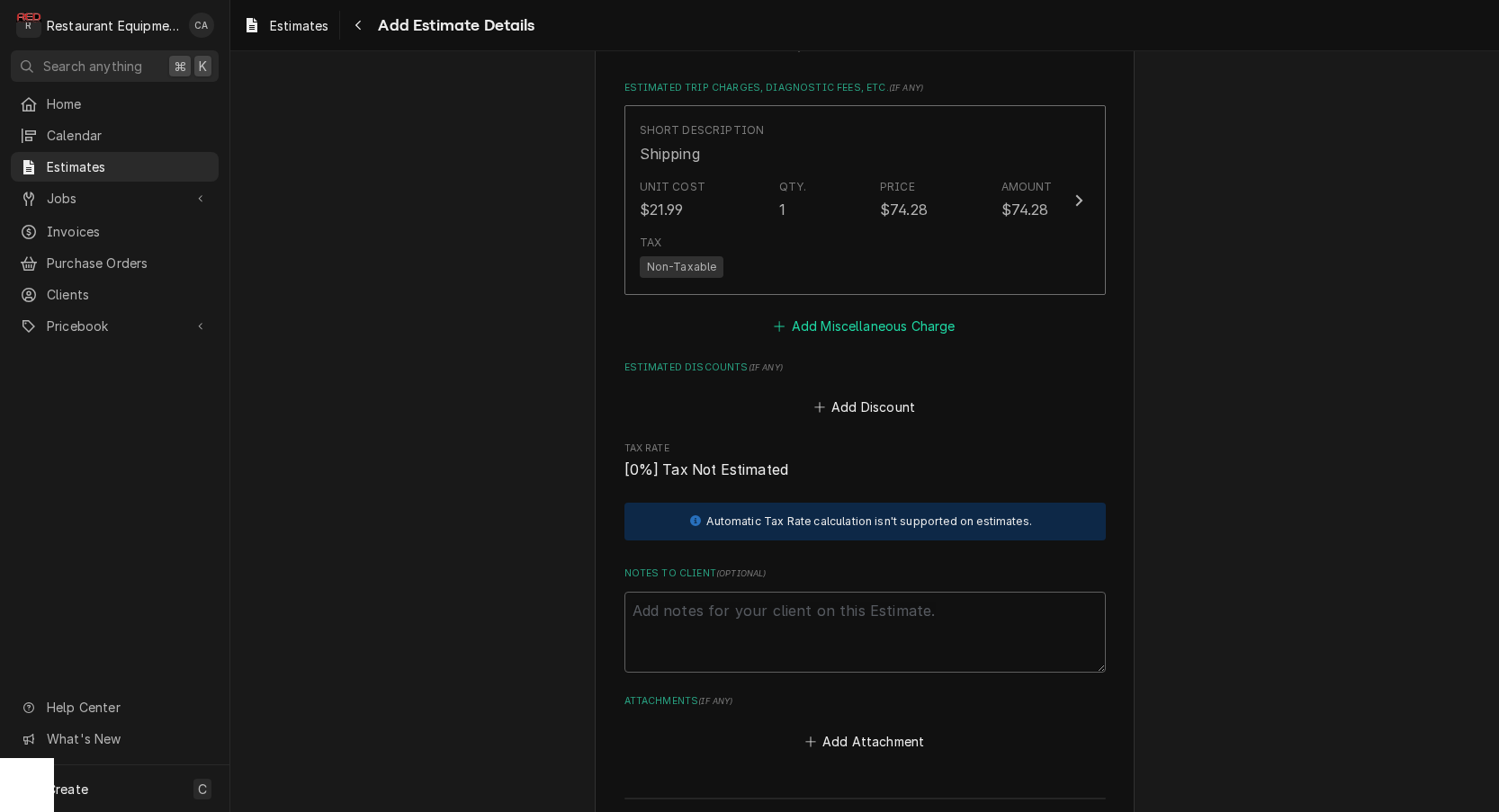
click at [817, 313] on button "Add Miscellaneous Charge" at bounding box center [865, 325] width 187 height 25
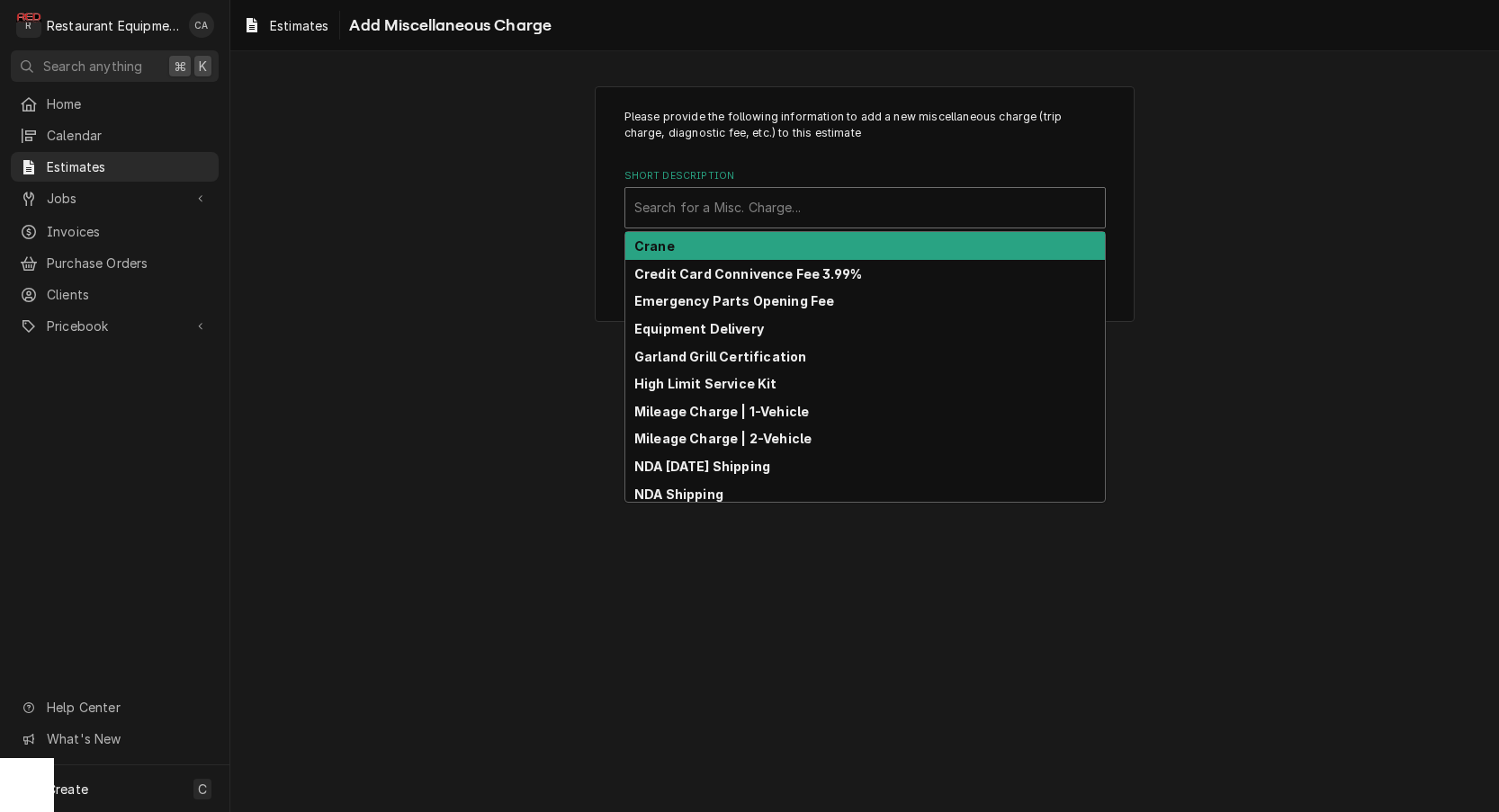
click at [700, 206] on div "Search for a Misc. Charge..." at bounding box center [865, 207] width 462 height 19
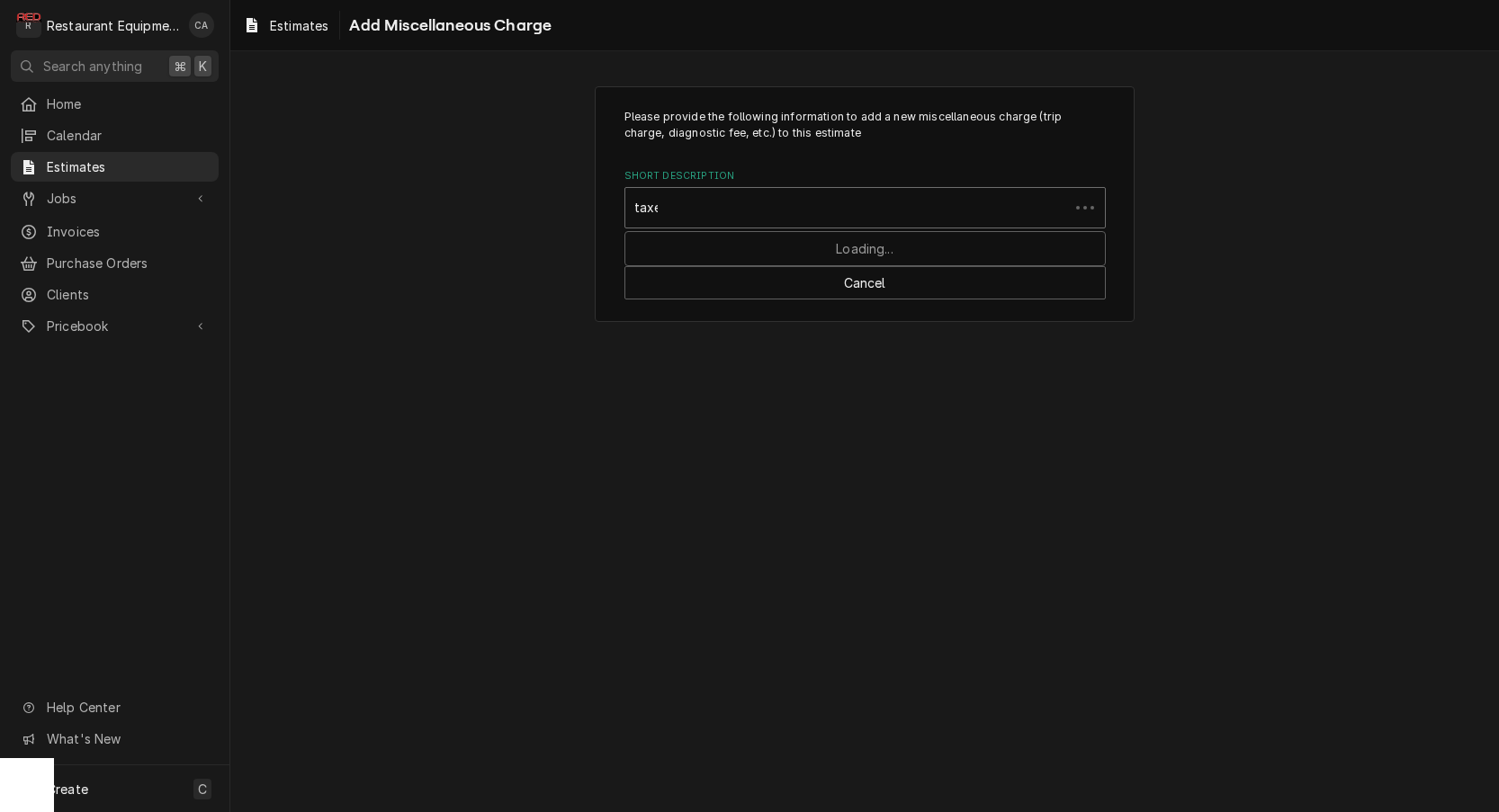
type input "taxes"
click at [688, 206] on div "Search for a Misc. Charge..." at bounding box center [866, 208] width 480 height 39
type input "Taxes"
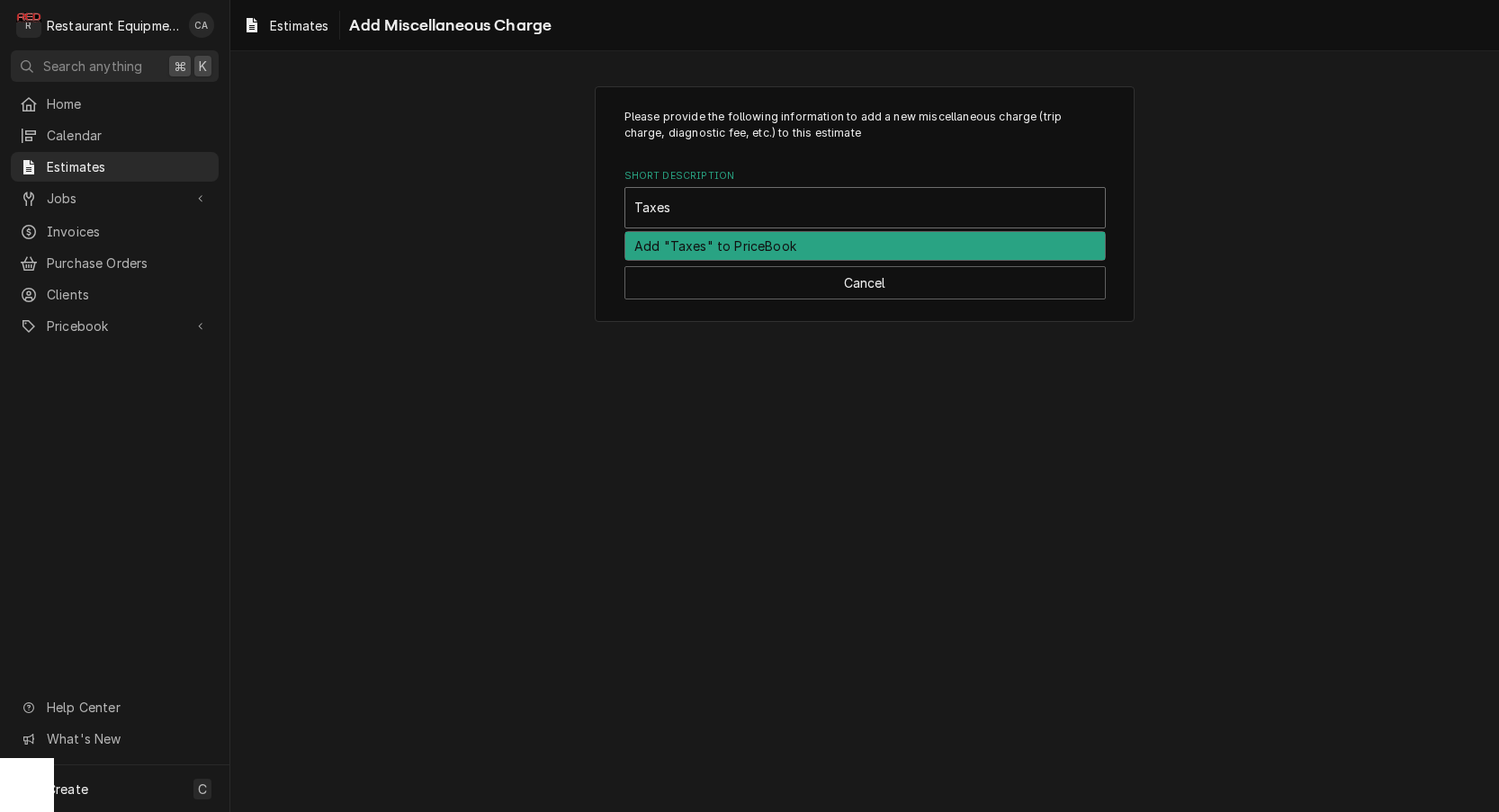
drag, startPoint x: 680, startPoint y: 247, endPoint x: 785, endPoint y: 311, distance: 123.0
click at [682, 248] on div "Add "Taxes" to PriceBook" at bounding box center [866, 246] width 480 height 28
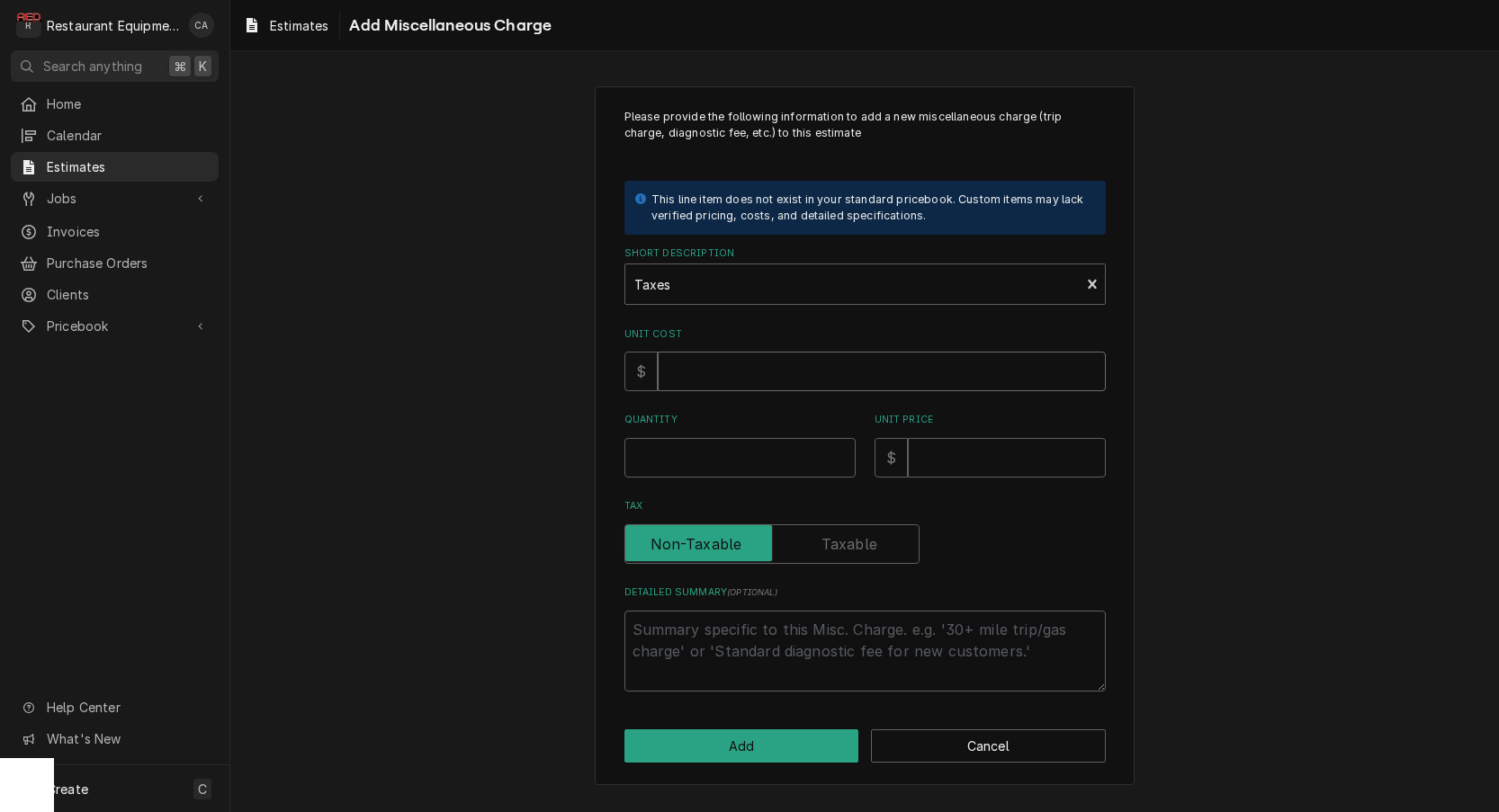
click at [736, 373] on input "Unit Cost" at bounding box center [882, 372] width 448 height 39
type textarea "x"
type input "0"
type textarea "x"
type input "1"
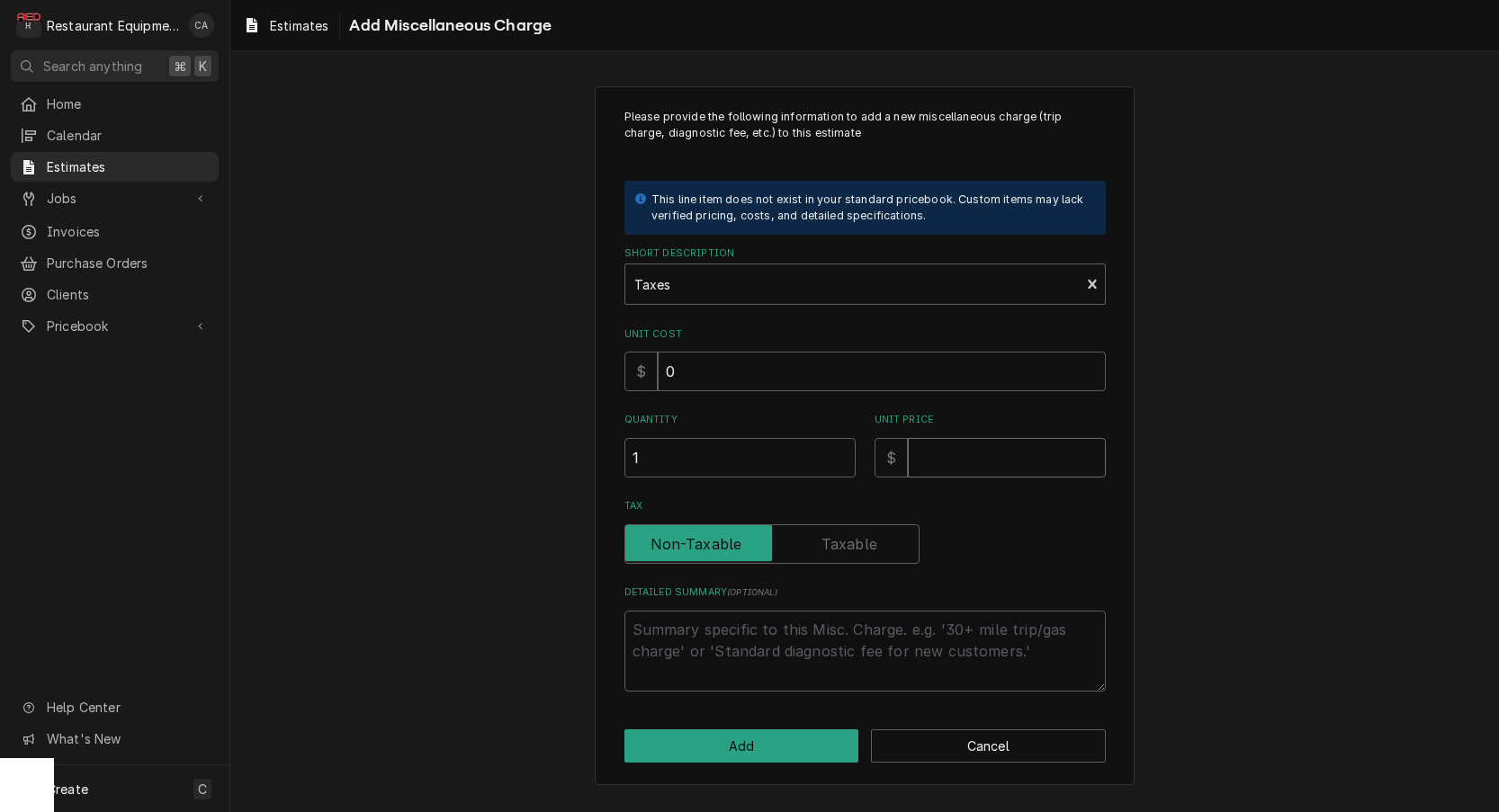
type textarea "x"
type input "2"
type textarea "x"
type input "21"
type textarea "x"
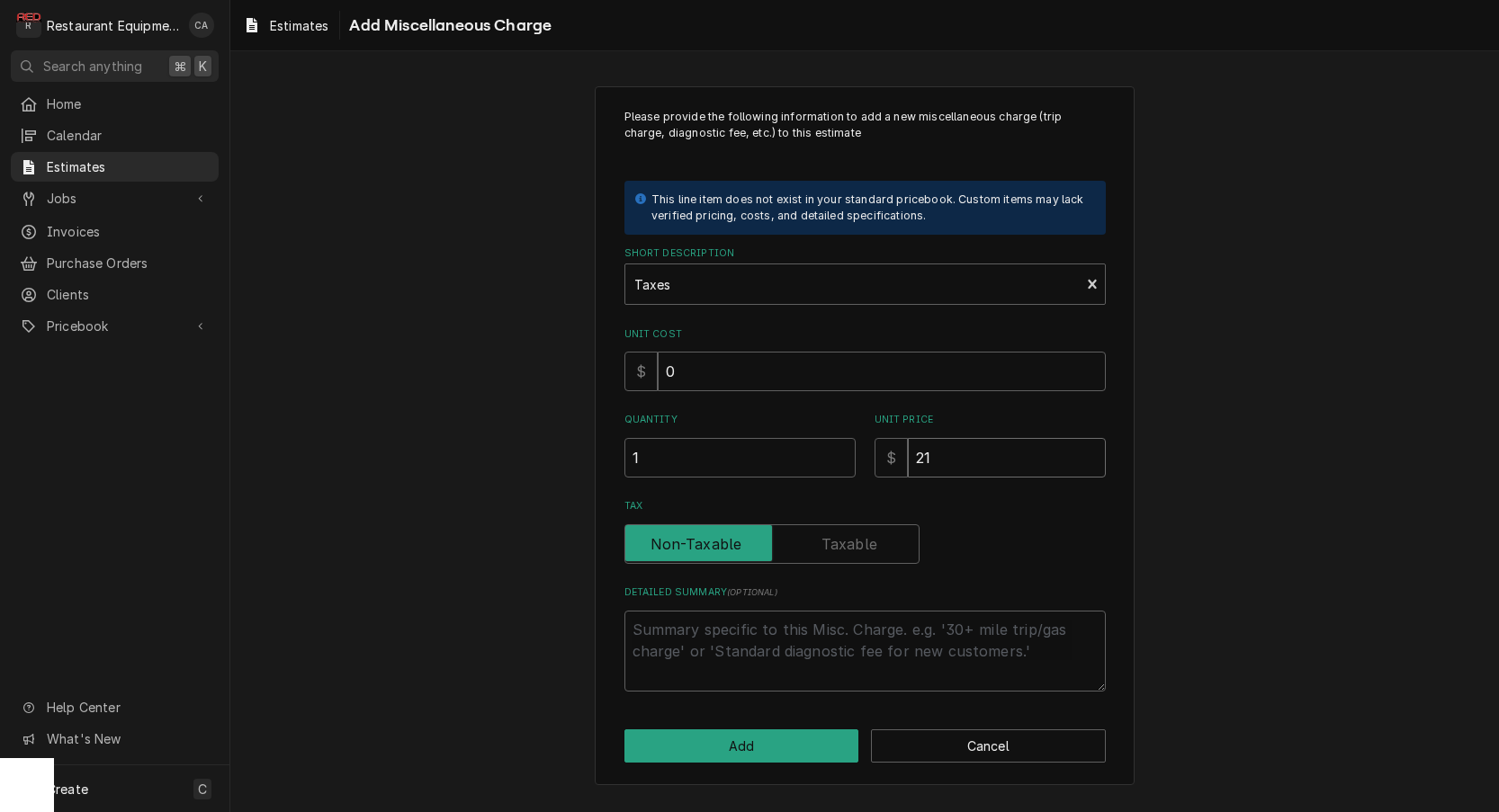
type input "216"
type textarea "x"
type input "216.1"
type textarea "x"
type input "216.18"
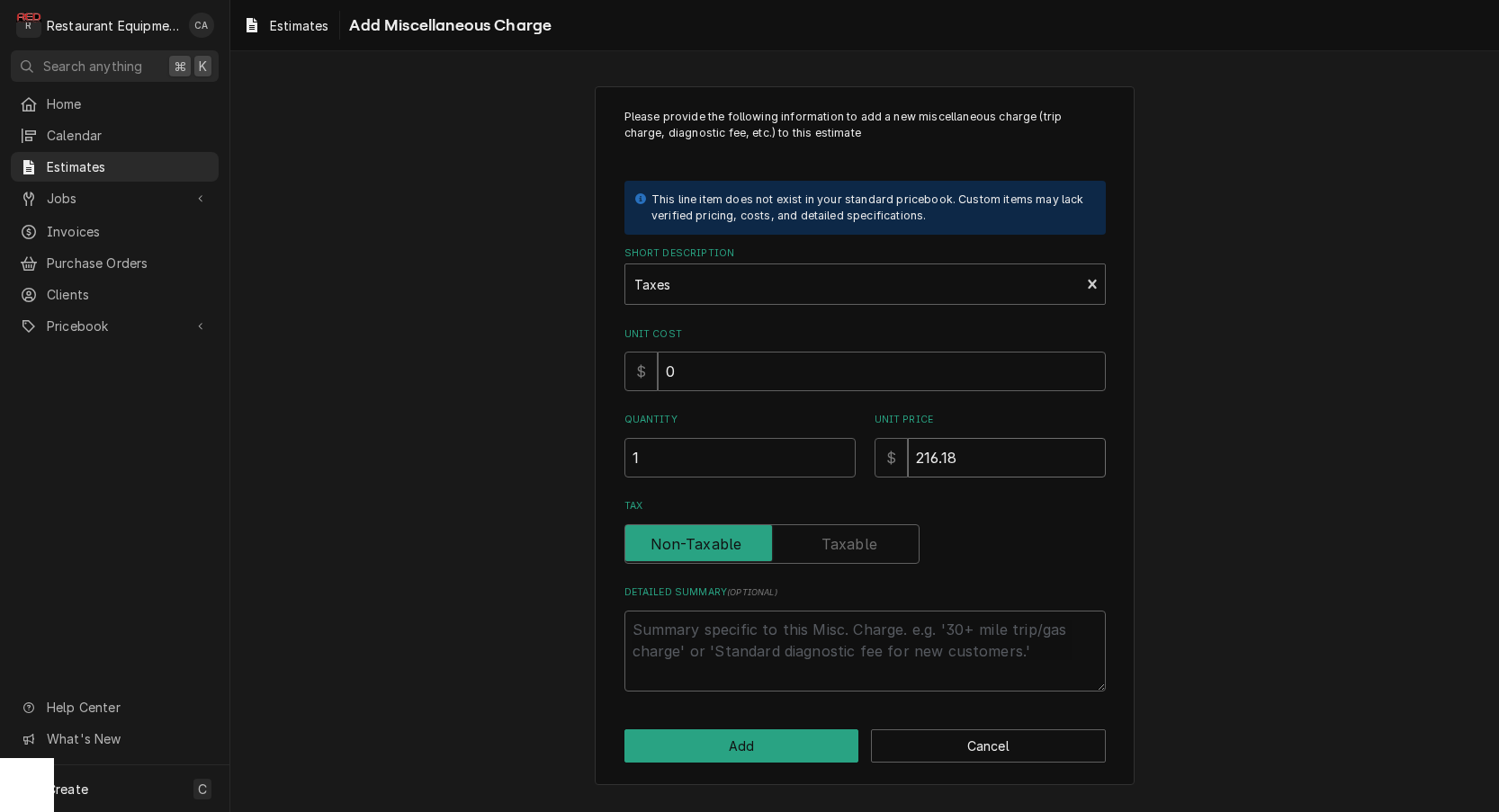
type textarea "x"
type input "216.18"
click at [711, 744] on button "Add" at bounding box center [742, 746] width 235 height 34
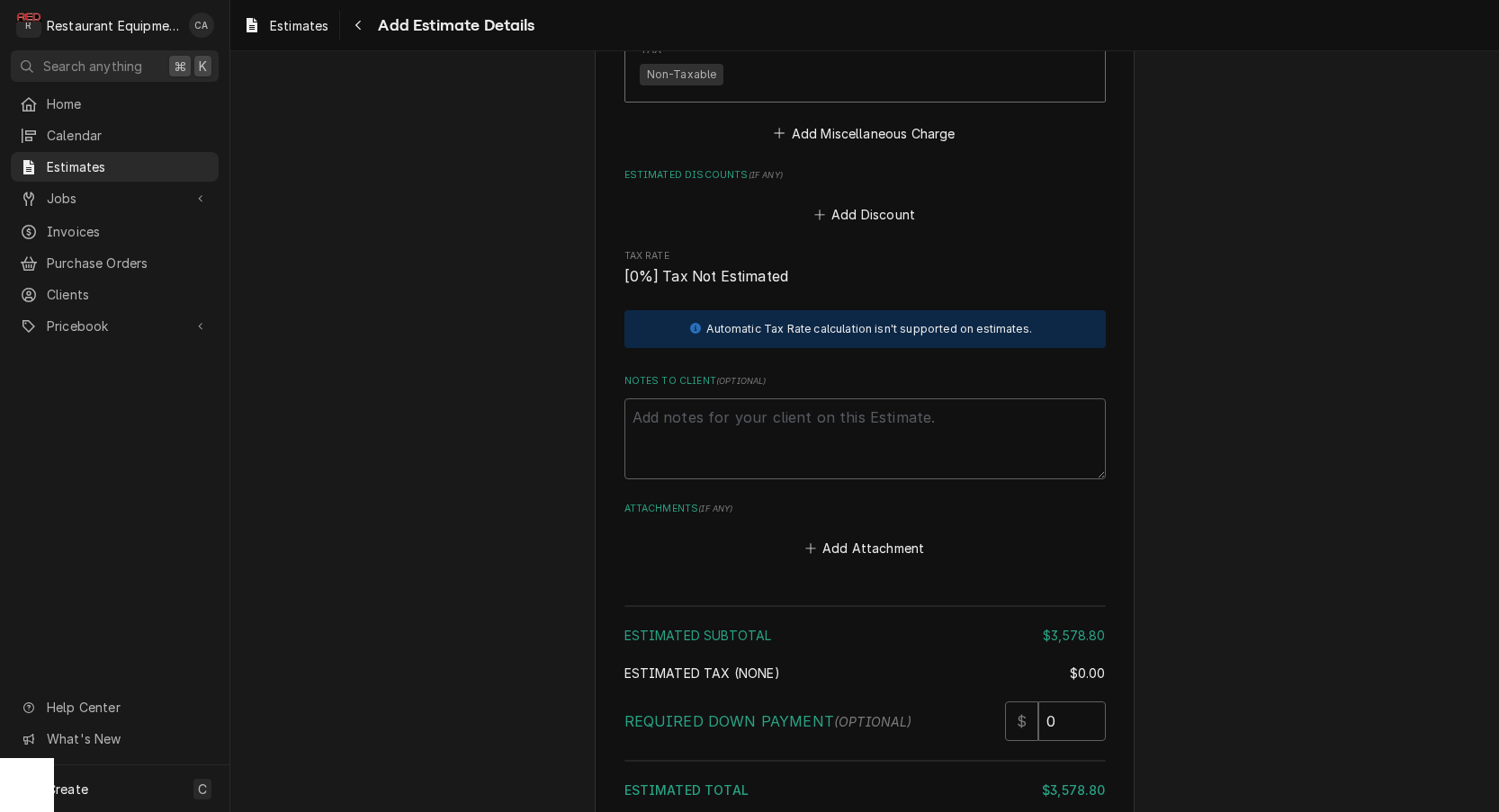
scroll to position [3439, 0]
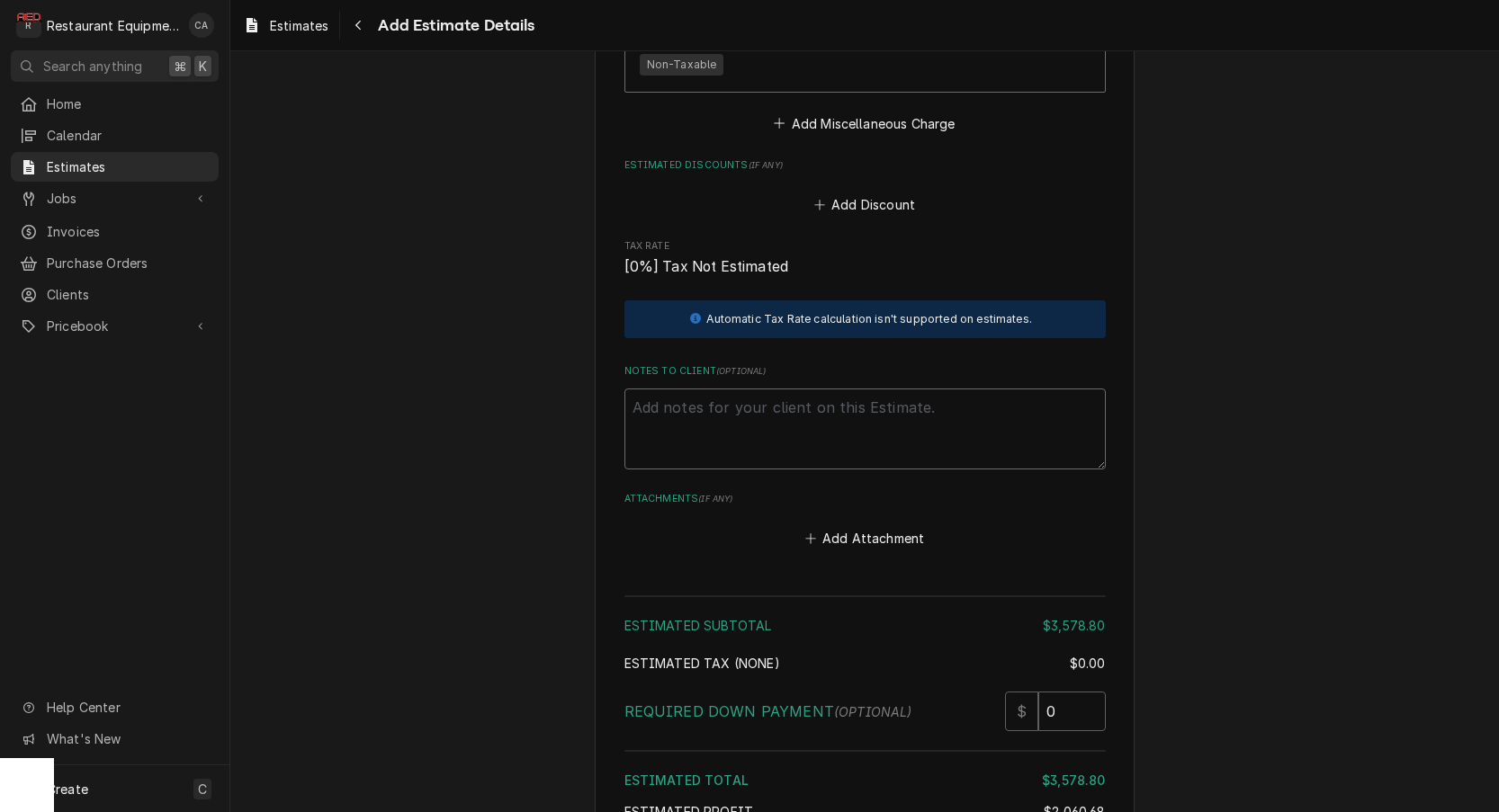
drag, startPoint x: 720, startPoint y: 373, endPoint x: 686, endPoint y: 371, distance: 34.1
click at [720, 389] on textarea "Notes to Client ( optional )" at bounding box center [866, 429] width 482 height 81
click at [744, 389] on textarea "Notes to Client ( optional )" at bounding box center [866, 429] width 482 height 81
type textarea "x"
type textarea "P"
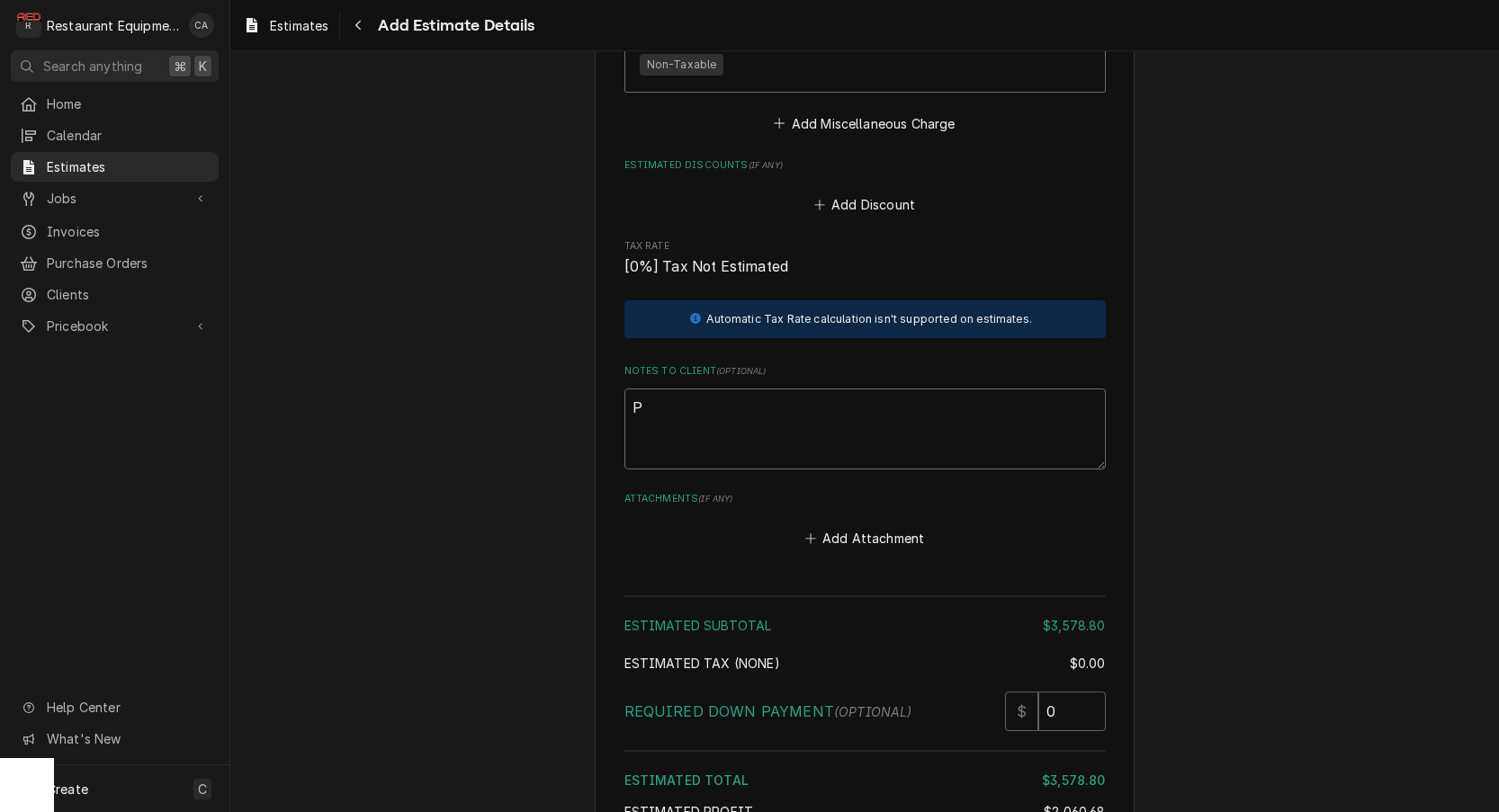
type textarea "x"
type textarea "PO"
type textarea "x"
type textarea "PO#"
type textarea "x"
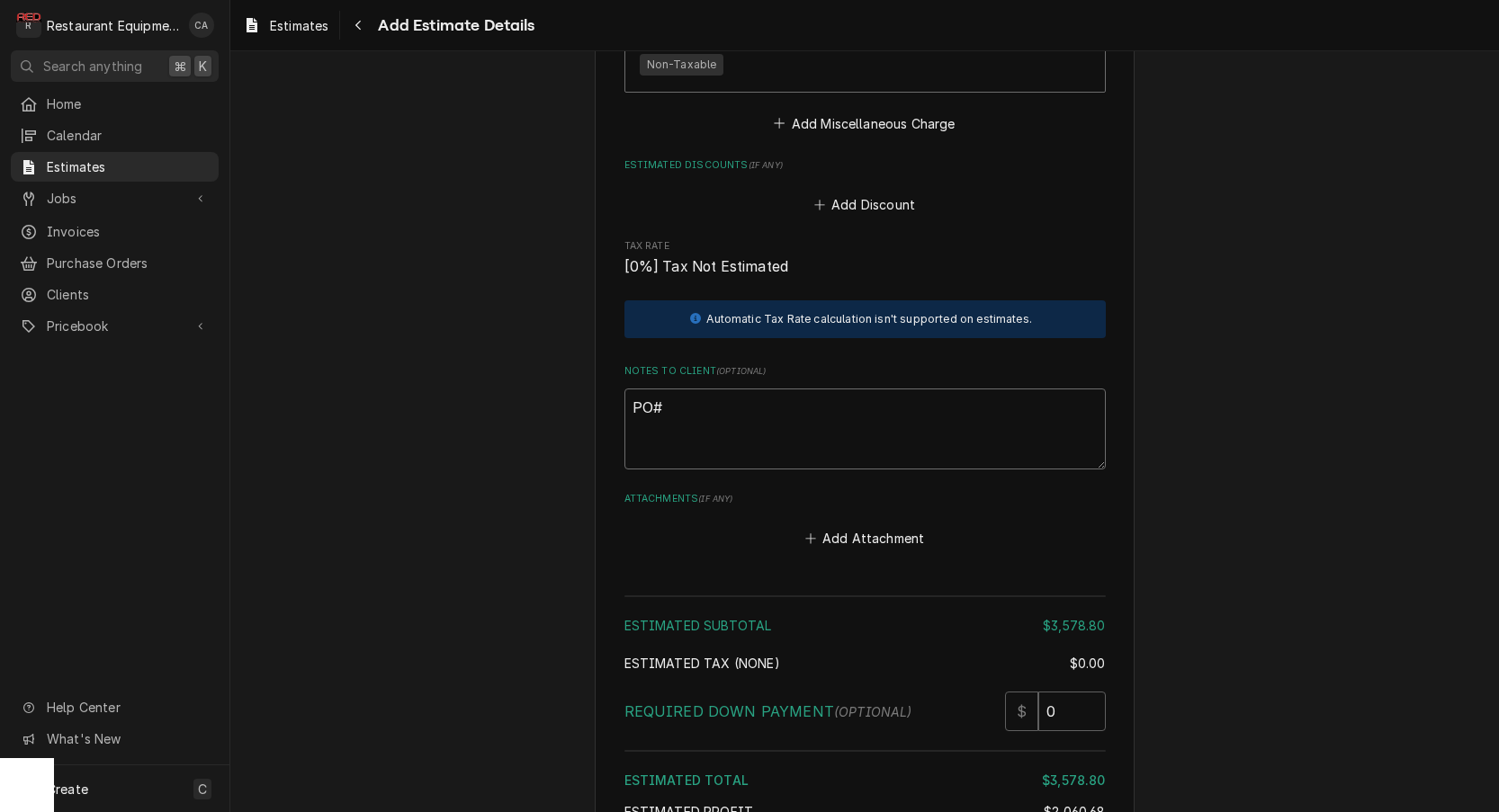
type textarea "PO#"
type textarea "x"
type textarea "PO# 3"
type textarea "x"
type textarea "PO# 32"
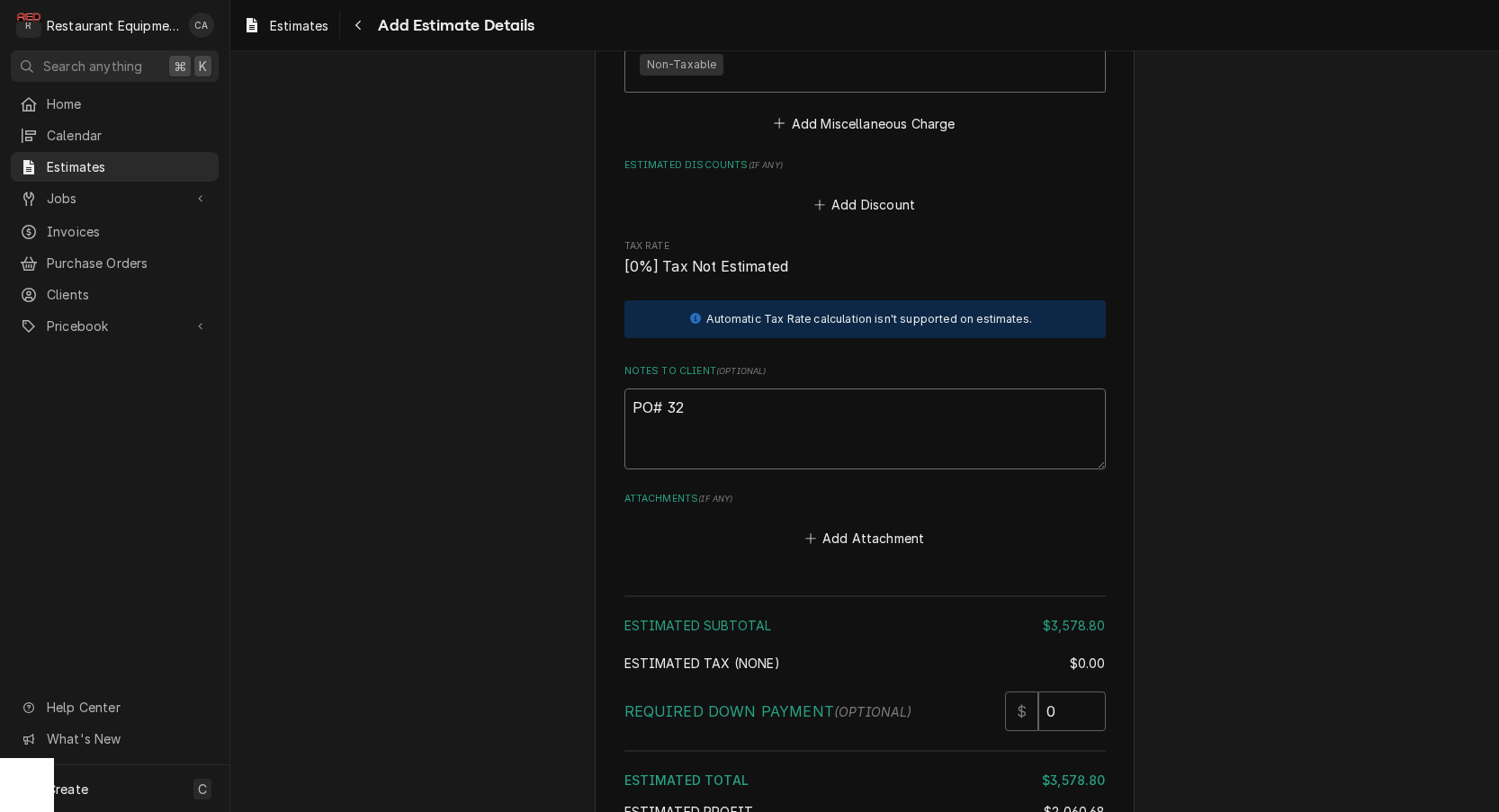
type textarea "x"
type textarea "PO# 323"
type textarea "x"
type textarea "PO# 3239"
type textarea "x"
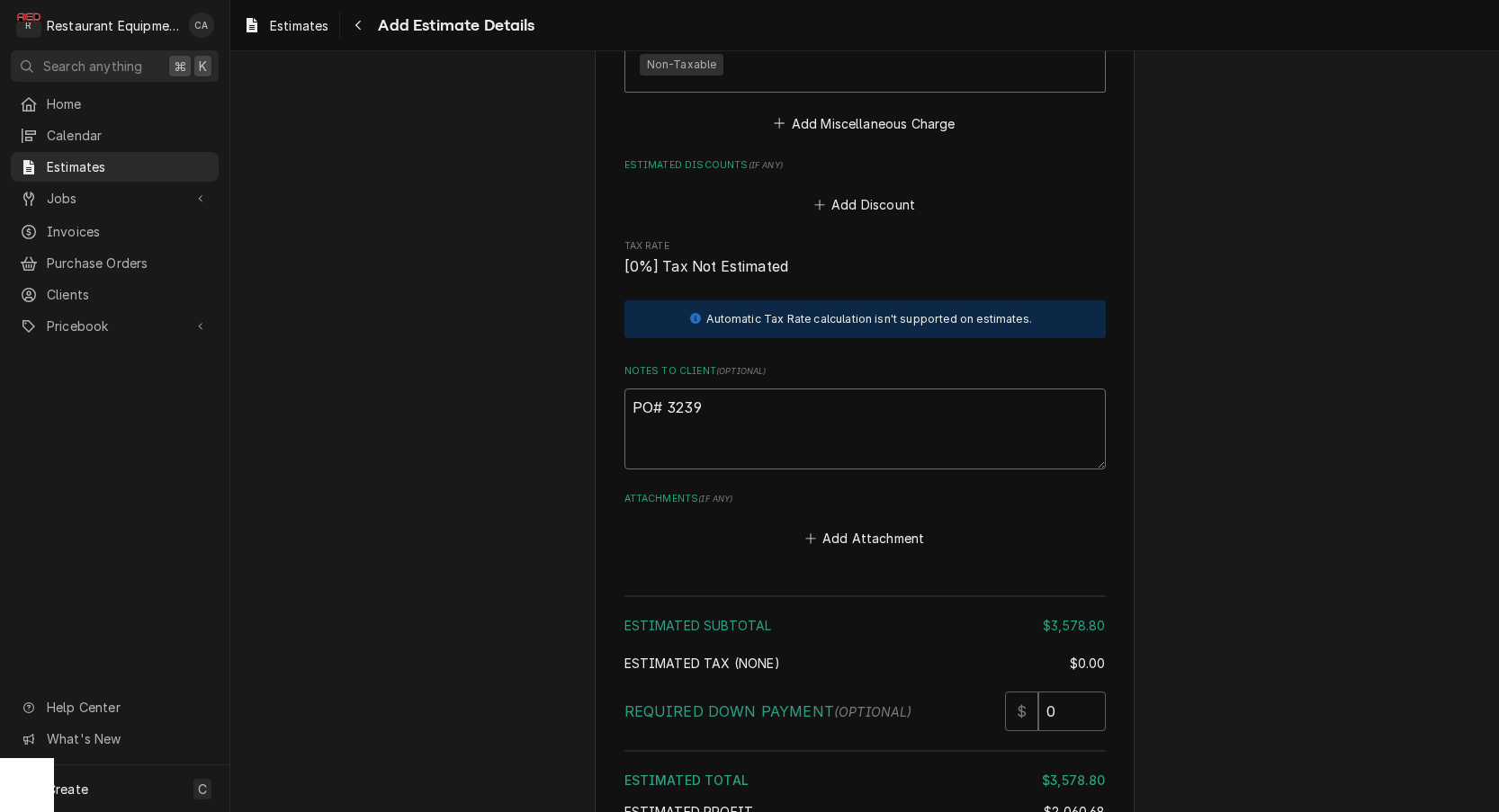
type textarea "PO# 32399"
type textarea "x"
type textarea "PO# 323997"
type textarea "x"
type textarea "PO# 3239973"
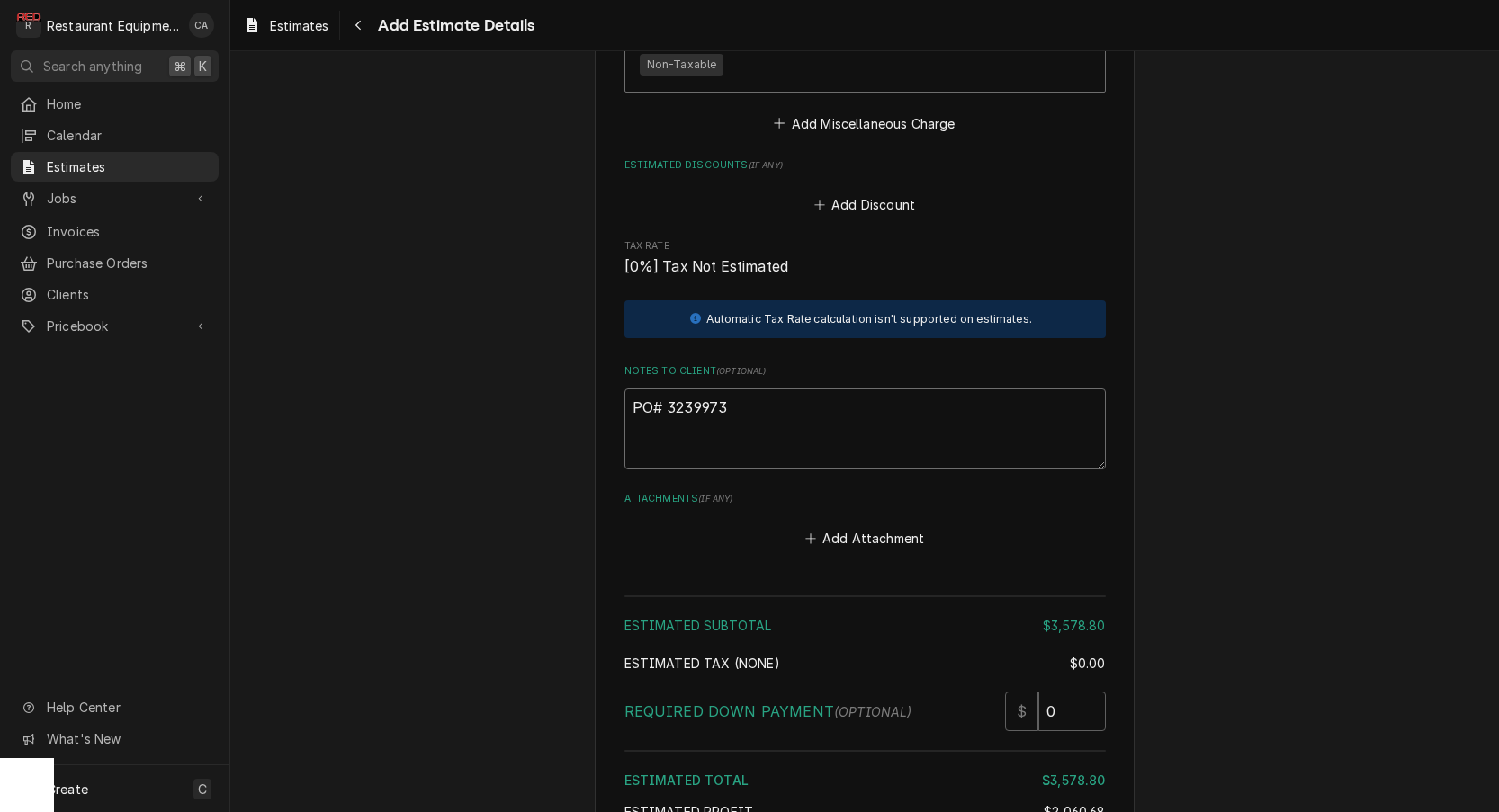
type textarea "x"
type textarea "PO# 32399734"
type textarea "x"
type textarea "PO# 323997343"
type textarea "x"
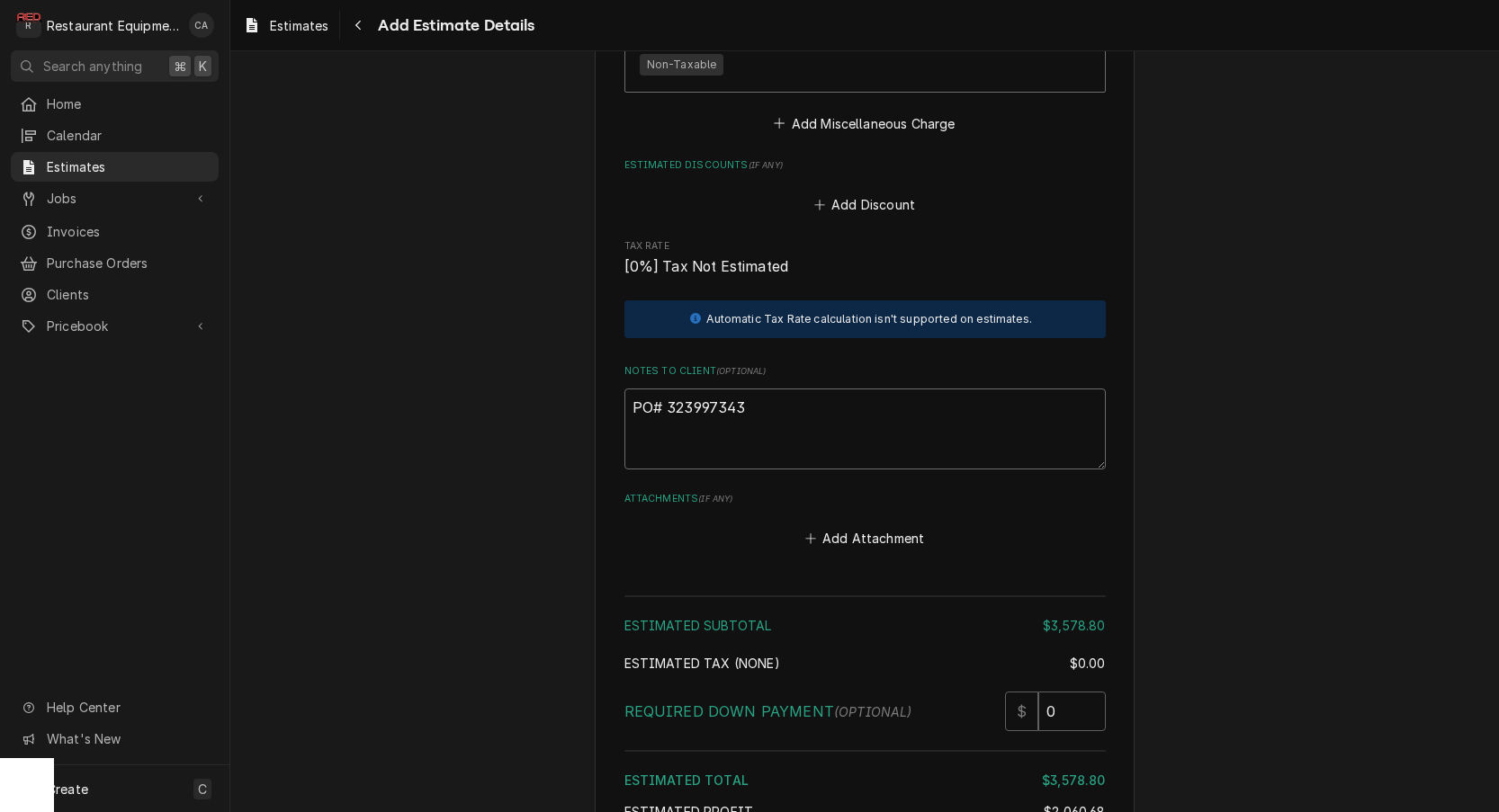
type textarea "PO# 3239973435"
type textarea "x"
type textarea "PO# 3239973435"
type textarea "x"
type textarea "PO# 3239973435"
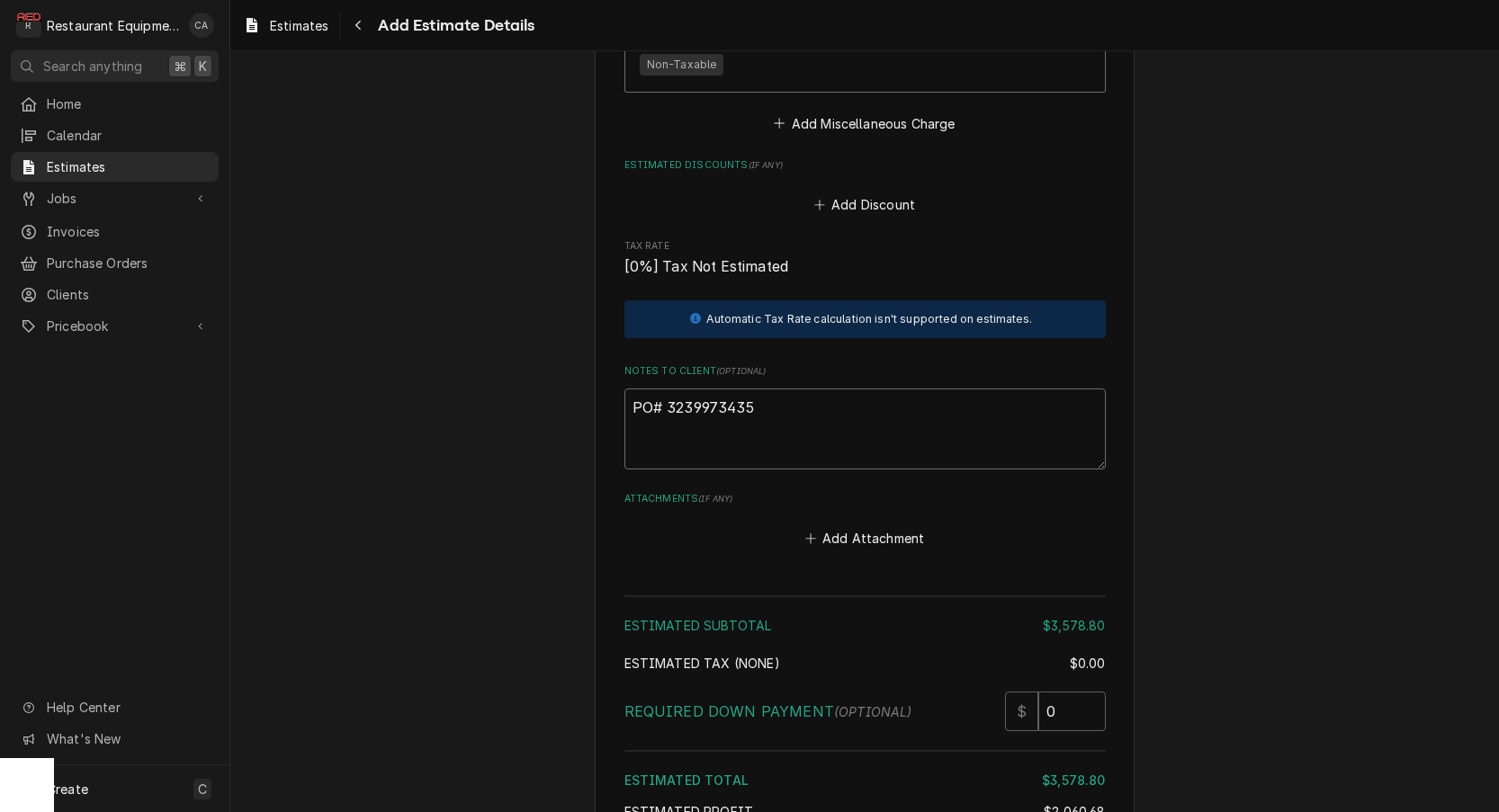
type textarea "x"
type textarea "PO# 3239973435 T"
type textarea "x"
type textarea "PO# 3239973435 TH"
type textarea "x"
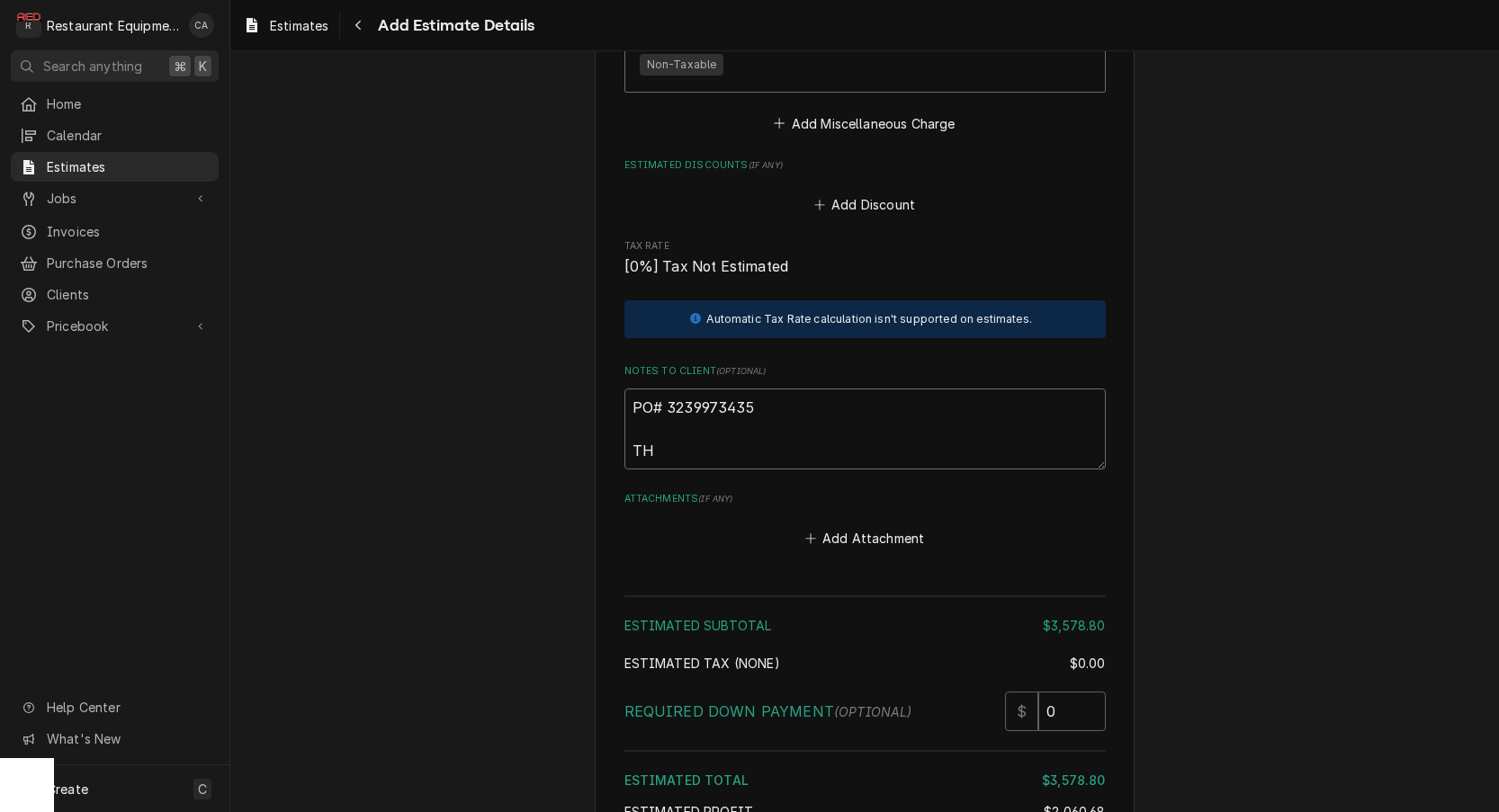
type textarea "PO# 3239973435 THe"
type textarea "x"
type textarea "PO# 3239973435 THer"
type textarea "x"
type textarea "PO# 3239973435 THere"
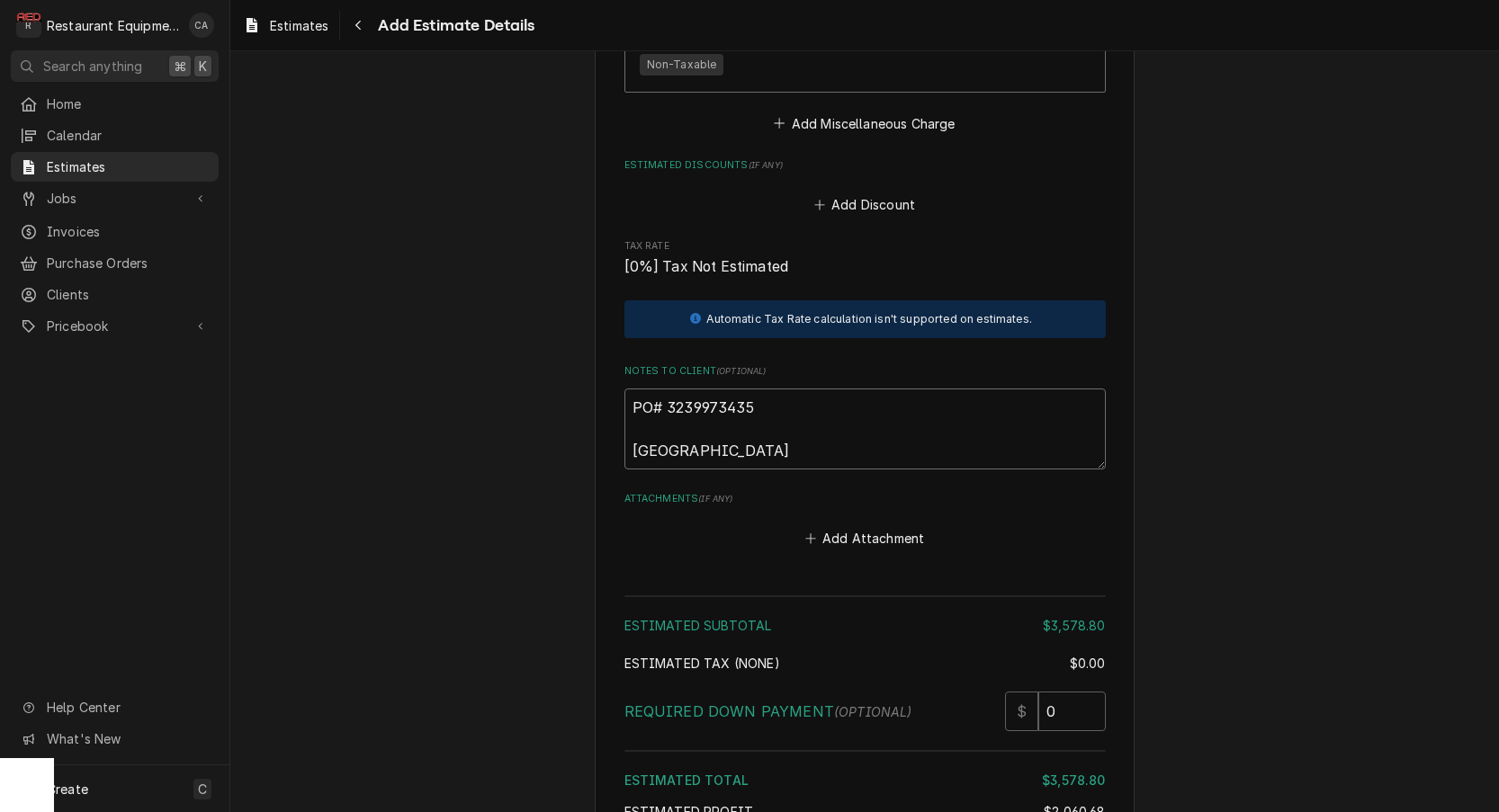
type textarea "x"
type textarea "PO# 3239973435 There"
type textarea "x"
type textarea "PO# 3239973435 There i"
type textarea "x"
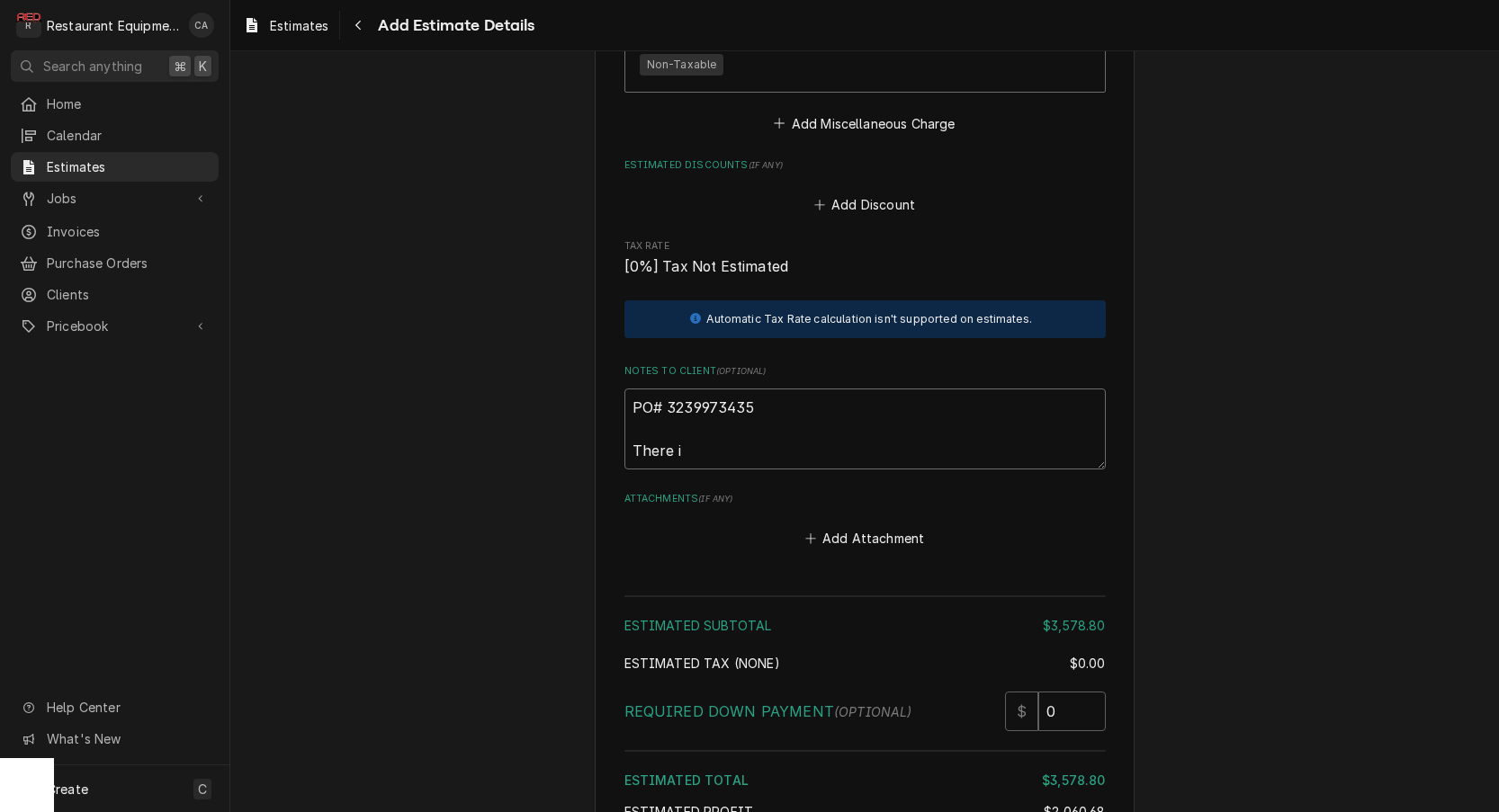
type textarea "PO# 3239973435 There is"
type textarea "x"
type textarea "PO# 3239973435 There is"
type textarea "x"
type textarea "PO# 3239973435 There is a"
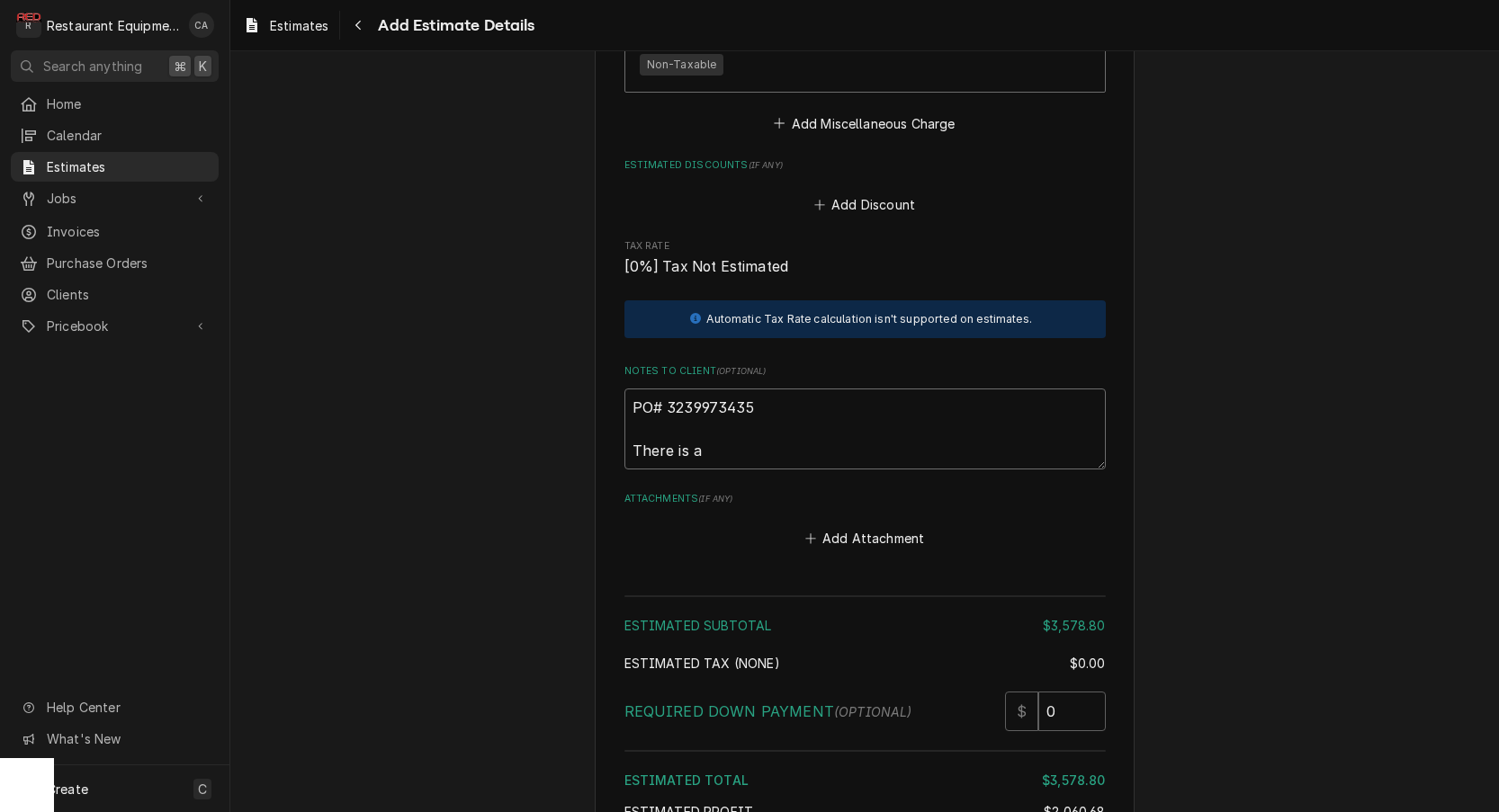
type textarea "x"
type textarea "PO# 3239973435 There is"
type textarea "x"
type textarea "PO# 3239973435 There is c"
type textarea "x"
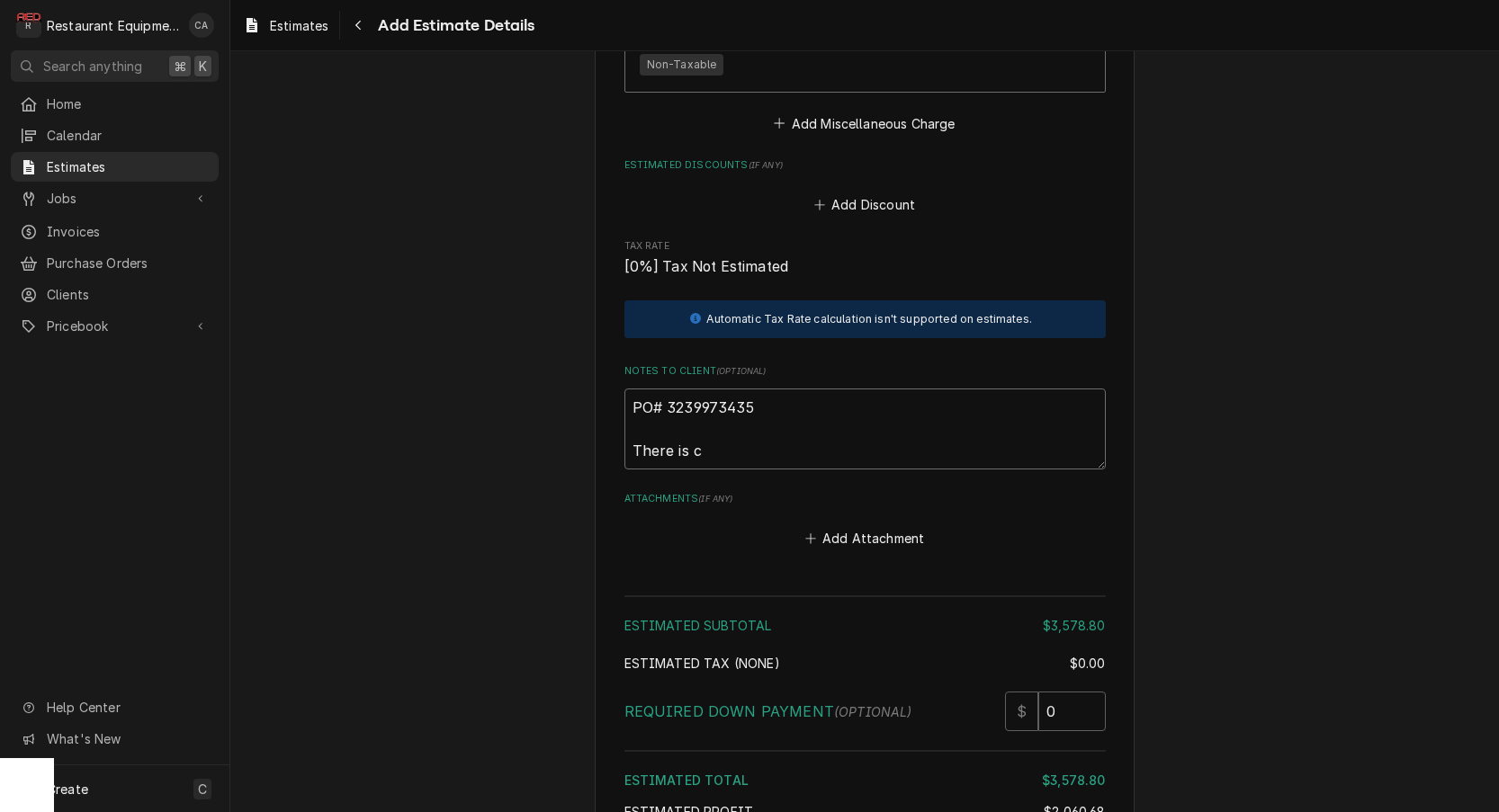
type textarea "PO# 3239973435 There is cu"
type textarea "x"
type textarea "PO# 3239973435 There is cur"
type textarea "x"
type textarea "PO# 3239973435 There is curr"
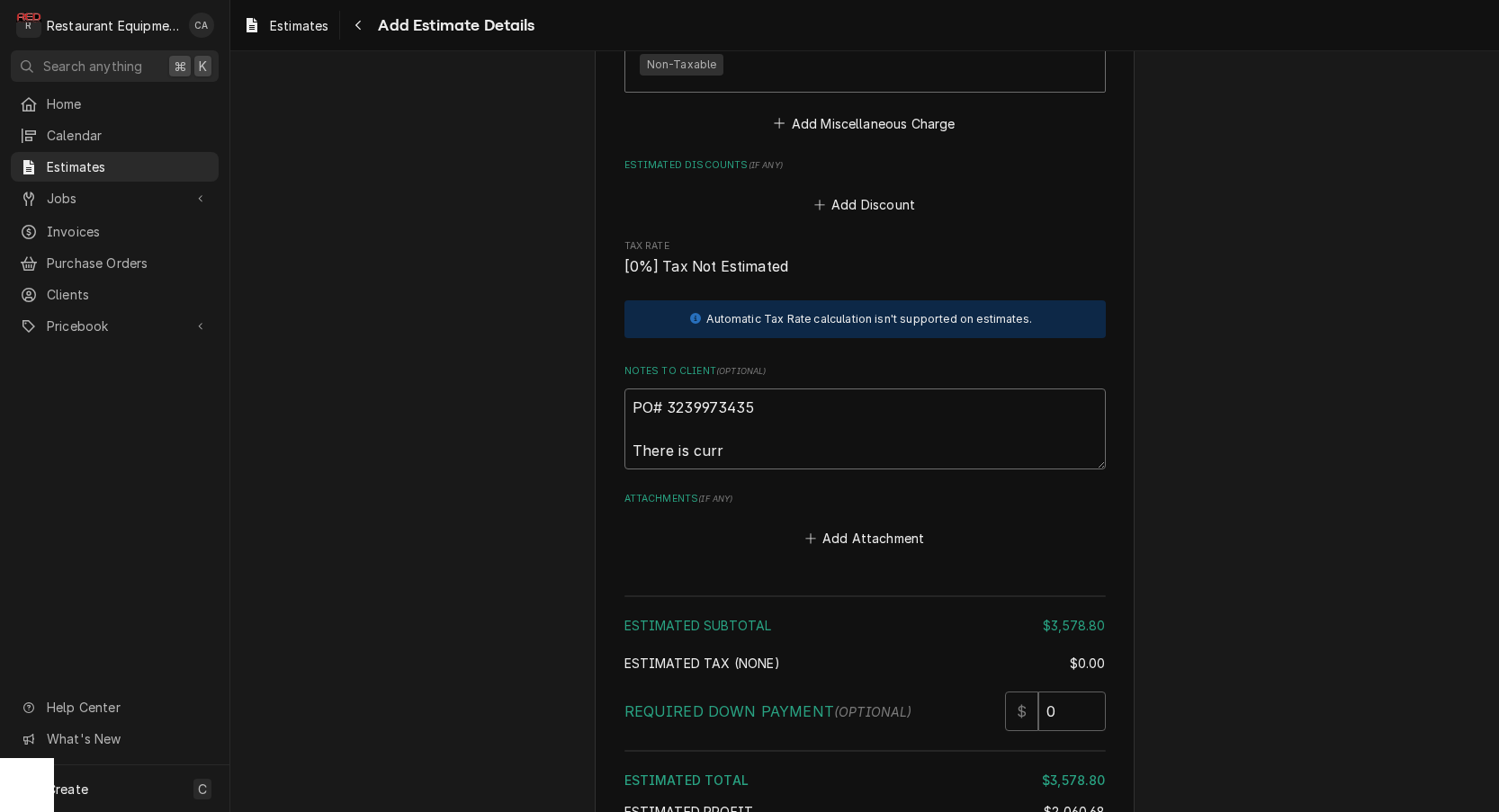
type textarea "x"
type textarea "PO# 3239973435 There is curre"
type textarea "x"
type textarea "PO# 3239973435 There is curret"
type textarea "x"
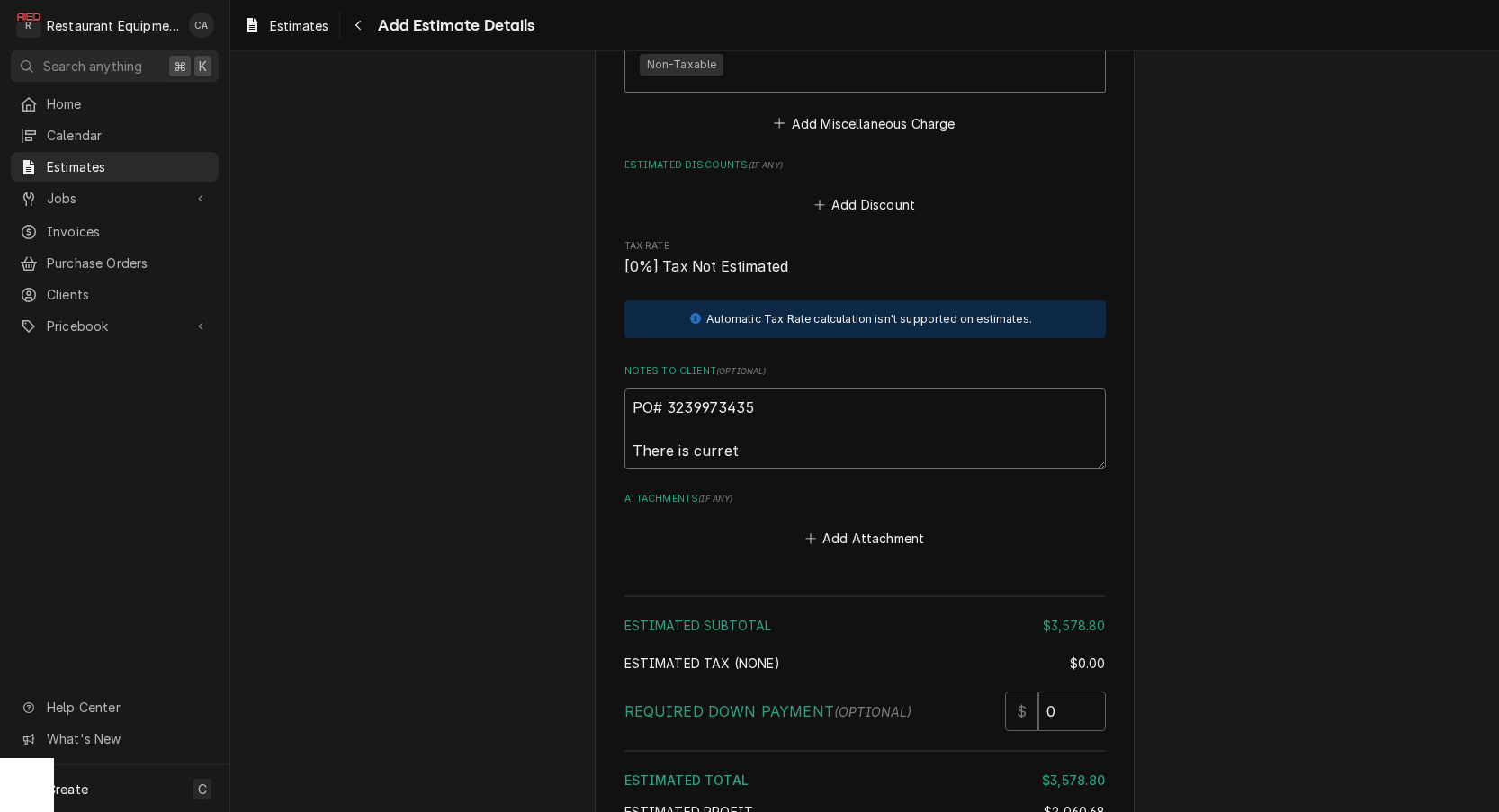
type textarea "PO# 3239973435 There is curretl"
type textarea "x"
type textarea "PO# 3239973435 There is curretly"
type textarea "x"
type textarea "PO# 3239973435 There is currently"
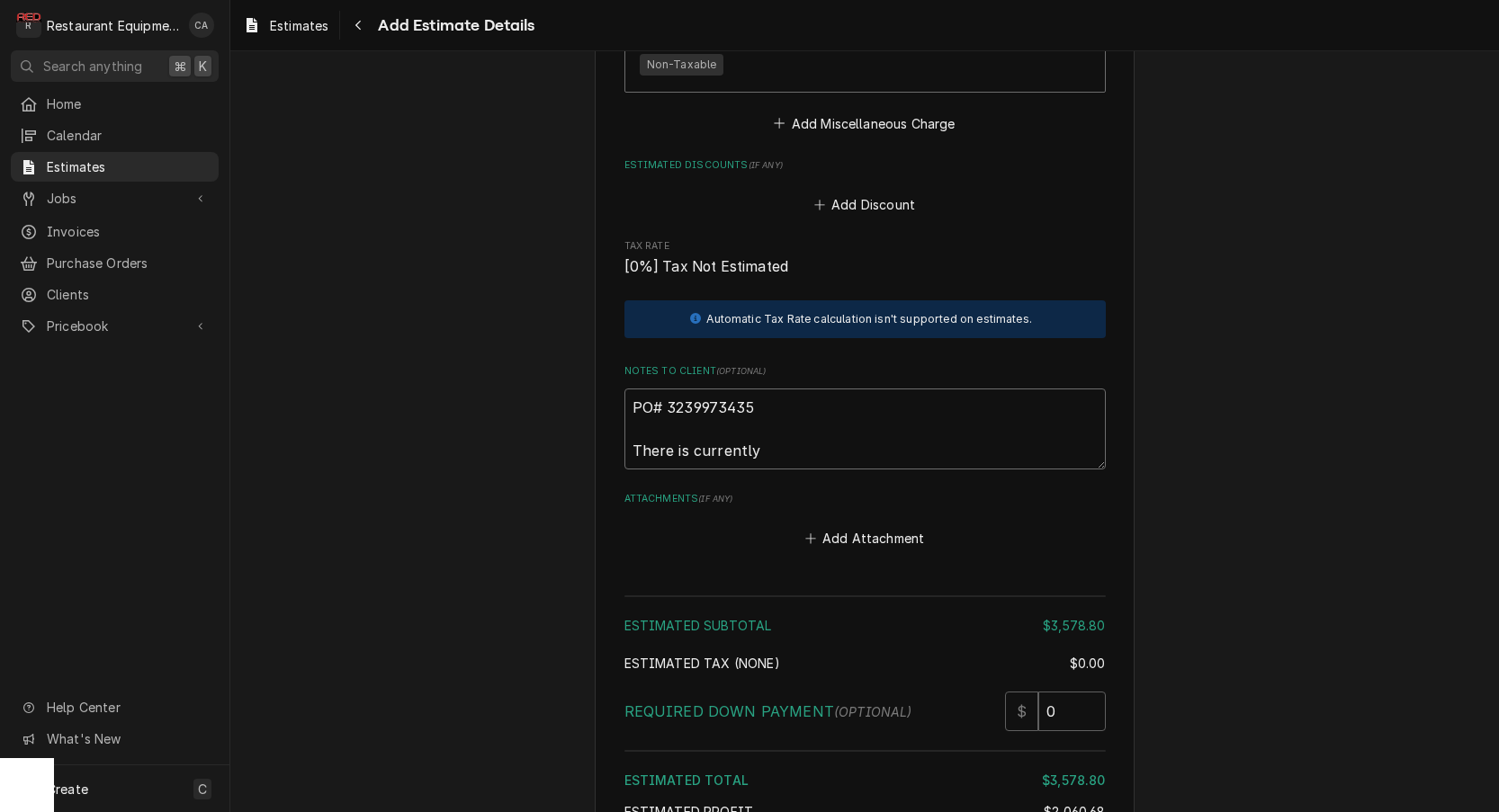
type textarea "x"
type textarea "PO# 3239973435 There is currently a"
type textarea "x"
type textarea "PO# 3239973435 There is currently a"
type textarea "x"
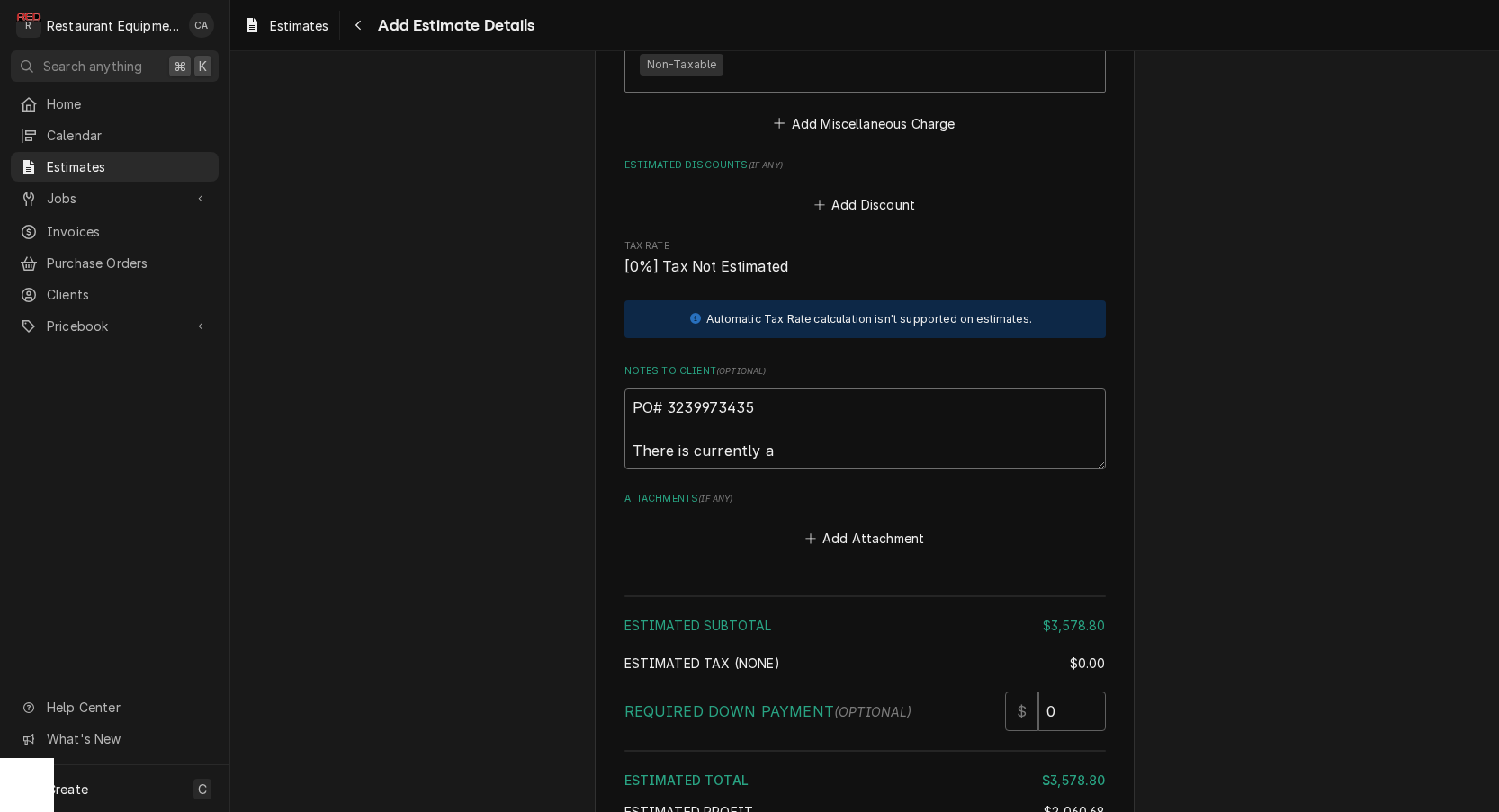
type textarea "PO# 3239973435 There is currently a 3"
type textarea "x"
type textarea "PO# 3239973435 There is currently a 3-"
type textarea "x"
type textarea "PO# 3239973435 There is currently a 3-4"
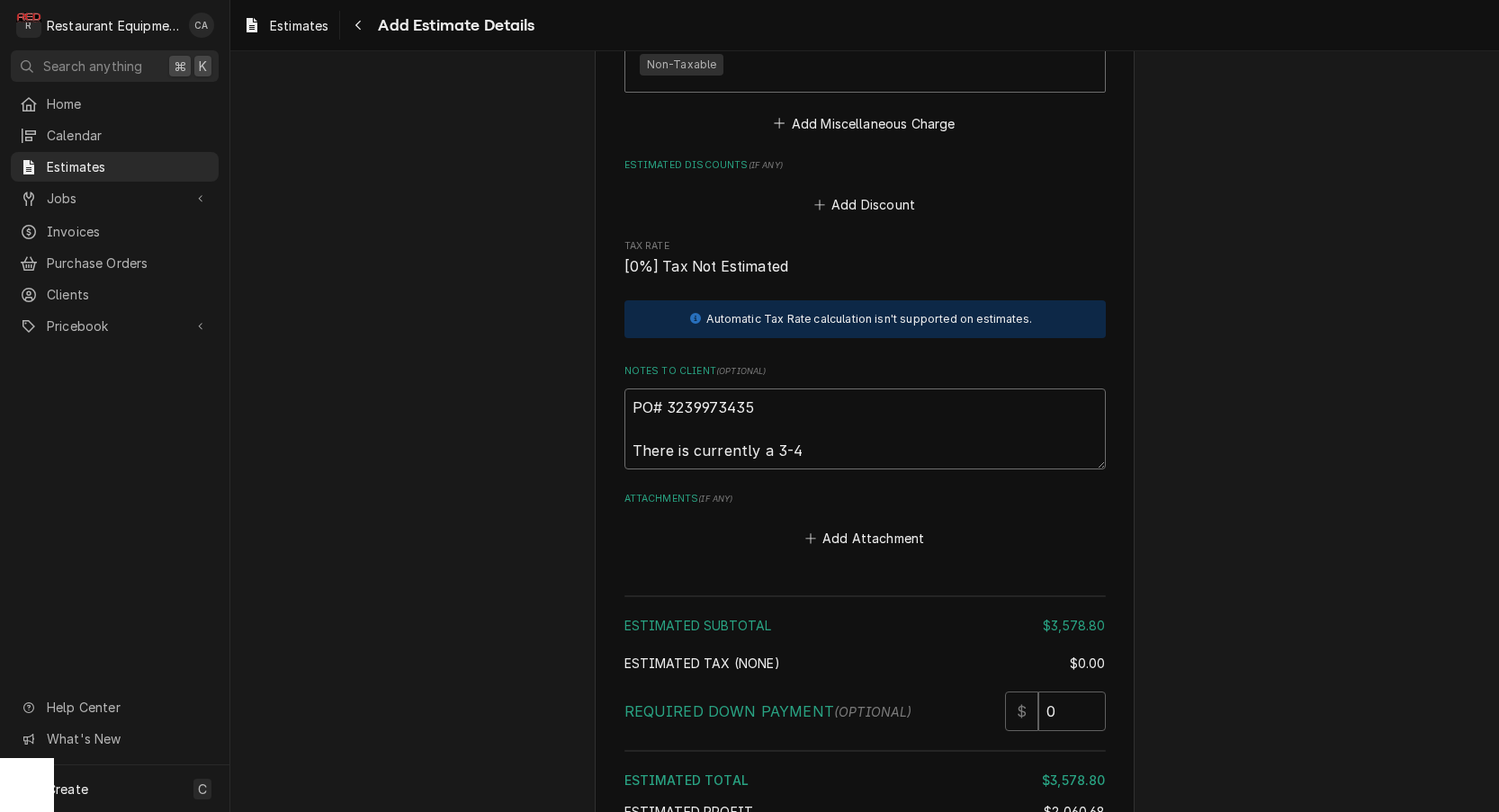
type textarea "x"
type textarea "PO# 3239973435 There is currently a 3-4"
type textarea "x"
type textarea "PO# 3239973435 There is currently a 3-4 w"
type textarea "x"
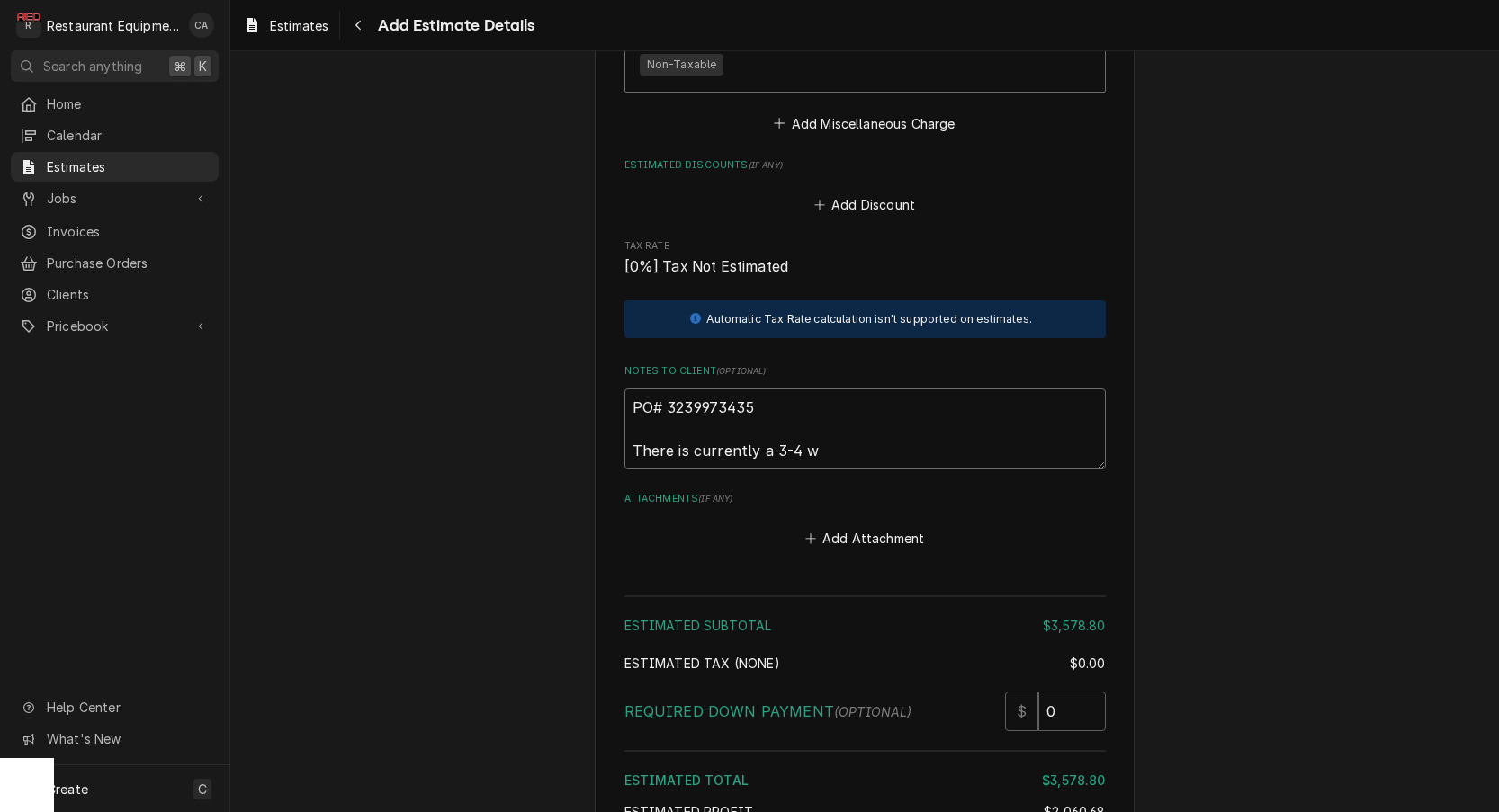
type textarea "PO# 3239973435 There is currently a 3-4 we"
type textarea "x"
type textarea "PO# 3239973435 There is currently a 3-4 wee"
type textarea "x"
type textarea "PO# 3239973435 There is currently a 3-4 week"
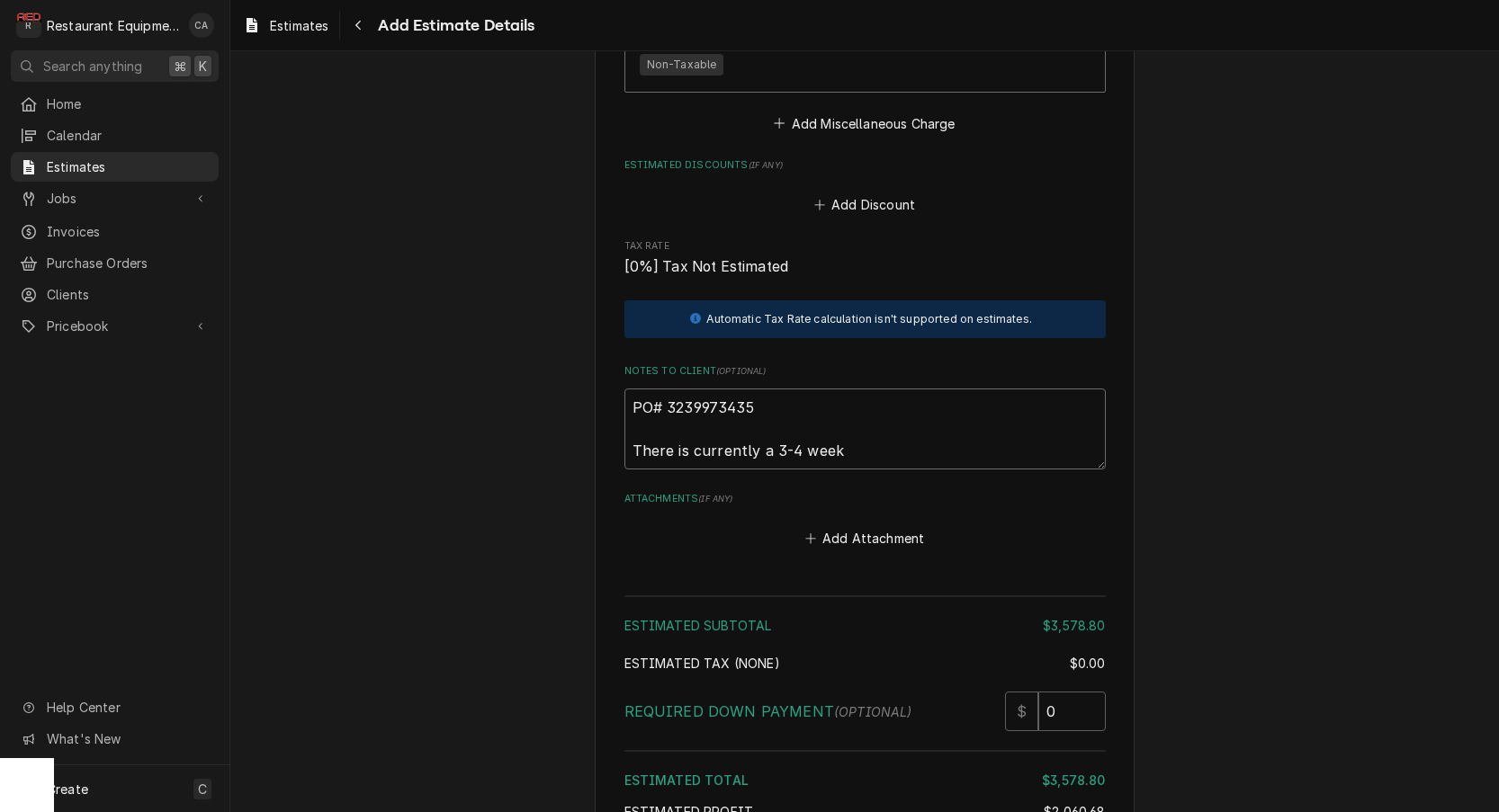
type textarea "x"
type textarea "PO# 3239973435 There is currently a 3-4 week"
type textarea "x"
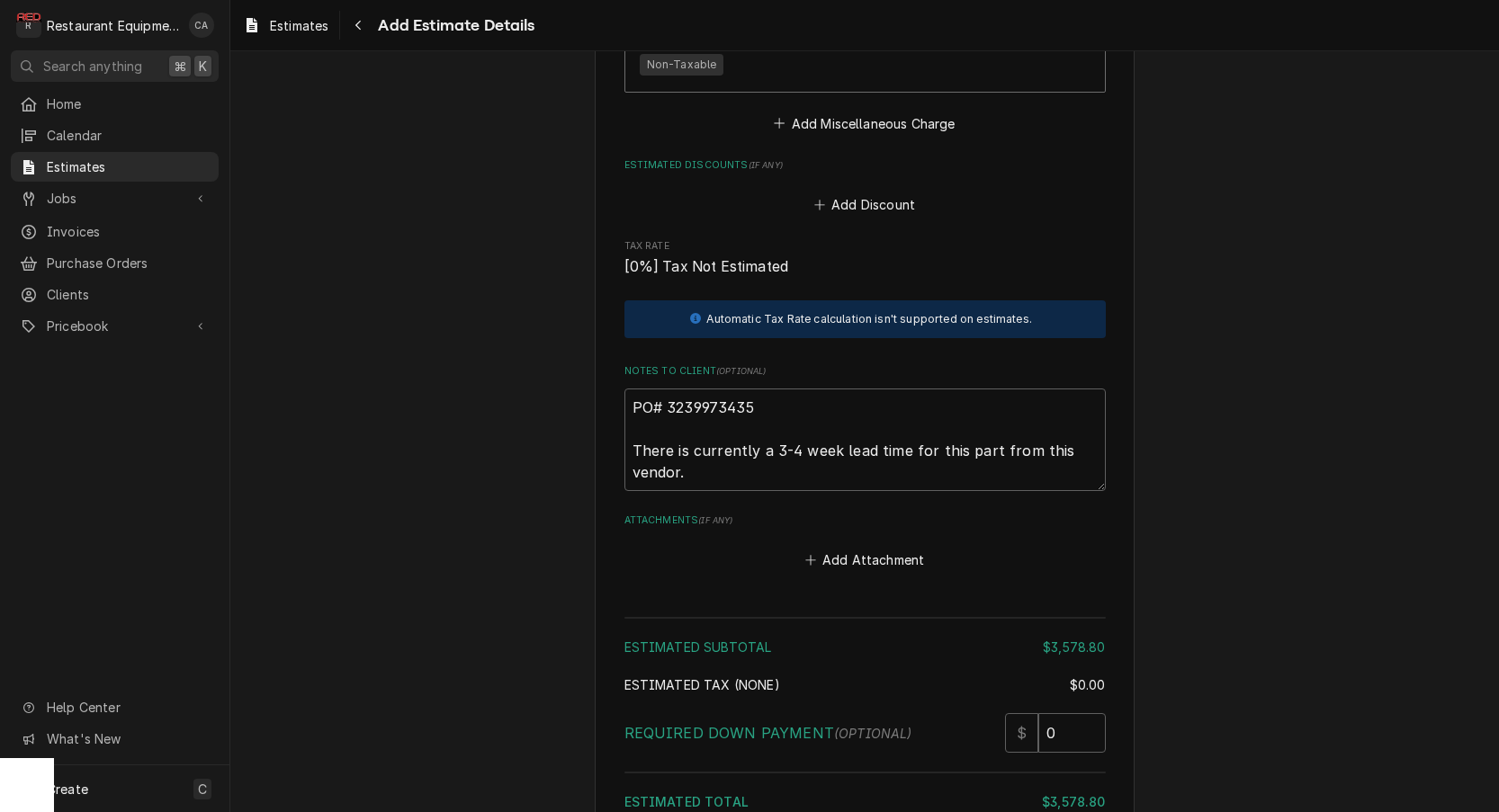
scroll to position [3443, 0]
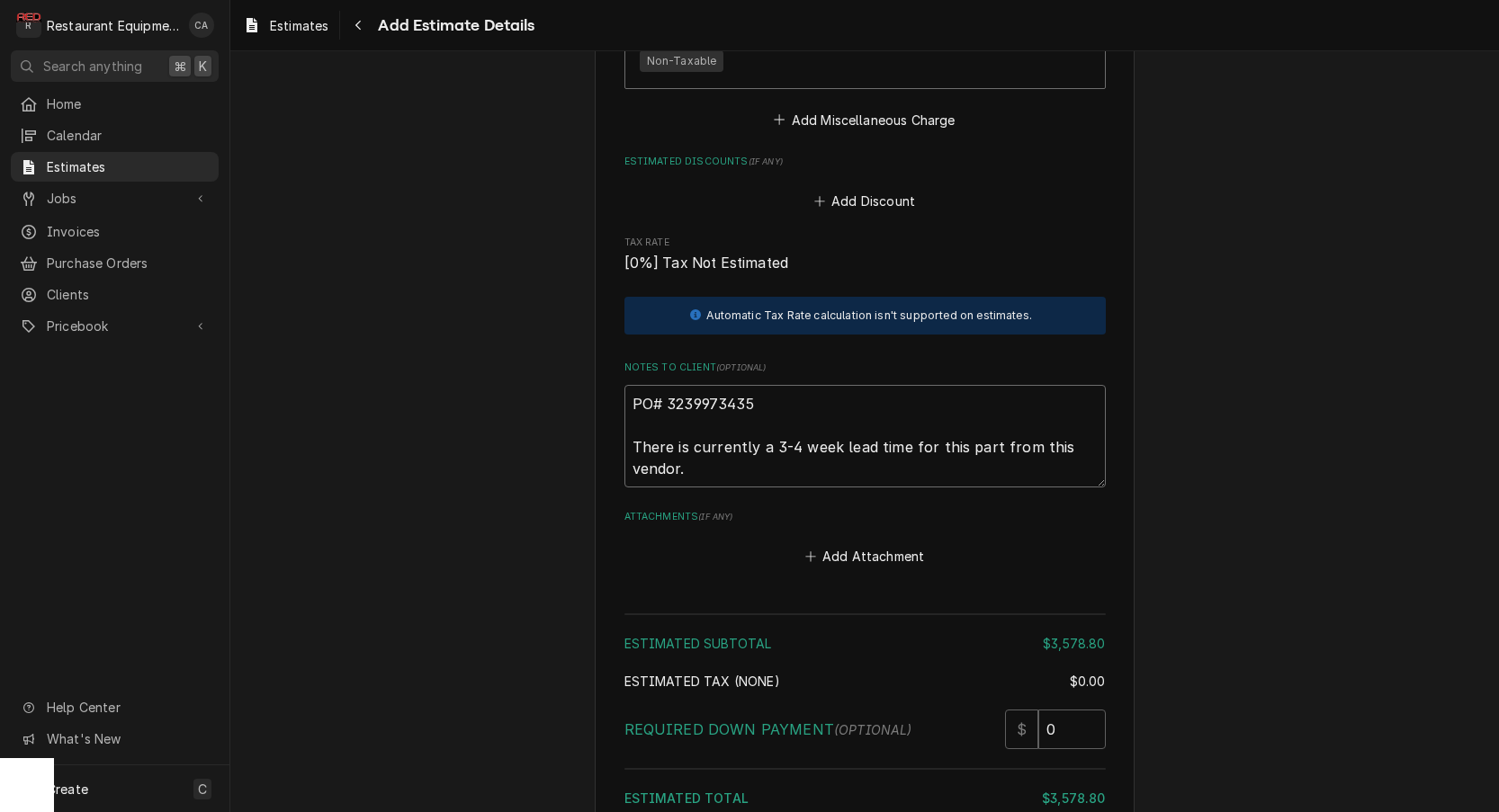
click at [774, 396] on textarea "PO# 3239973435 There is currently a 3-4 week lead time for this part from this …" at bounding box center [866, 436] width 482 height 103
drag, startPoint x: 774, startPoint y: 396, endPoint x: 620, endPoint y: 395, distance: 154.0
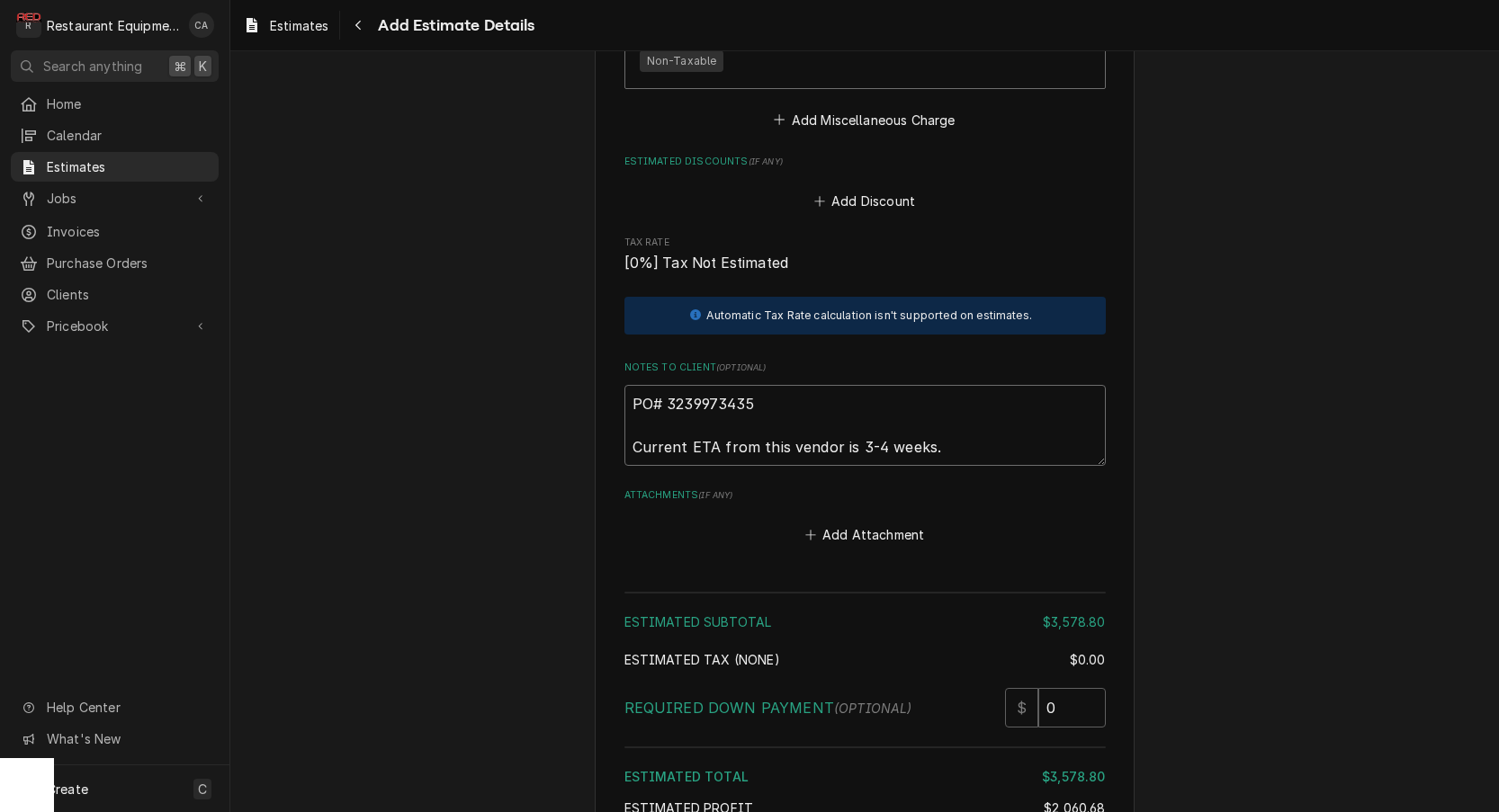
drag, startPoint x: 953, startPoint y: 391, endPoint x: 661, endPoint y: 392, distance: 292.0
click at [625, 397] on textarea "PO# 3239973435 Current ETA from this vendor is 3-4 weeks." at bounding box center [866, 425] width 482 height 81
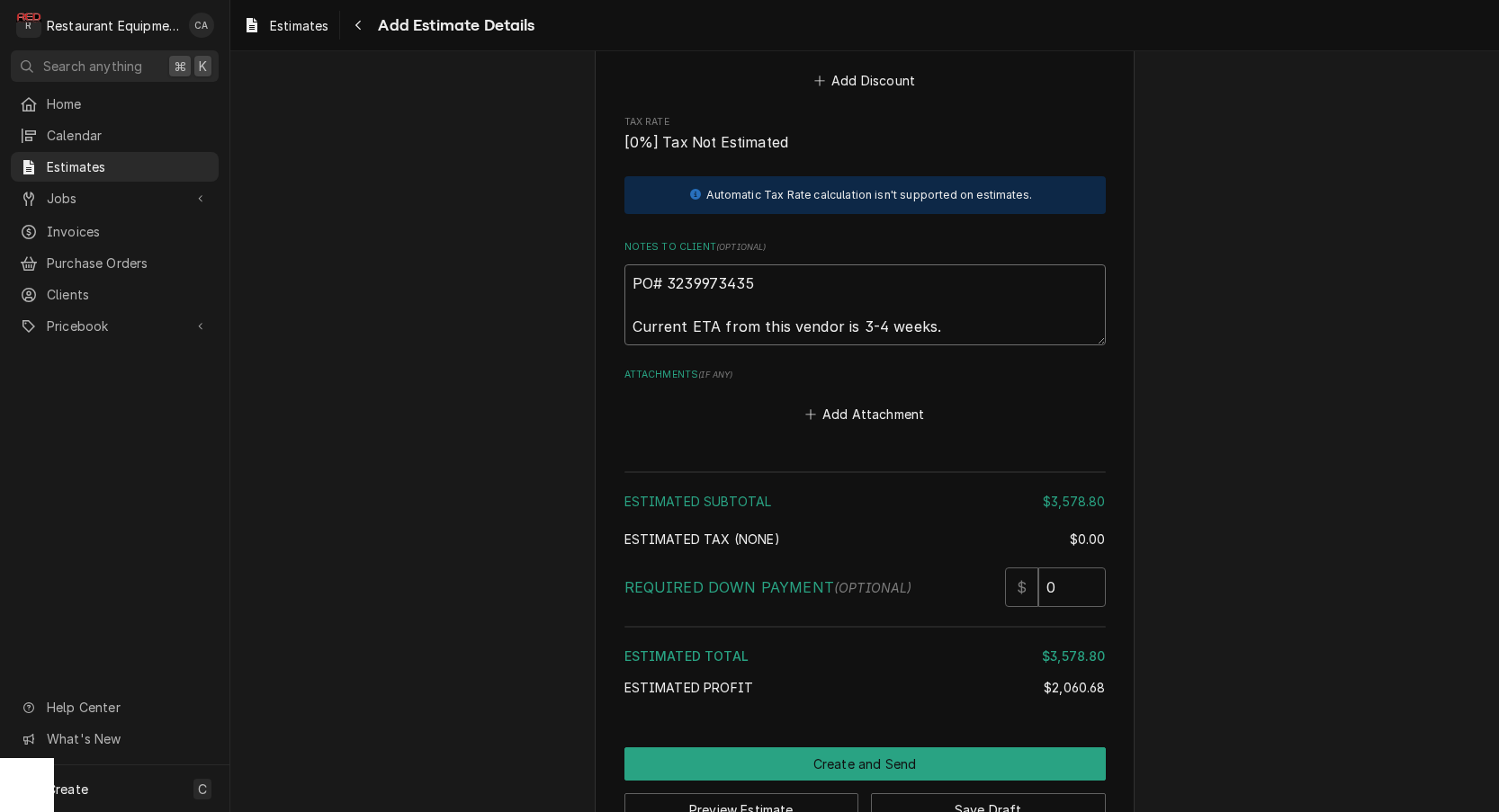
scroll to position [3562, 0]
click at [948, 794] on button "Save Draft" at bounding box center [988, 811] width 235 height 34
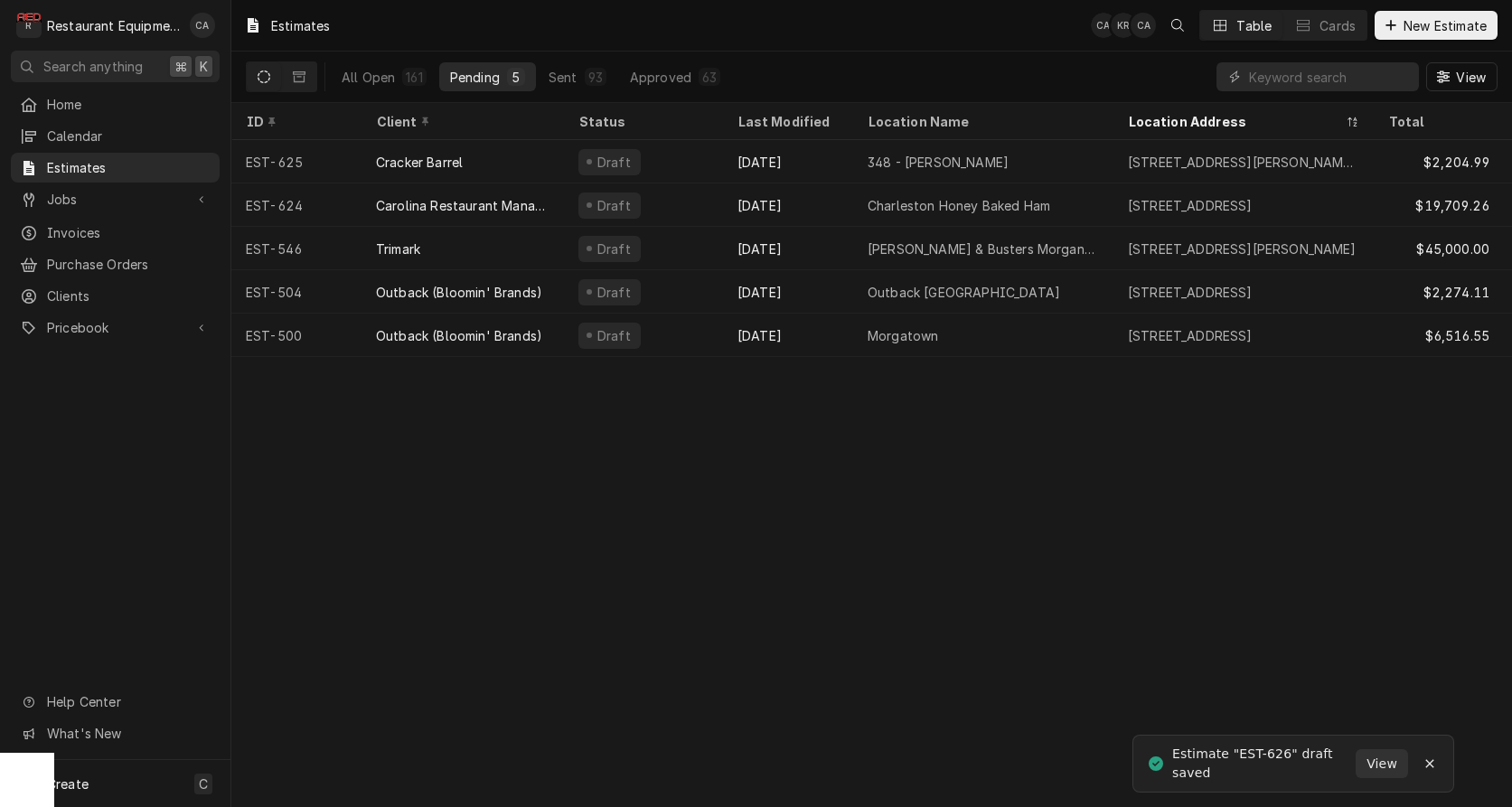
click at [600, 455] on div "Estimates CA KR [GEOGRAPHIC_DATA] Table Cards New Estimate All Open 161 Pending…" at bounding box center [871, 404] width 1281 height 807
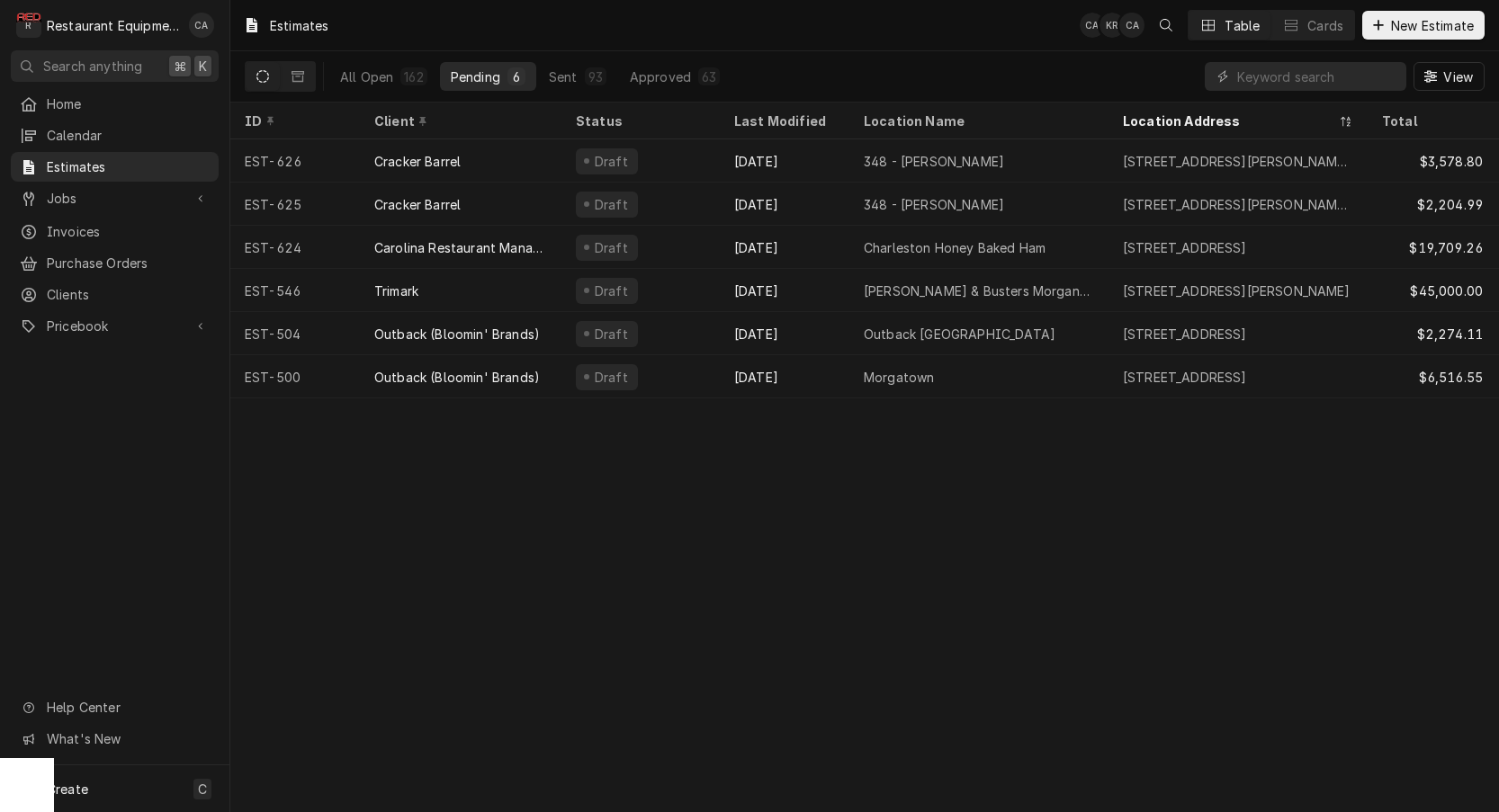
drag, startPoint x: 571, startPoint y: 19, endPoint x: 556, endPoint y: 0, distance: 24.2
click at [567, 15] on div "Estimates CA KR CA Table Cards New Estimate" at bounding box center [865, 25] width 1269 height 51
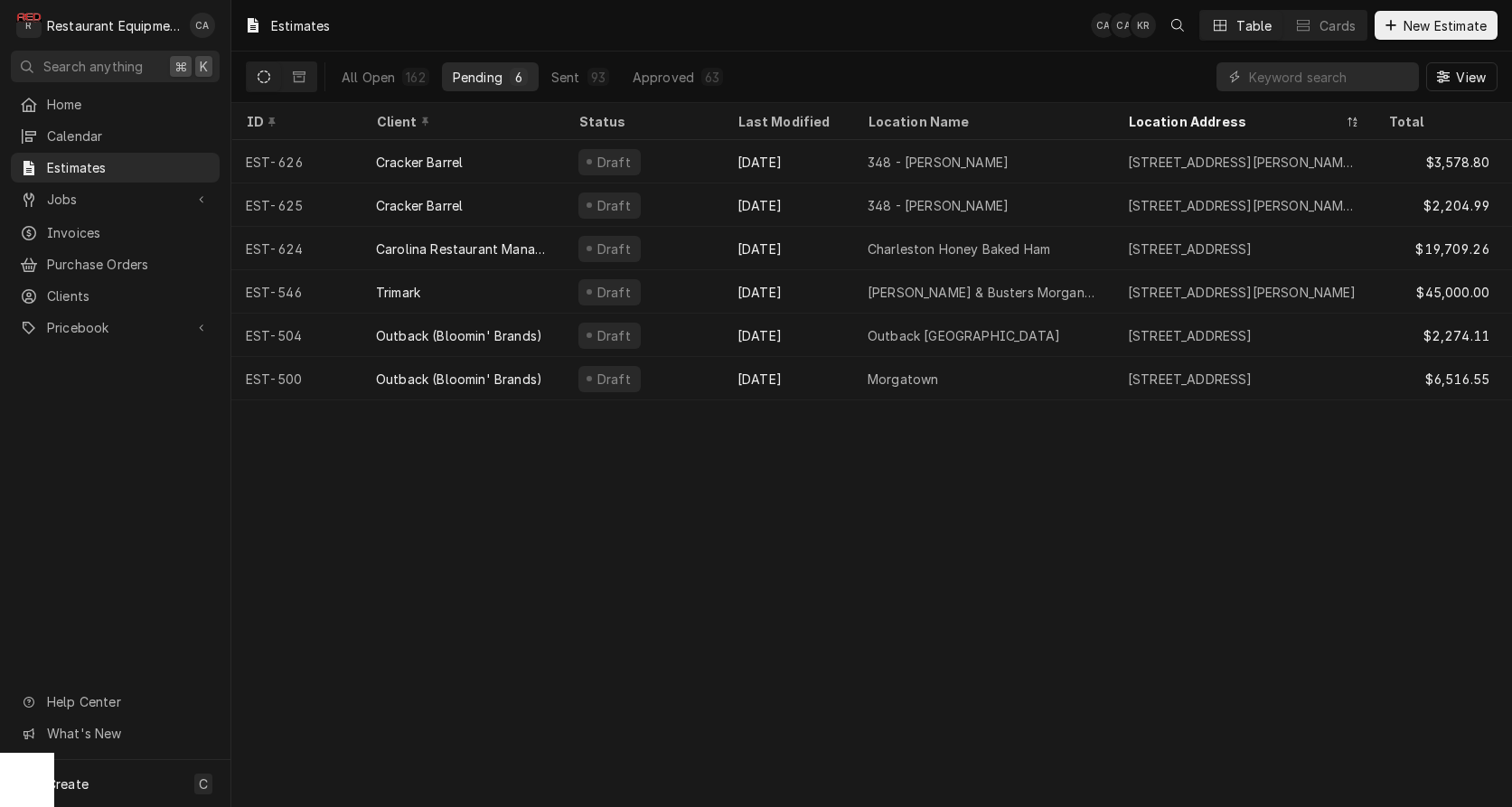
click at [881, 483] on div "Estimates CA CA KR Table Cards New Estimate All Open 162 Pending 6 Sent 93 Appr…" at bounding box center [871, 404] width 1281 height 807
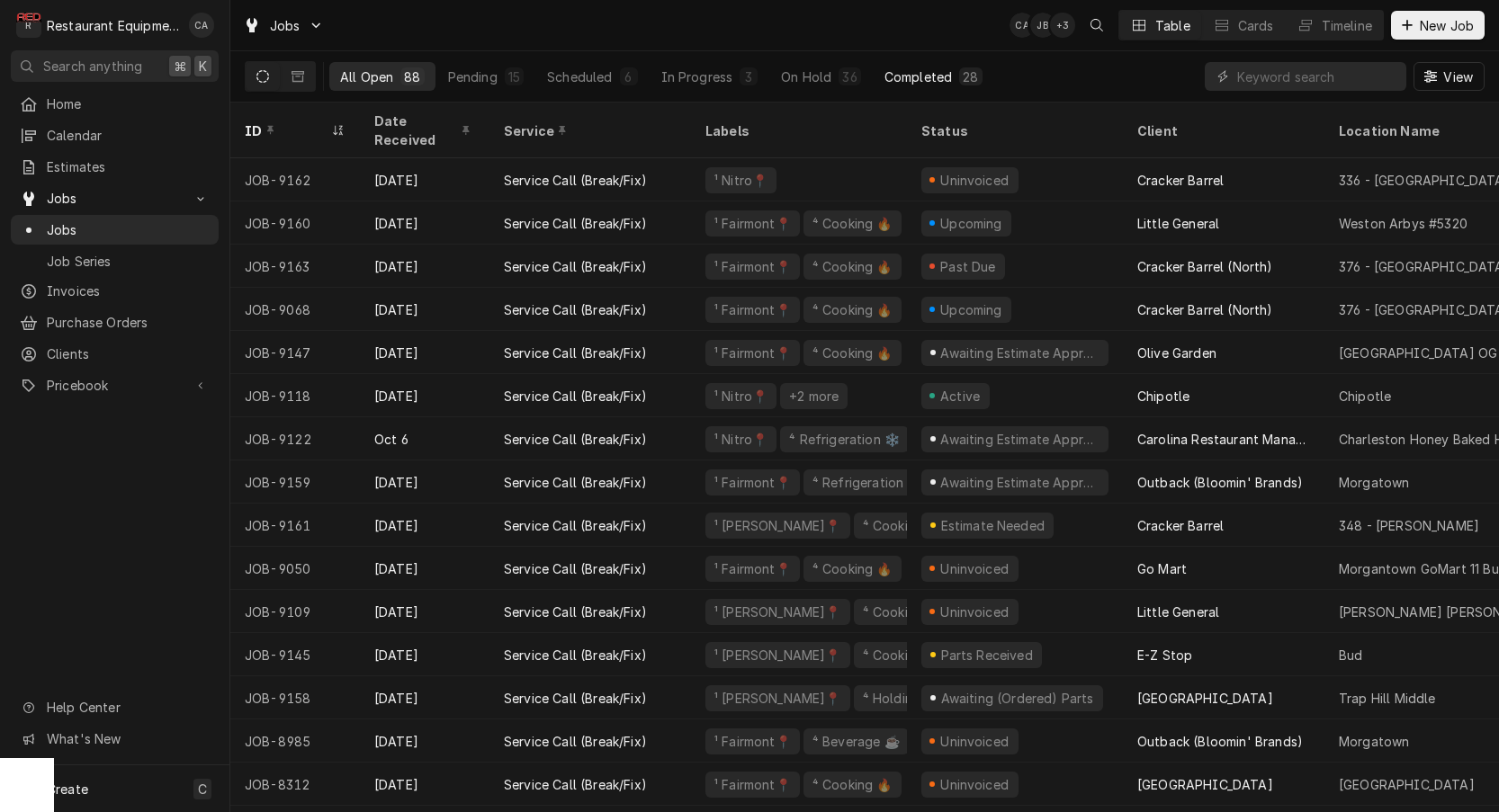
click at [903, 81] on div "Completed" at bounding box center [918, 77] width 67 height 19
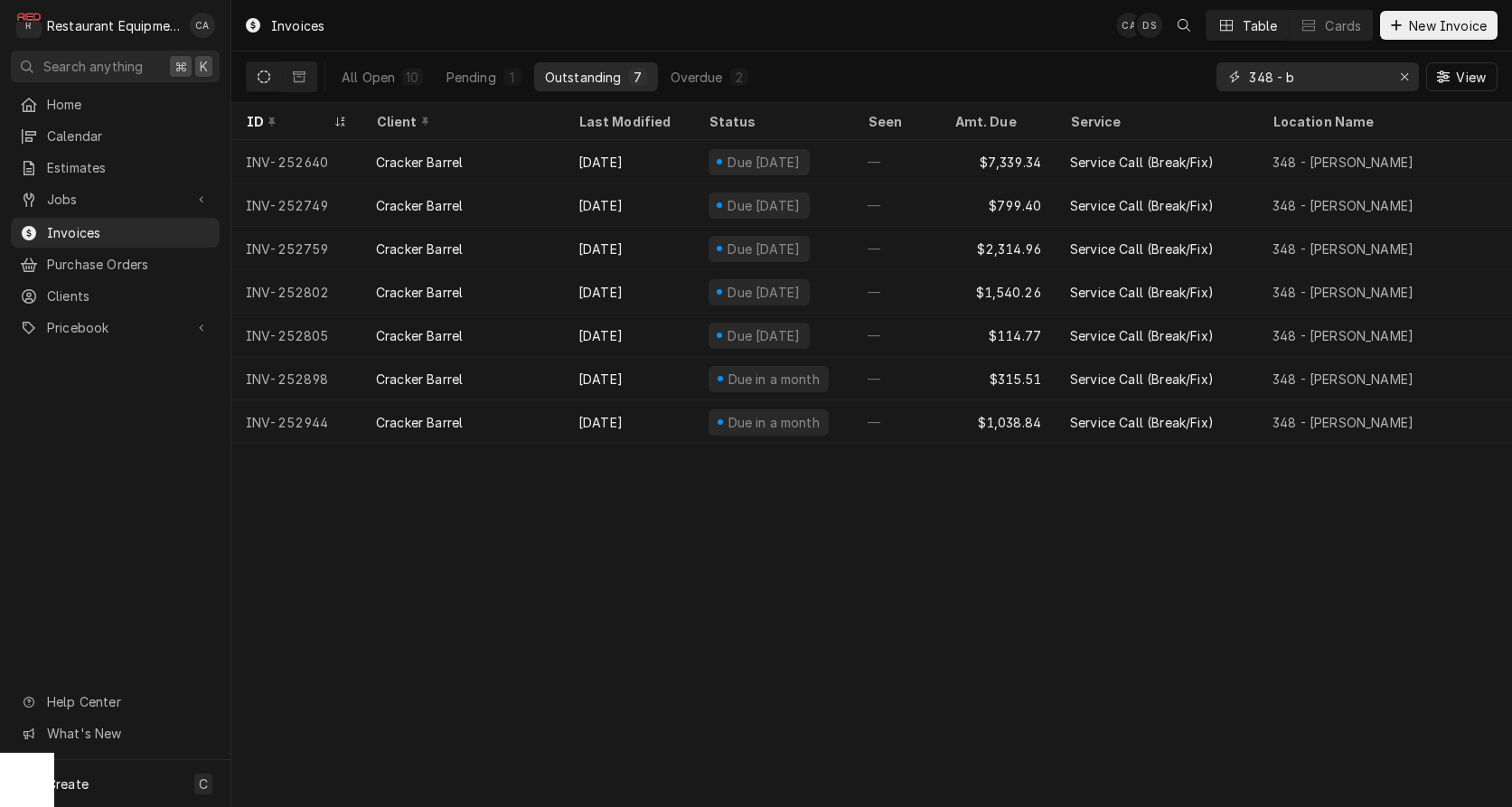
click at [1401, 74] on icon "Erase input" at bounding box center [1405, 77] width 8 height 8
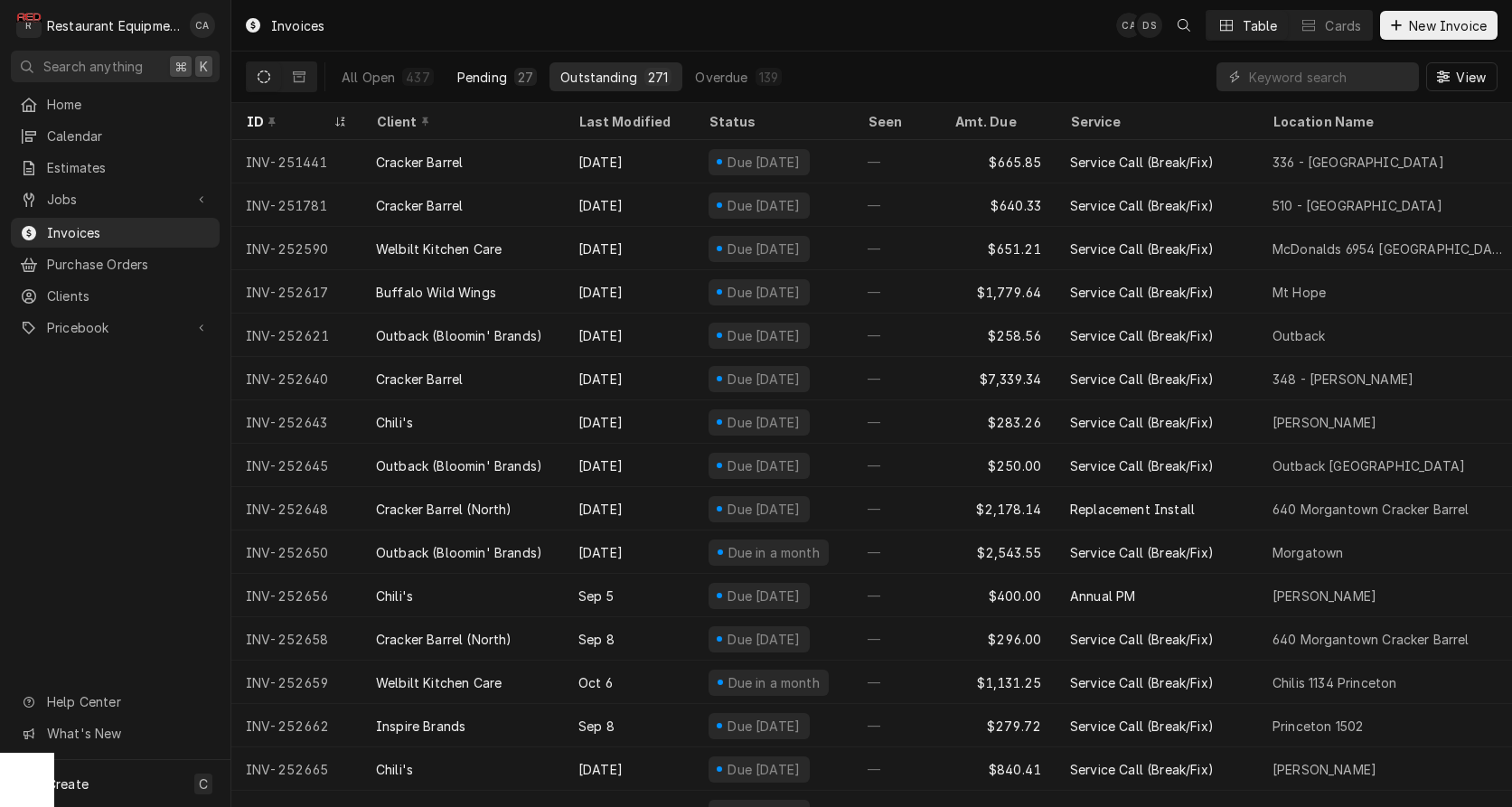
click at [477, 83] on div "Pending" at bounding box center [482, 77] width 50 height 19
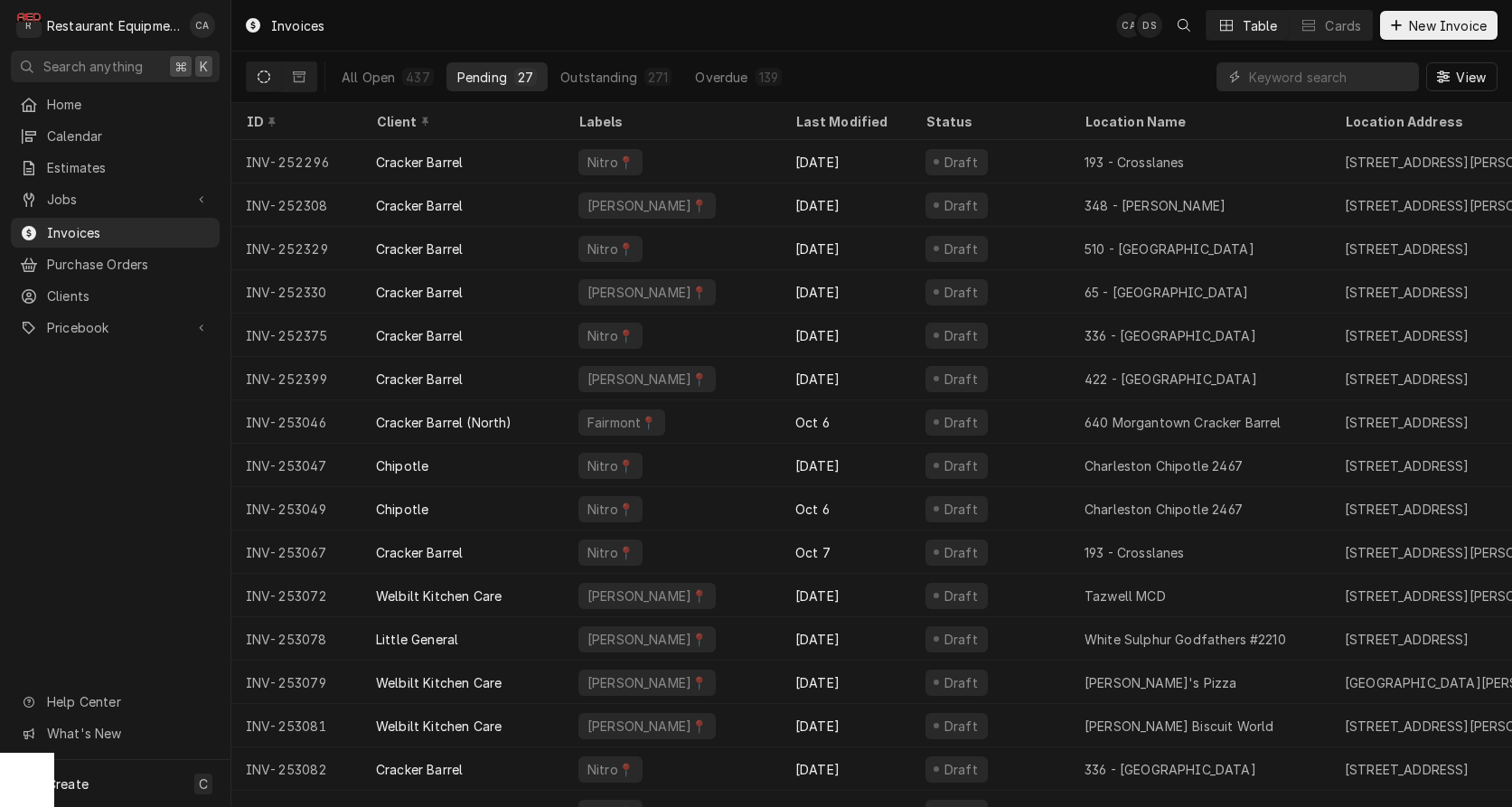
drag, startPoint x: 870, startPoint y: 31, endPoint x: 933, endPoint y: 14, distance: 65.3
click at [869, 31] on div "Invoices CA DS Table Cards New Invoice" at bounding box center [871, 25] width 1281 height 51
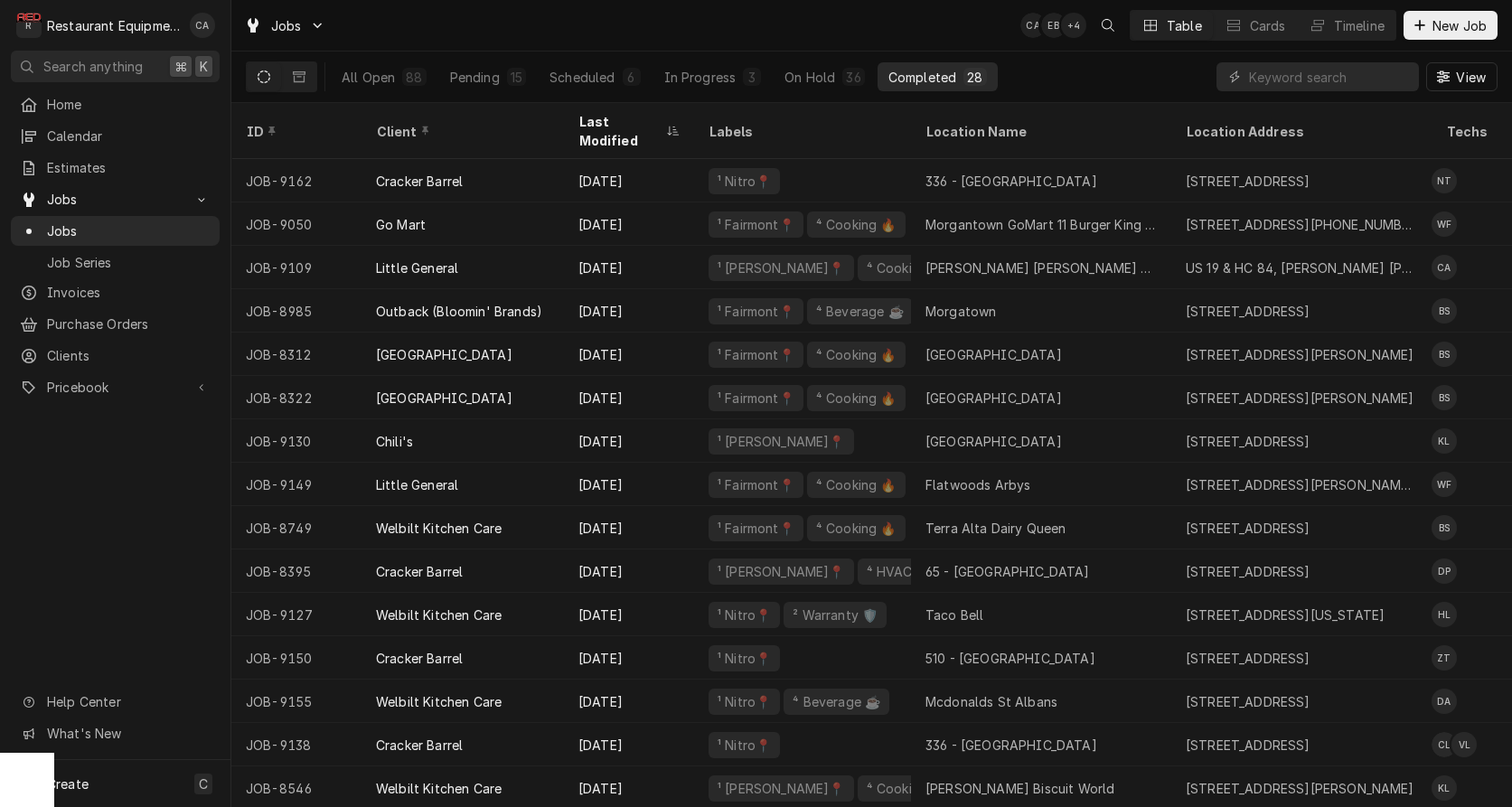
click at [863, 24] on div "Jobs CA EB + 4 Table Cards Timeline New Job" at bounding box center [871, 25] width 1281 height 51
click at [841, 18] on div "Jobs CA CA + 4 Table Cards Timeline New Job" at bounding box center [871, 25] width 1281 height 51
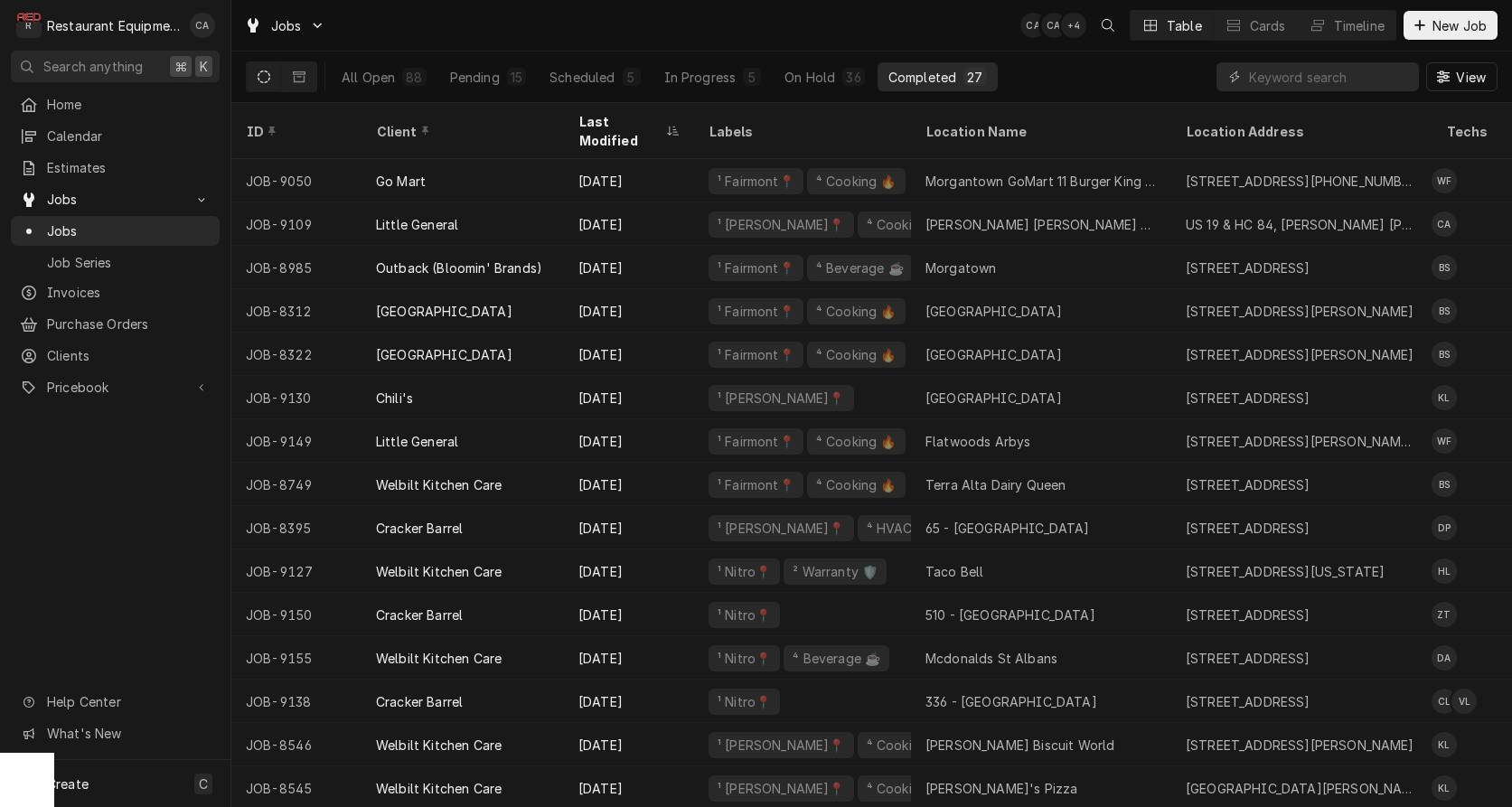
click at [990, 42] on div "Jobs CA CA + 4 Table Cards Timeline New Job" at bounding box center [871, 25] width 1281 height 51
